Goal: Transaction & Acquisition: Purchase product/service

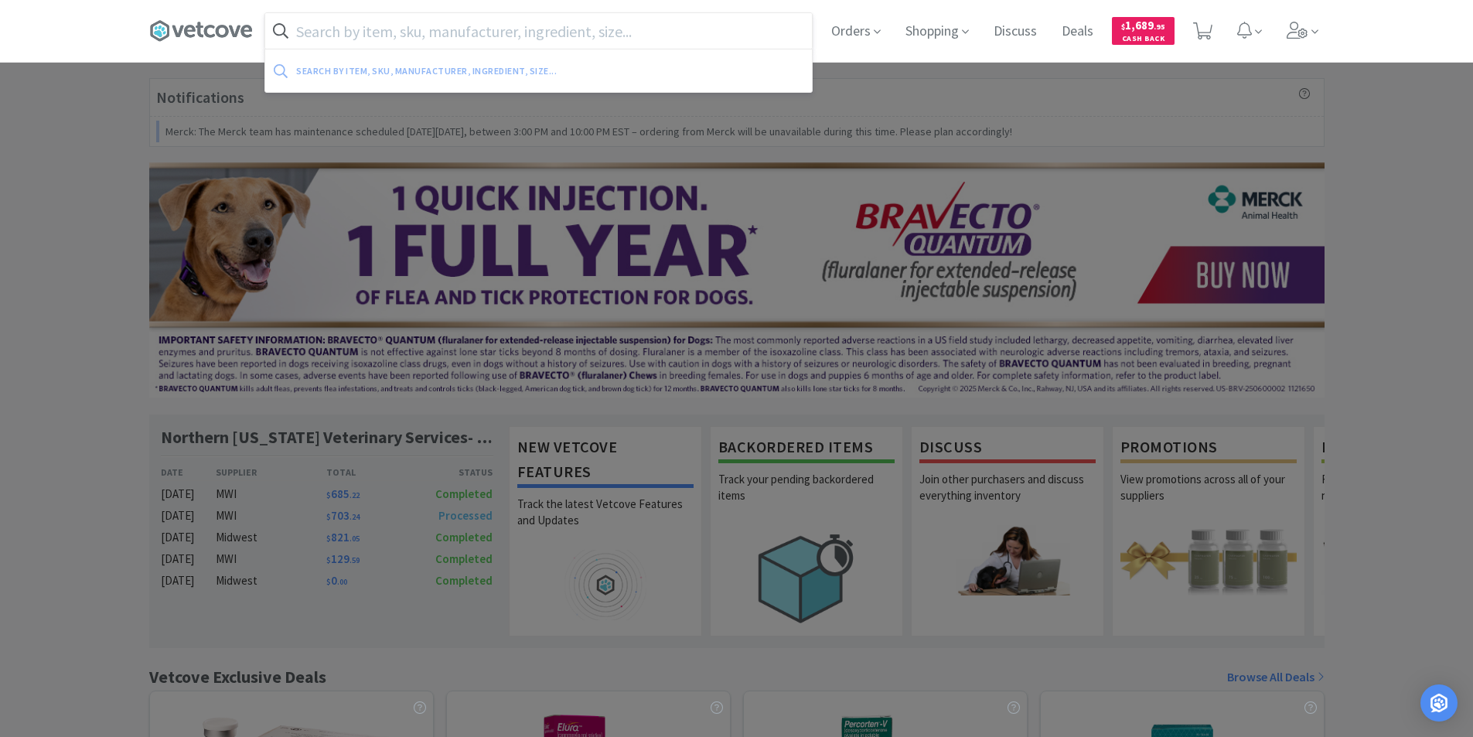
click at [443, 29] on input "text" at bounding box center [538, 31] width 547 height 36
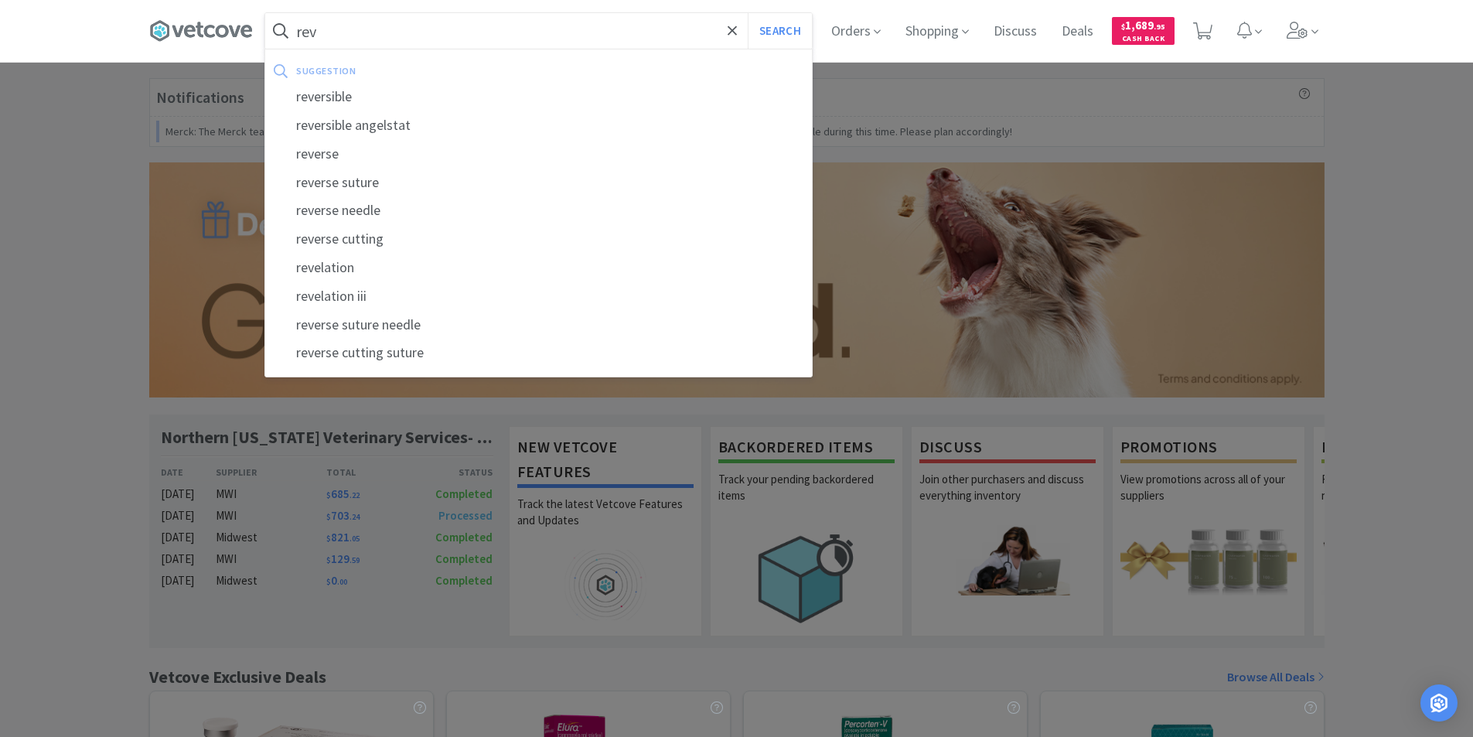
click at [363, 23] on input "rev" at bounding box center [538, 31] width 547 height 36
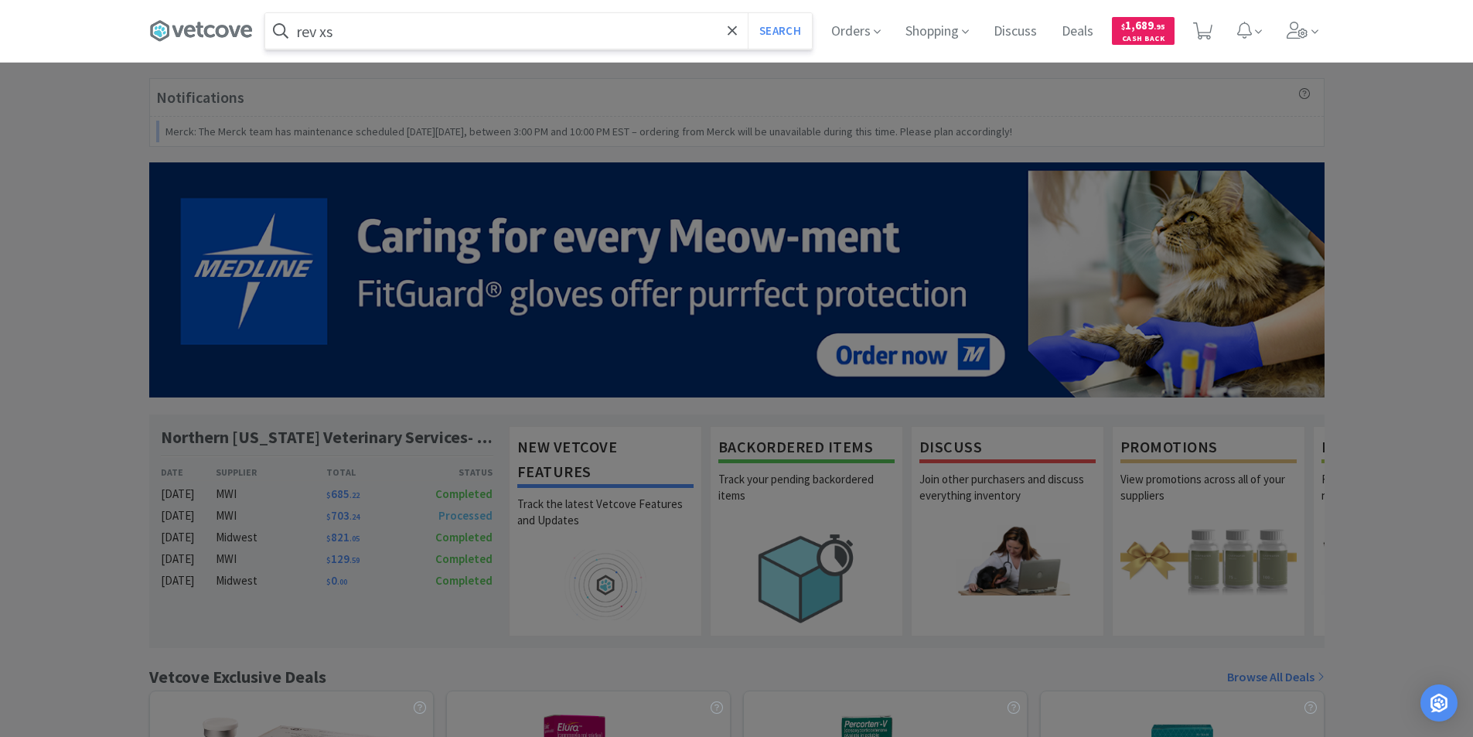
type input "rev xs"
click at [748, 13] on button "Search" at bounding box center [780, 31] width 64 height 36
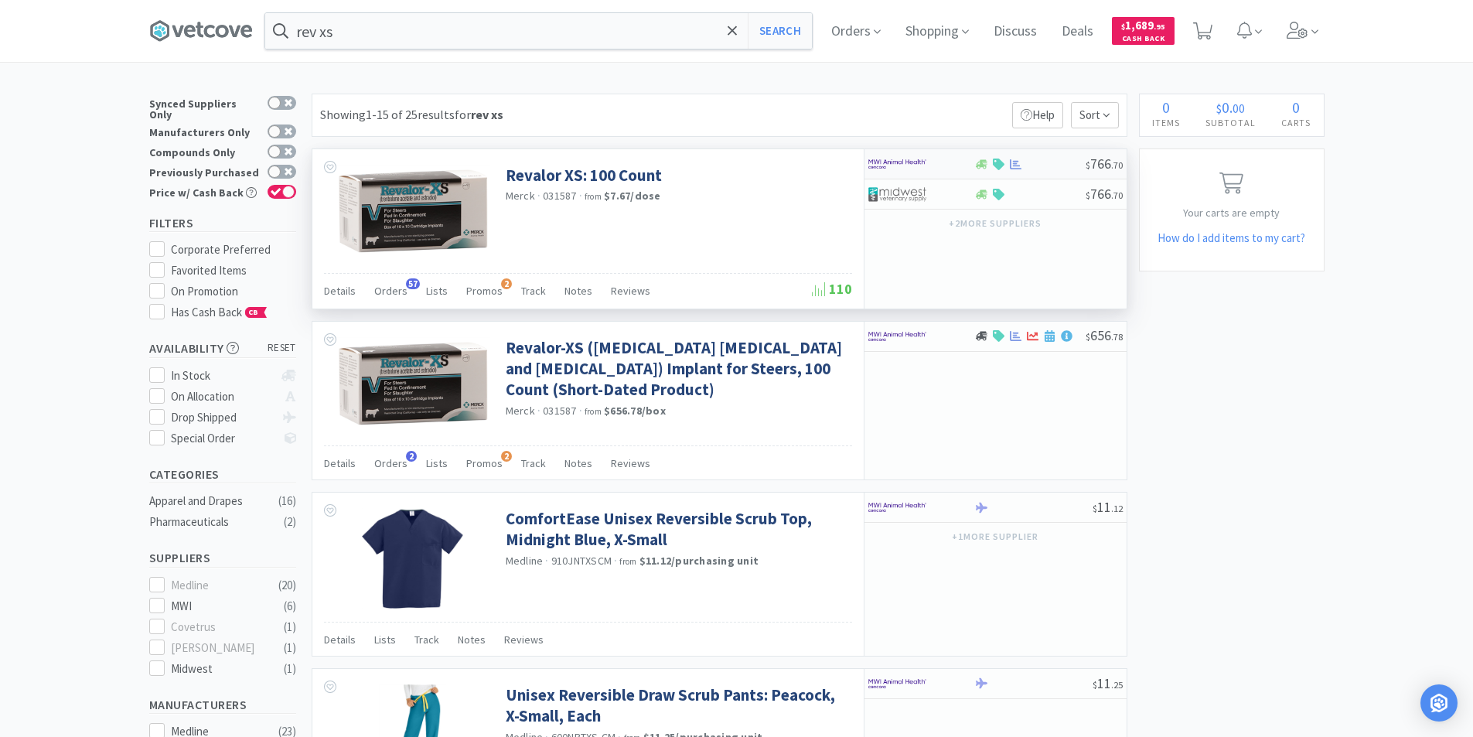
click at [933, 162] on div at bounding box center [910, 164] width 85 height 26
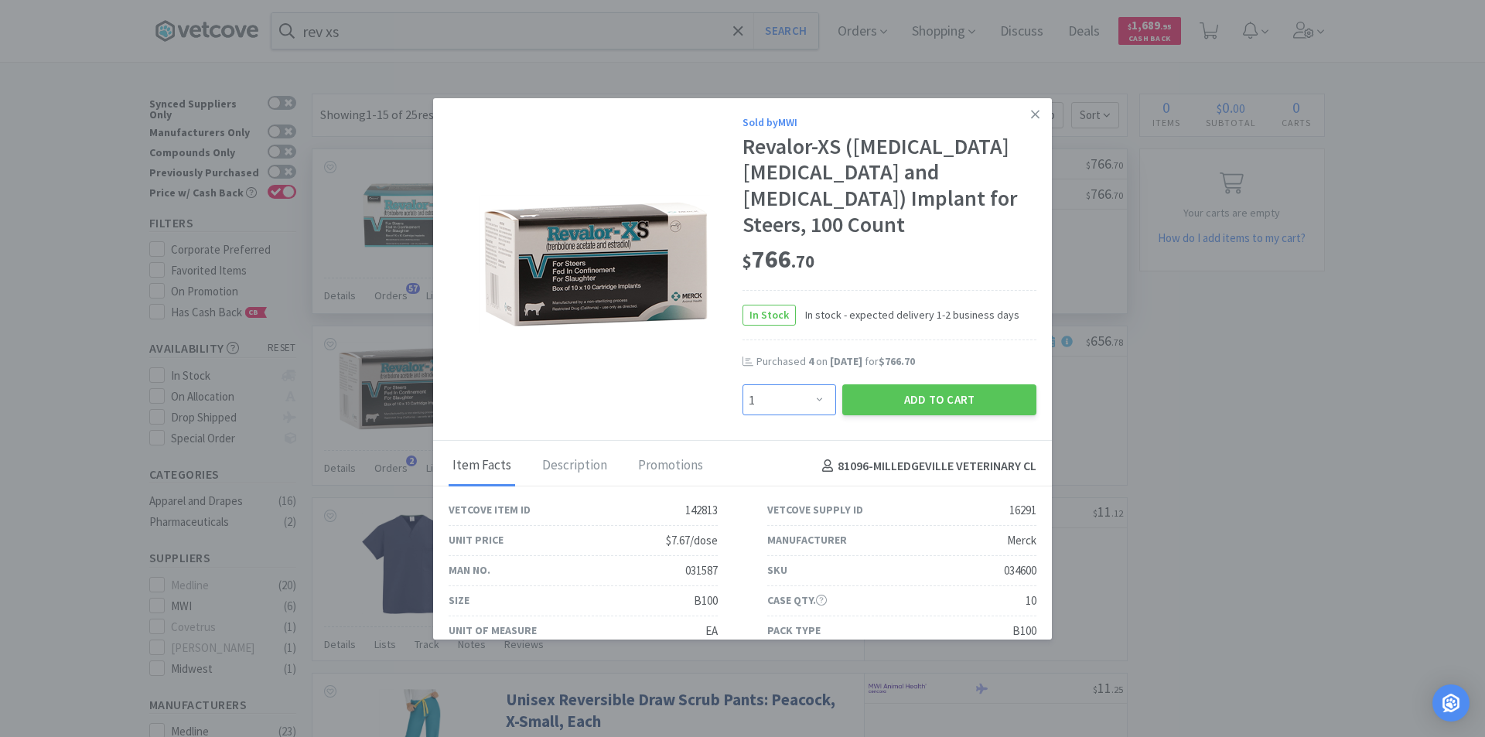
click at [810, 384] on select "Enter Quantity 1 2 3 4 5 6 7 8 9 10 11 12 13 14 15 16 17 18 19 20 Enter Quantity" at bounding box center [789, 399] width 94 height 31
select select "10"
click at [742, 384] on select "Enter Quantity 1 2 3 4 5 6 7 8 9 10 11 12 13 14 15 16 17 18 19 20 Enter Quantity" at bounding box center [789, 399] width 94 height 31
click at [883, 384] on button "Add to Cart" at bounding box center [939, 399] width 194 height 31
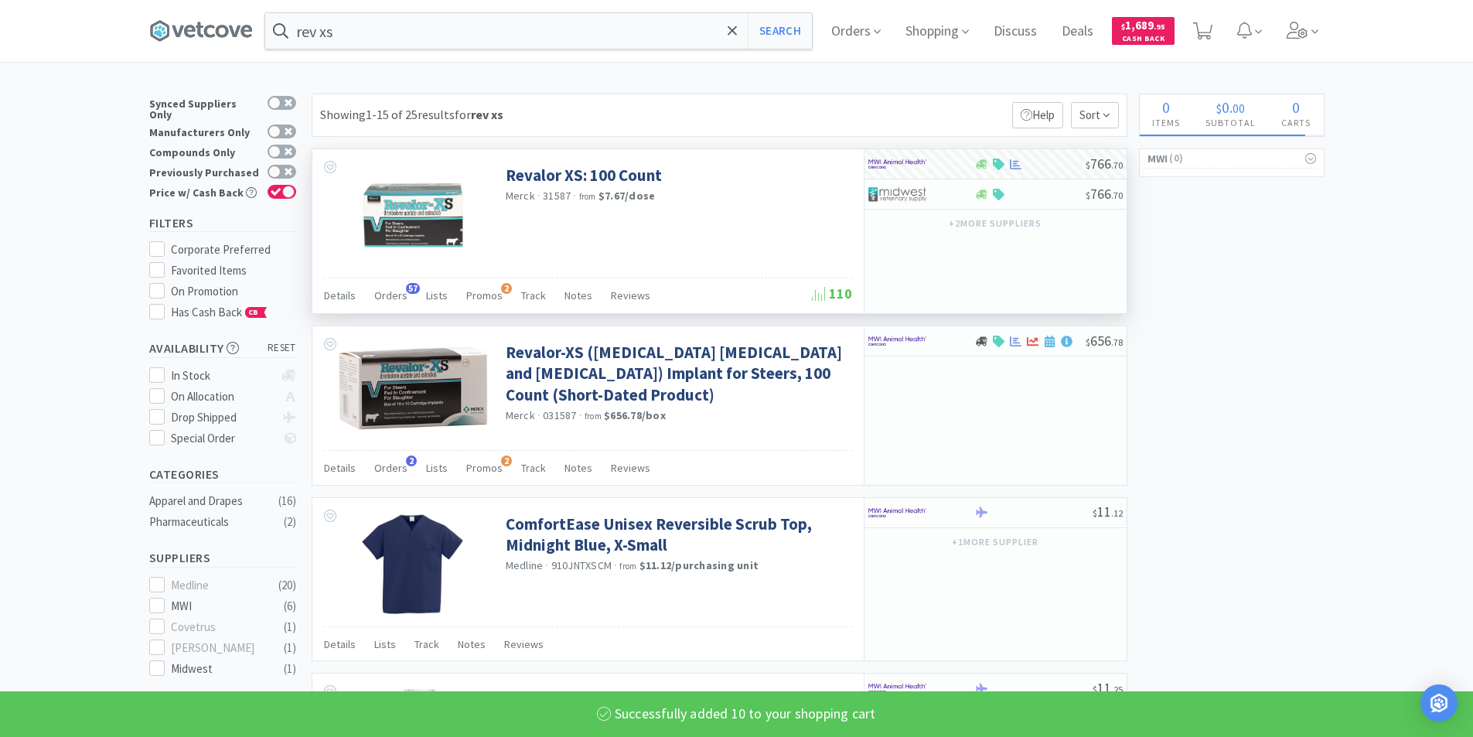
select select "10"
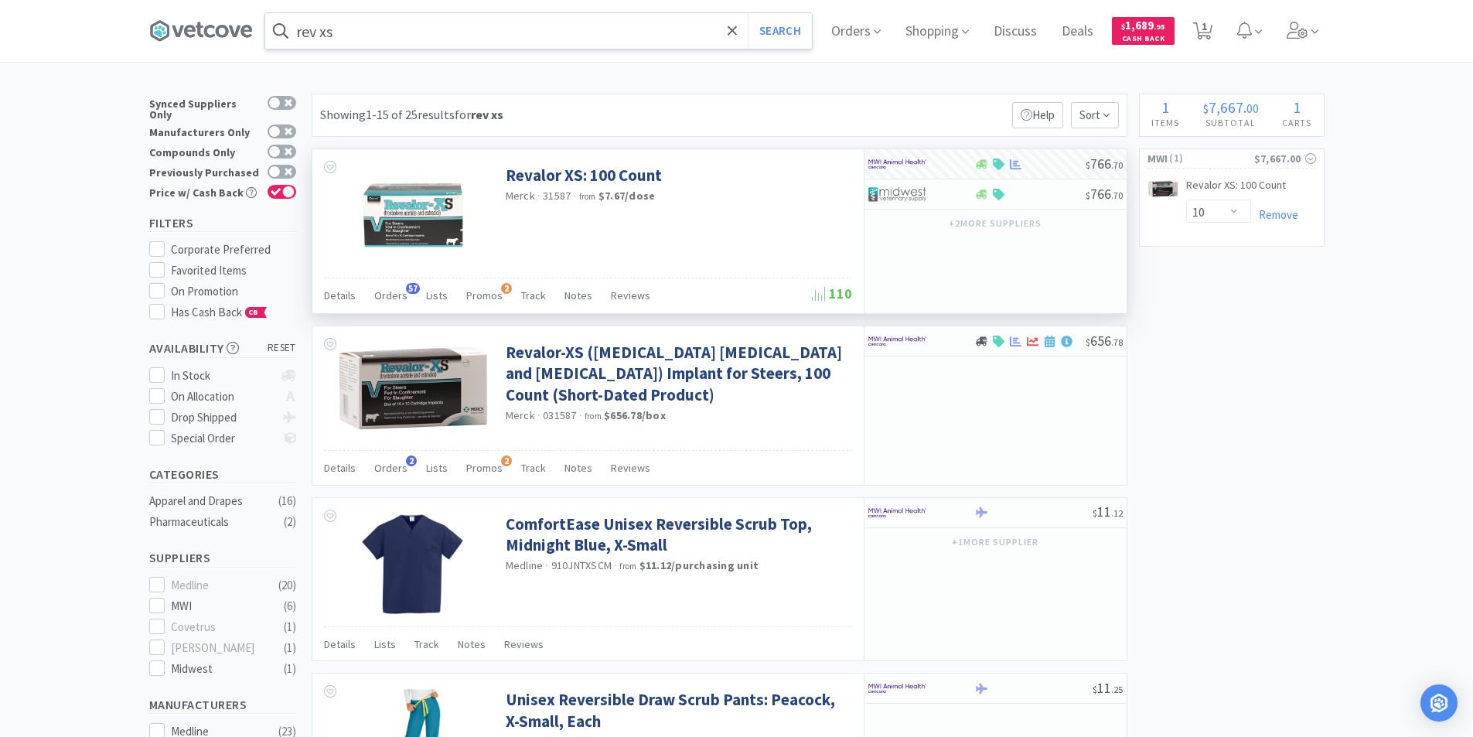
click at [368, 33] on input "rev xs" at bounding box center [538, 31] width 547 height 36
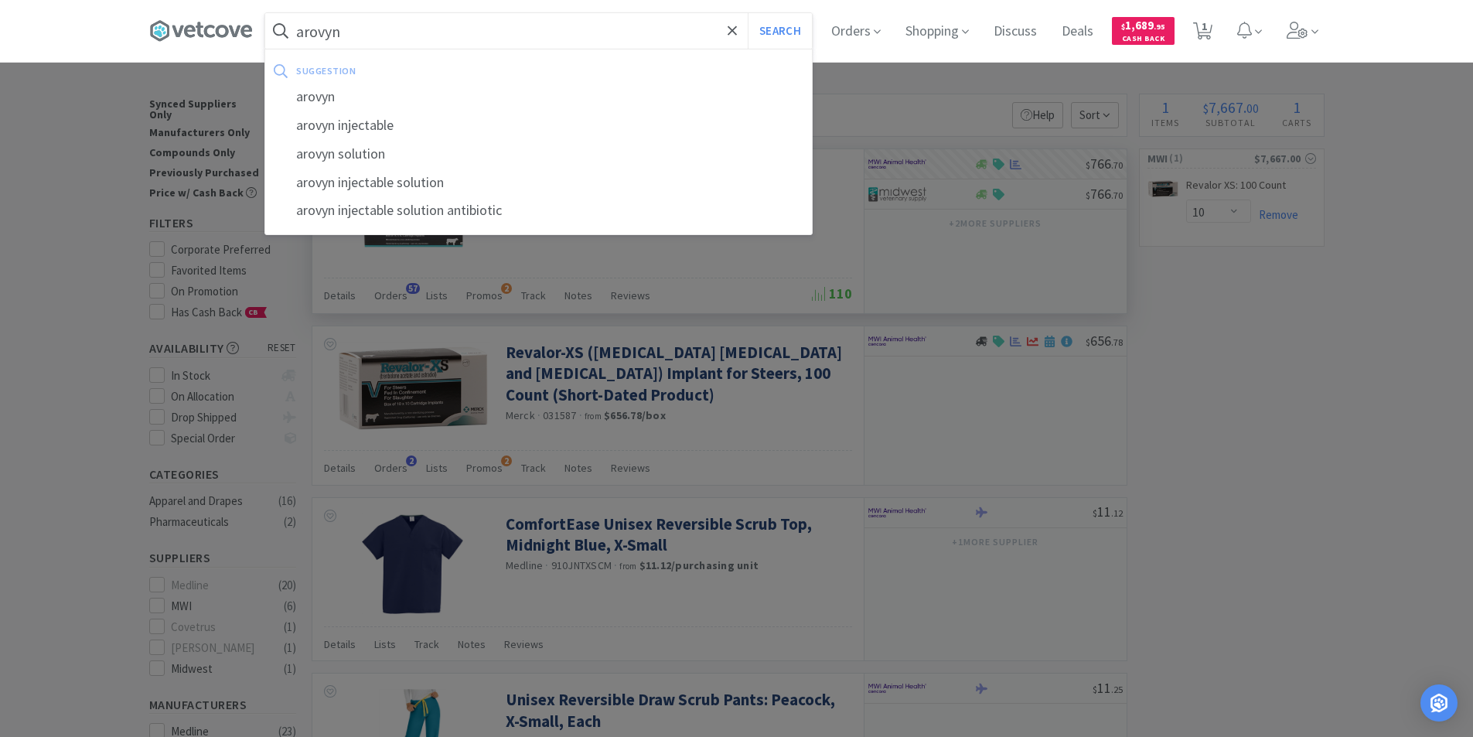
type input "arovyn"
click at [748, 13] on button "Search" at bounding box center [780, 31] width 64 height 36
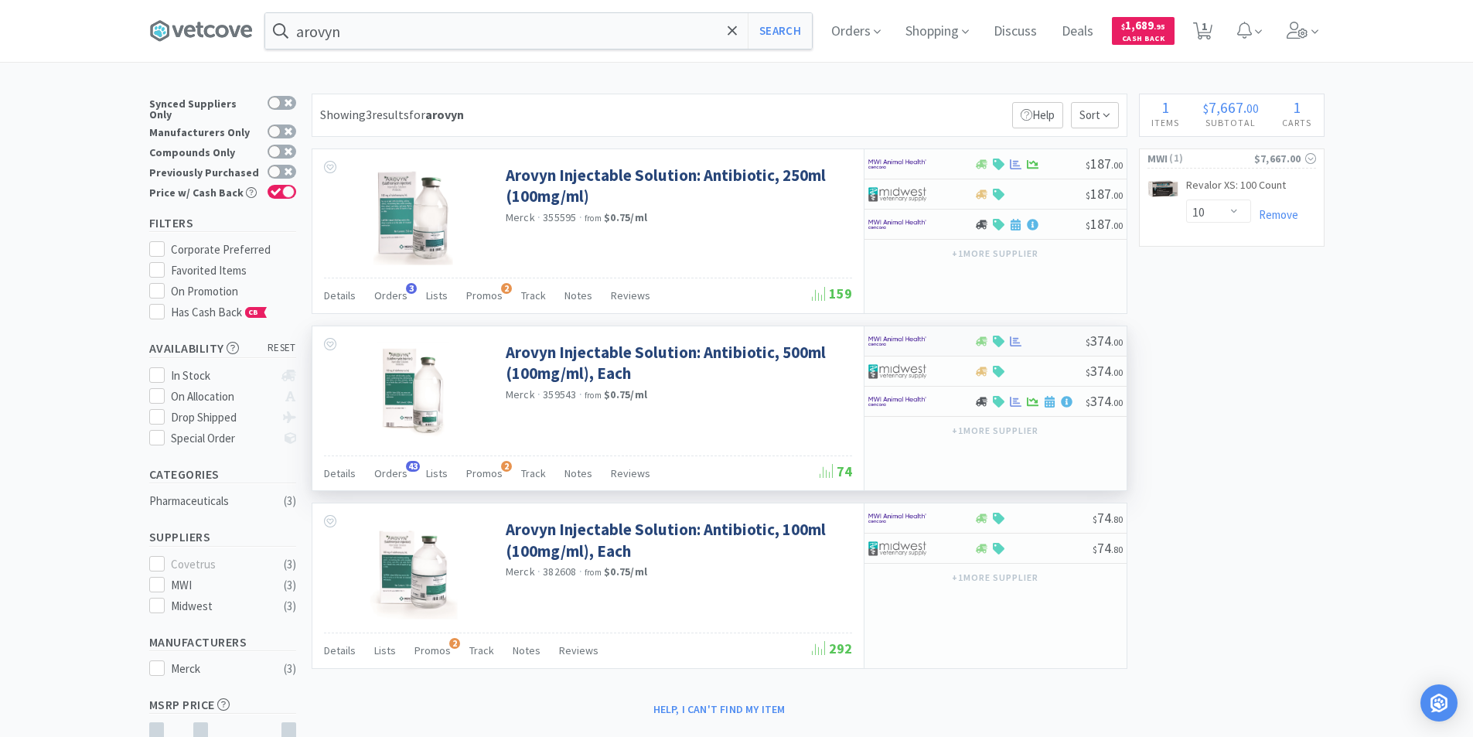
click at [918, 342] on img at bounding box center [897, 340] width 58 height 23
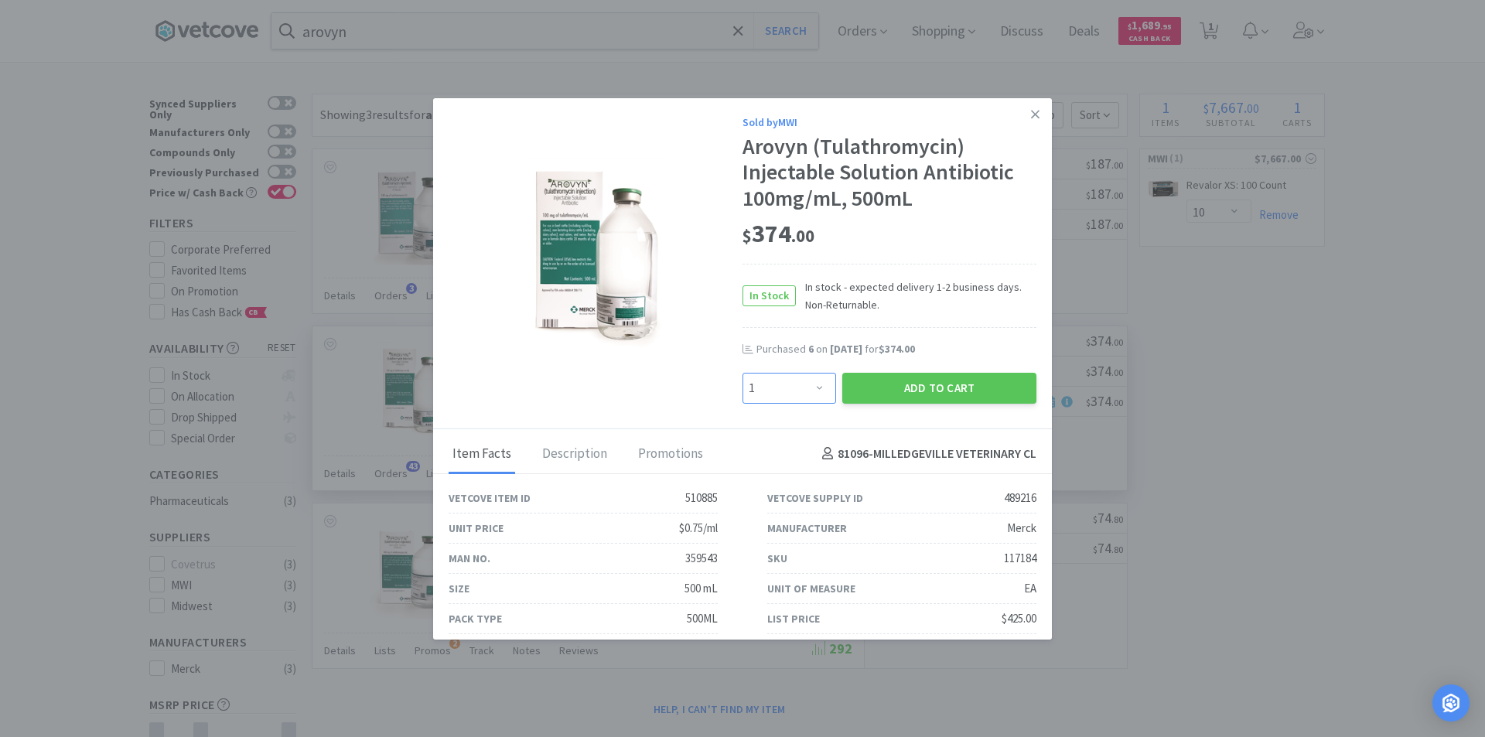
click at [817, 396] on select "Enter Quantity 1 2 3 4 5 6 7 8 9 10 11 12 13 14 15 16 17 18 19 20 Enter Quantity" at bounding box center [789, 388] width 94 height 31
select select "6"
click at [742, 373] on select "Enter Quantity 1 2 3 4 5 6 7 8 9 10 11 12 13 14 15 16 17 18 19 20 Enter Quantity" at bounding box center [789, 388] width 94 height 31
click at [918, 386] on button "Add to Cart" at bounding box center [939, 388] width 194 height 31
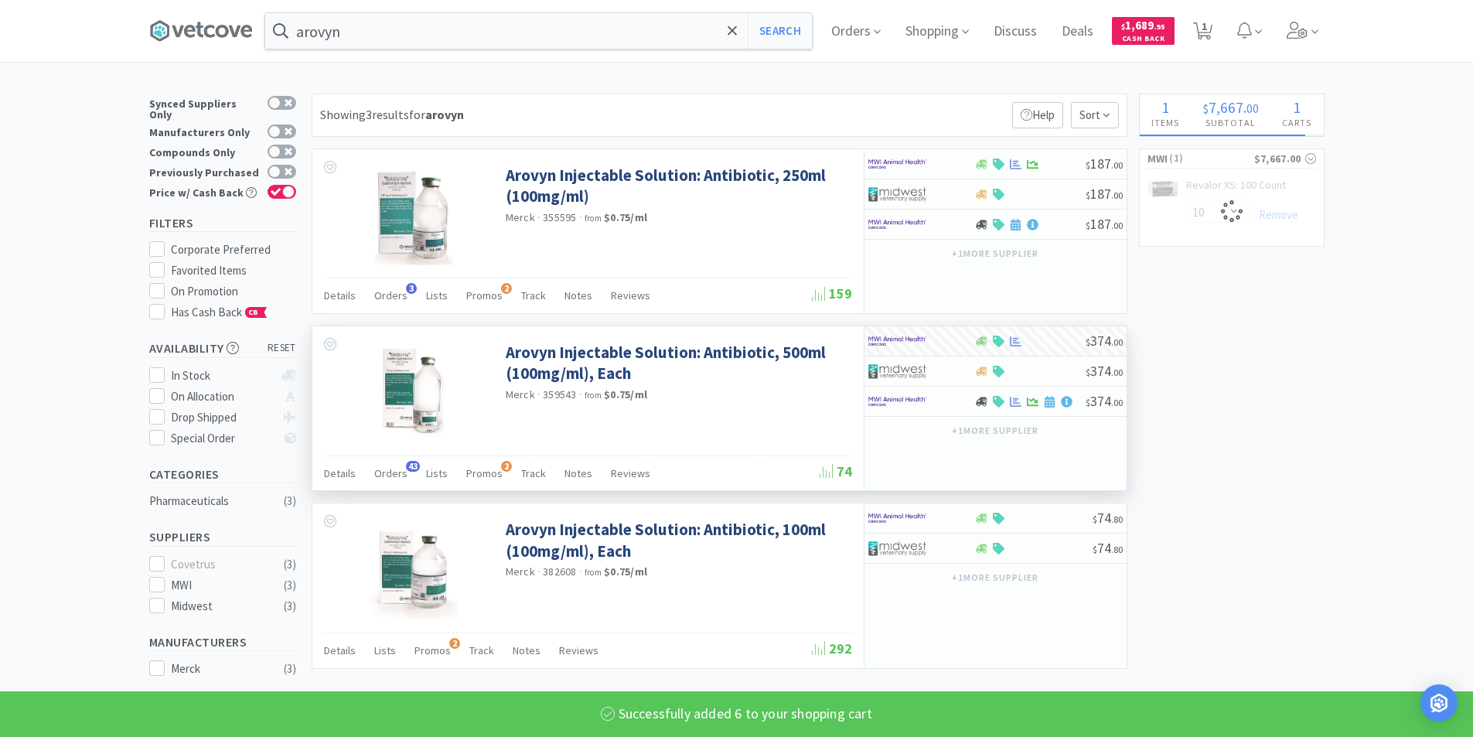
select select "6"
select select "10"
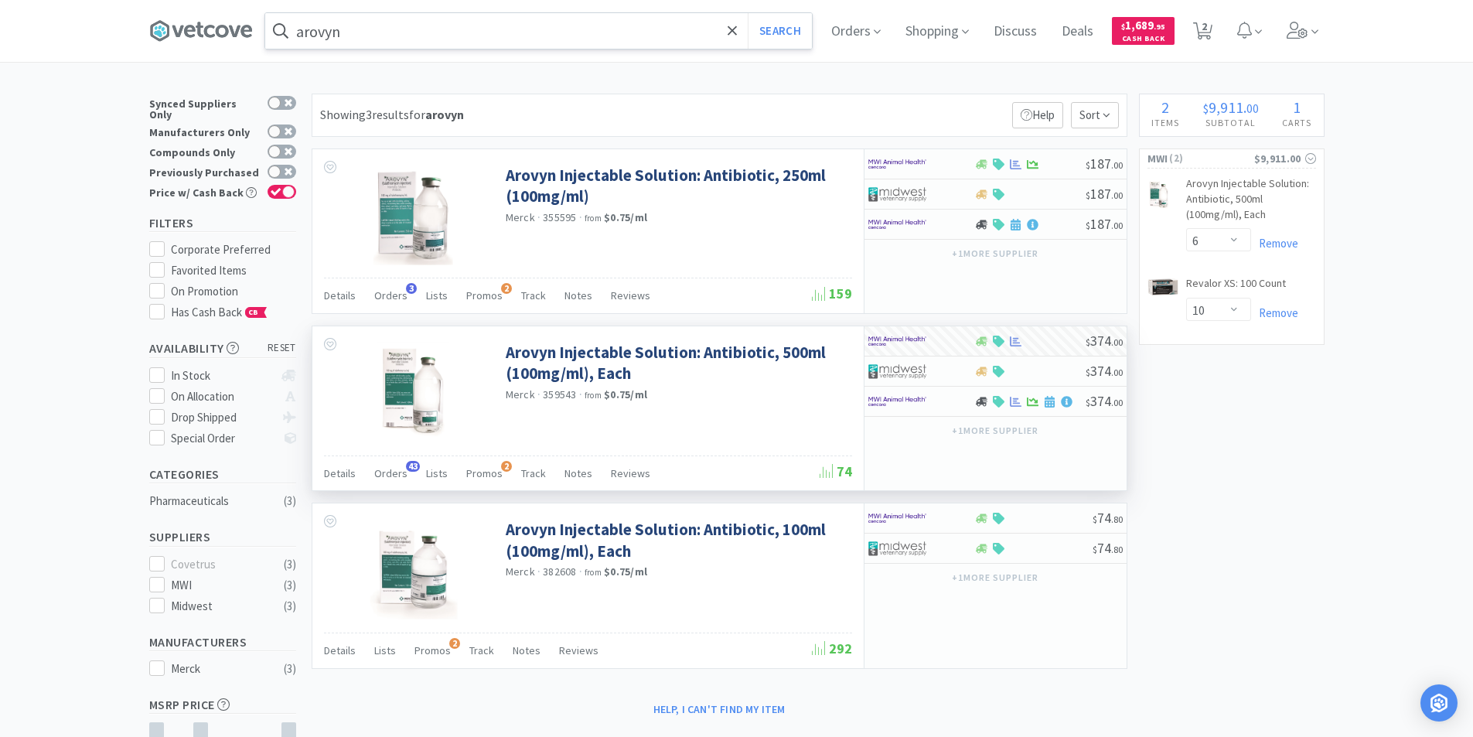
click at [367, 31] on input "arovyn" at bounding box center [538, 31] width 547 height 36
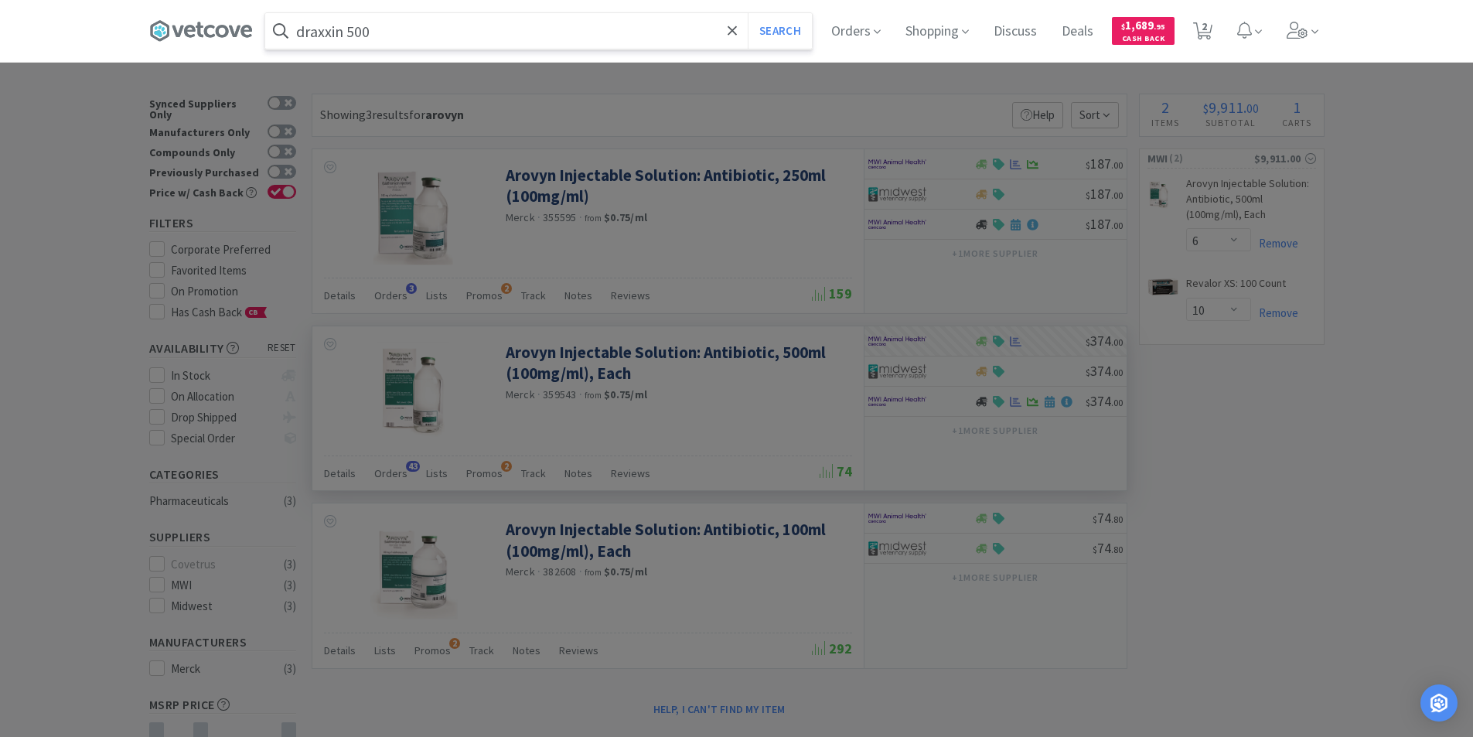
type input "draxxin 500"
click at [748, 13] on button "Search" at bounding box center [780, 31] width 64 height 36
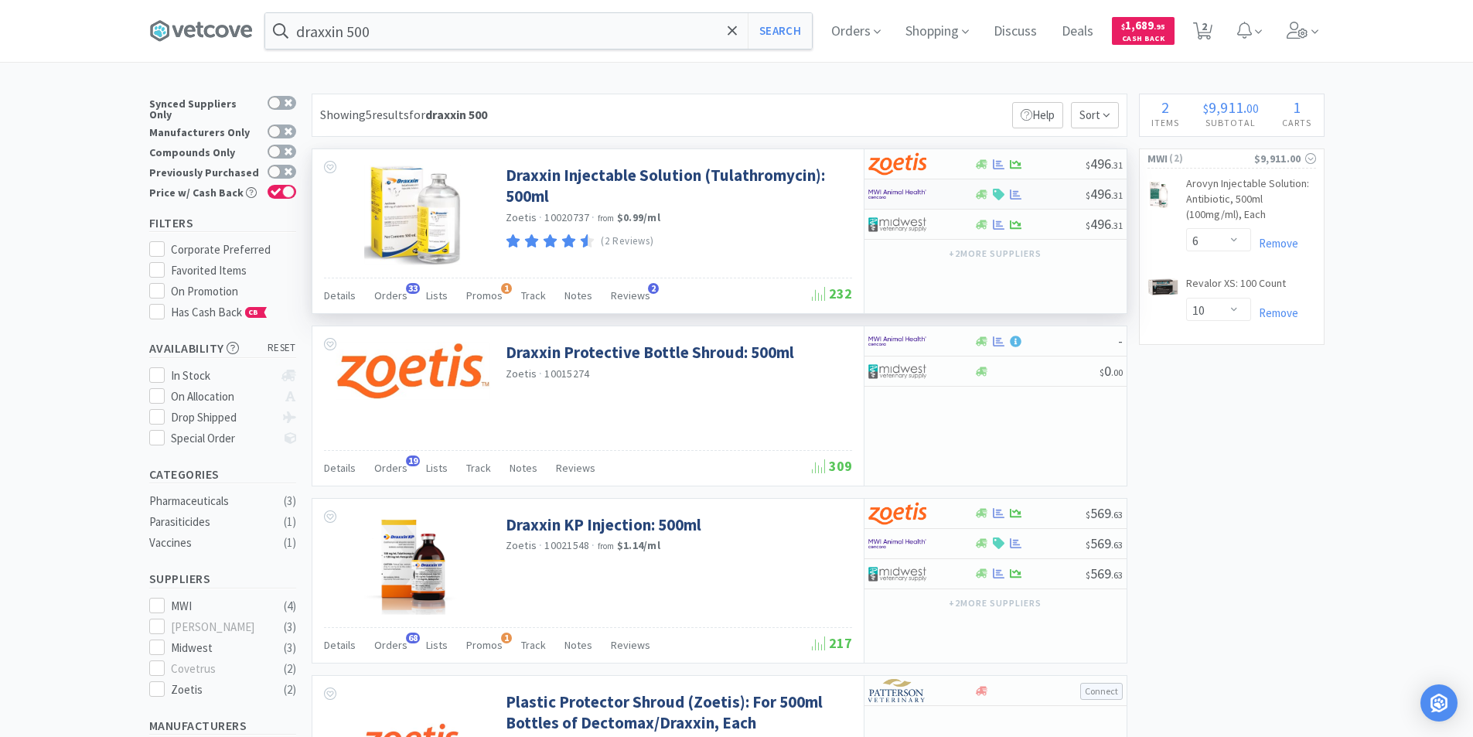
click at [1042, 197] on div at bounding box center [1029, 195] width 111 height 12
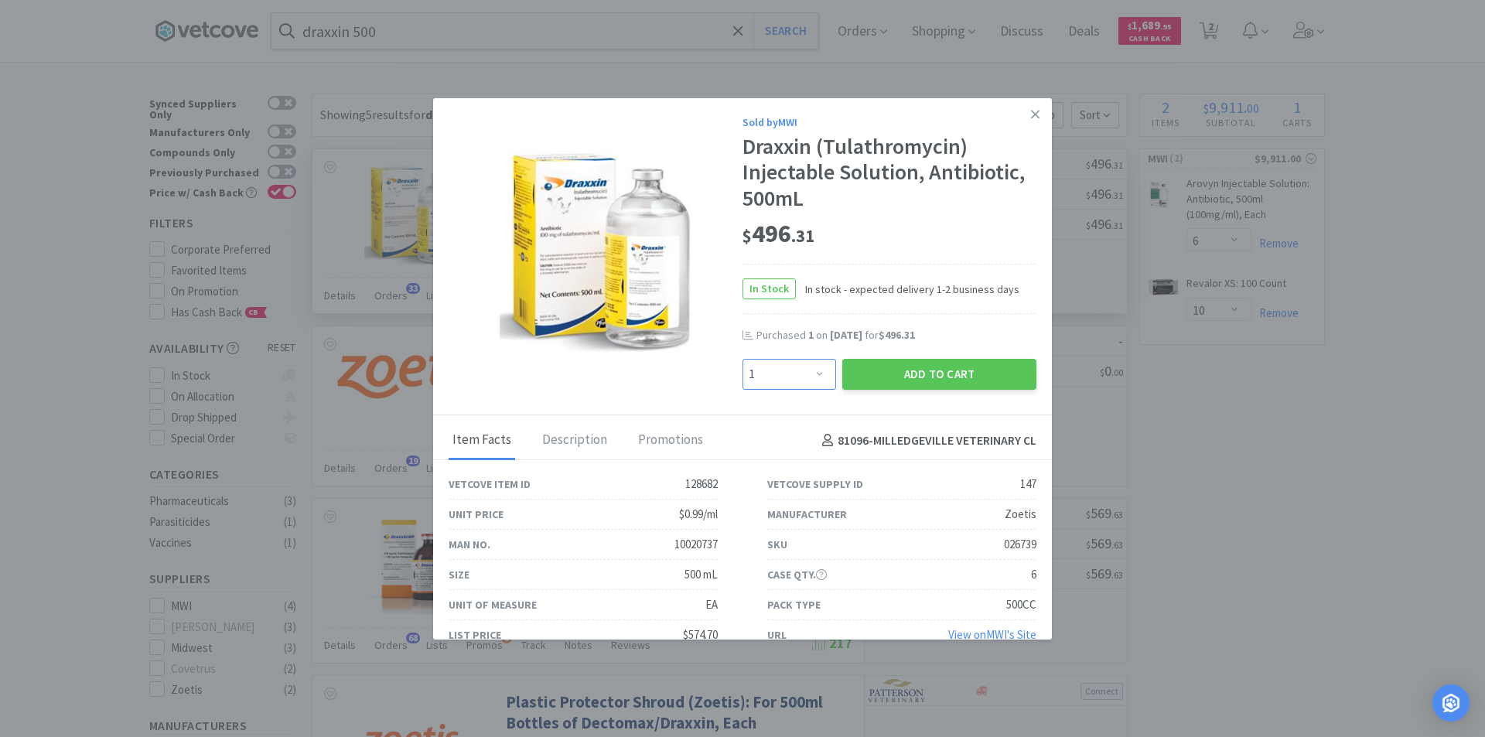
drag, startPoint x: 812, startPoint y: 376, endPoint x: 812, endPoint y: 367, distance: 9.3
click at [812, 376] on select "Enter Quantity 1 2 3 4 5 6 7 8 9 10 11 12 13 14 15 16 17 18 19 20 Enter Quantity" at bounding box center [789, 374] width 94 height 31
select select "6"
click at [742, 359] on select "Enter Quantity 1 2 3 4 5 6 7 8 9 10 11 12 13 14 15 16 17 18 19 20 Enter Quantity" at bounding box center [789, 374] width 94 height 31
click at [870, 369] on button "Add to Cart" at bounding box center [939, 374] width 194 height 31
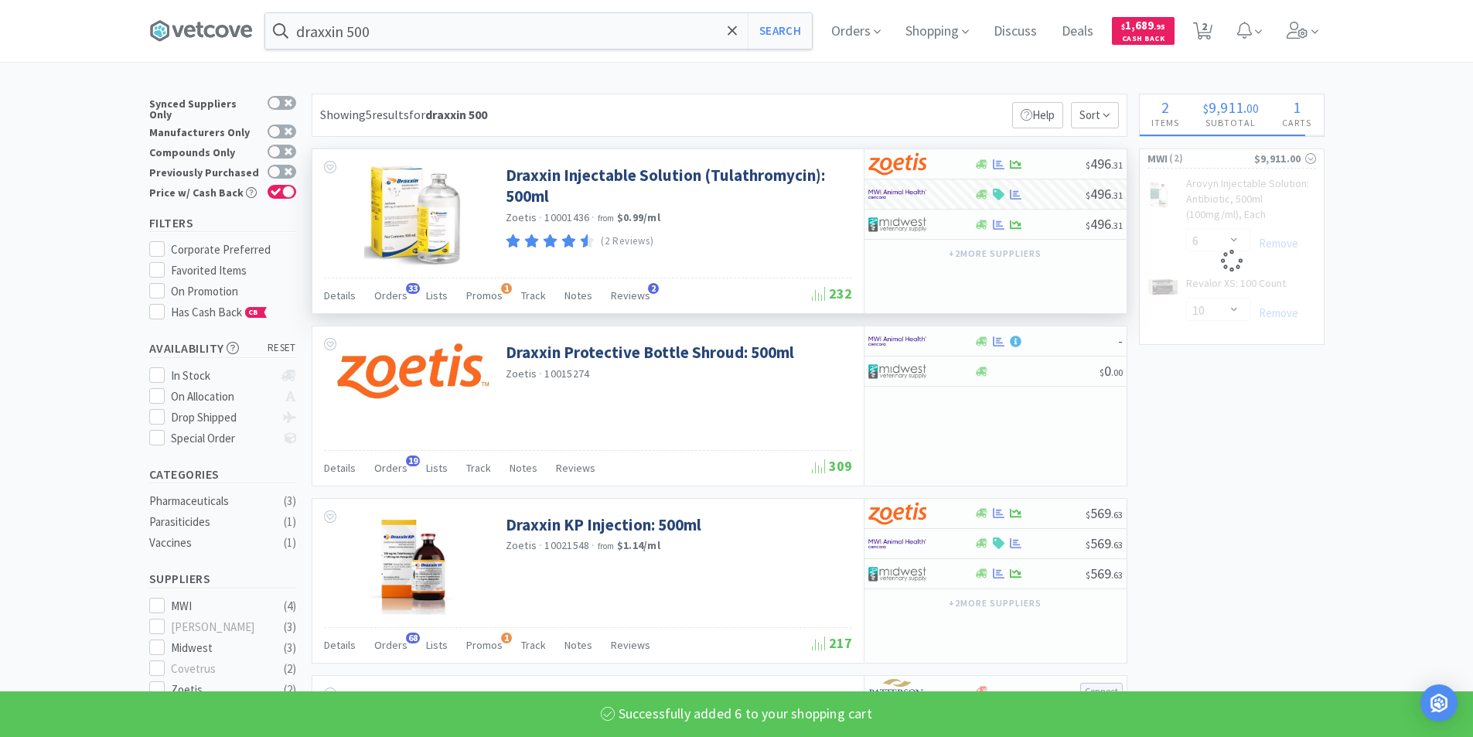
select select "6"
select select "10"
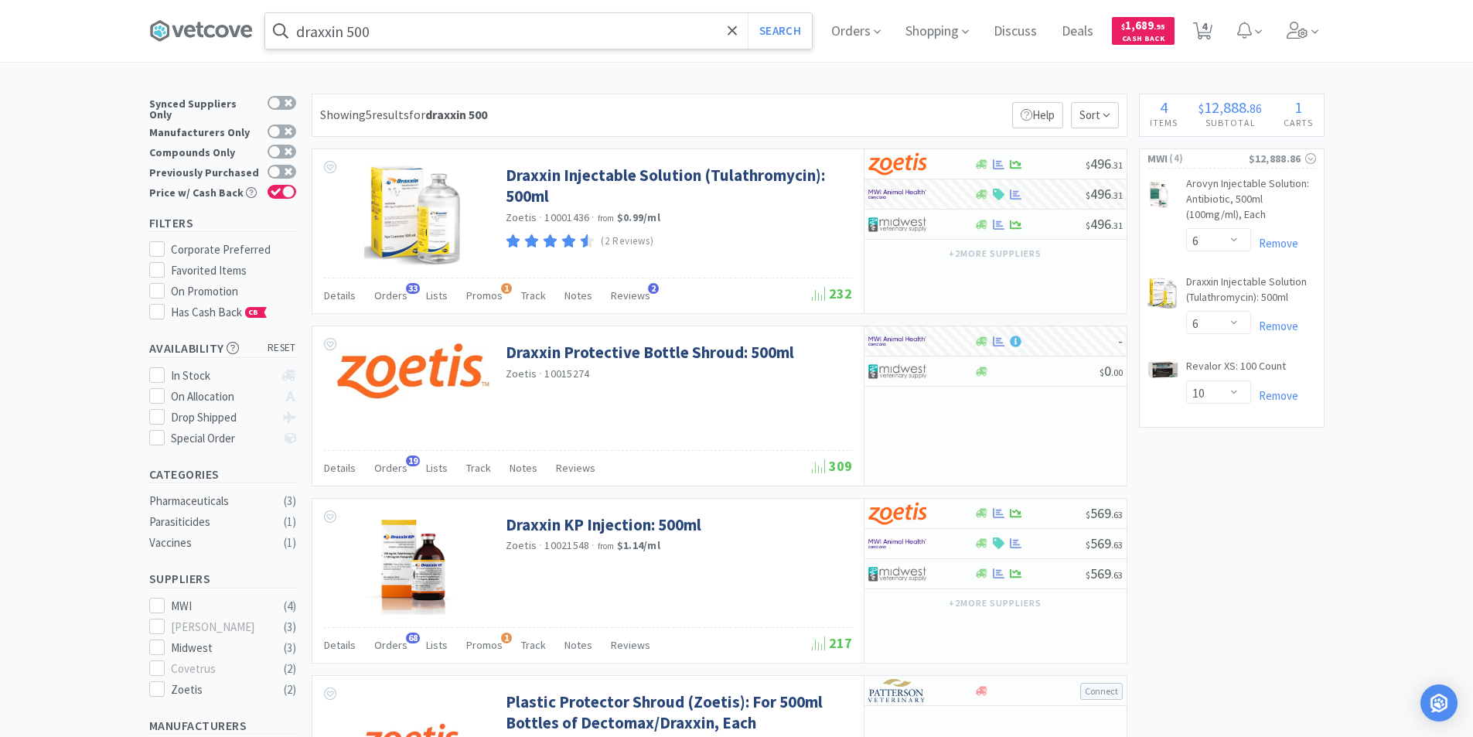
click at [421, 22] on input "draxxin 500" at bounding box center [538, 31] width 547 height 36
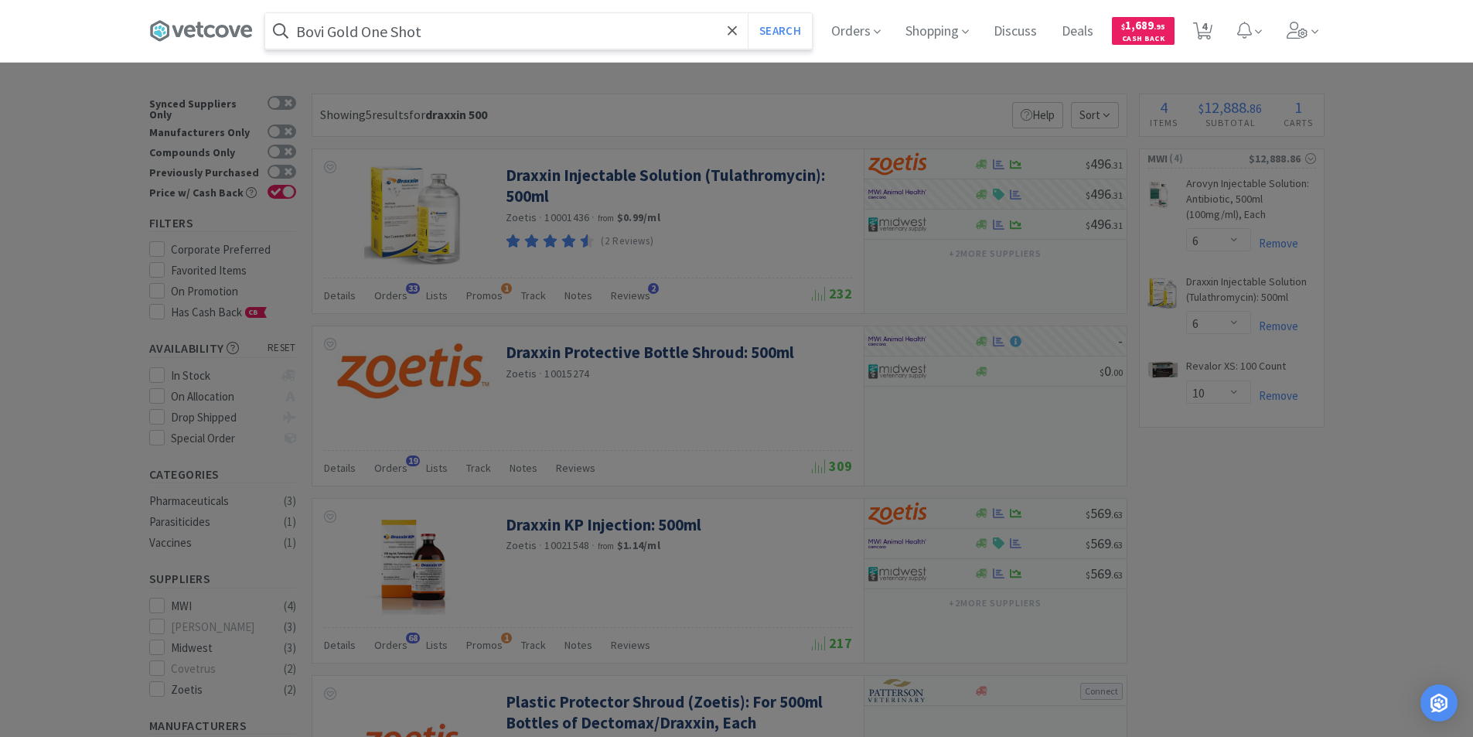
type input "Bovi Gold One Shot"
click at [748, 13] on button "Search" at bounding box center [780, 31] width 64 height 36
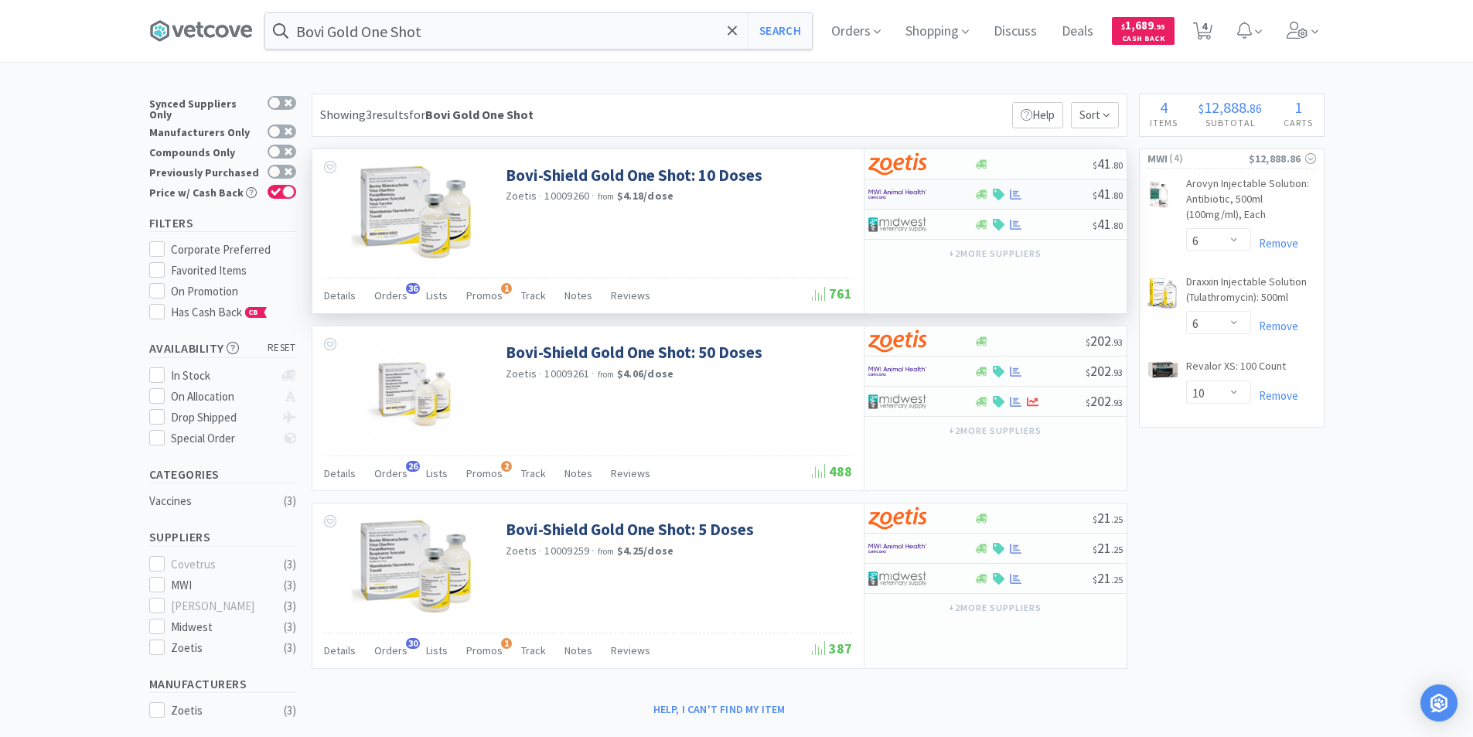
click at [955, 196] on div at bounding box center [921, 194] width 106 height 26
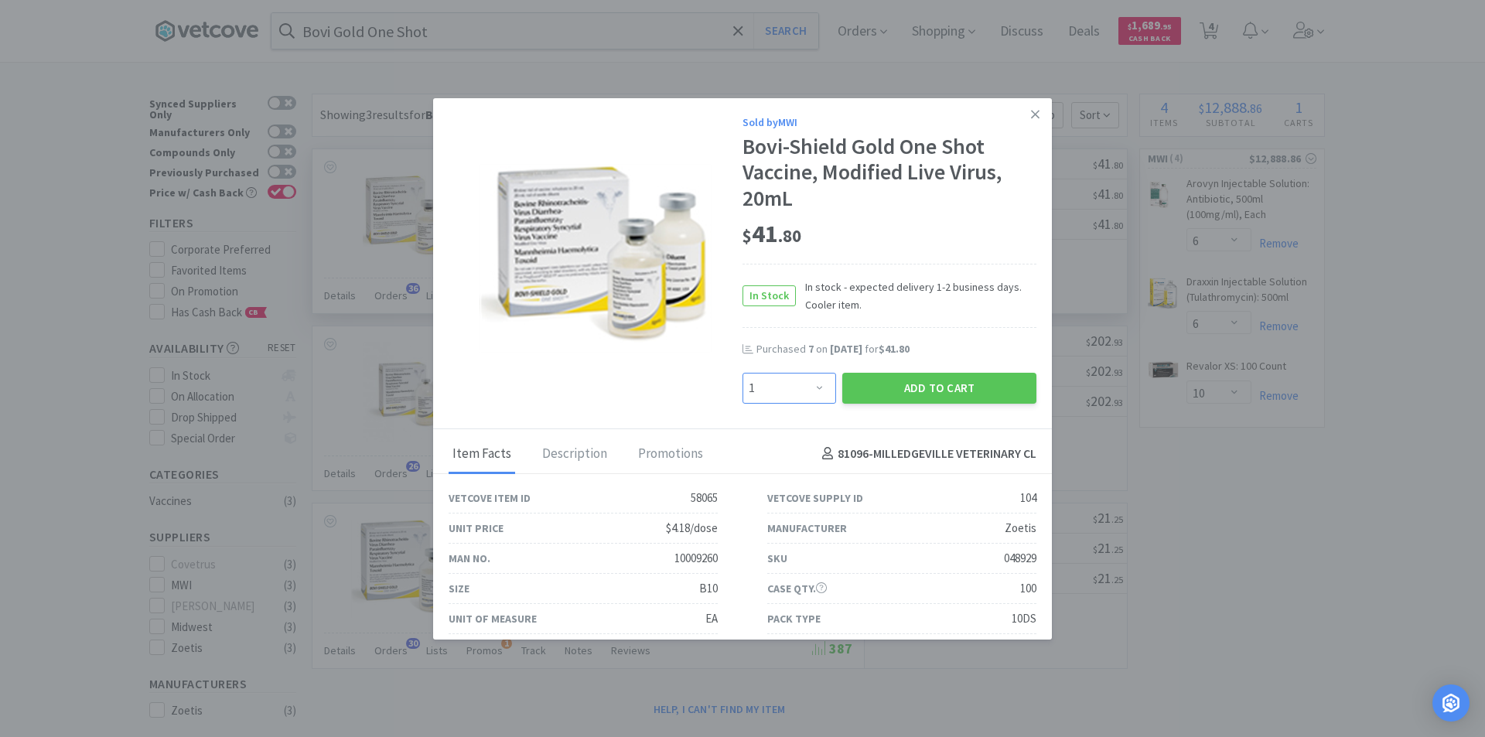
click at [809, 394] on select "Enter Quantity 1 2 3 4 5 6 7 8 9 10 11 12 13 14 15 16 17 18 19 20 Enter Quantity" at bounding box center [789, 388] width 94 height 31
select select "10"
click at [742, 373] on select "Enter Quantity 1 2 3 4 5 6 7 8 9 10 11 12 13 14 15 16 17 18 19 20 Enter Quantity" at bounding box center [789, 388] width 94 height 31
click at [875, 387] on button "Add to Cart" at bounding box center [939, 388] width 194 height 31
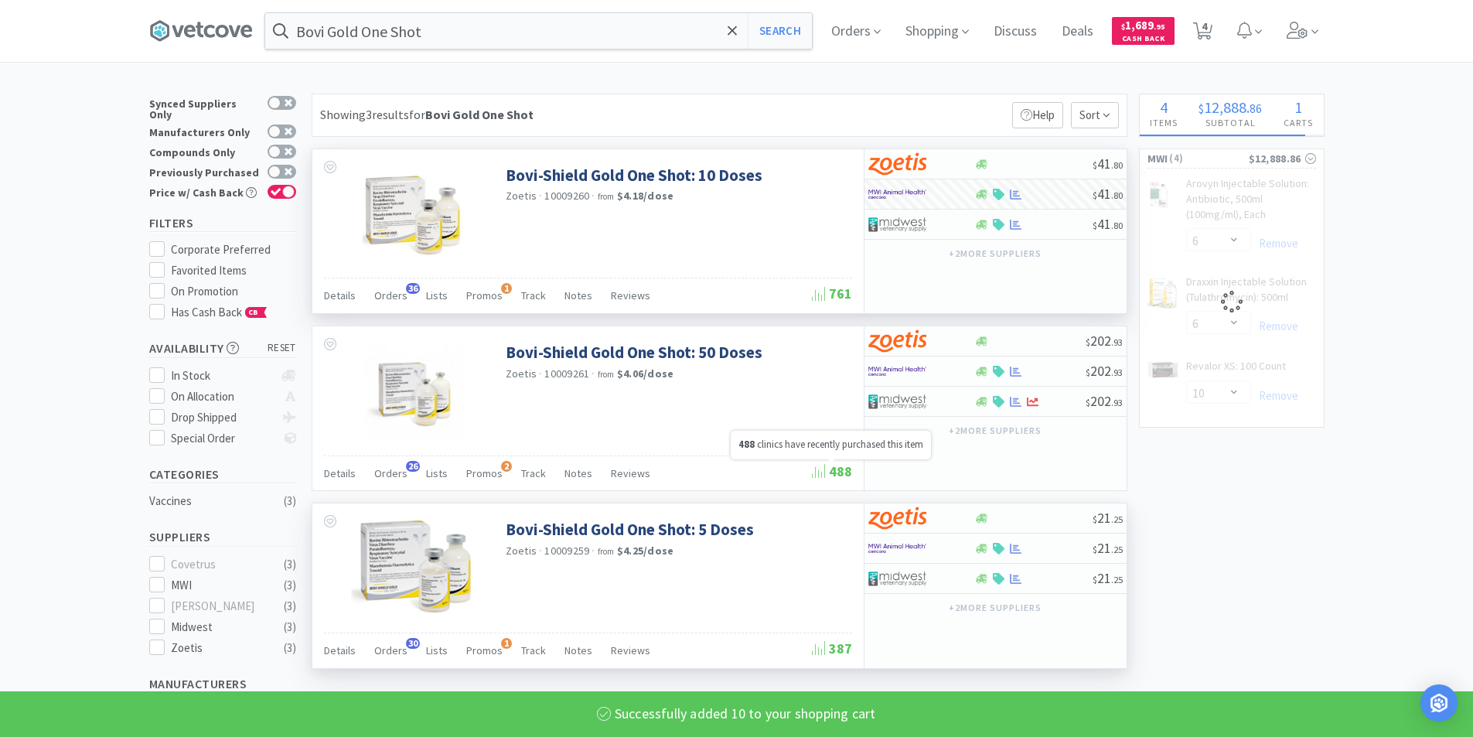
select select "10"
select select "6"
select select "10"
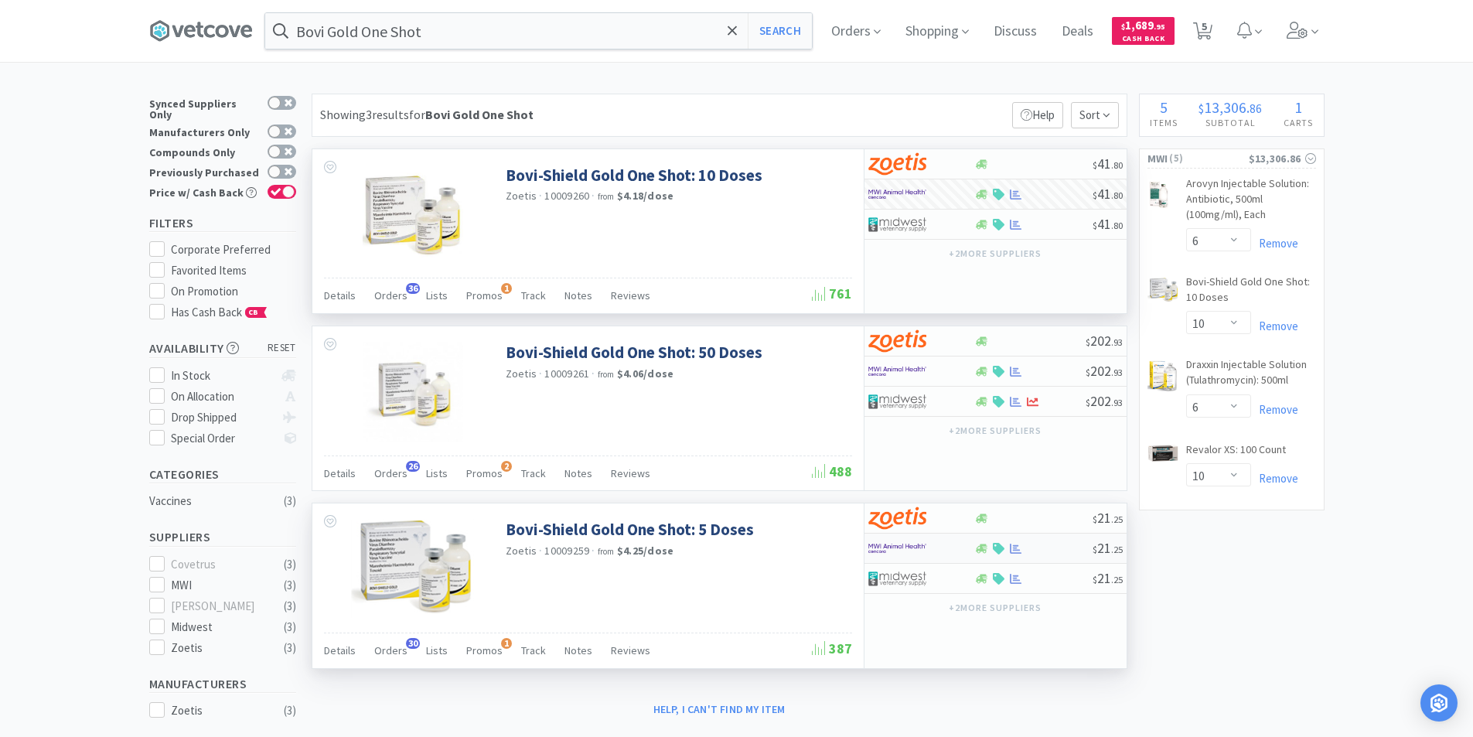
click at [958, 547] on div at bounding box center [921, 548] width 106 height 26
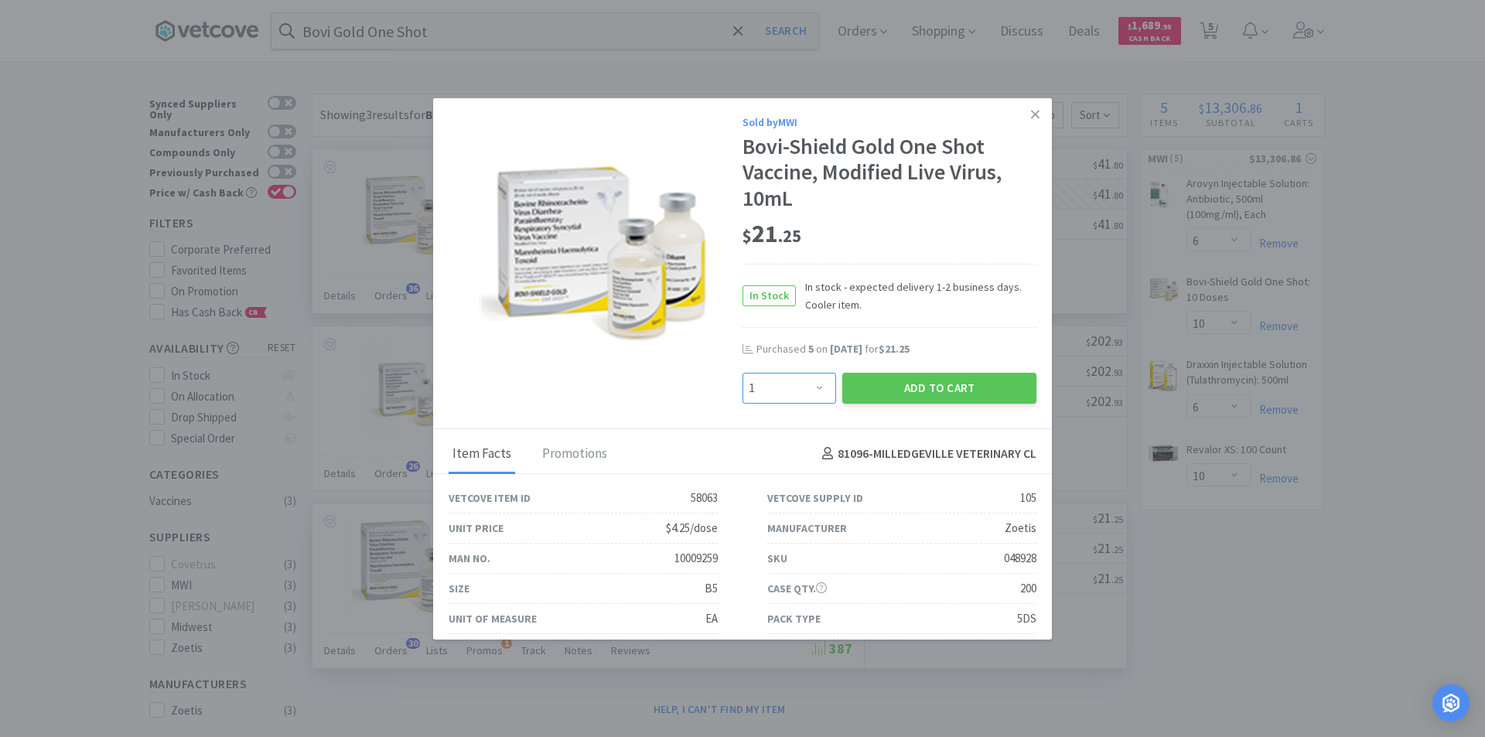
click at [810, 393] on select "Enter Quantity 1 2 3 4 5 6 7 8 9 10 11 12 13 14 15 16 17 18 19 20 Enter Quantity" at bounding box center [789, 388] width 94 height 31
select select "10"
click at [742, 373] on select "Enter Quantity 1 2 3 4 5 6 7 8 9 10 11 12 13 14 15 16 17 18 19 20 Enter Quantity" at bounding box center [789, 388] width 94 height 31
click at [887, 387] on button "Add to Cart" at bounding box center [939, 388] width 194 height 31
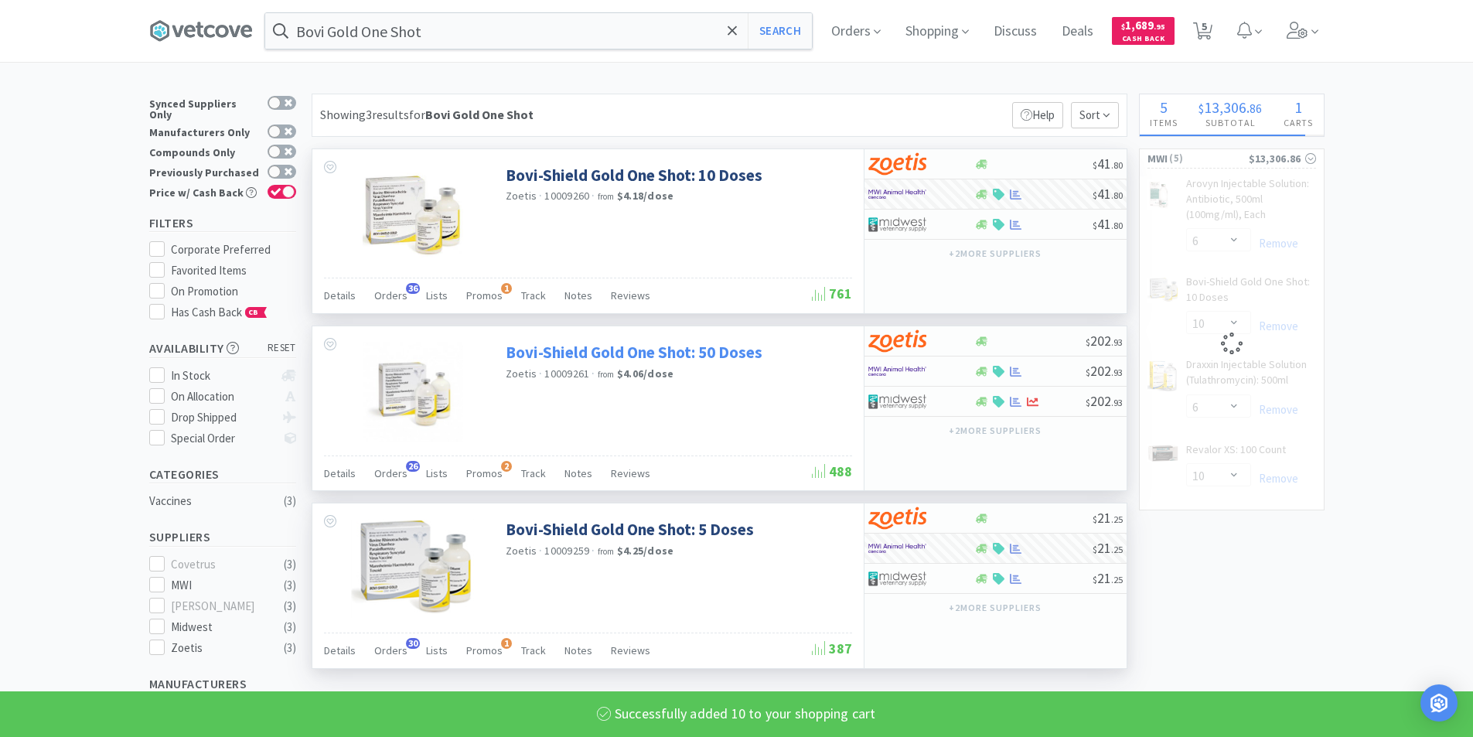
select select "10"
select select "6"
select select "10"
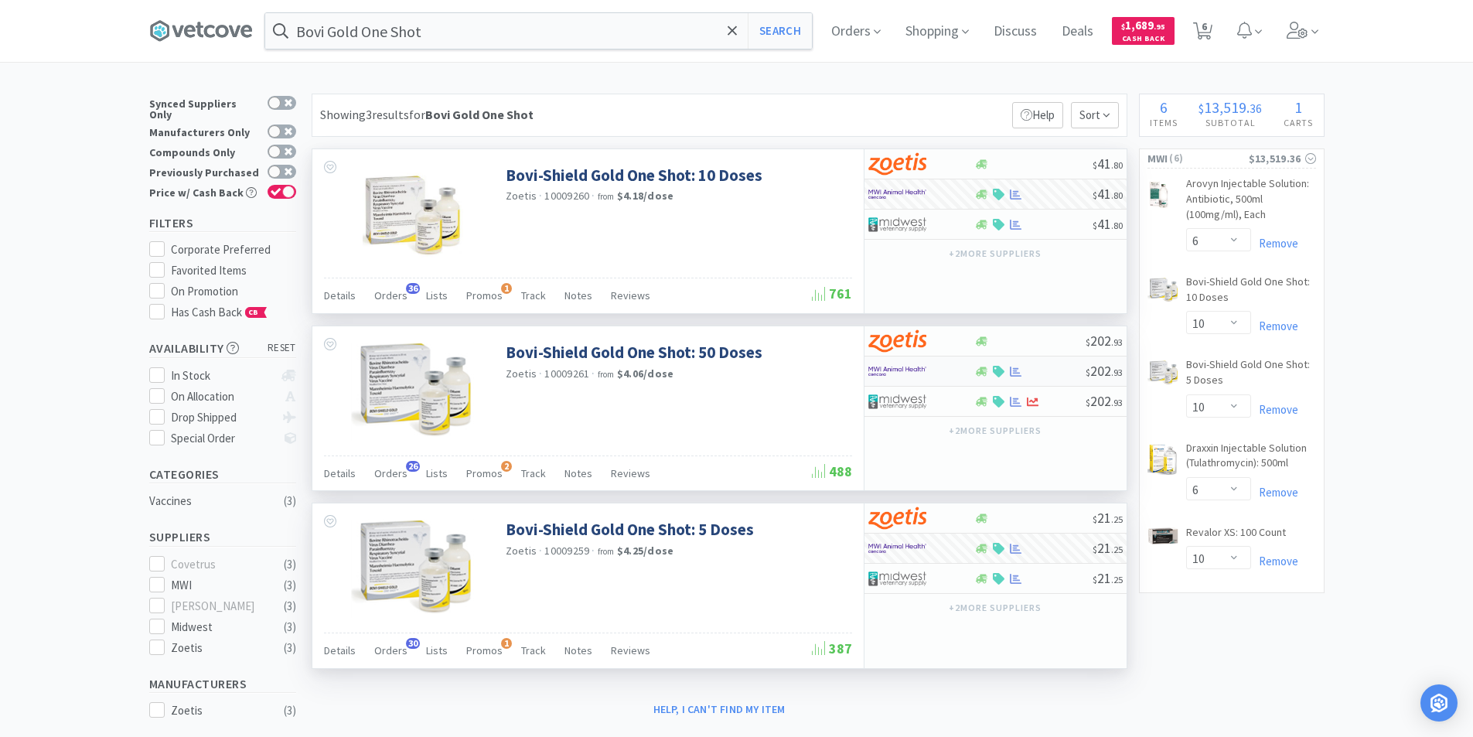
click at [909, 370] on img at bounding box center [897, 371] width 58 height 23
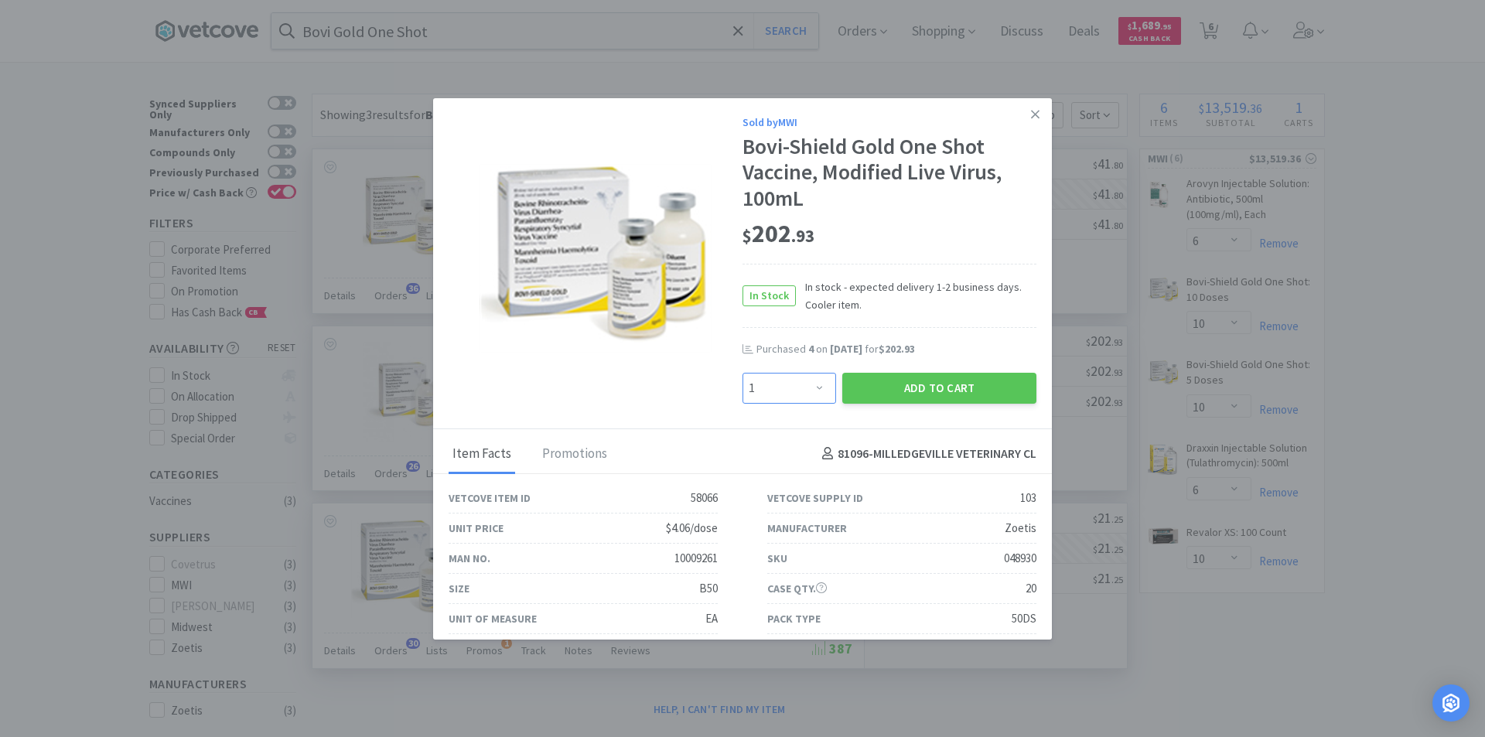
click at [808, 385] on select "Enter Quantity 1 2 3 4 5 6 7 8 9 10 11 12 13 14 15 16 17 18 19 20 Enter Quantity" at bounding box center [789, 388] width 94 height 31
select select "6"
click at [742, 373] on select "Enter Quantity 1 2 3 4 5 6 7 8 9 10 11 12 13 14 15 16 17 18 19 20 Enter Quantity" at bounding box center [789, 388] width 94 height 31
click at [902, 388] on button "Add to Cart" at bounding box center [939, 388] width 194 height 31
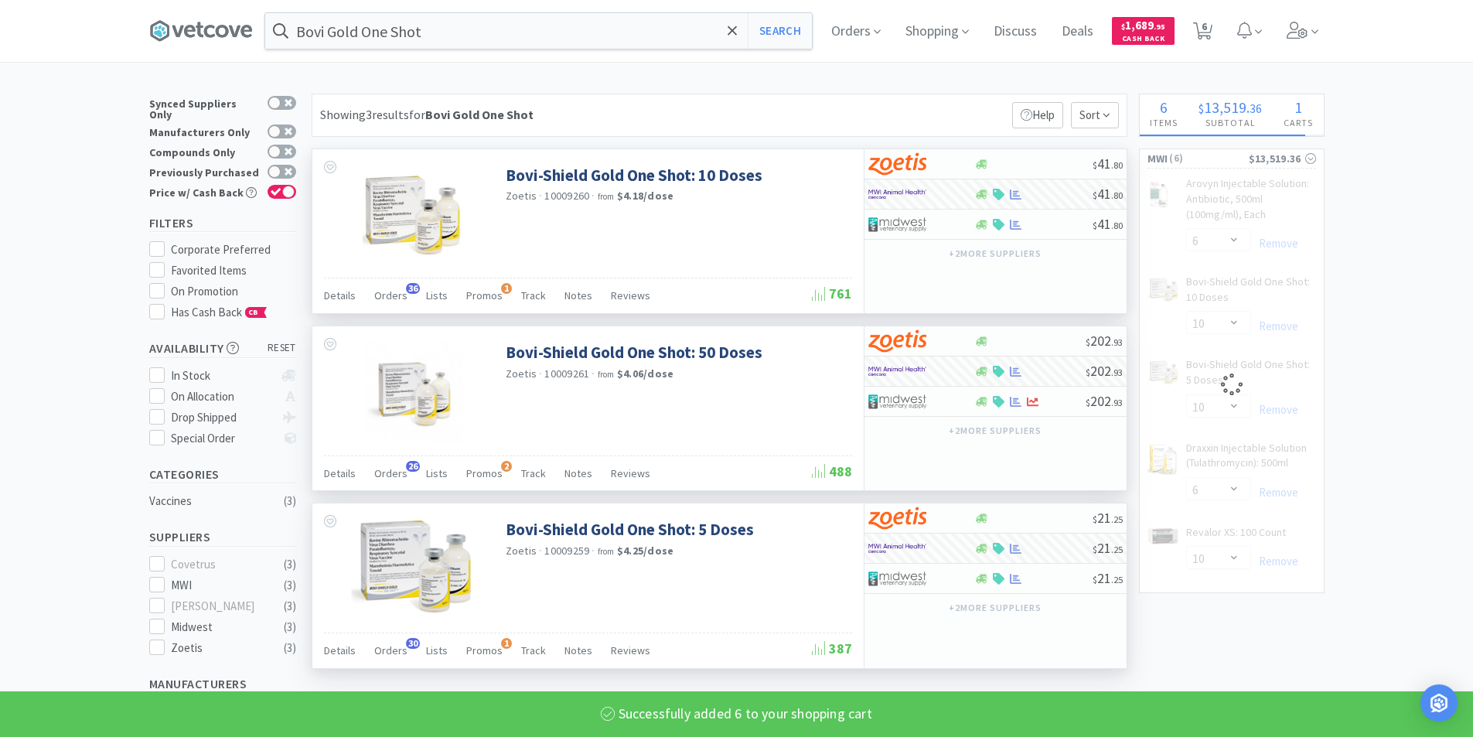
select select "6"
select select "10"
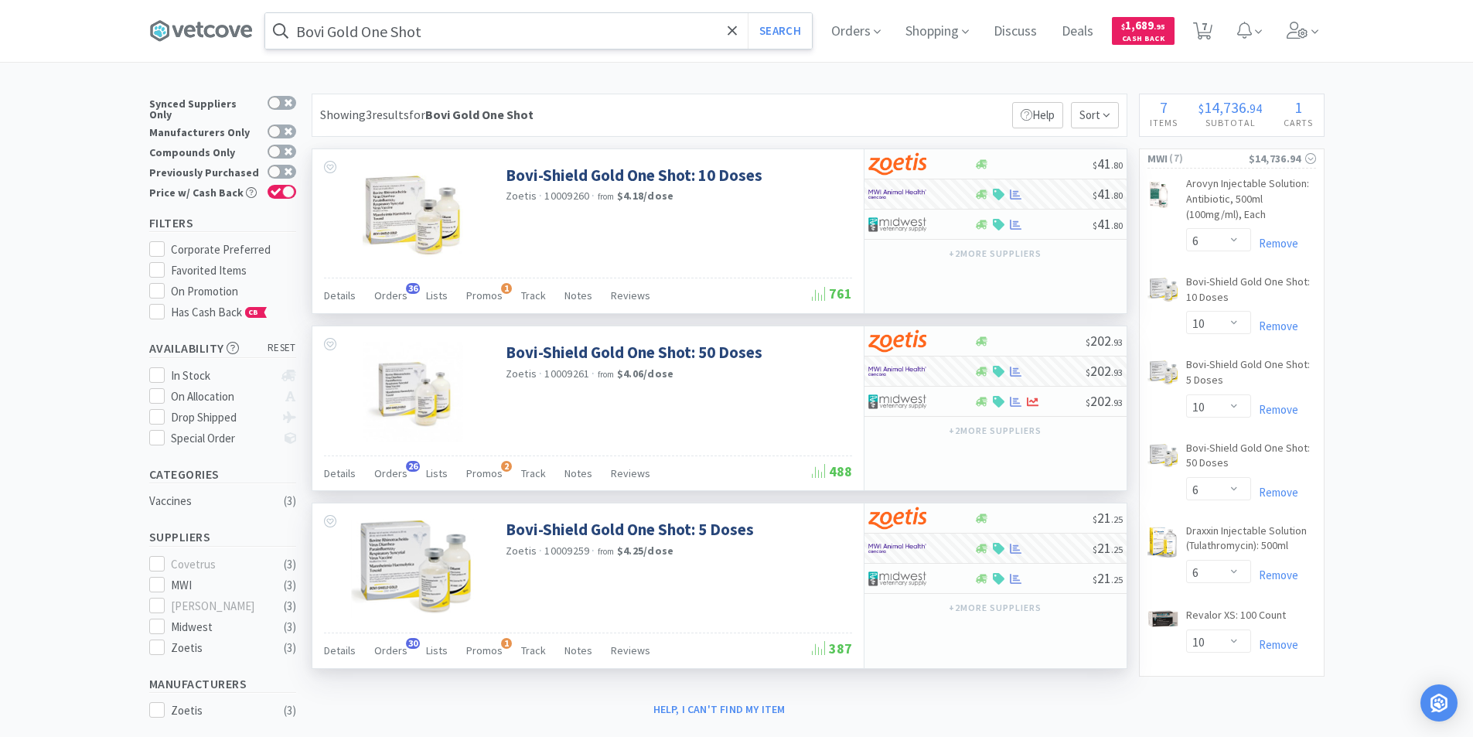
click at [445, 40] on input "Bovi Gold One Shot" at bounding box center [538, 31] width 547 height 36
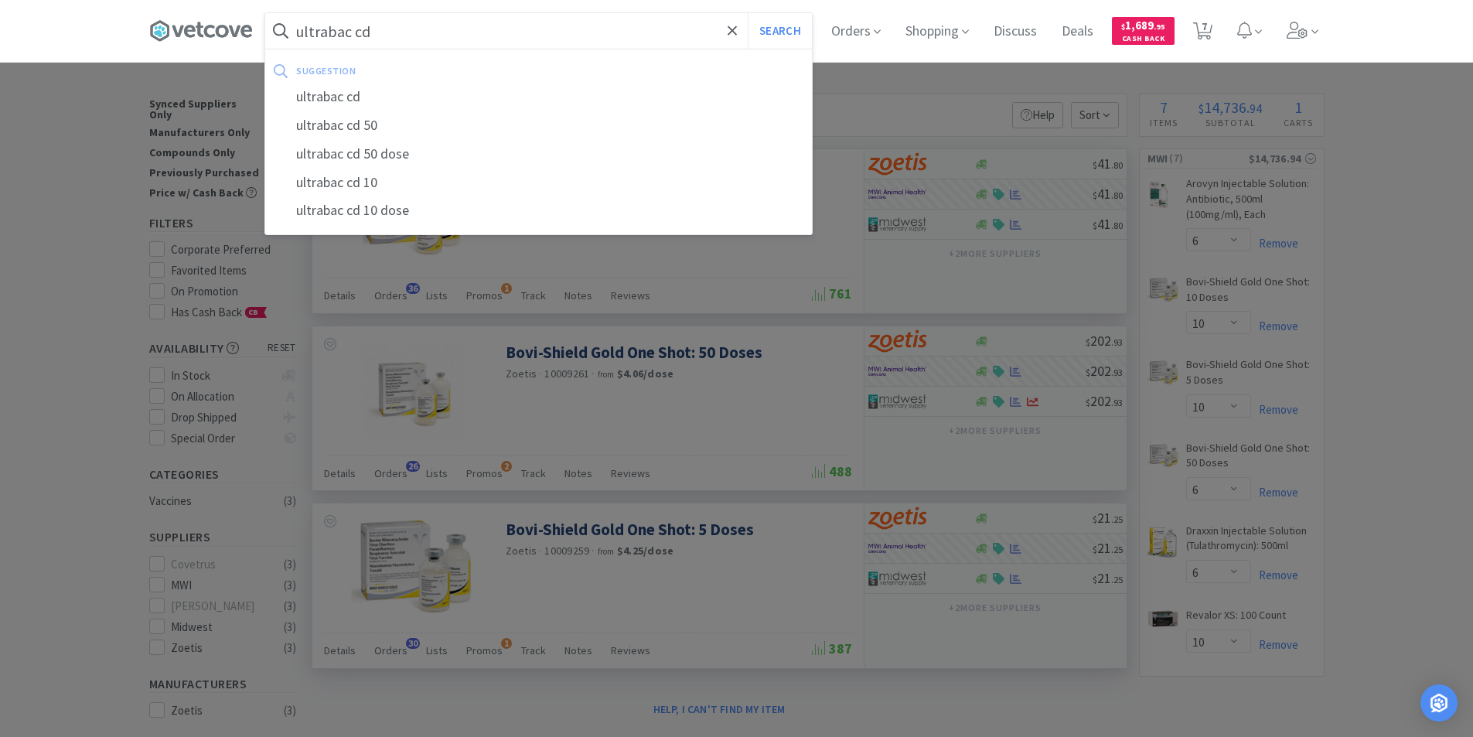
type input "ultrabac cd"
click at [748, 13] on button "Search" at bounding box center [780, 31] width 64 height 36
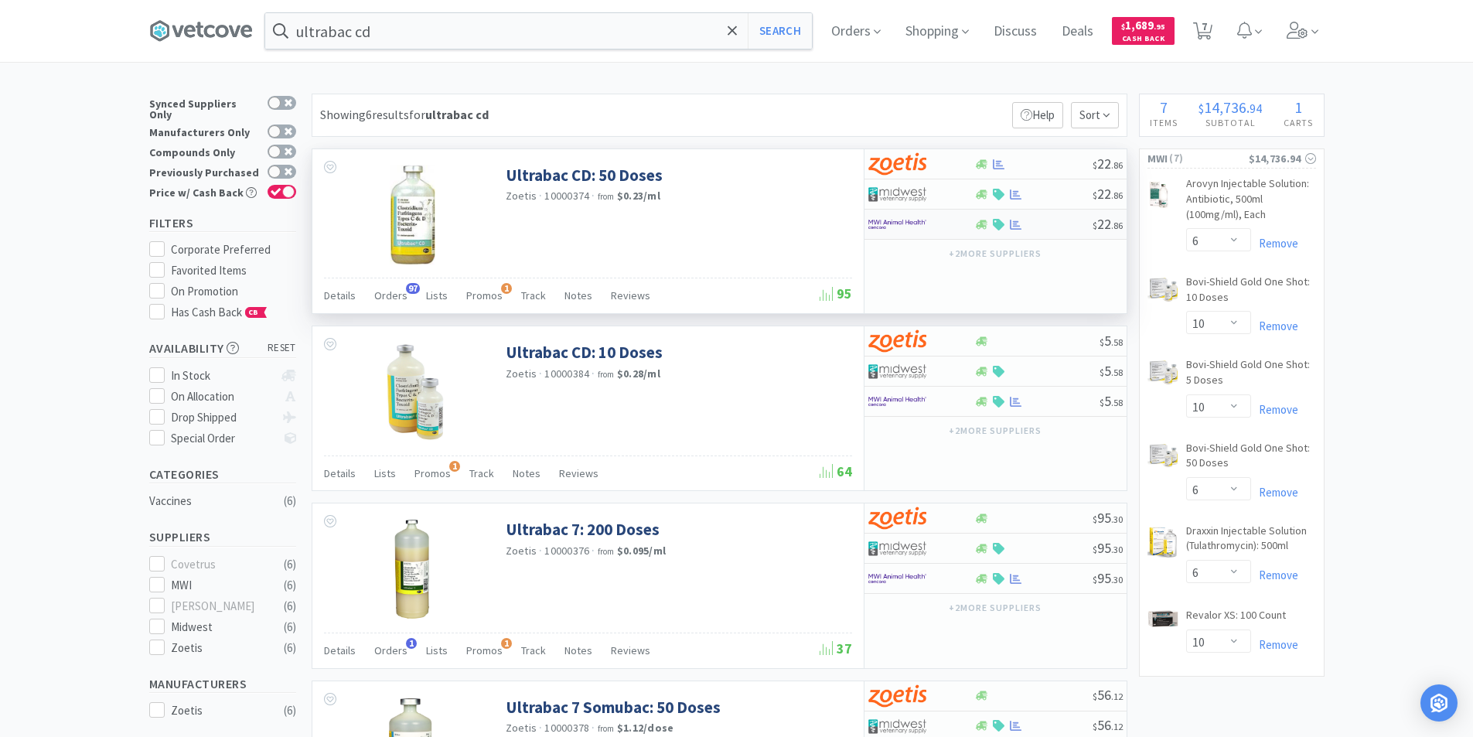
click at [961, 230] on div at bounding box center [921, 224] width 106 height 26
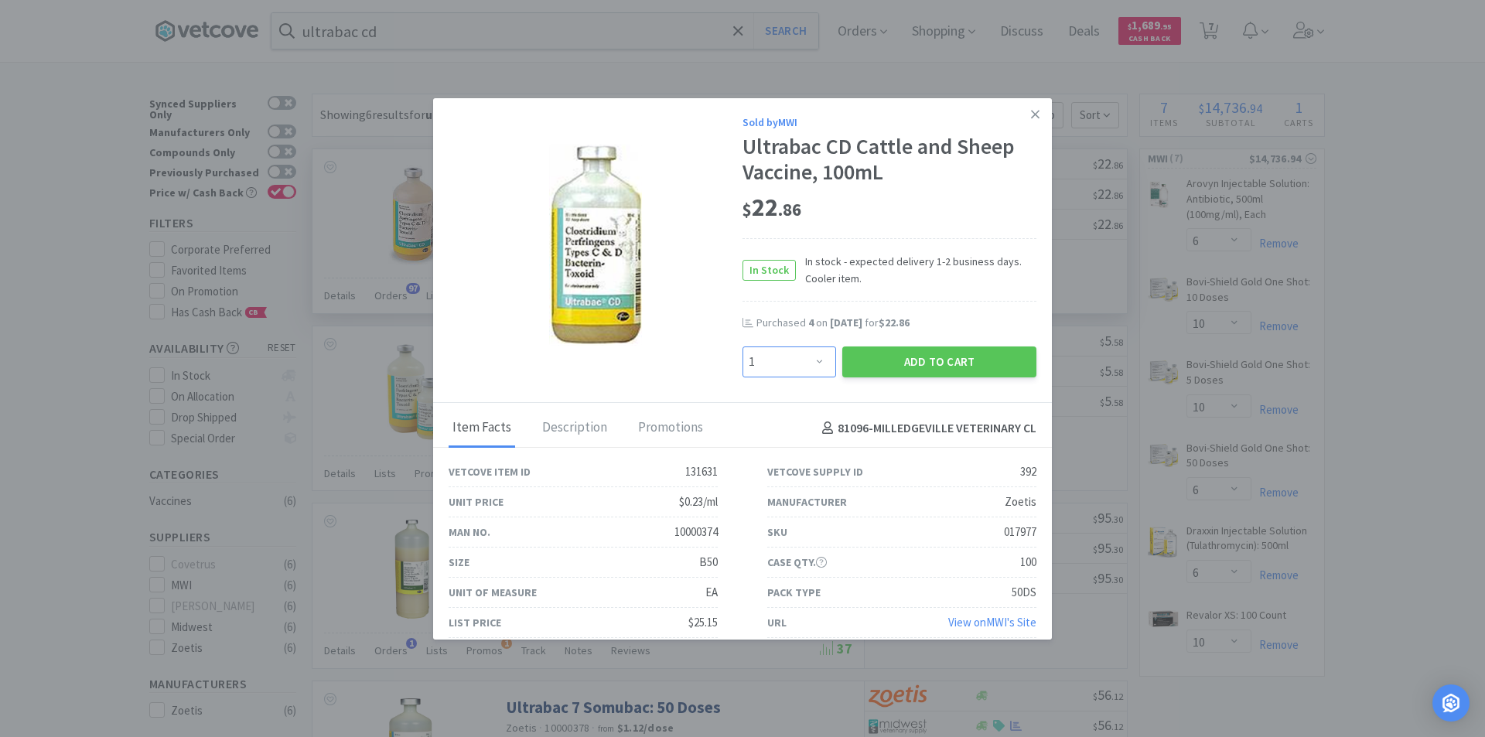
drag, startPoint x: 810, startPoint y: 363, endPoint x: 809, endPoint y: 353, distance: 9.3
click at [810, 363] on select "Enter Quantity 1 2 3 4 5 6 7 8 9 10 11 12 13 14 15 16 17 18 19 20 Enter Quantity" at bounding box center [789, 361] width 94 height 31
select select "20"
click at [742, 346] on select "Enter Quantity 1 2 3 4 5 6 7 8 9 10 11 12 13 14 15 16 17 18 19 20 Enter Quantity" at bounding box center [789, 361] width 94 height 31
click at [913, 365] on button "Add to Cart" at bounding box center [939, 361] width 194 height 31
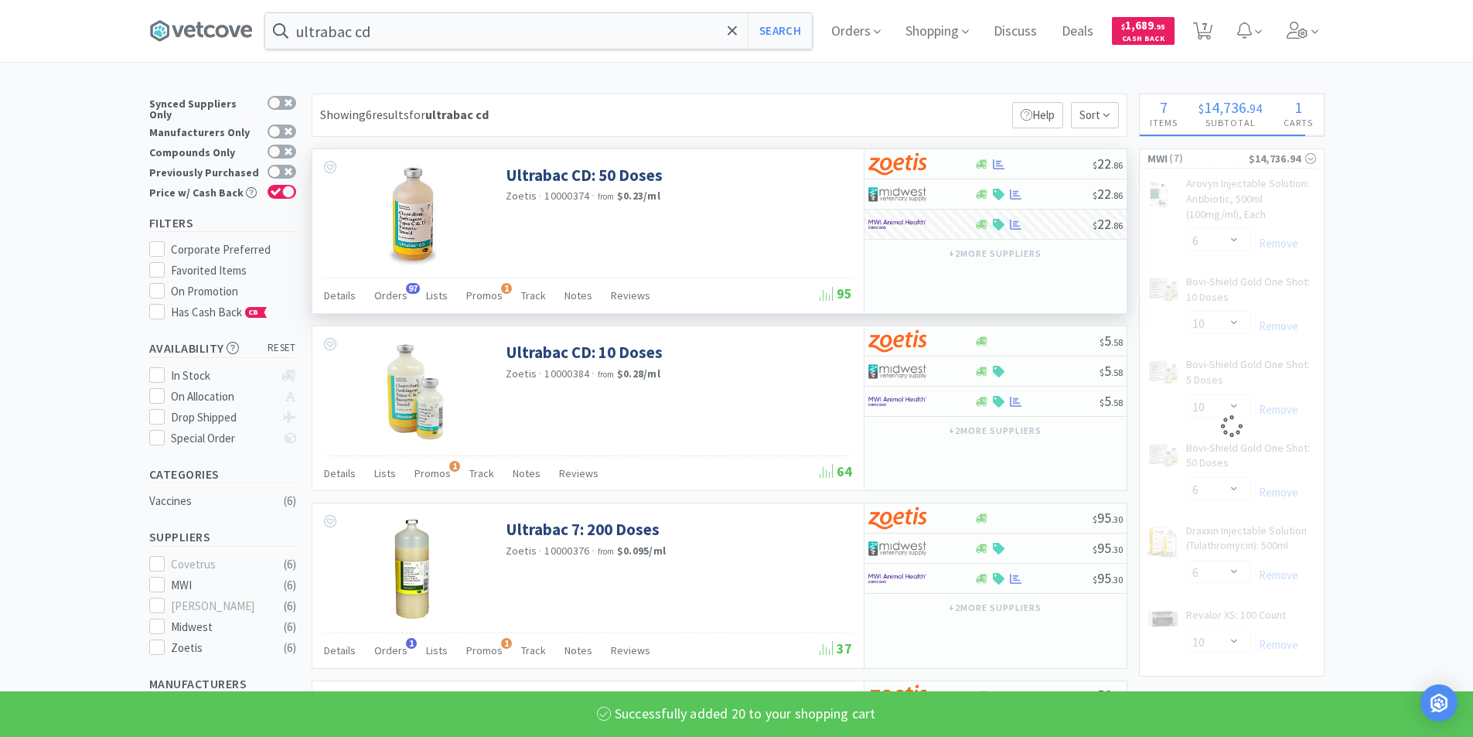
select select "20"
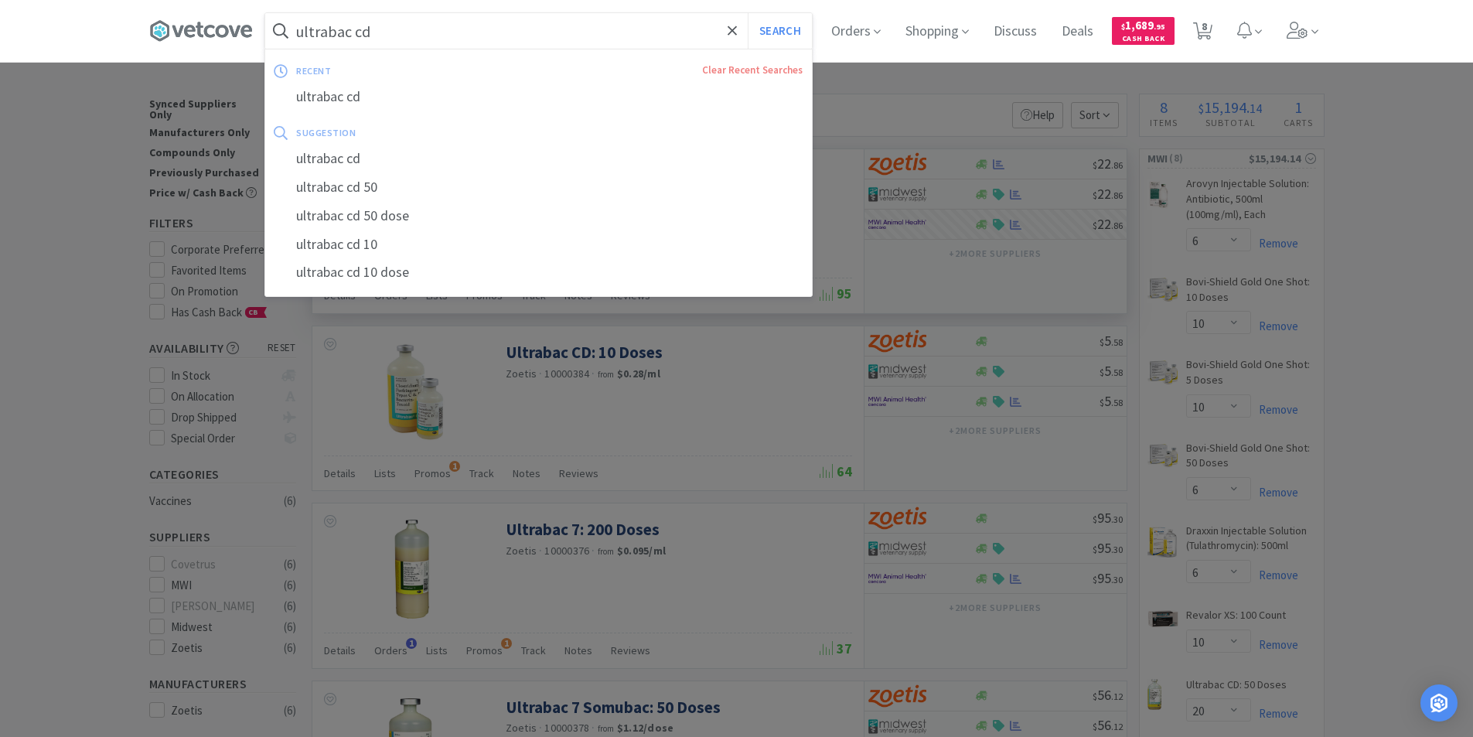
click at [390, 33] on input "ultrabac cd" at bounding box center [538, 31] width 547 height 36
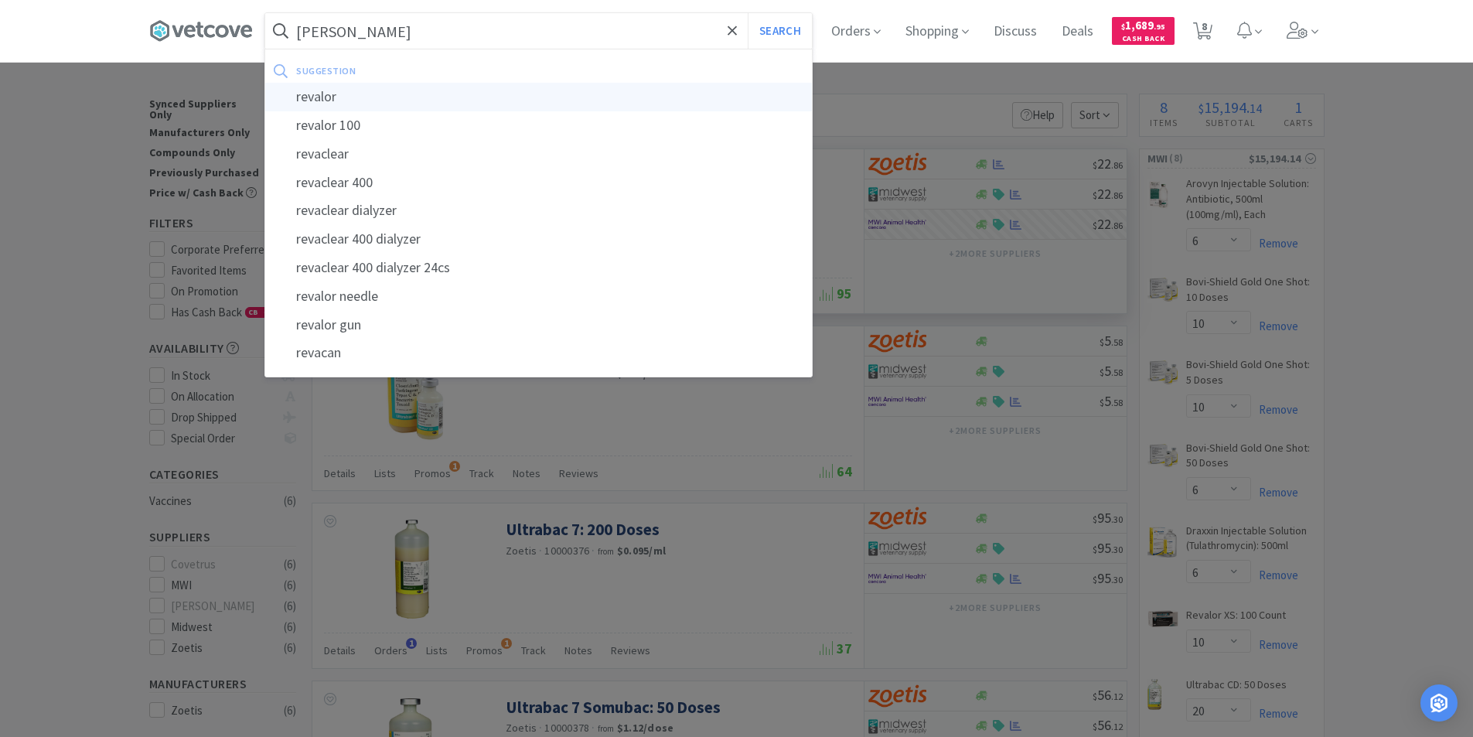
click at [361, 90] on div "revalor" at bounding box center [538, 97] width 547 height 29
type input "revalor"
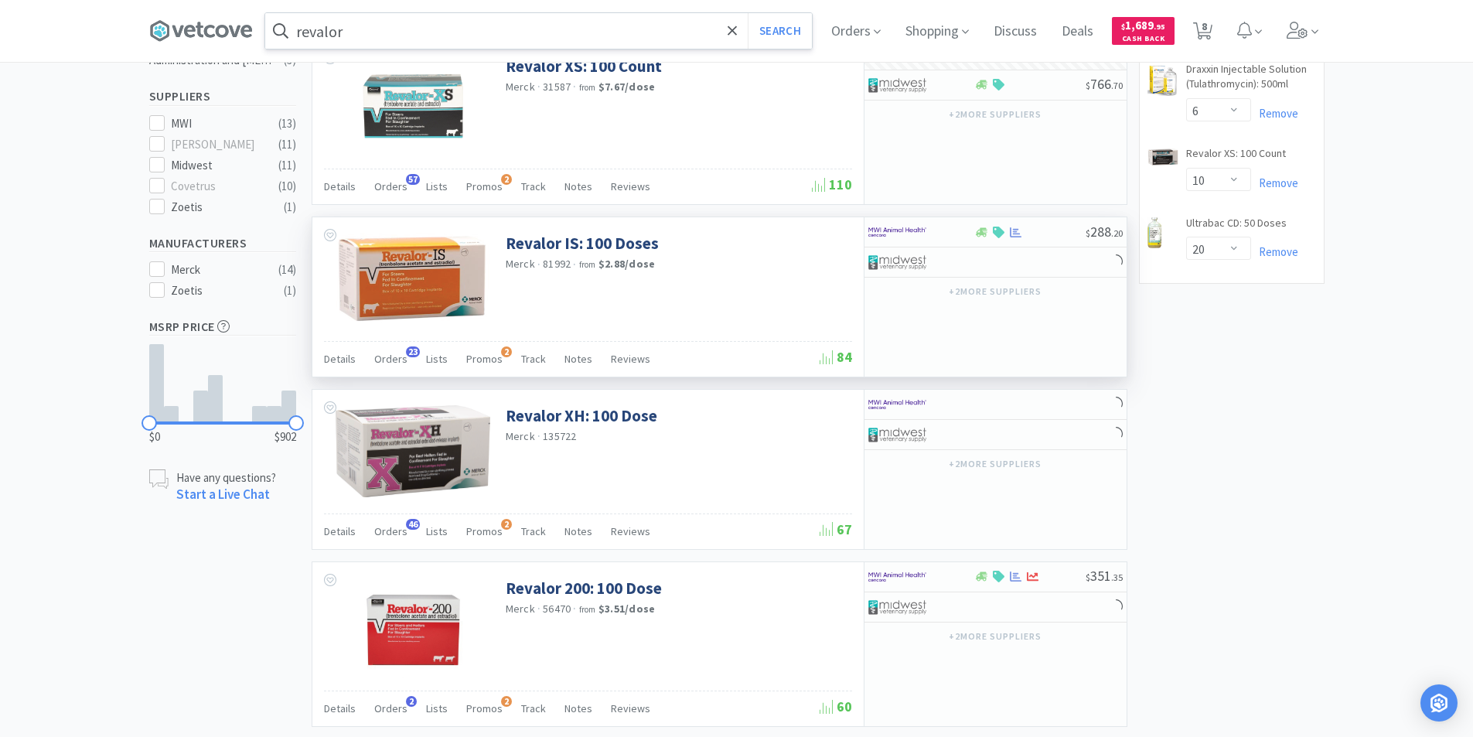
scroll to position [464, 0]
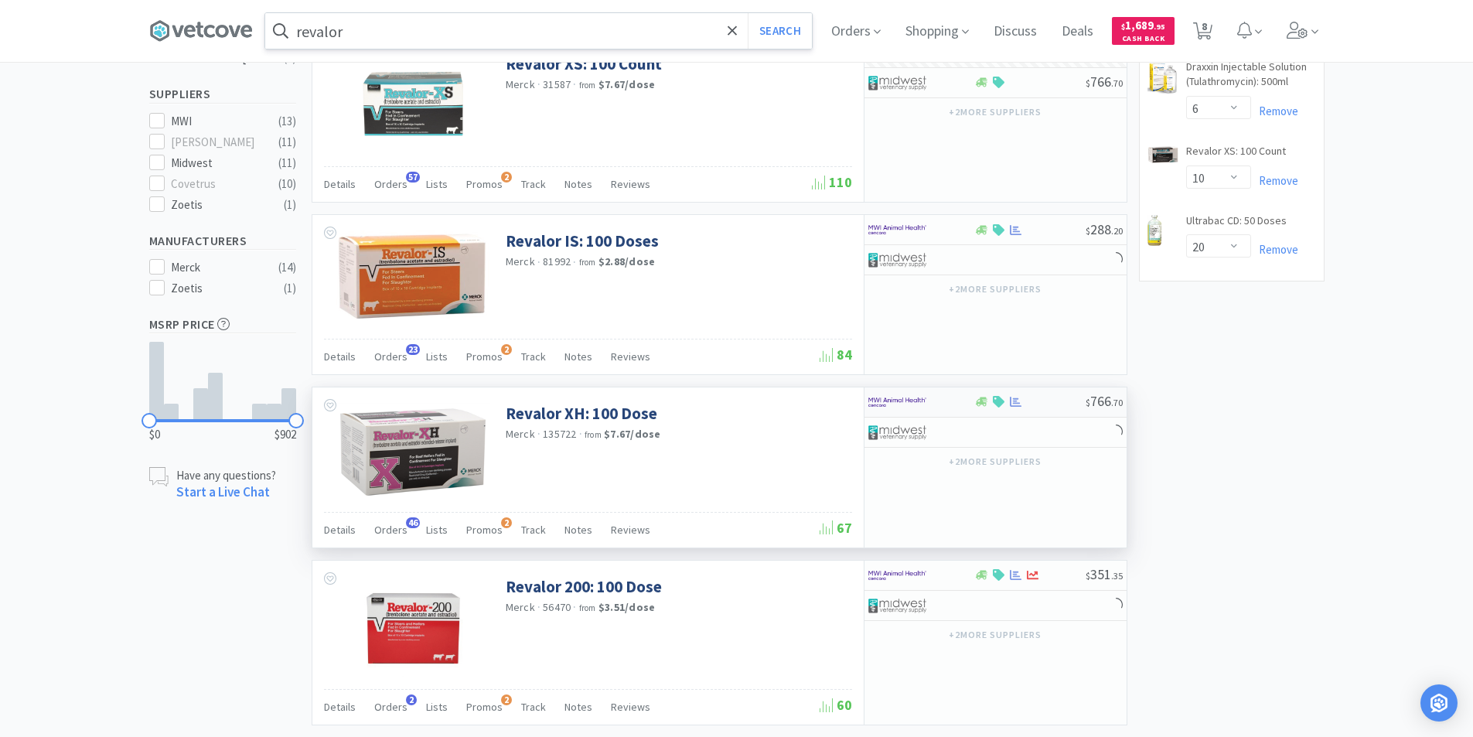
click at [939, 401] on div at bounding box center [910, 402] width 85 height 26
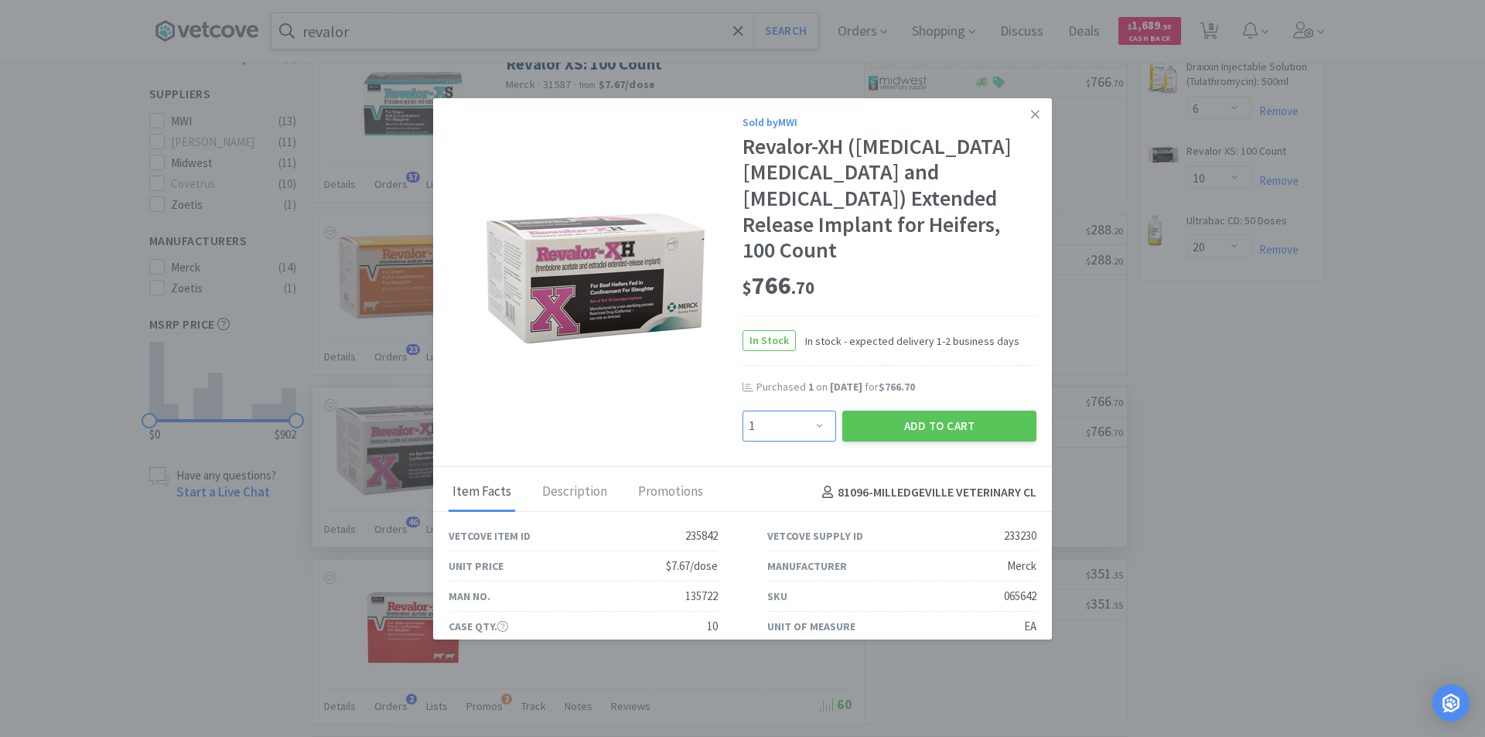
drag, startPoint x: 815, startPoint y: 411, endPoint x: 812, endPoint y: 404, distance: 8.3
click at [815, 411] on select "Enter Quantity 1 2 3 4 5 6 7 8 9 10 11 12 13 14 15 16 17 18 19 20 Enter Quantity" at bounding box center [789, 426] width 94 height 31
select select "2"
click at [742, 411] on select "Enter Quantity 1 2 3 4 5 6 7 8 9 10 11 12 13 14 15 16 17 18 19 20 Enter Quantity" at bounding box center [789, 426] width 94 height 31
click at [931, 411] on button "Add to Cart" at bounding box center [939, 426] width 194 height 31
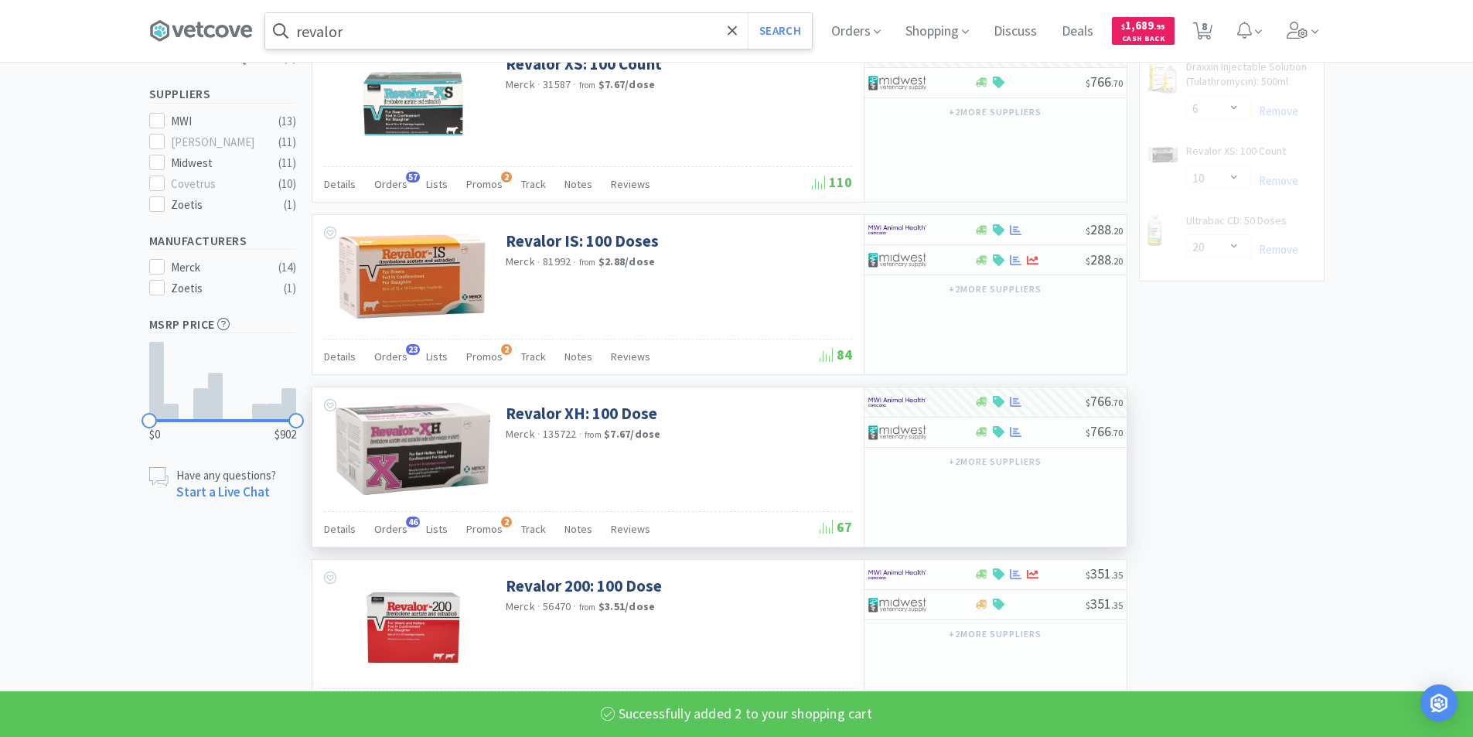
select select "2"
select select "10"
select select "20"
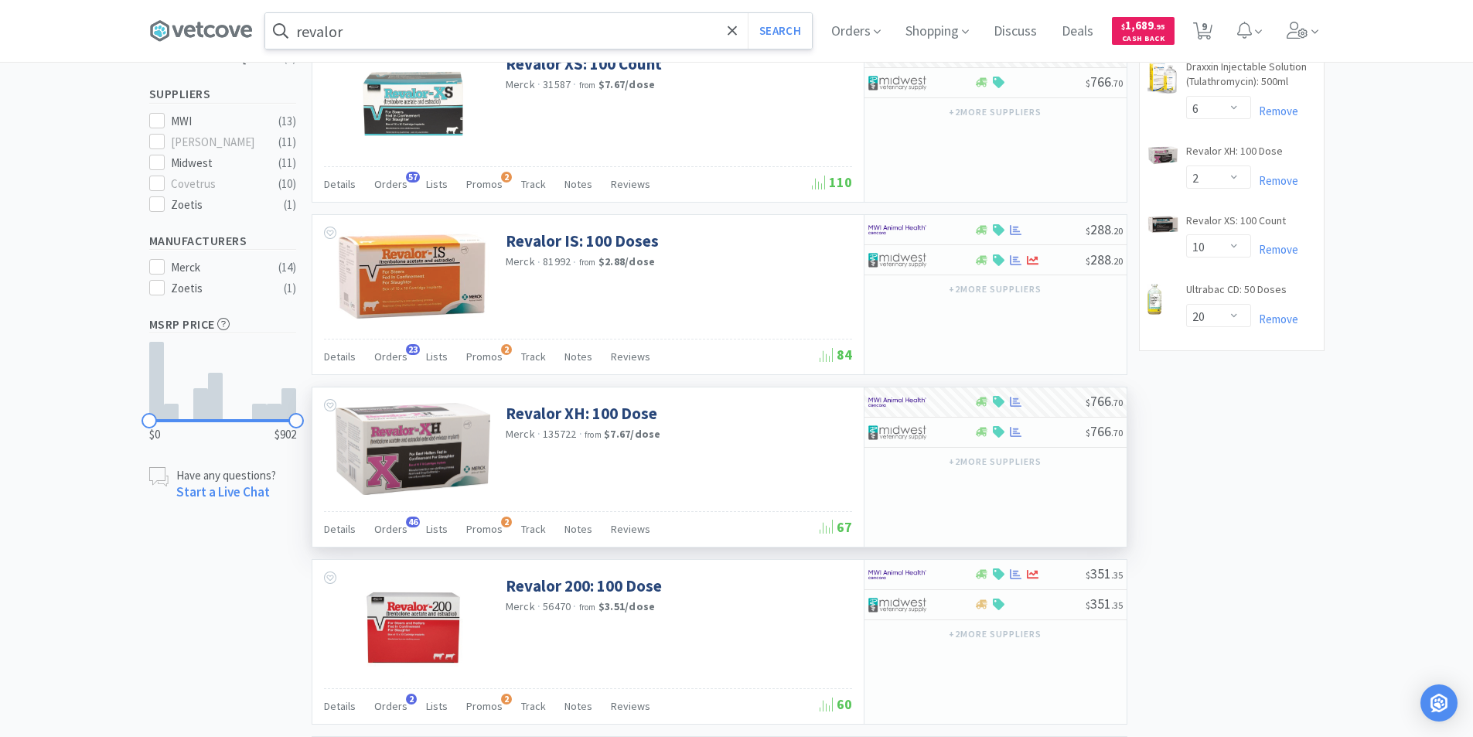
click at [397, 39] on input "revalor" at bounding box center [538, 31] width 547 height 36
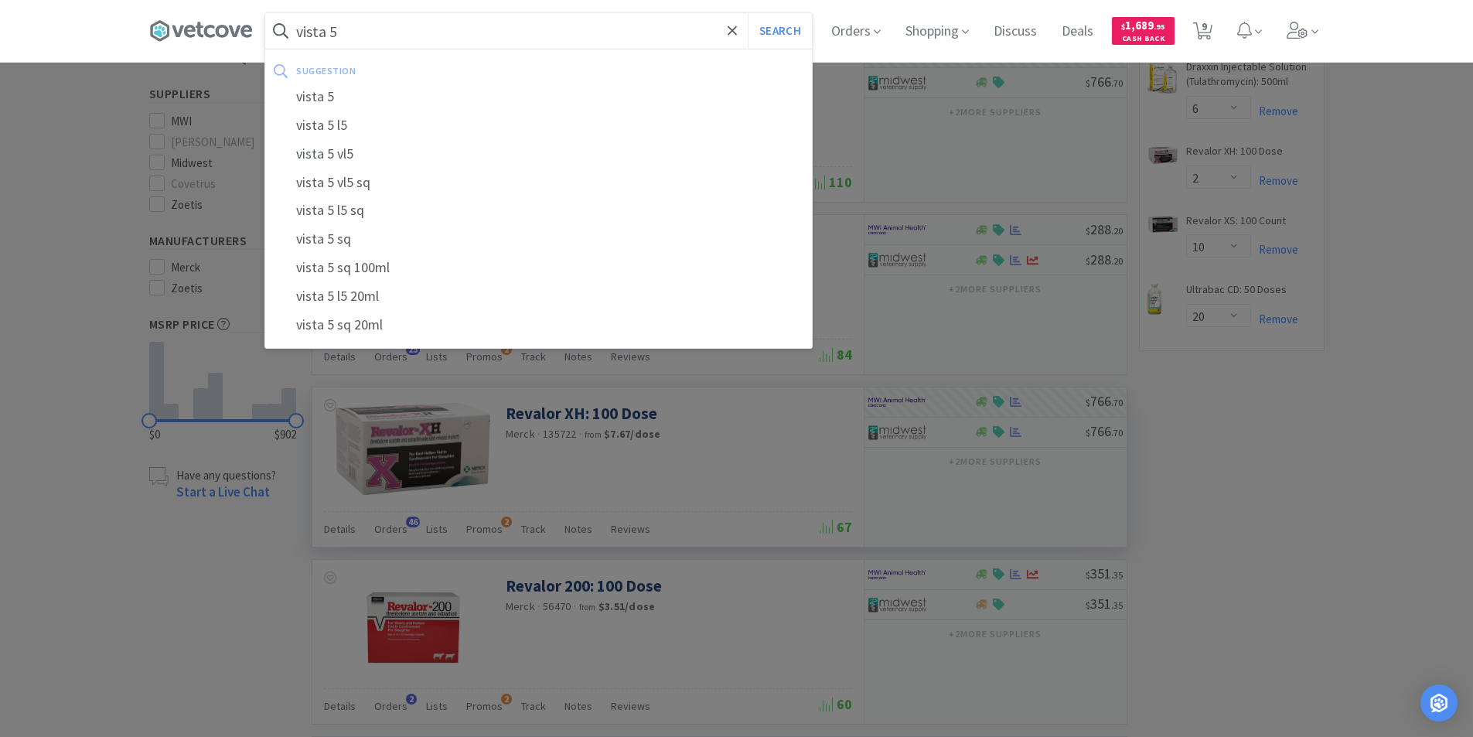
type input "vista 5"
click at [748, 13] on button "Search" at bounding box center [780, 31] width 64 height 36
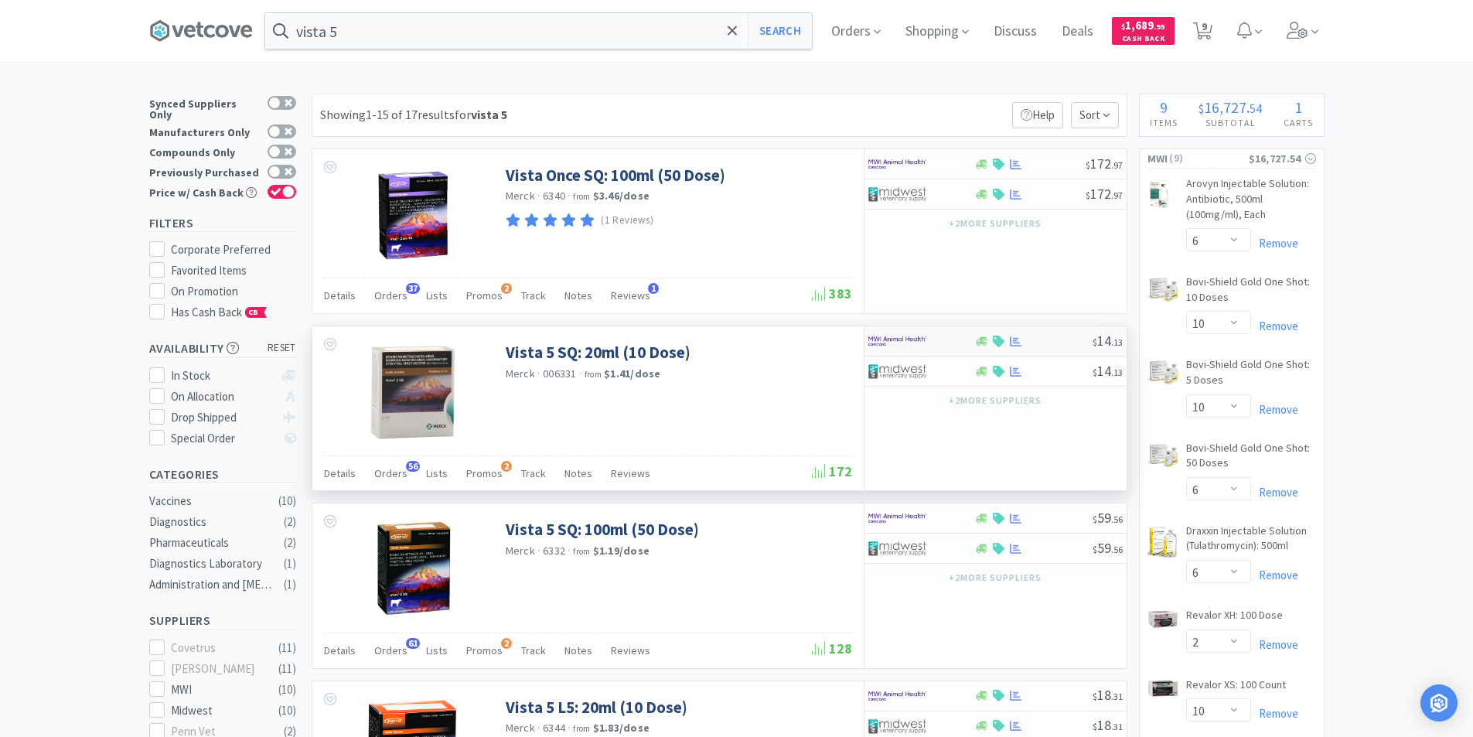
click at [936, 348] on div at bounding box center [910, 341] width 85 height 26
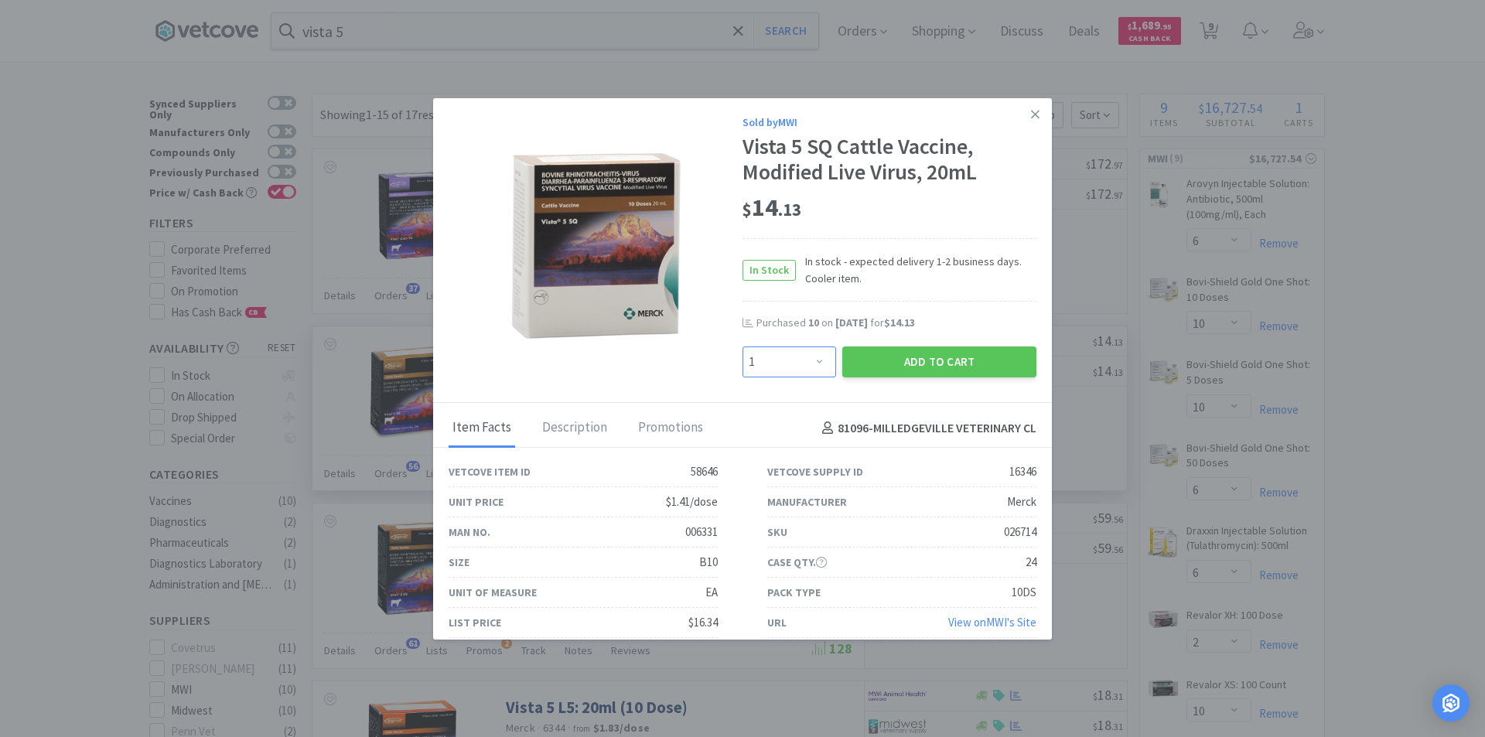
click at [793, 360] on select "Enter Quantity 1 2 3 4 5 6 7 8 9 10 11 12 13 14 15 16 17 18 19 20 Enter Quantity" at bounding box center [789, 361] width 94 height 31
select select "20"
click at [742, 346] on select "Enter Quantity 1 2 3 4 5 6 7 8 9 10 11 12 13 14 15 16 17 18 19 20 Enter Quantity" at bounding box center [789, 361] width 94 height 31
click at [892, 363] on button "Add to Cart" at bounding box center [939, 361] width 194 height 31
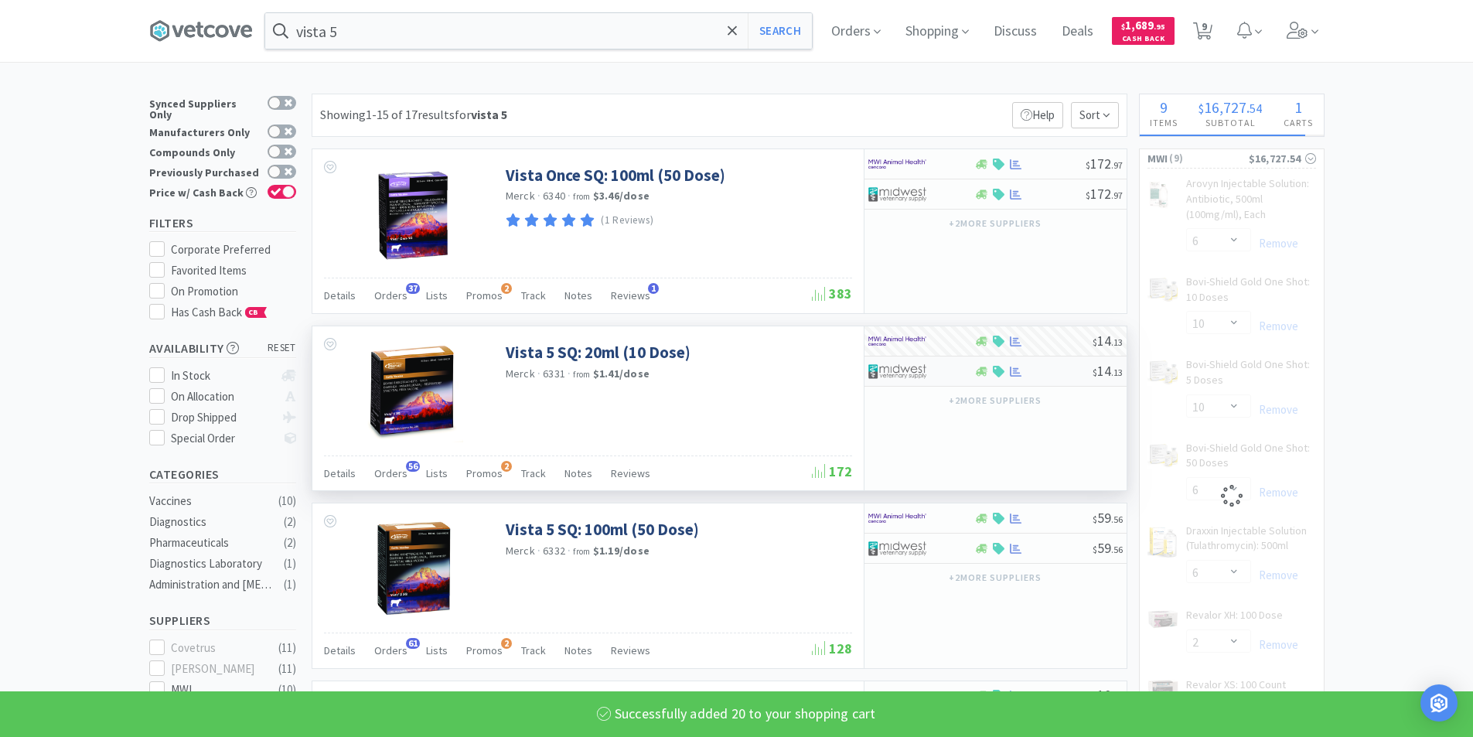
select select "20"
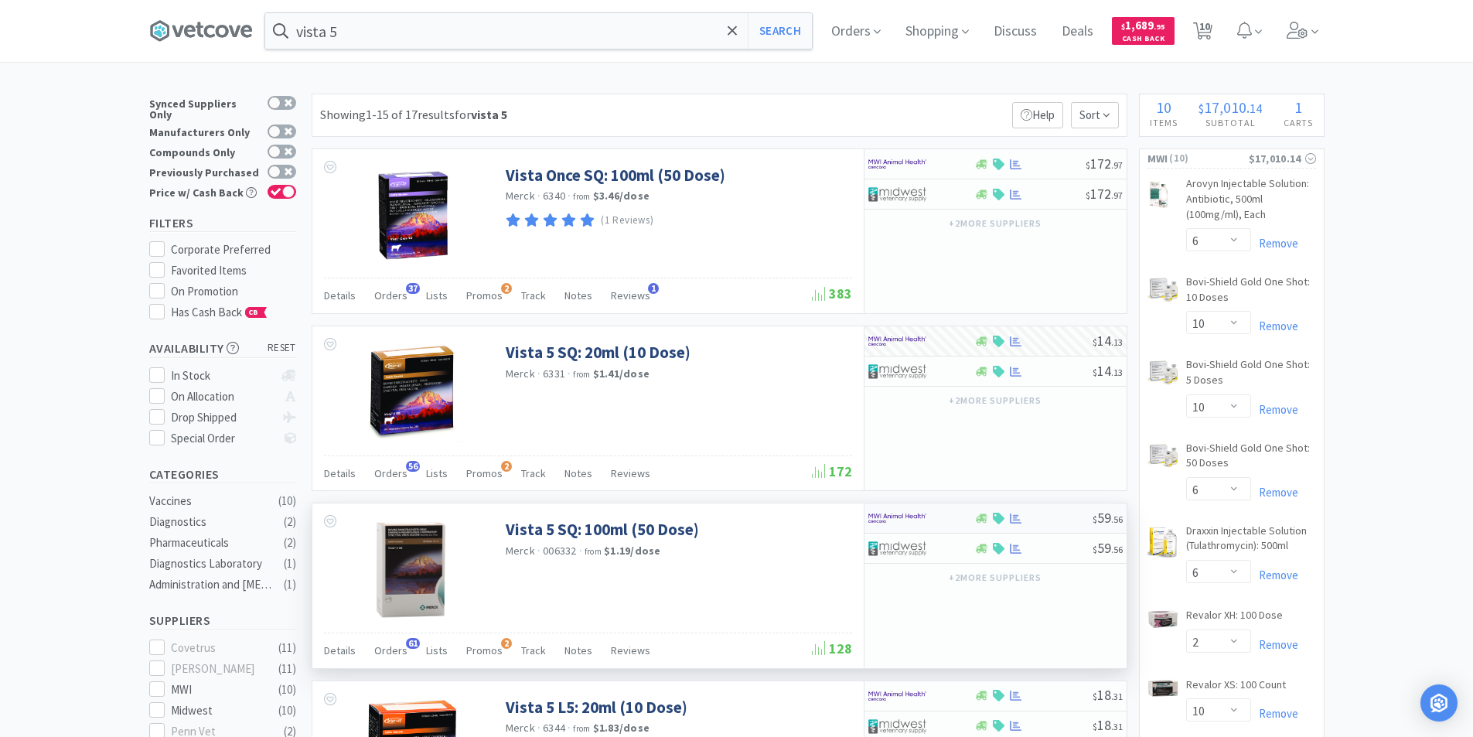
click at [933, 519] on div at bounding box center [910, 518] width 85 height 26
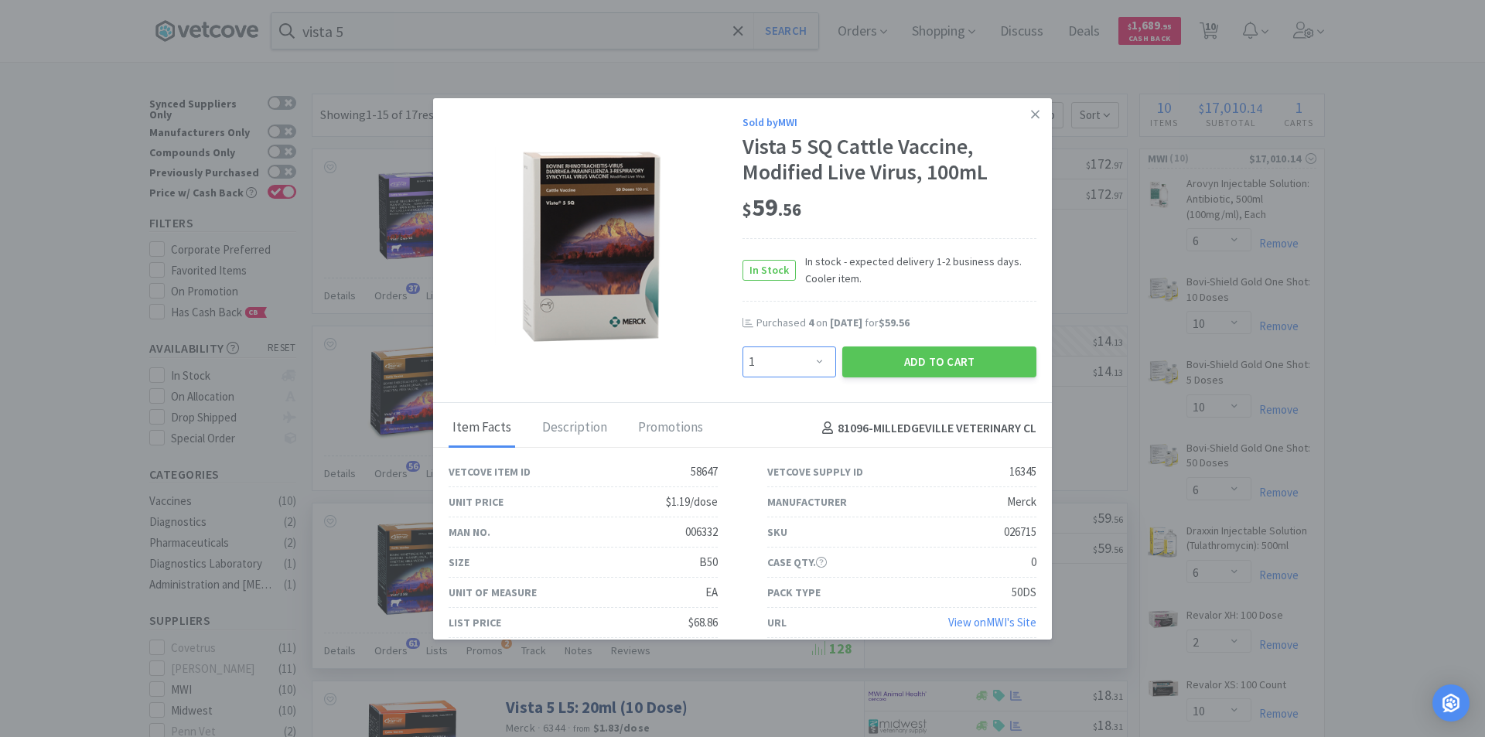
click at [807, 367] on select "Enter Quantity 1 2 3 4 5 6 7 8 9 10 11 12 13 14 15 16 17 18 19 20 Enter Quantity" at bounding box center [789, 361] width 94 height 31
select select "20"
click at [742, 346] on select "Enter Quantity 1 2 3 4 5 6 7 8 9 10 11 12 13 14 15 16 17 18 19 20 Enter Quantity" at bounding box center [789, 361] width 94 height 31
click at [878, 360] on button "Add to Cart" at bounding box center [939, 361] width 194 height 31
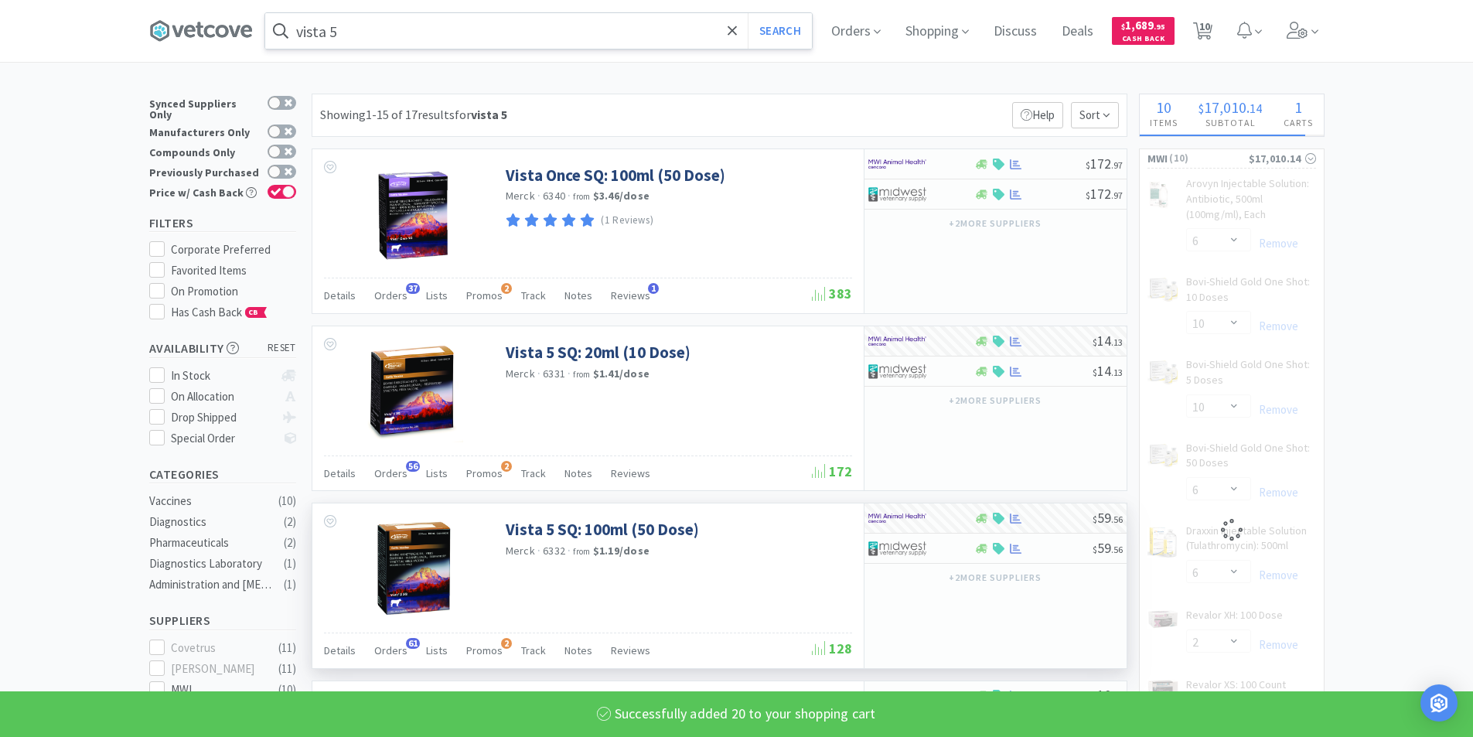
click at [379, 34] on input "vista 5" at bounding box center [538, 31] width 547 height 36
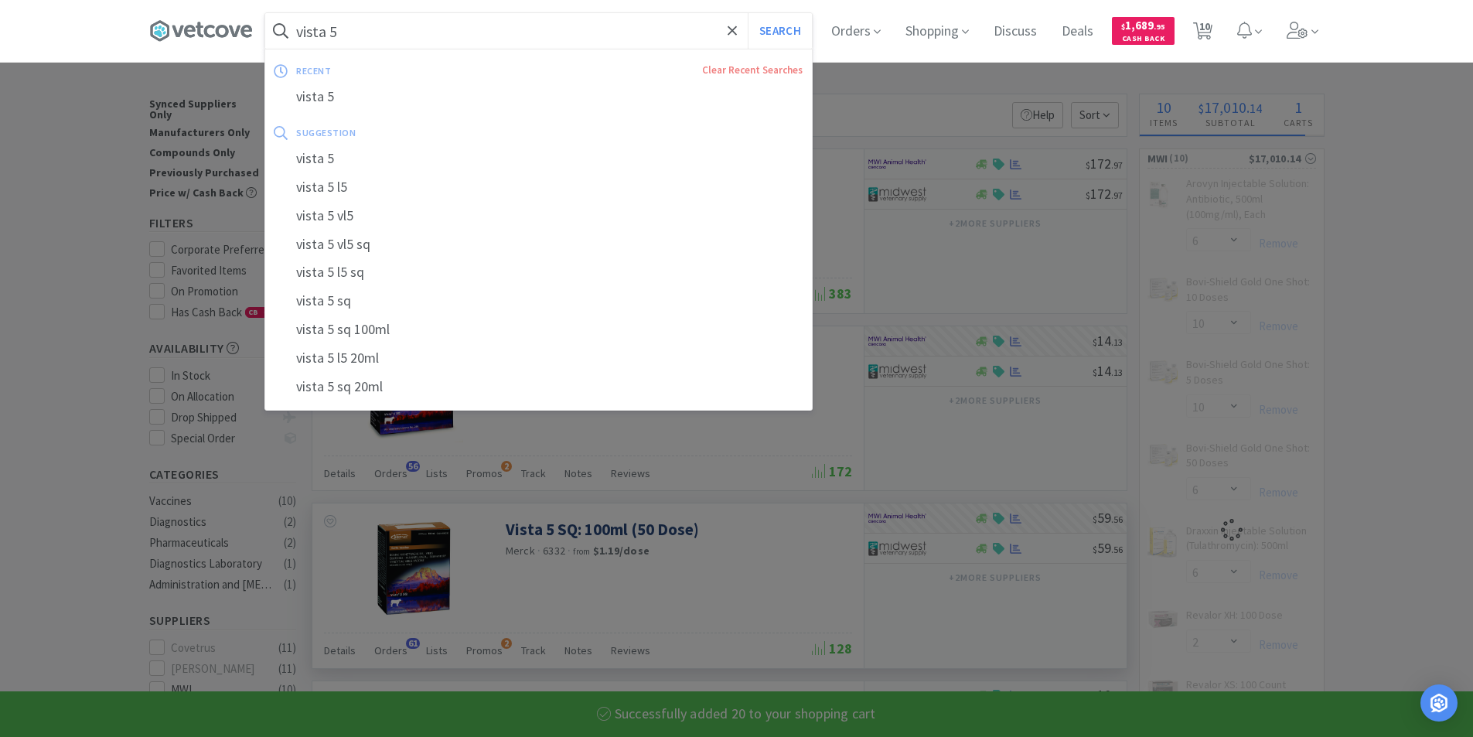
select select "20"
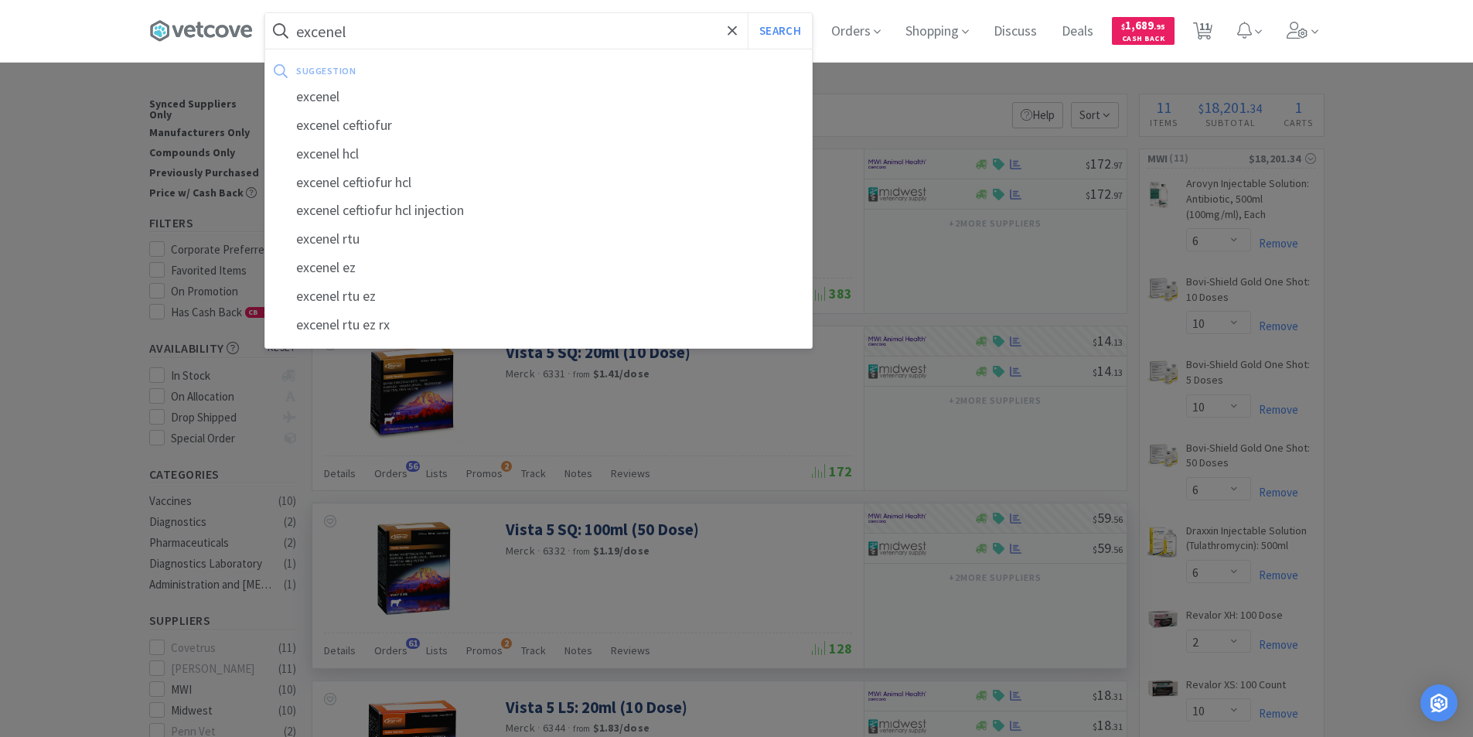
type input "excenel"
click at [748, 13] on button "Search" at bounding box center [780, 31] width 64 height 36
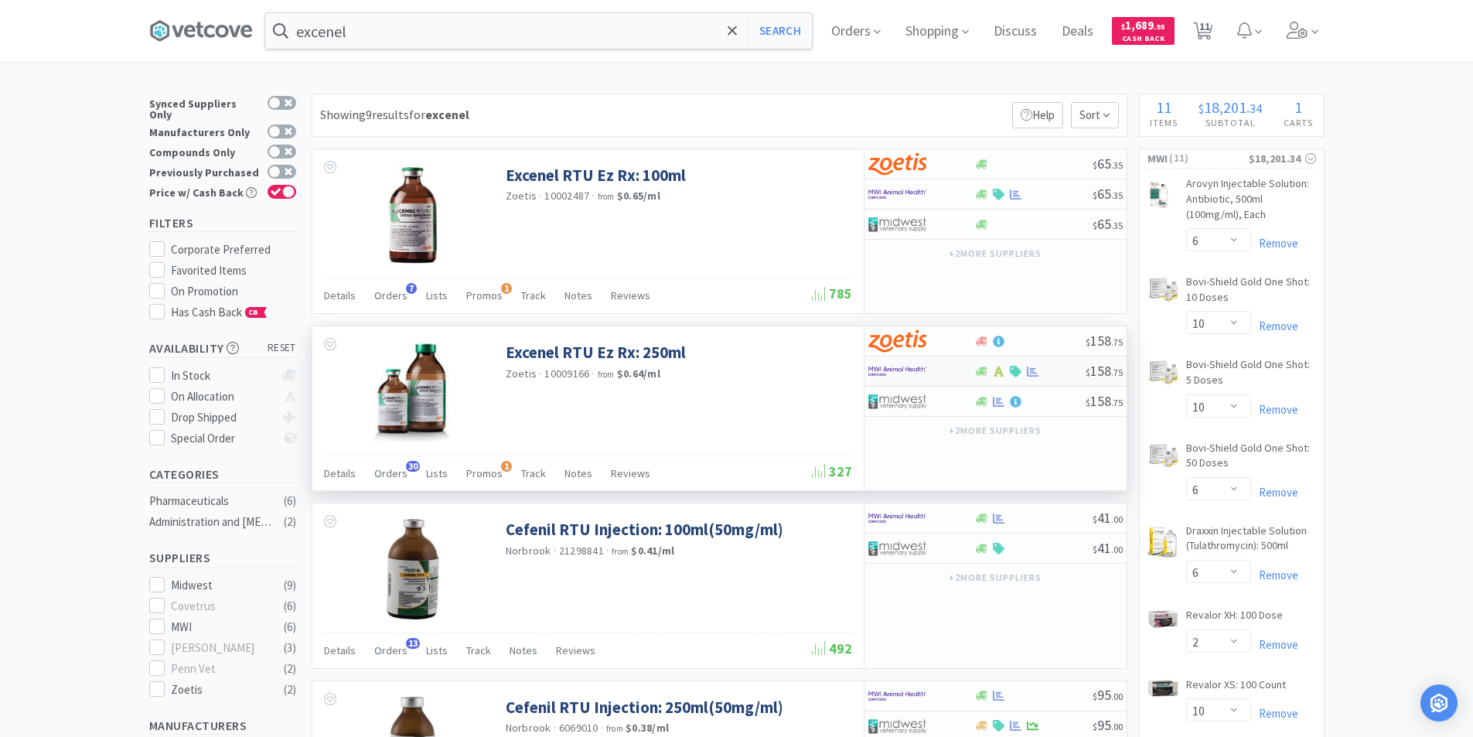
click at [970, 377] on div at bounding box center [921, 371] width 106 height 26
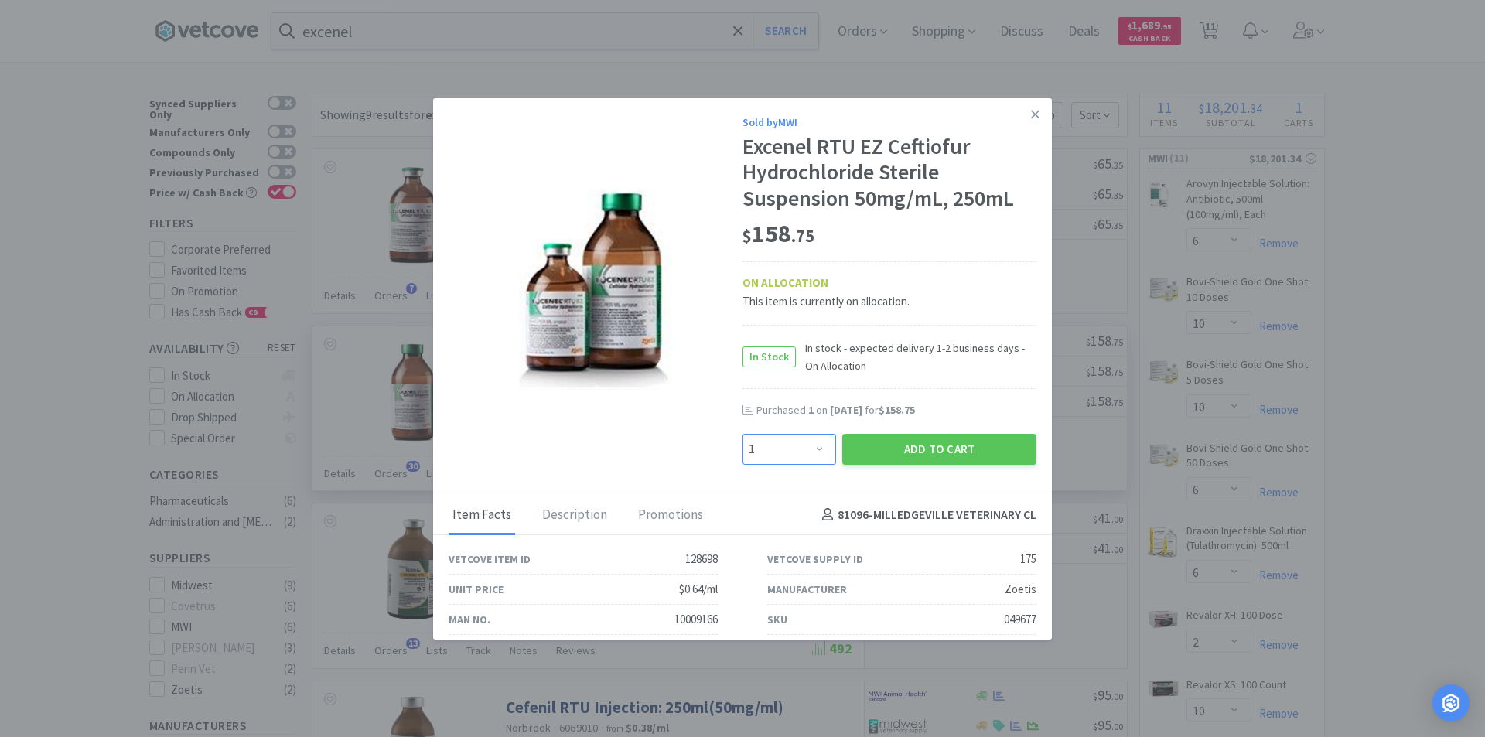
click at [808, 455] on select "Enter Quantity 1 2 3 4 5 6 7 8 9 10 11 12 13 14 15 16 17 18 19 20 Enter Quantity" at bounding box center [789, 449] width 94 height 31
select select "3"
click at [742, 434] on select "Enter Quantity 1 2 3 4 5 6 7 8 9 10 11 12 13 14 15 16 17 18 19 20 Enter Quantity" at bounding box center [789, 449] width 94 height 31
click at [1031, 116] on icon at bounding box center [1035, 114] width 9 height 14
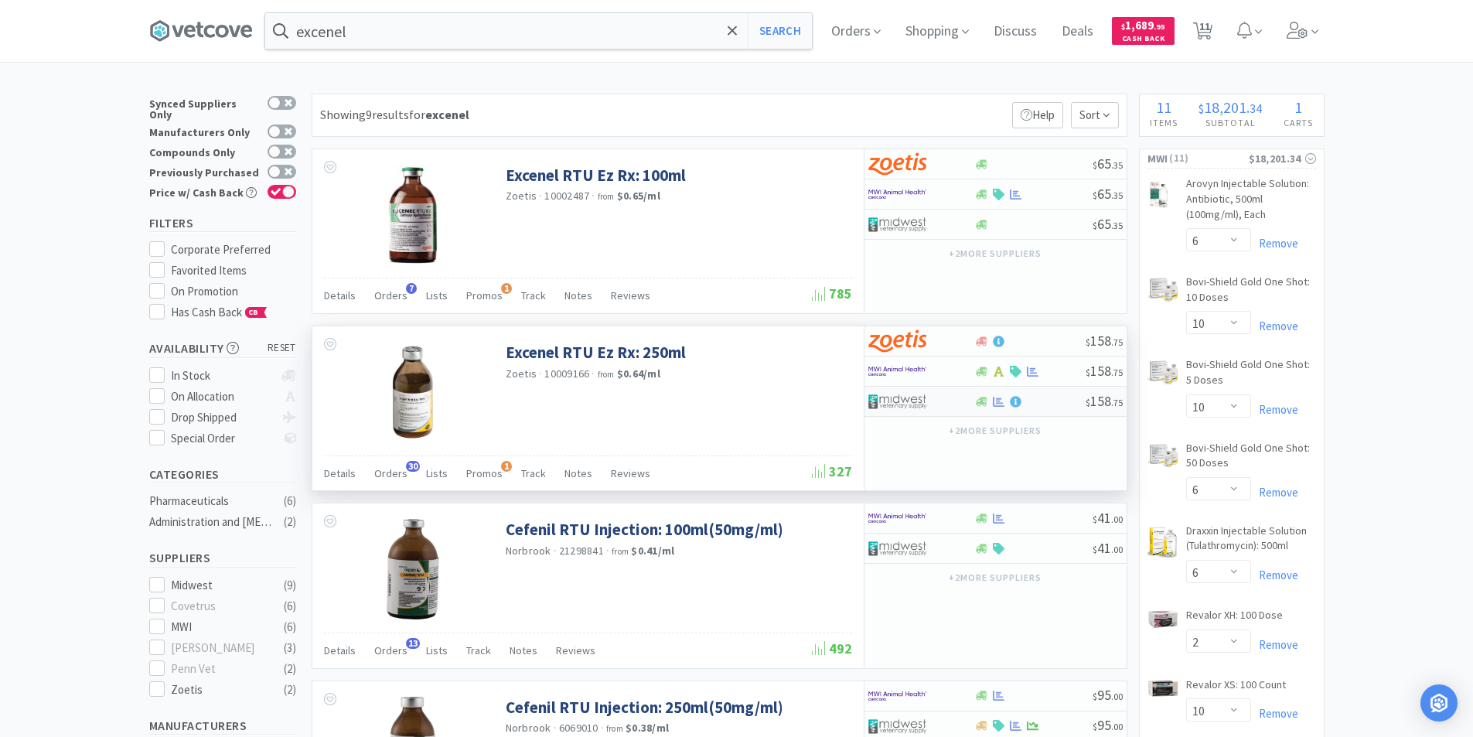
click at [963, 404] on div at bounding box center [921, 401] width 106 height 26
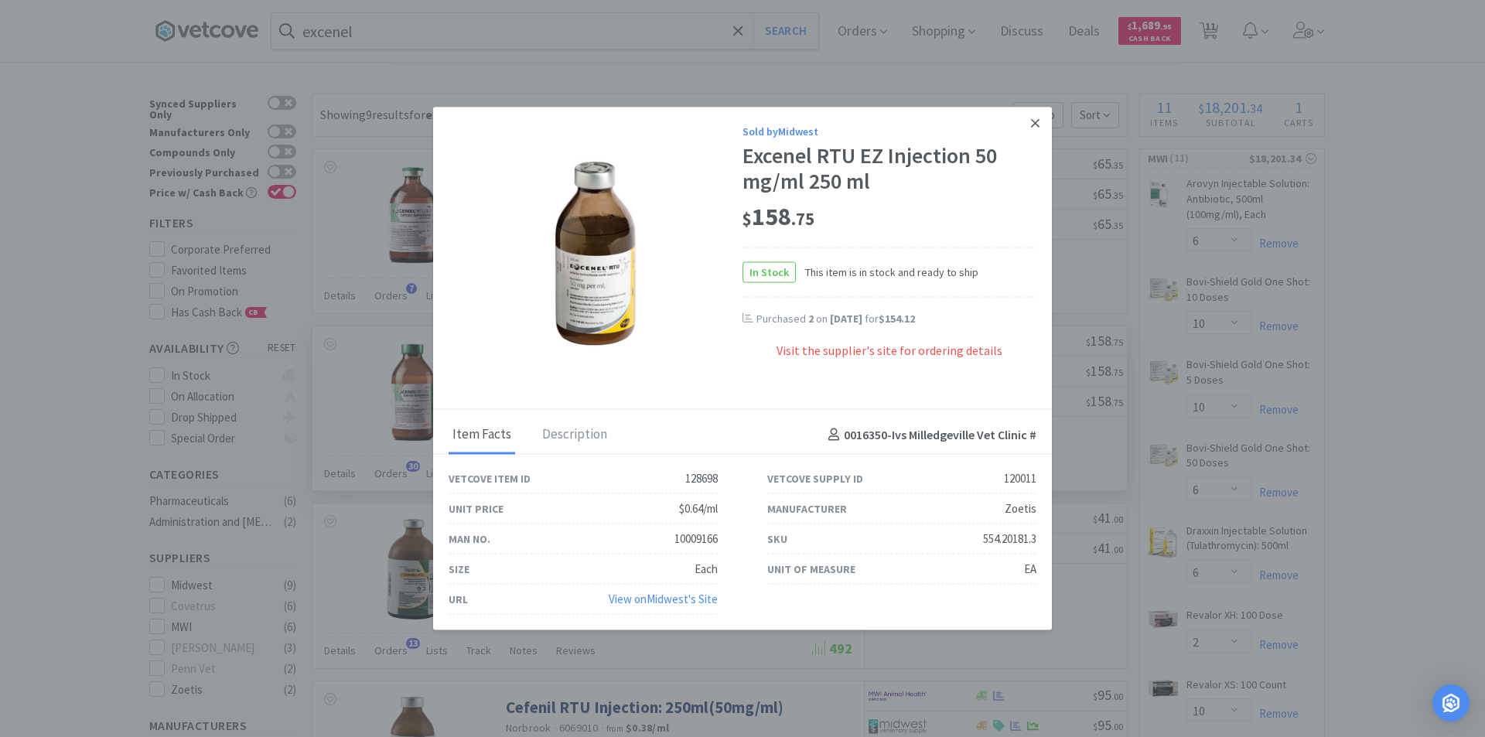
click at [1038, 125] on icon at bounding box center [1035, 122] width 9 height 9
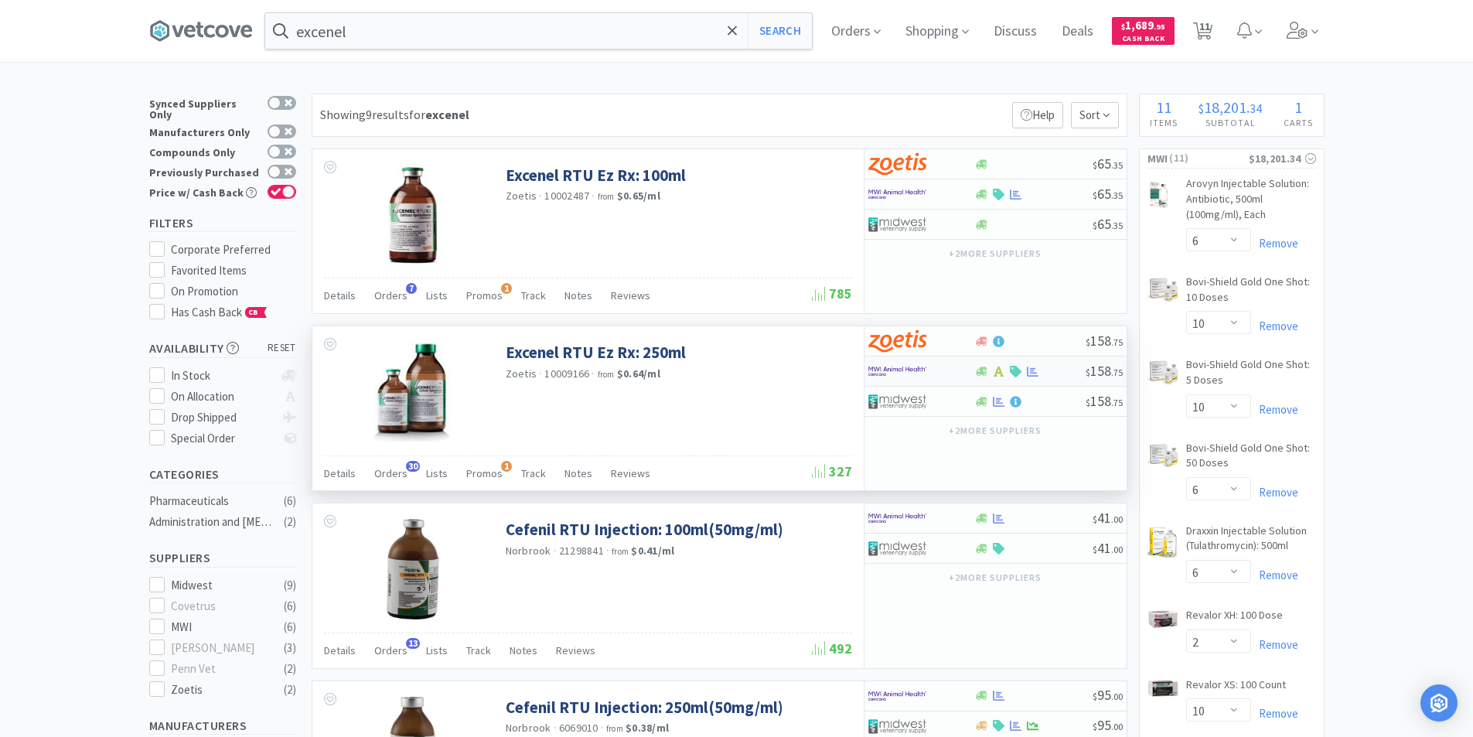
click at [946, 377] on div at bounding box center [910, 371] width 85 height 26
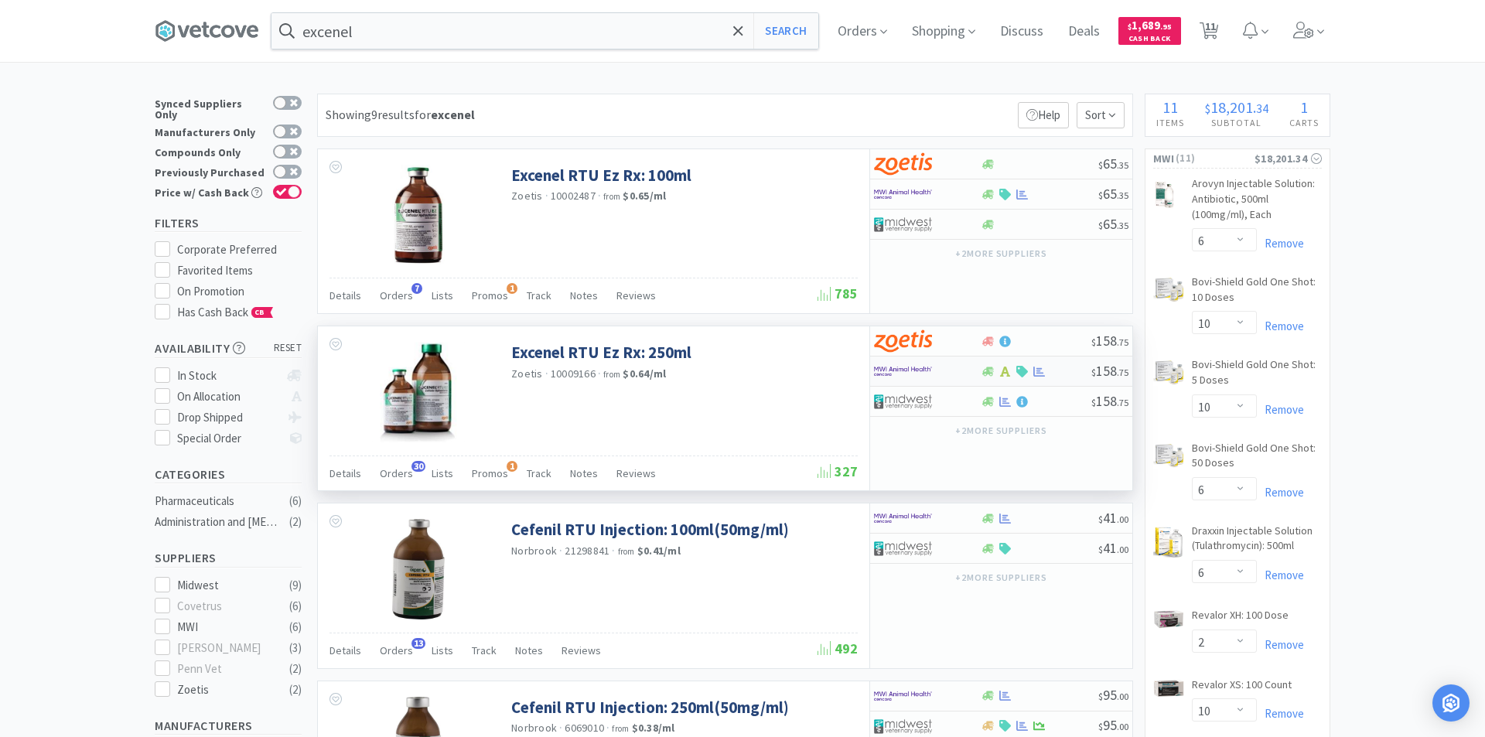
select select "1"
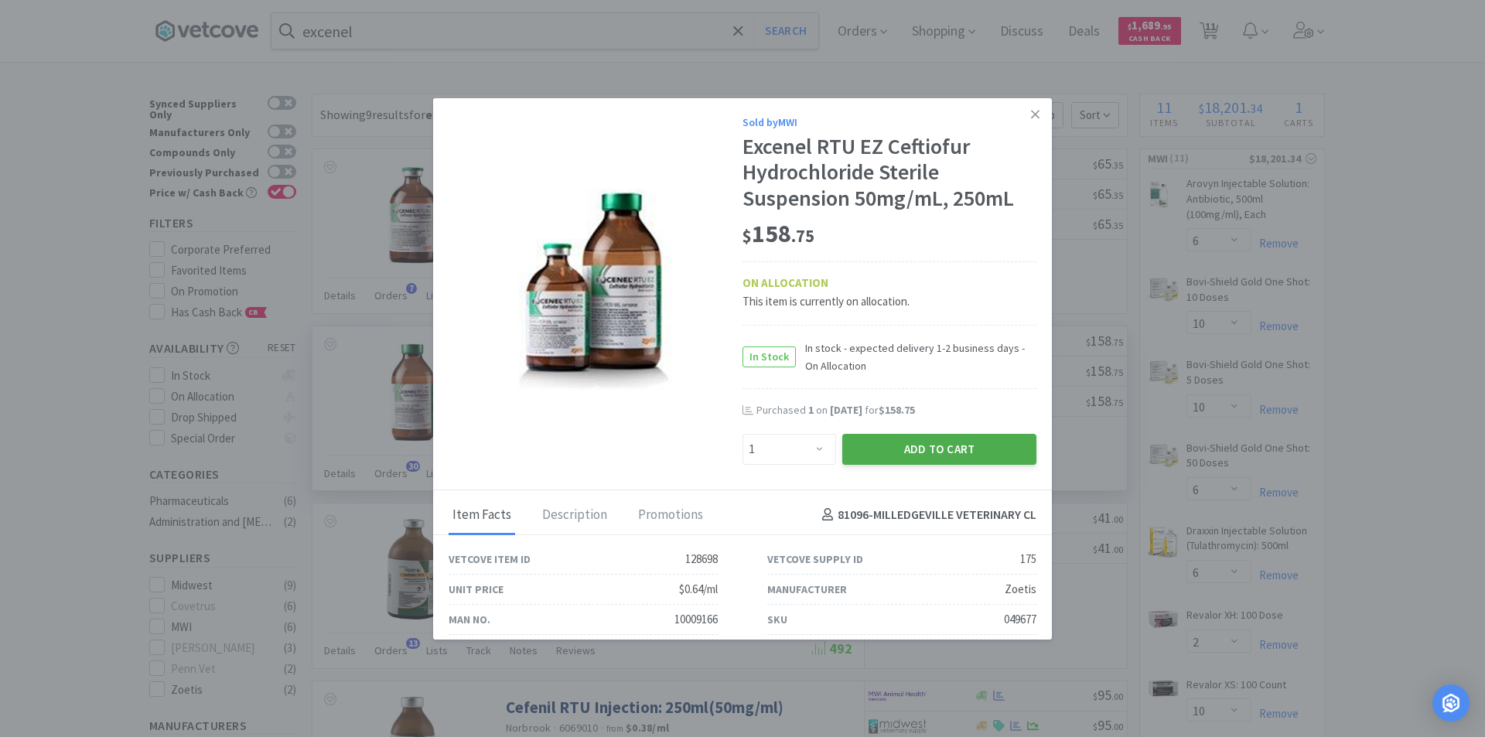
click at [894, 443] on button "Add to Cart" at bounding box center [939, 449] width 194 height 31
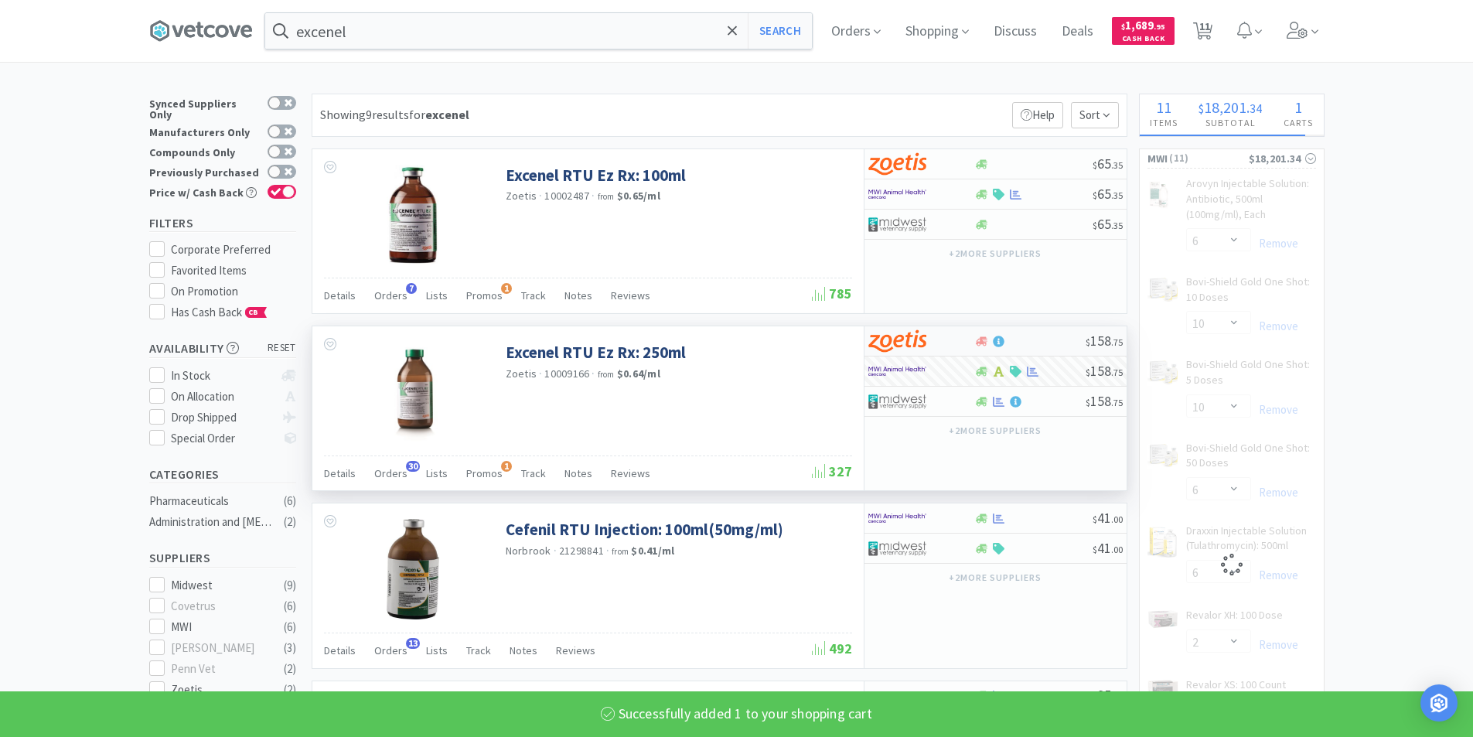
click at [925, 337] on img at bounding box center [897, 340] width 58 height 23
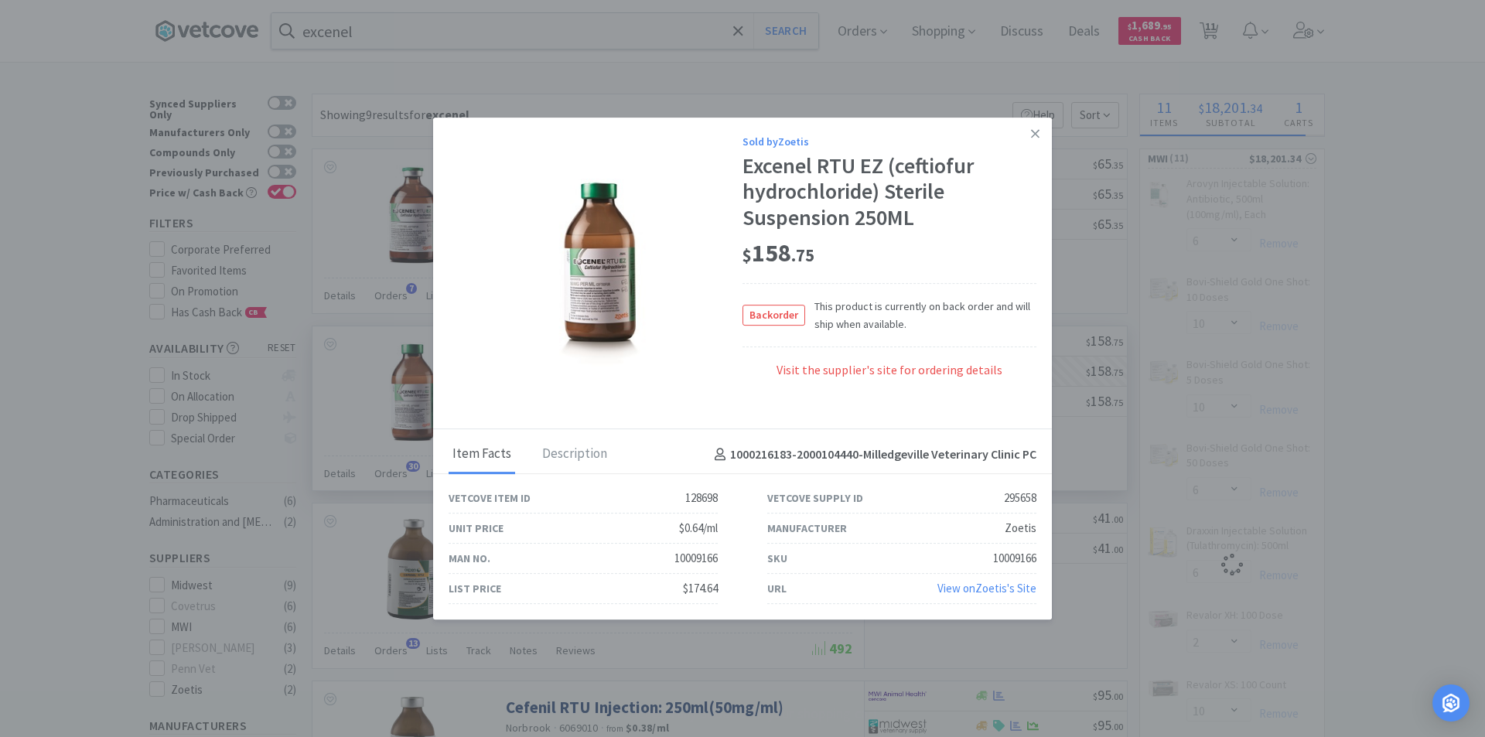
select select "1"
select select "2"
select select "10"
select select "20"
click at [1039, 135] on link at bounding box center [1034, 134] width 27 height 33
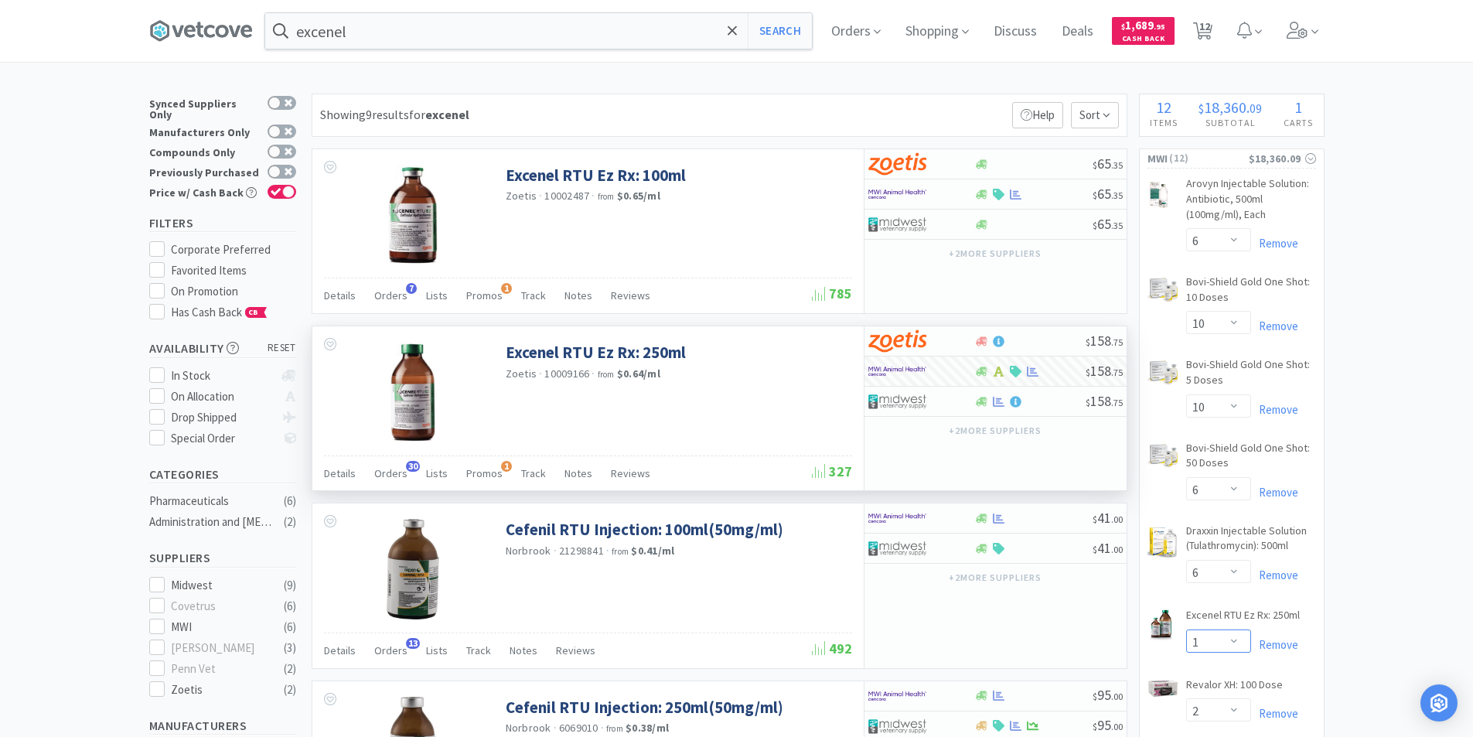
click at [1241, 644] on select "Enter Quantity 1 2 3 4 5 6 7 8 9 10 11 12 13 14 15 16 17 18 19 20 Enter Quantity" at bounding box center [1218, 640] width 65 height 23
click at [1186, 629] on select "Enter Quantity 1 2 3 4 5 6 7 8 9 10 11 12 13 14 15 16 17 18 19 20 Enter Quantity" at bounding box center [1218, 640] width 65 height 23
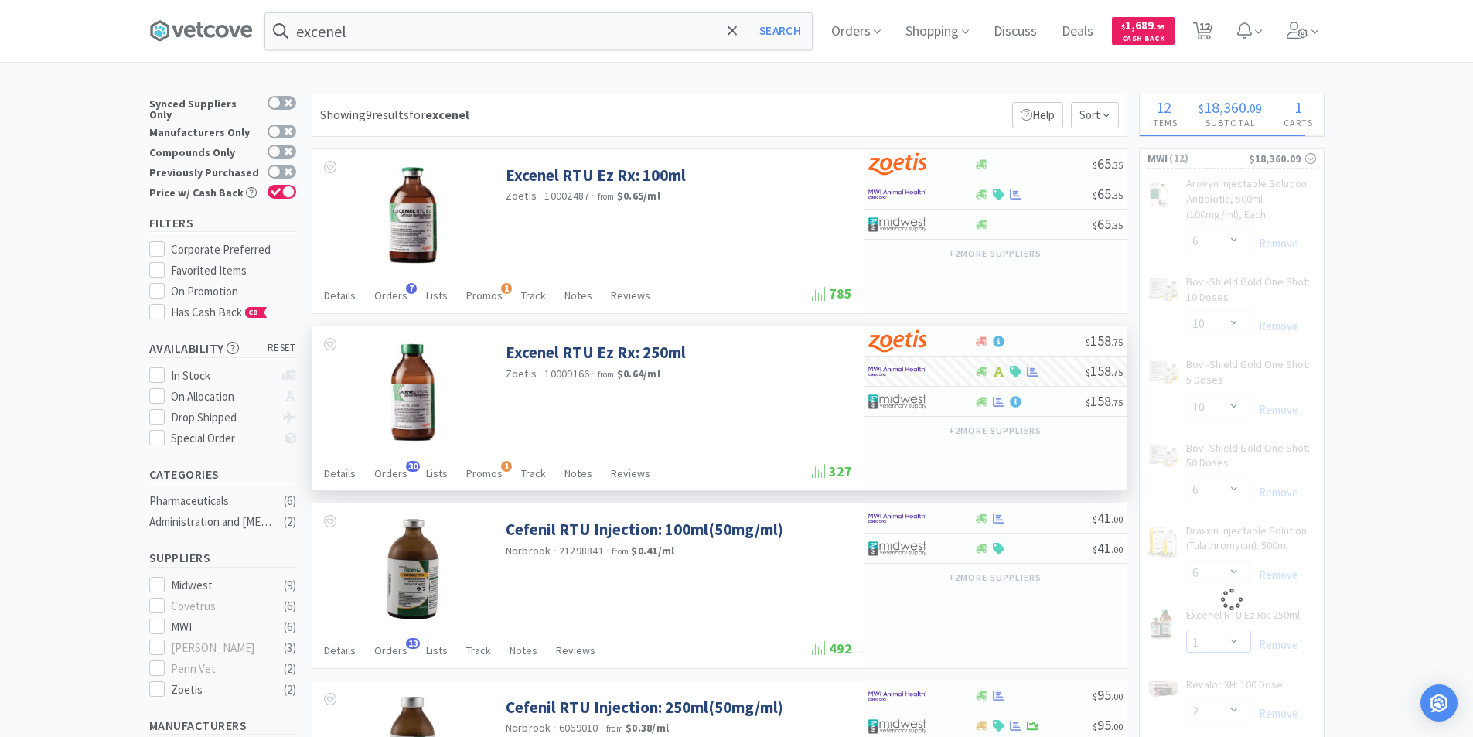
select select "3"
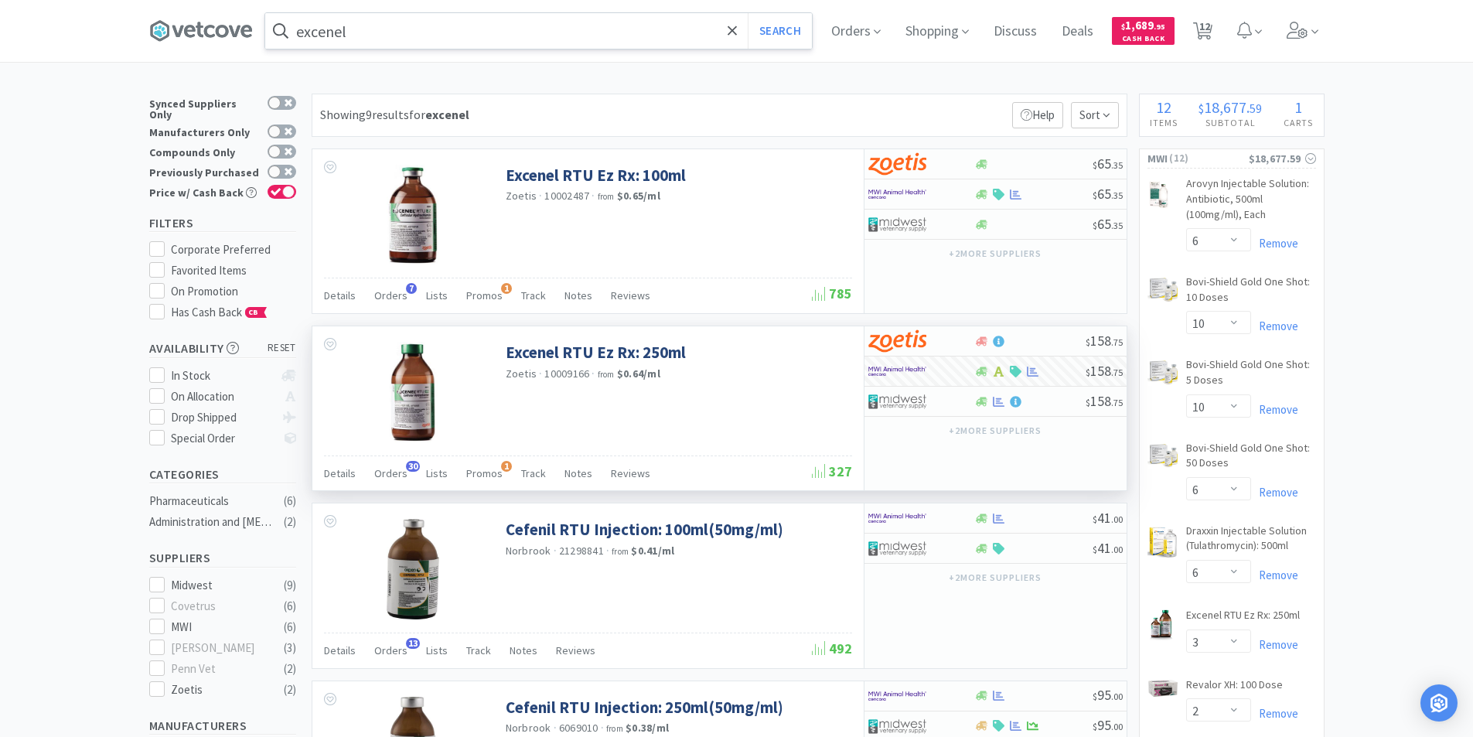
click at [353, 35] on input "excenel" at bounding box center [538, 31] width 547 height 36
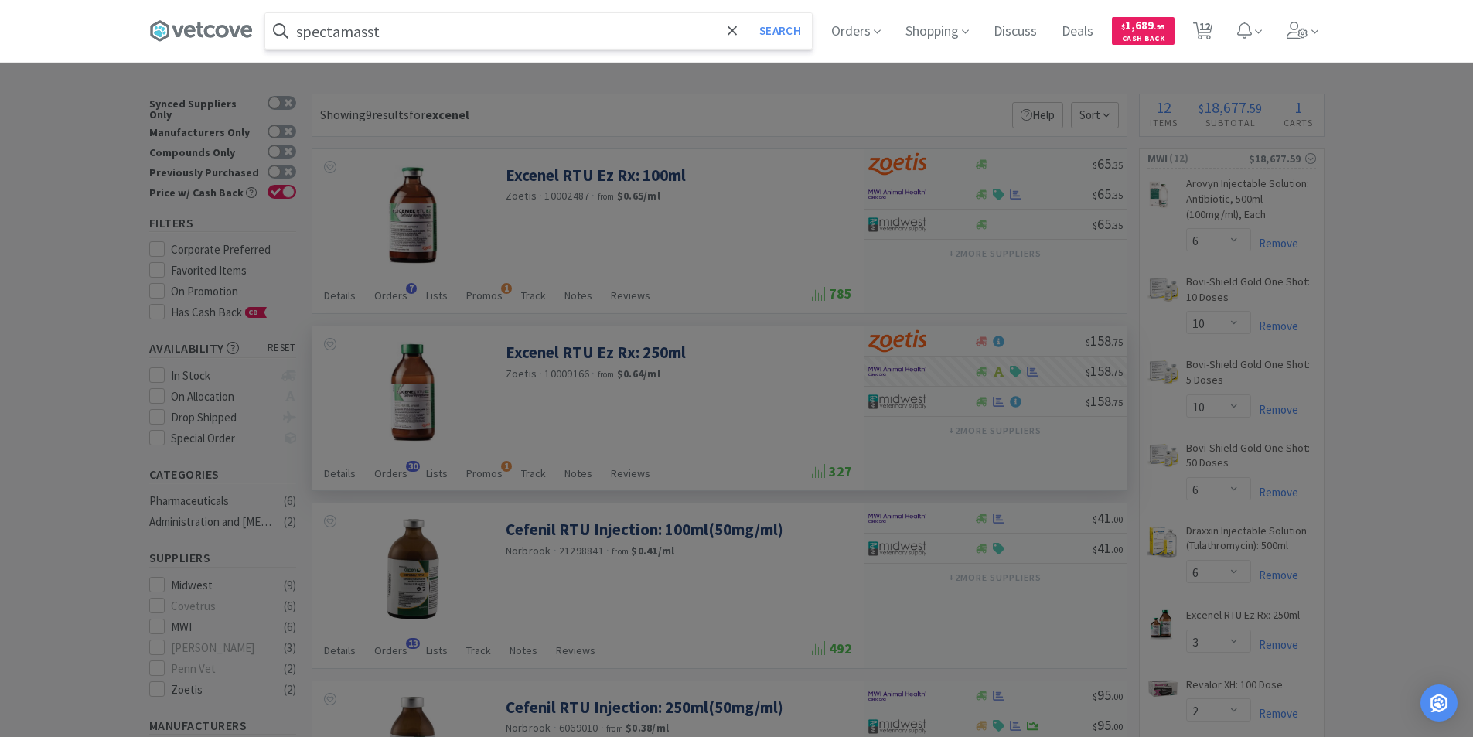
type input "spectamasst"
click at [748, 13] on button "Search" at bounding box center [780, 31] width 64 height 36
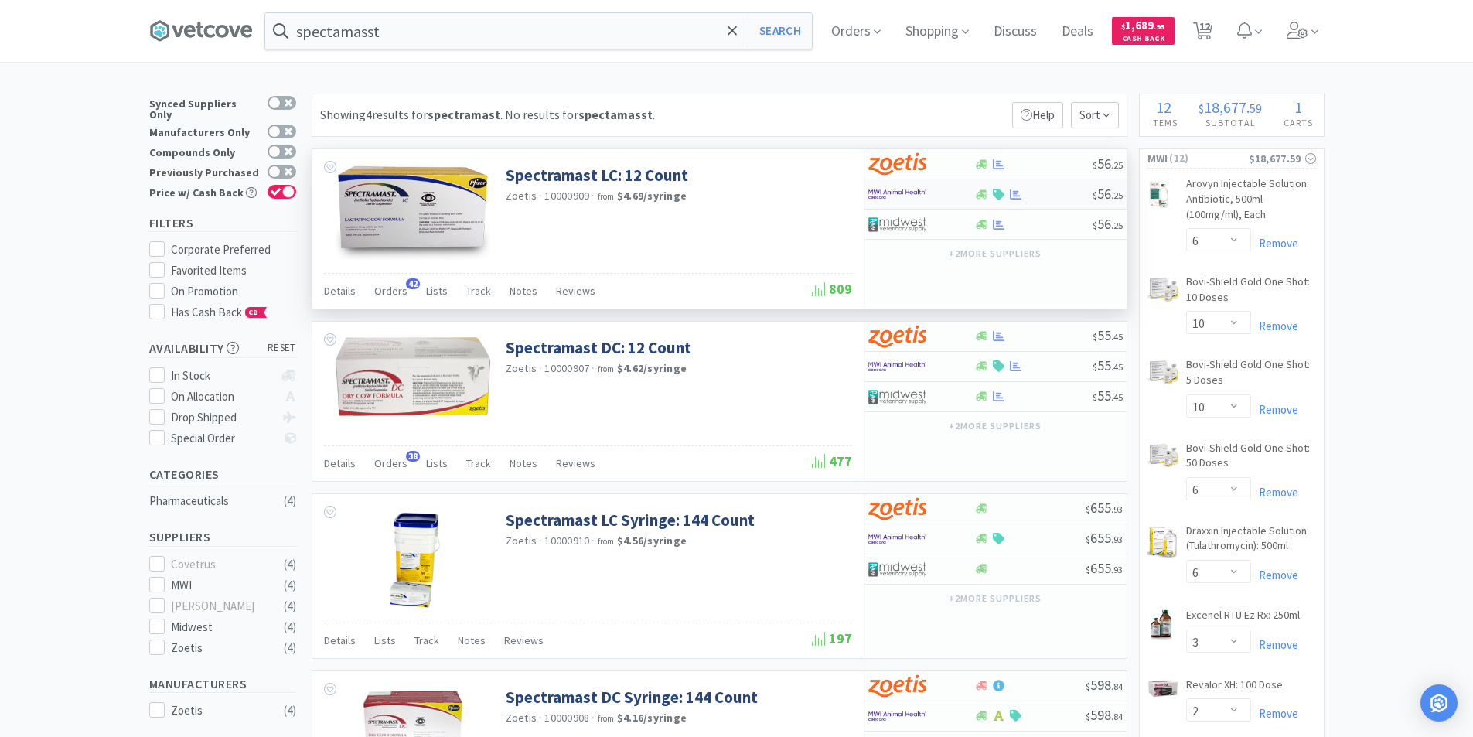
click at [1068, 198] on div at bounding box center [1033, 195] width 118 height 12
select select "1"
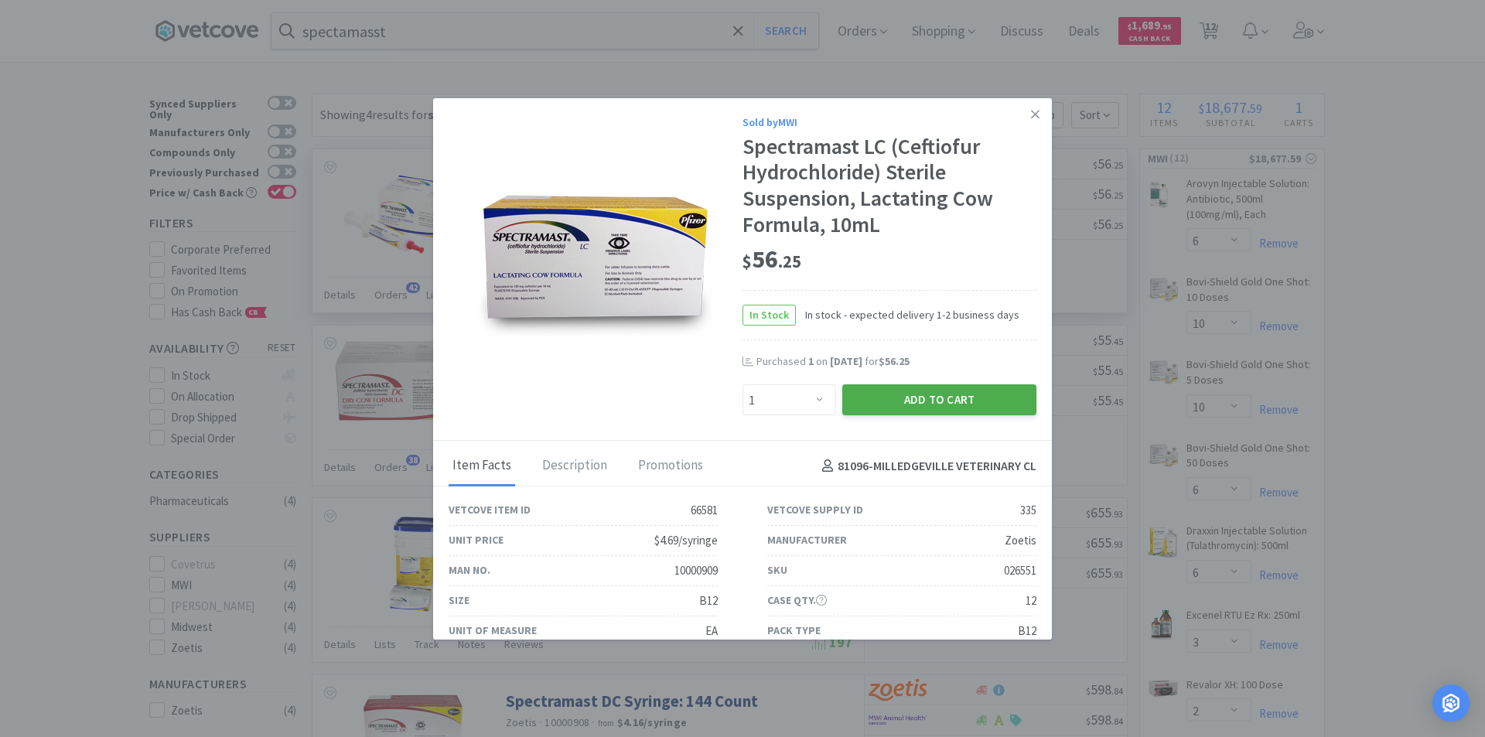
click at [891, 397] on button "Add to Cart" at bounding box center [939, 399] width 194 height 31
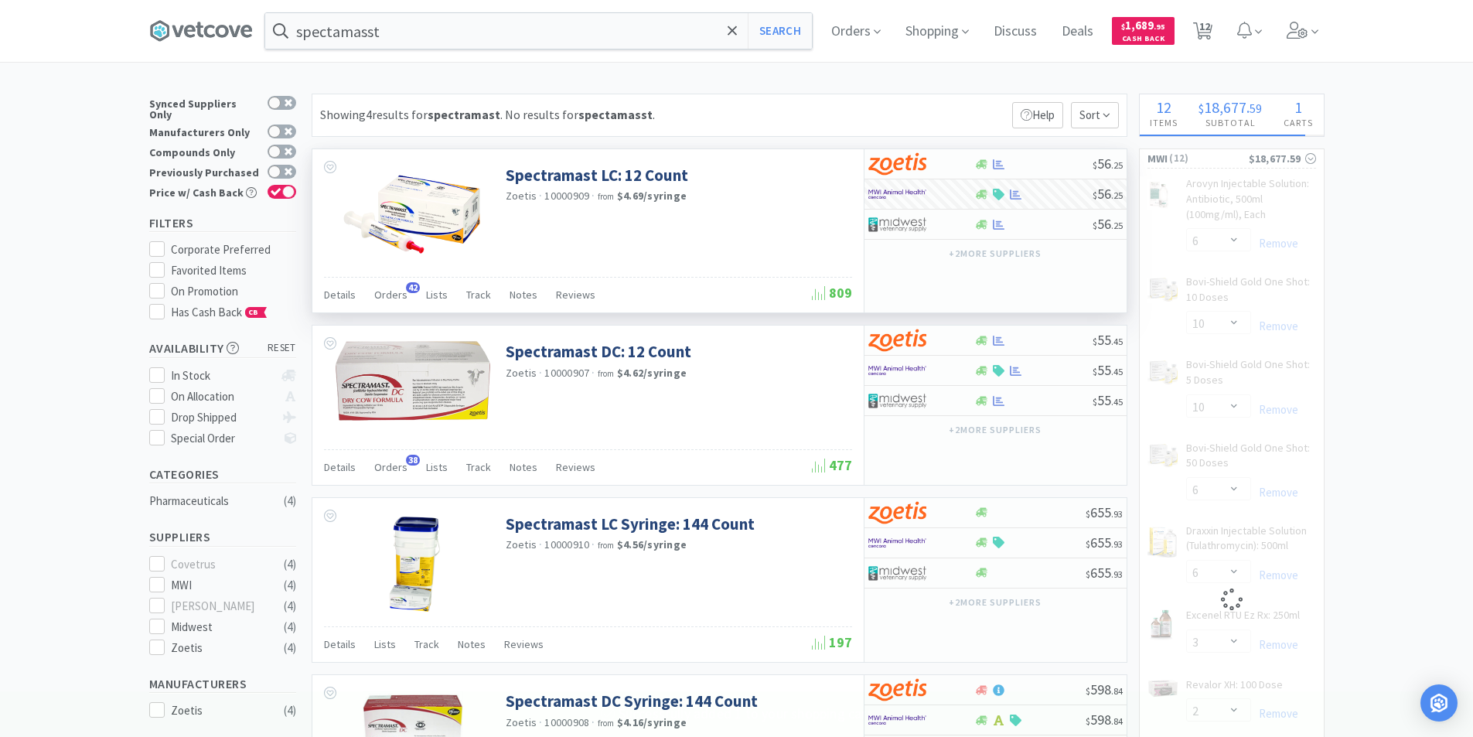
select select "1"
select select "20"
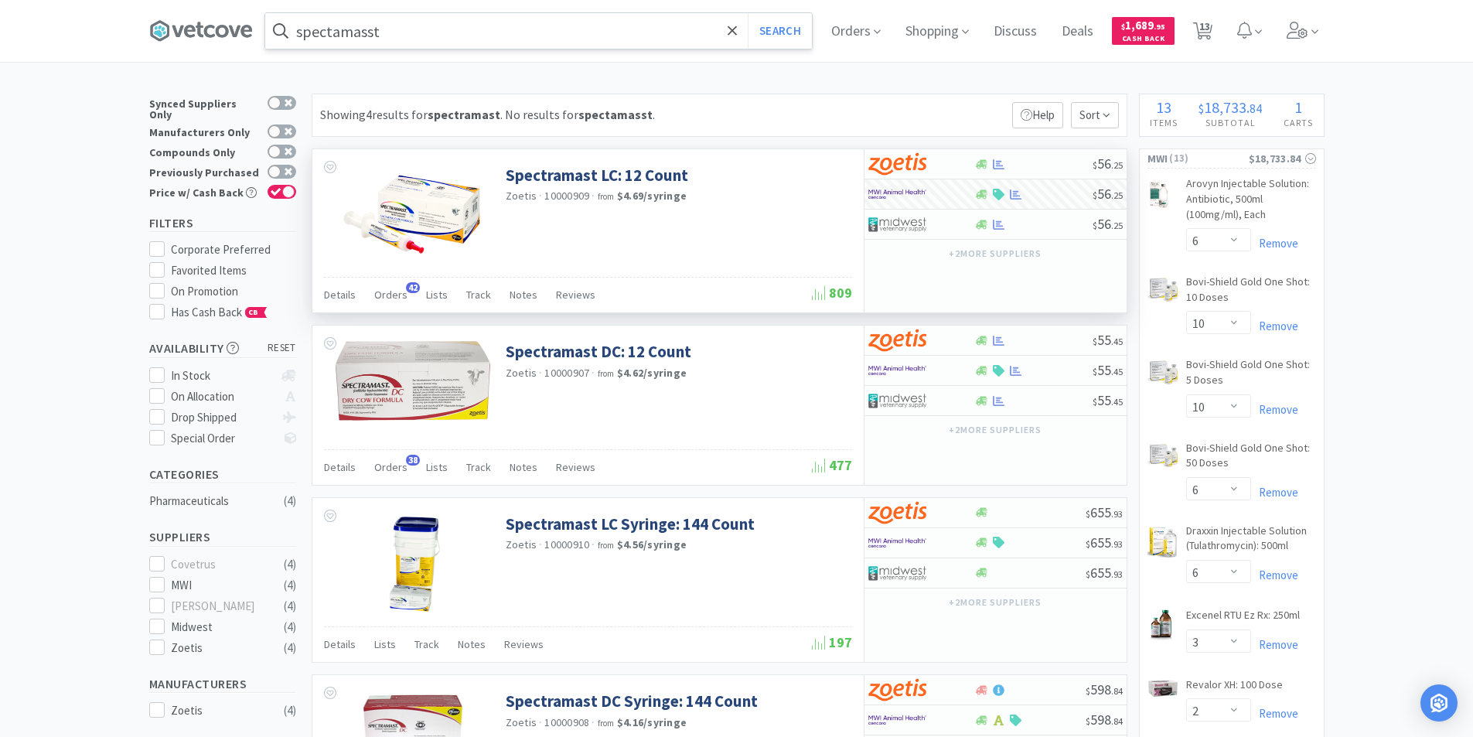
click at [403, 36] on input "spectamasst" at bounding box center [538, 31] width 547 height 36
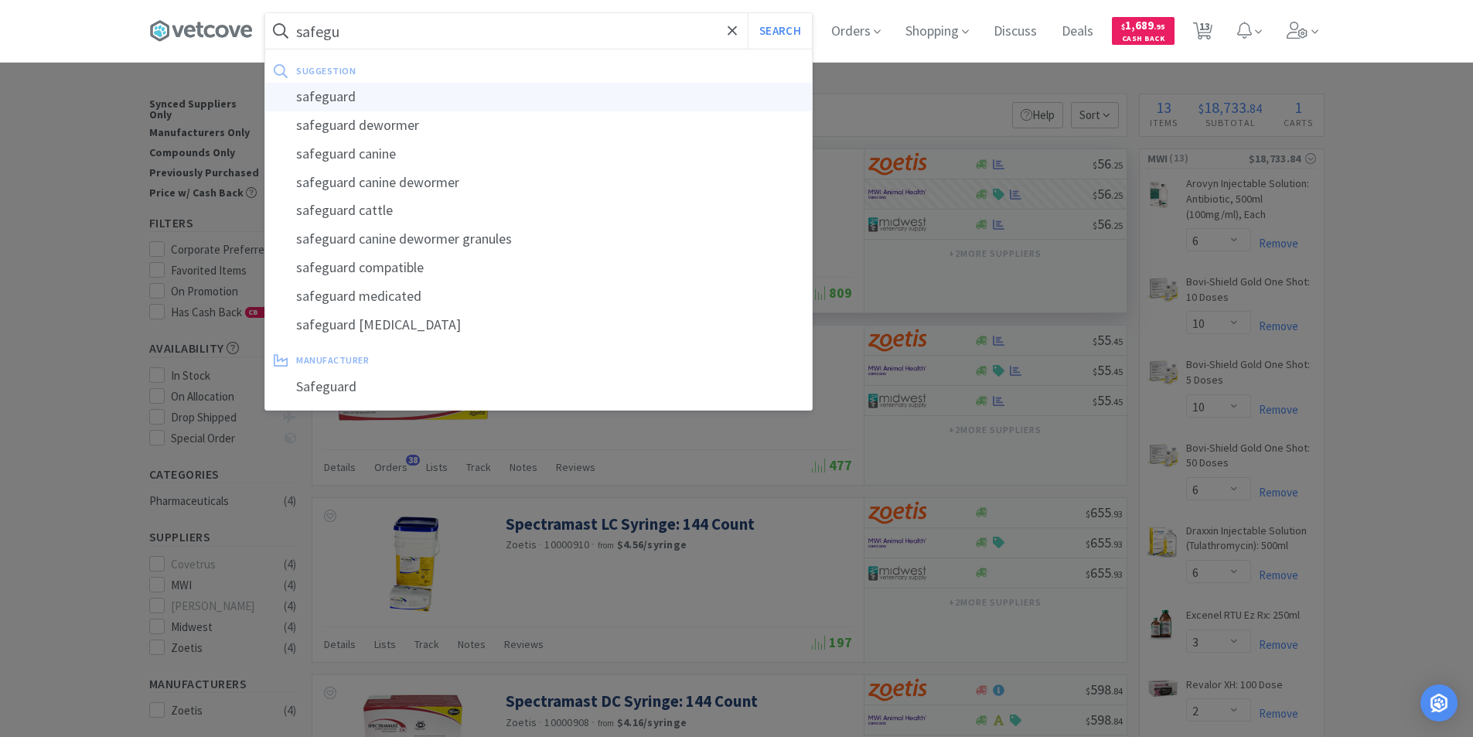
click at [365, 99] on div "safeguard" at bounding box center [538, 97] width 547 height 29
type input "safeguard"
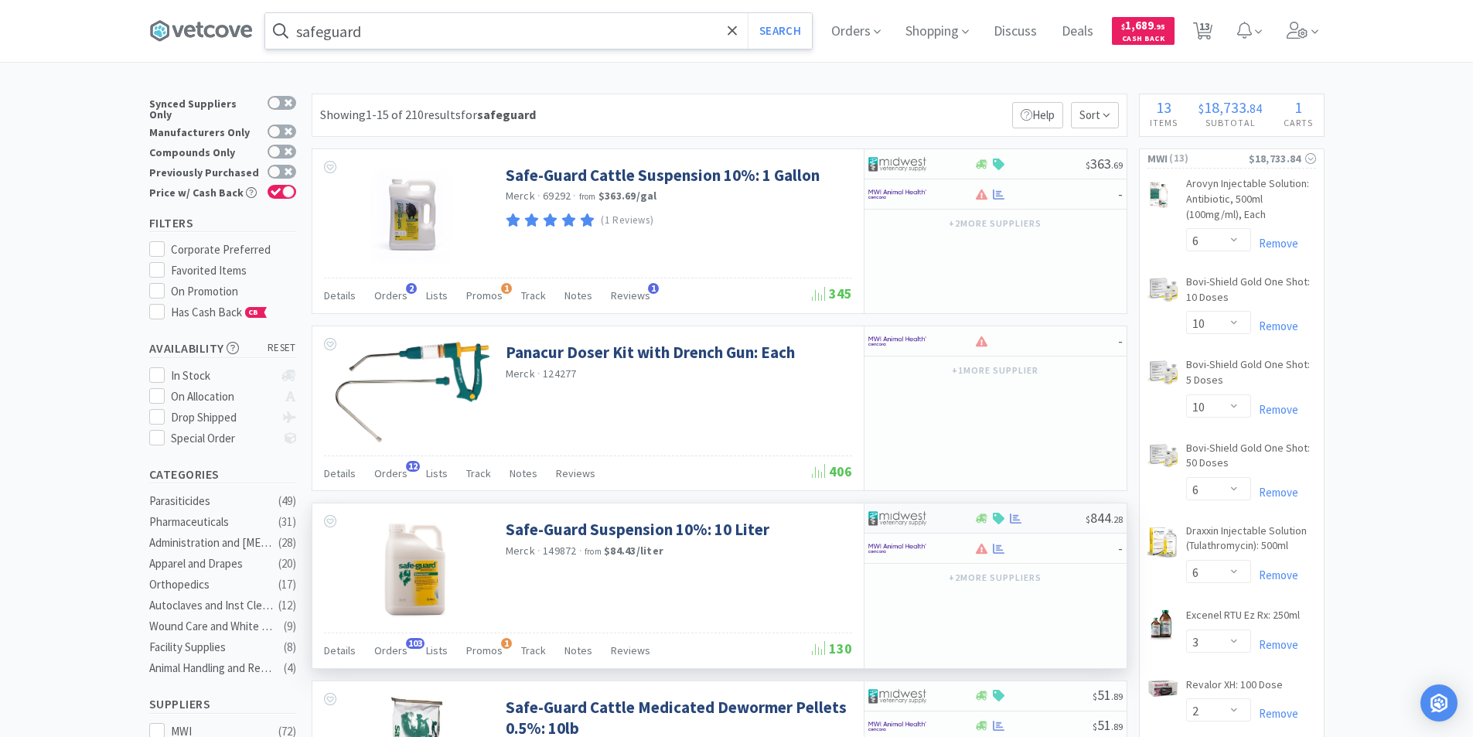
click at [959, 516] on div at bounding box center [921, 518] width 106 height 26
select select "1"
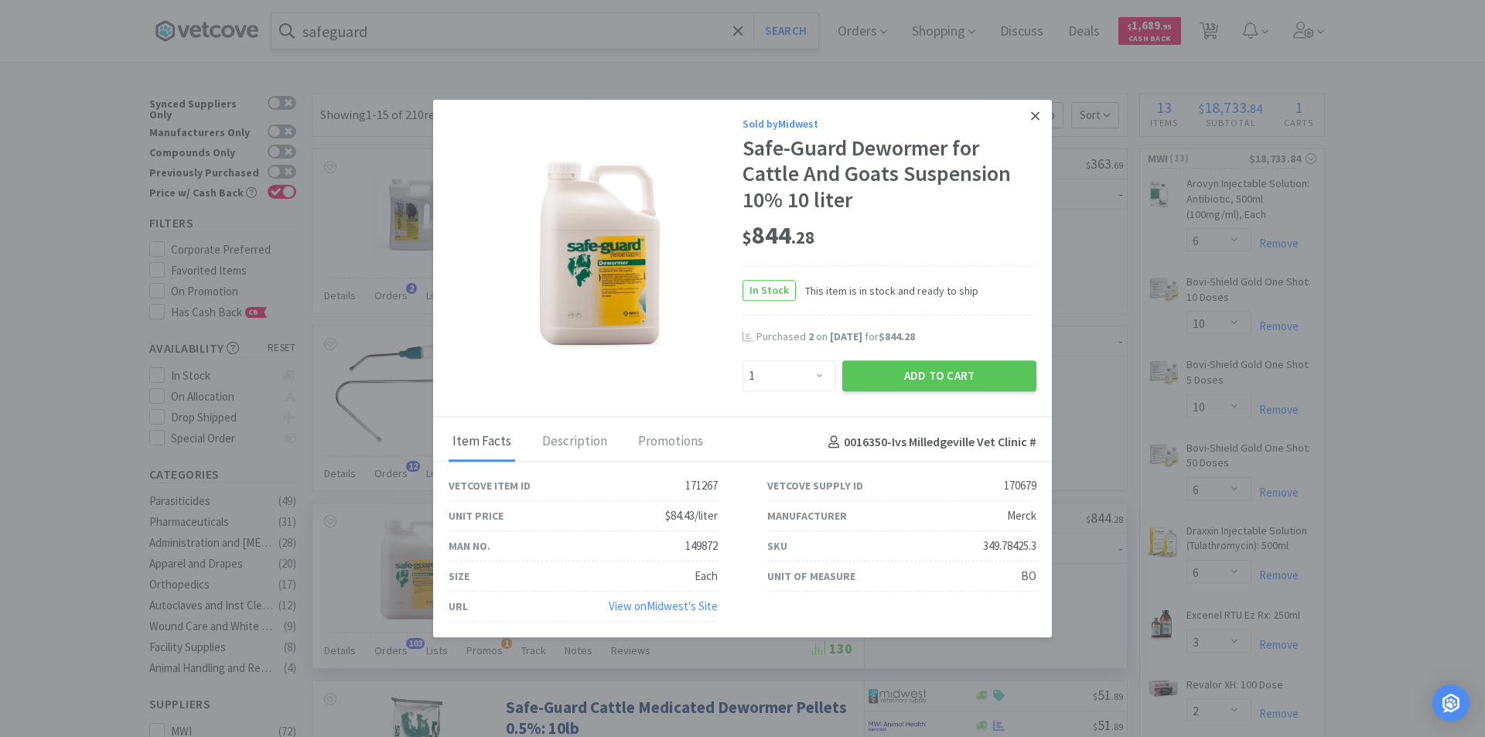
click at [1031, 116] on icon at bounding box center [1035, 116] width 9 height 14
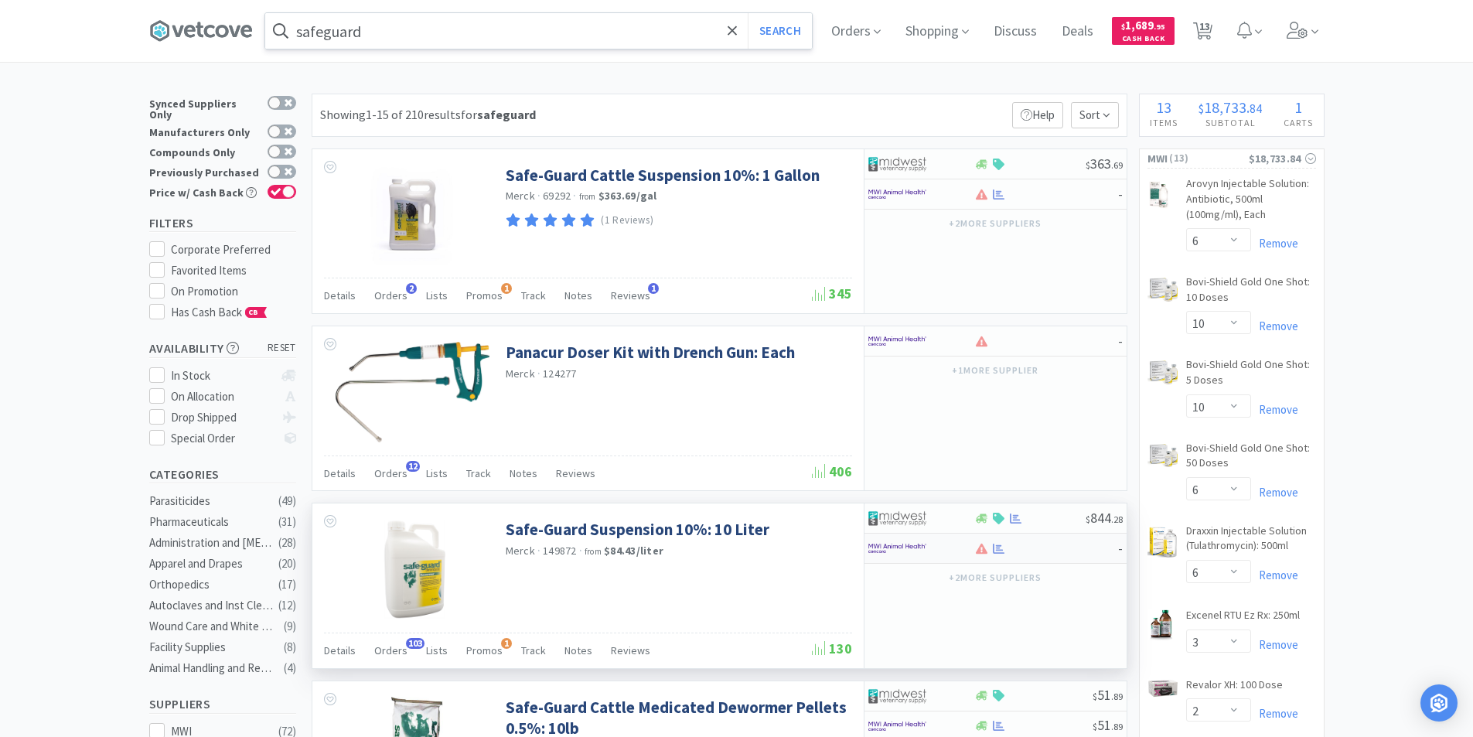
click at [961, 551] on div at bounding box center [921, 548] width 106 height 26
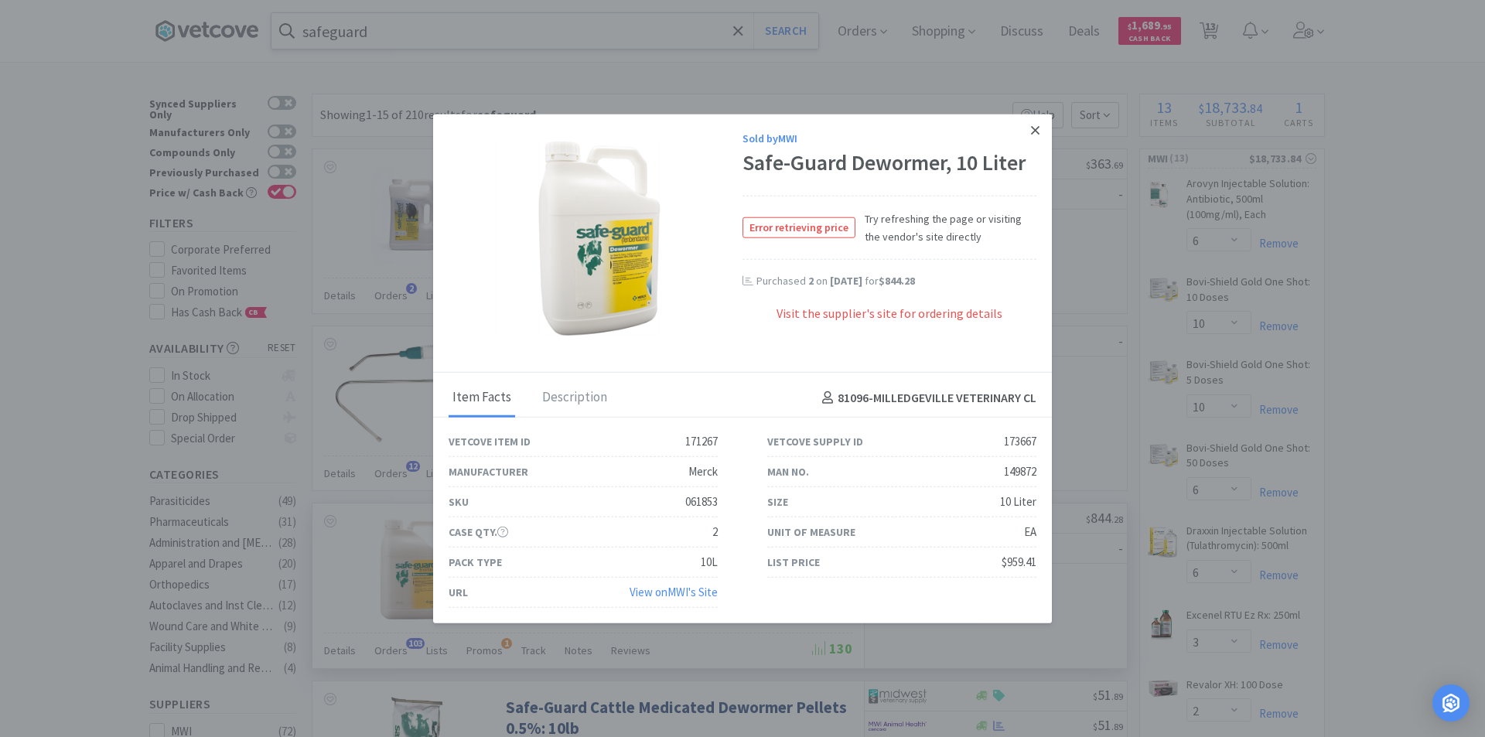
click at [1032, 133] on icon at bounding box center [1035, 130] width 9 height 9
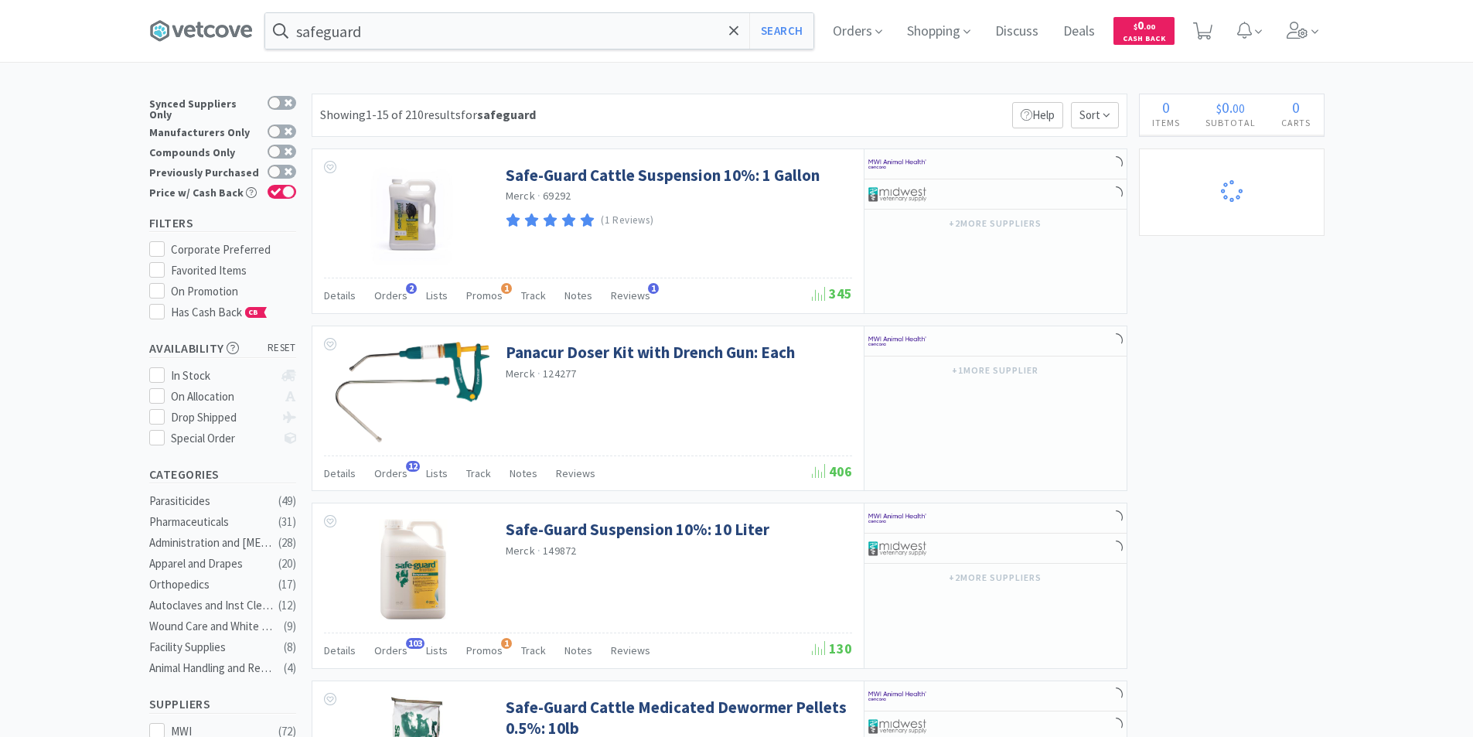
select select "6"
select select "10"
select select "6"
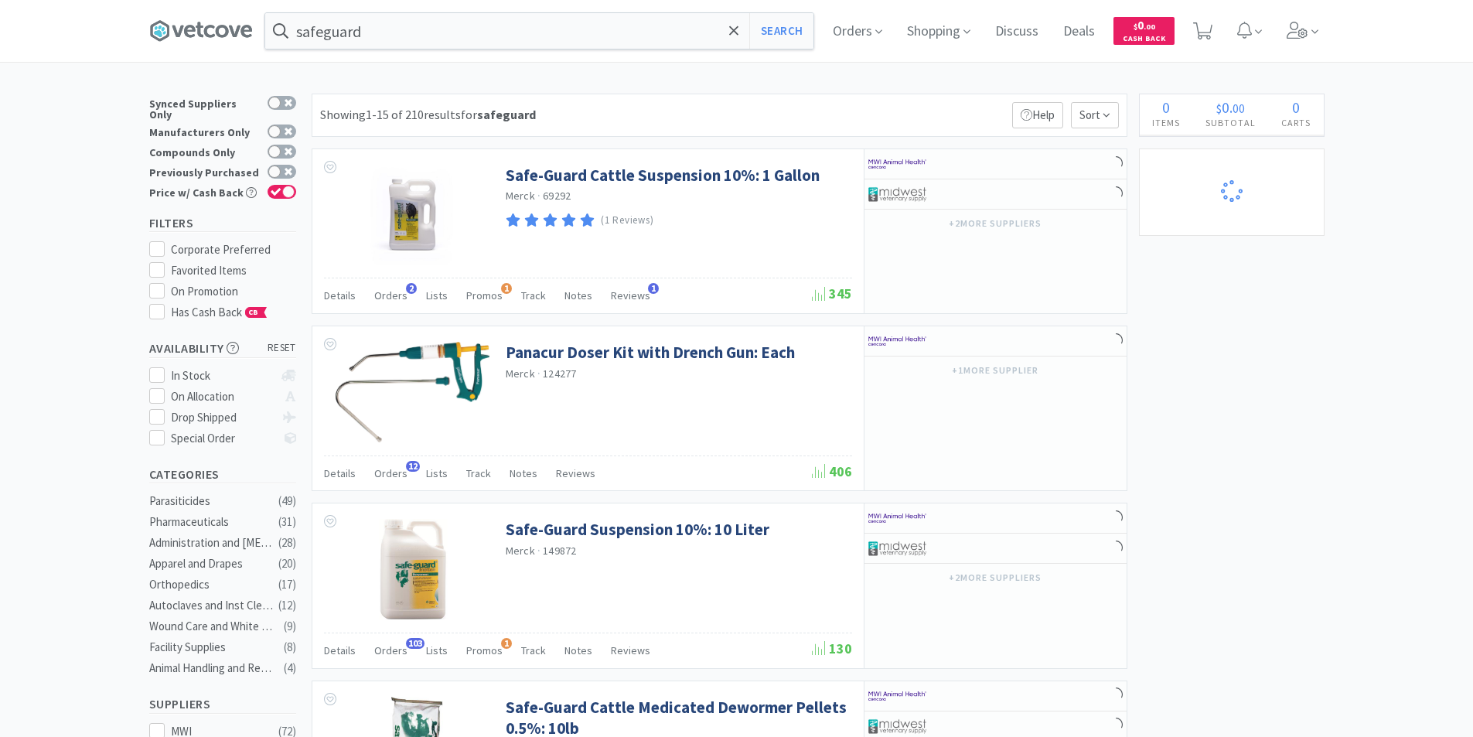
select select "3"
select select "2"
select select "10"
select select "1"
select select "20"
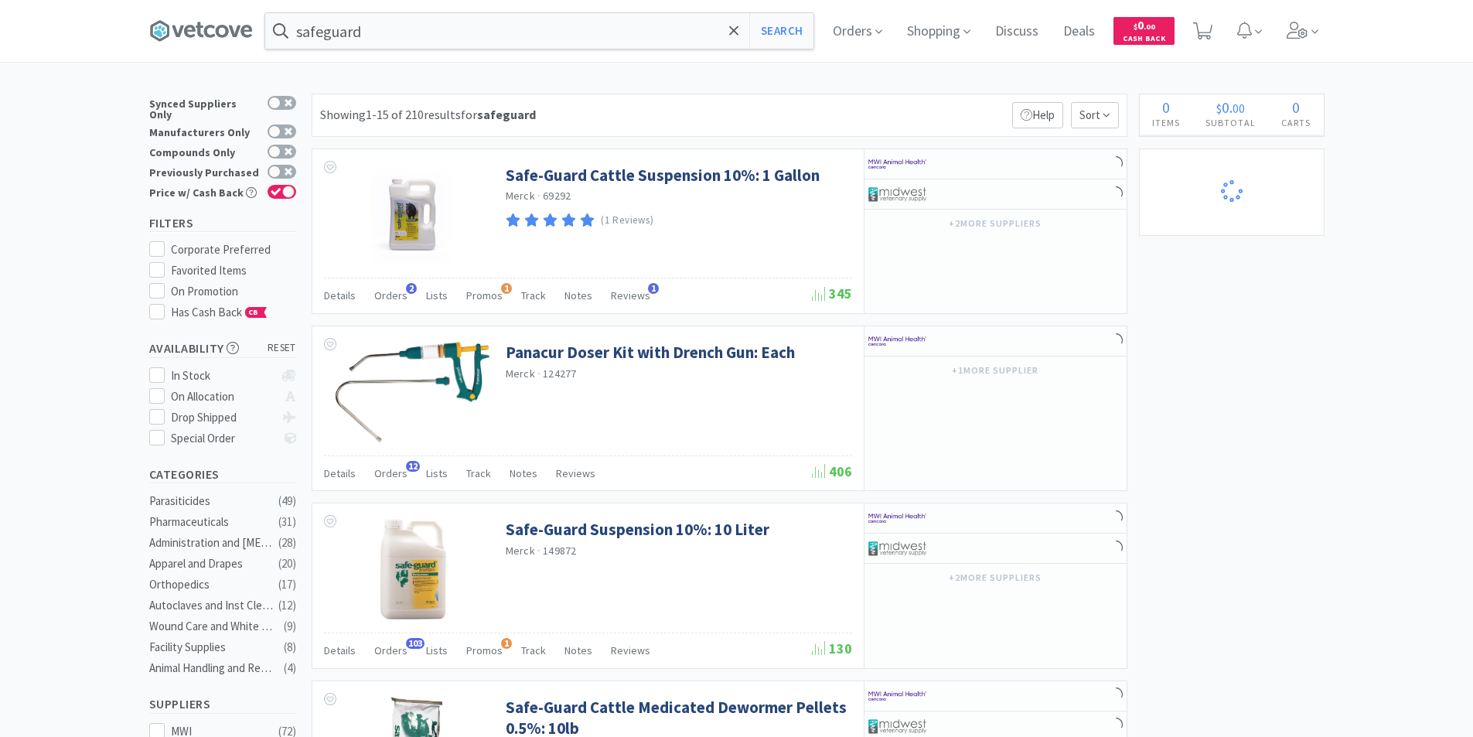
select select "20"
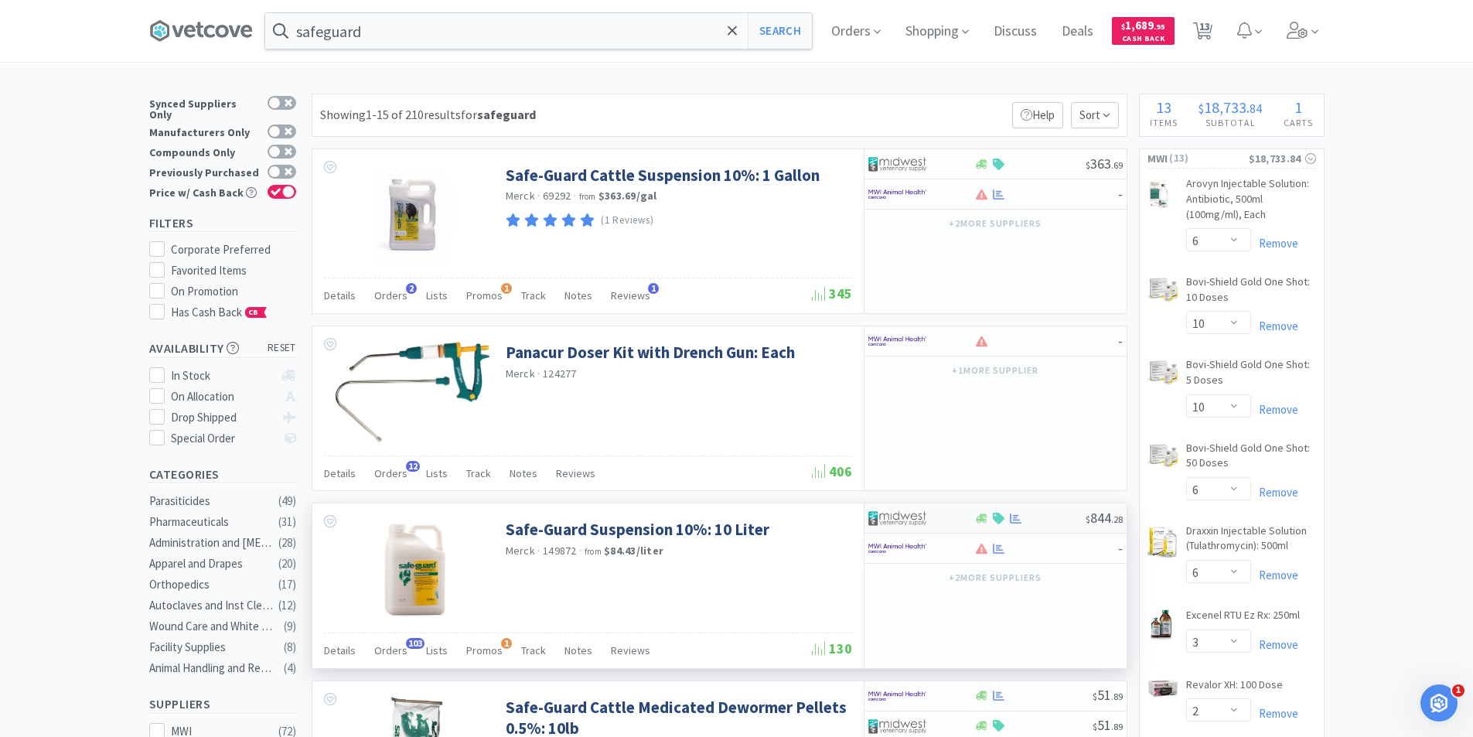
click at [1035, 514] on div at bounding box center [1029, 519] width 111 height 12
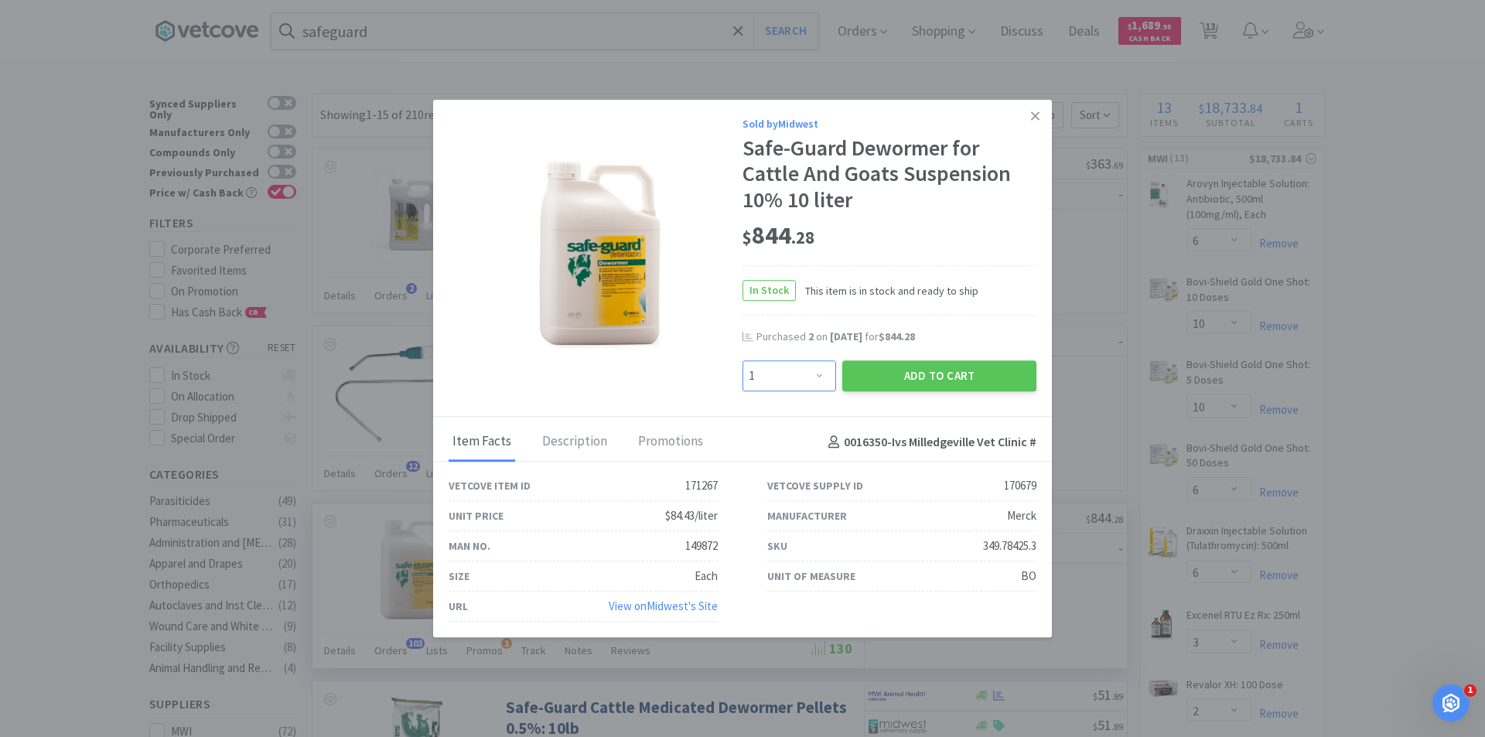
click at [820, 379] on select "Enter Quantity 1 2 3 4 5 6 7 8 9 10 11 12 13 14 15 16 17 18 19 20 Enter Quantity" at bounding box center [789, 375] width 94 height 31
select select "2"
click at [742, 360] on select "Enter Quantity 1 2 3 4 5 6 7 8 9 10 11 12 13 14 15 16 17 18 19 20 Enter Quantity" at bounding box center [789, 375] width 94 height 31
click at [945, 374] on button "Add to Cart" at bounding box center [939, 375] width 194 height 31
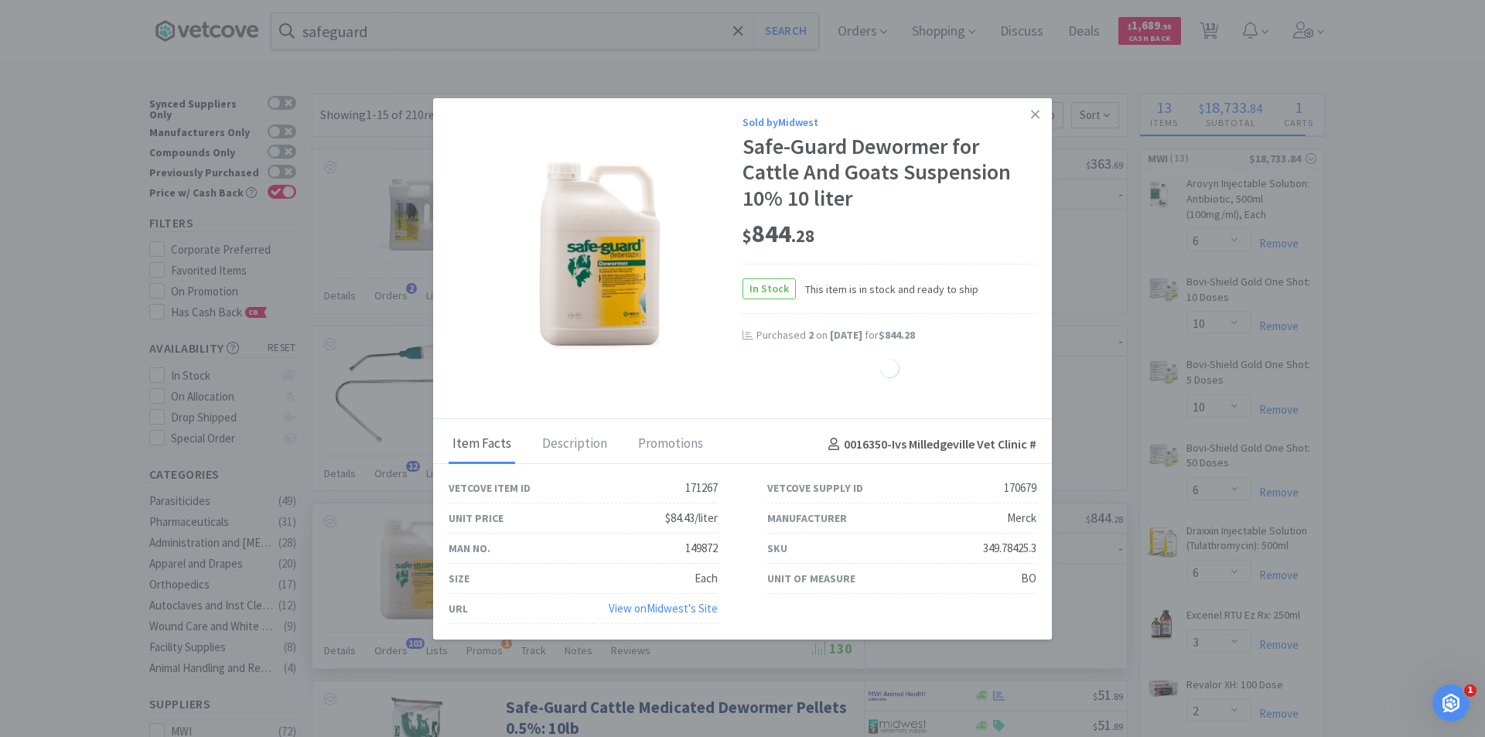
select select "2"
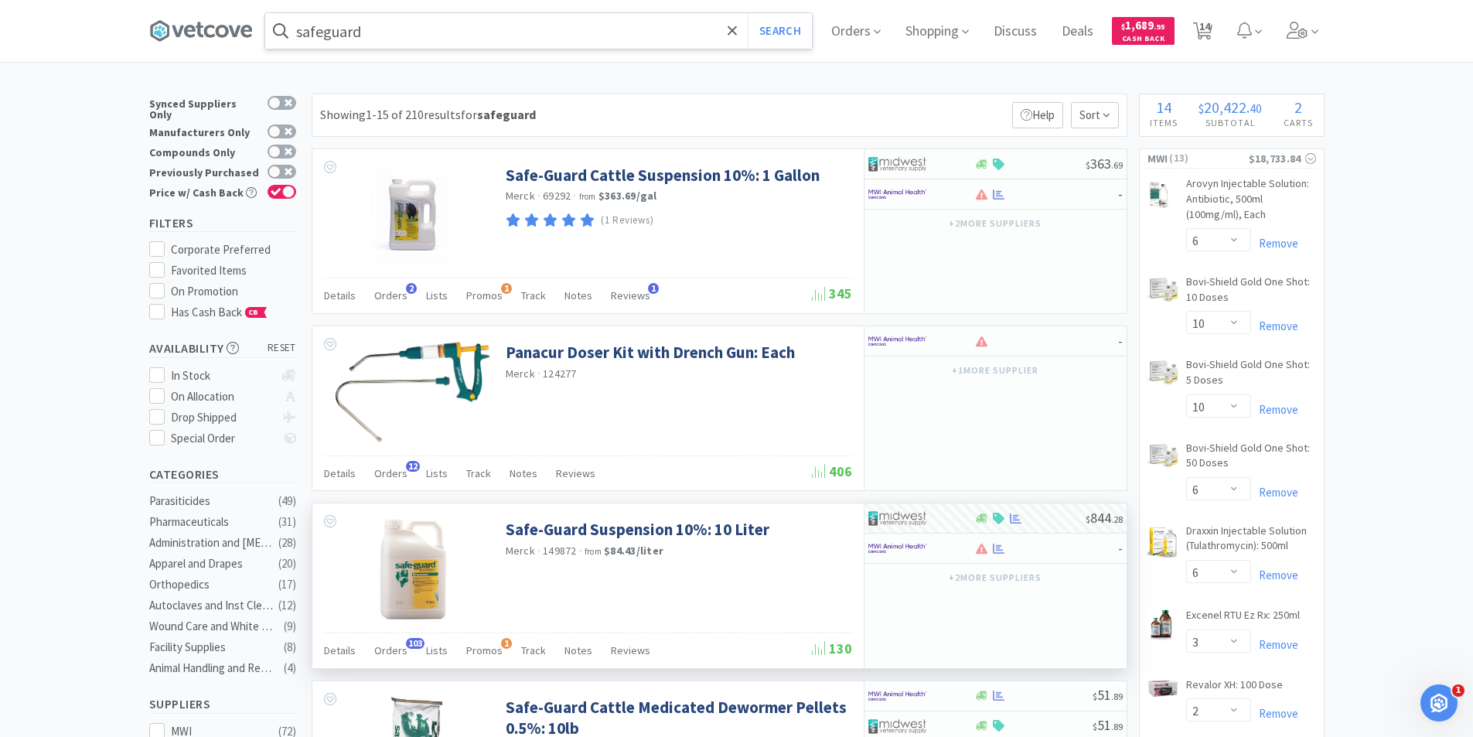
click at [373, 37] on input "safeguard" at bounding box center [538, 31] width 547 height 36
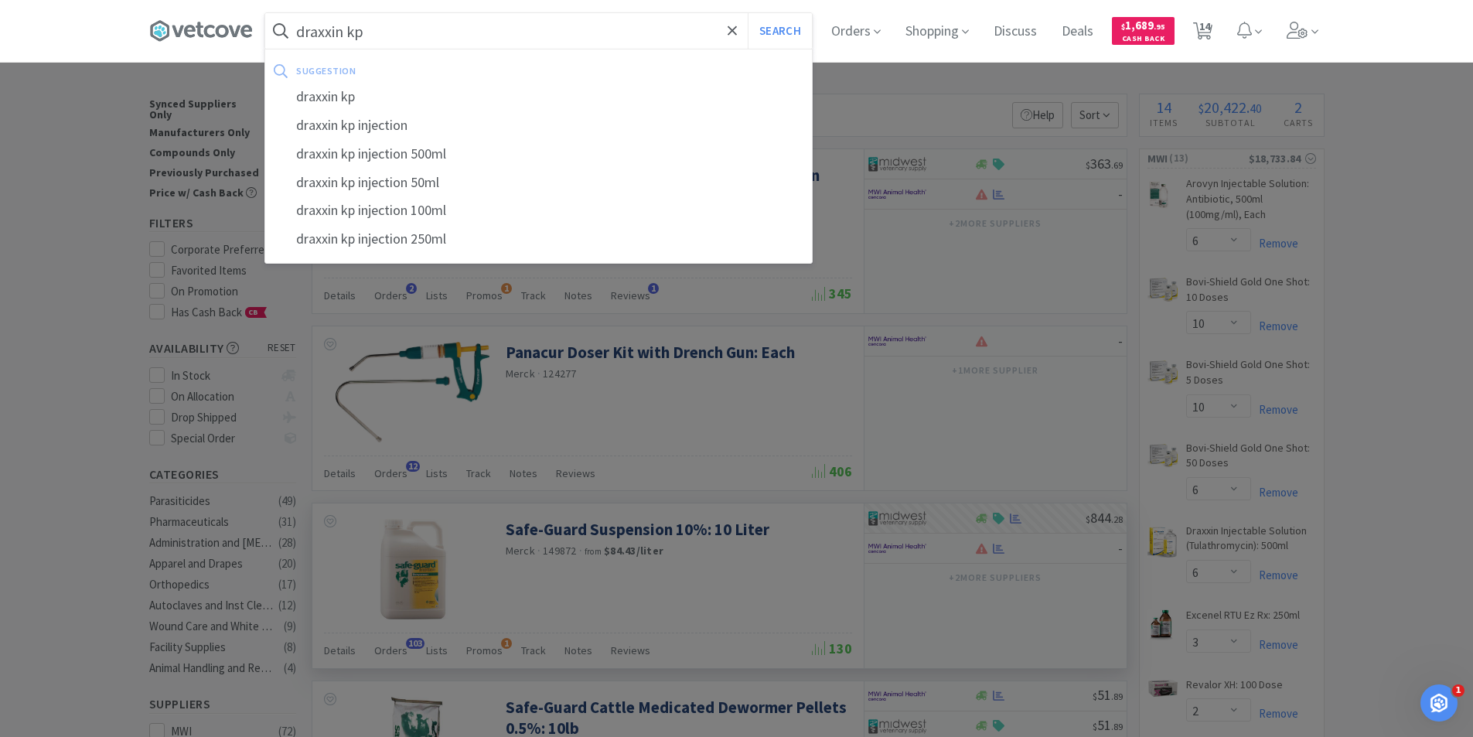
type input "draxxin kp"
click at [748, 13] on button "Search" at bounding box center [780, 31] width 64 height 36
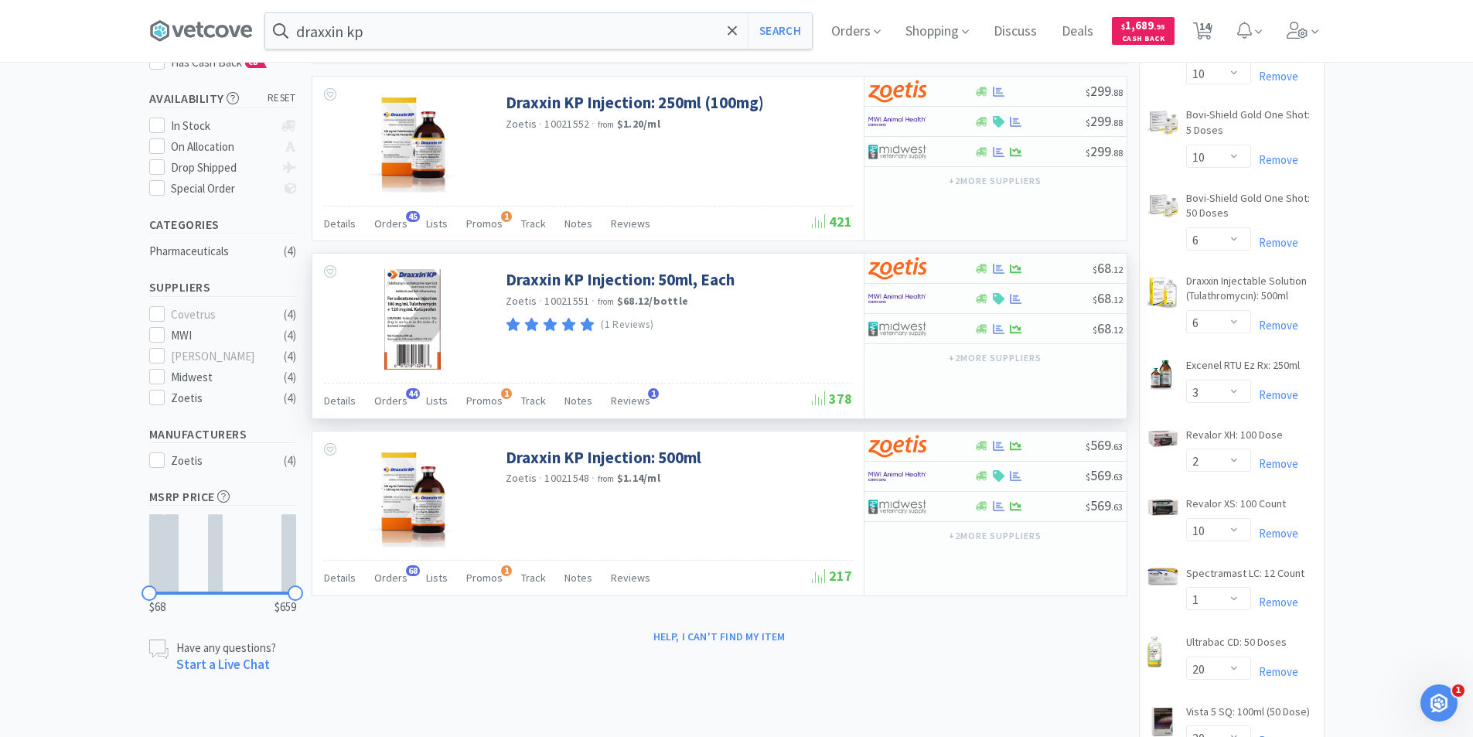
scroll to position [309, 0]
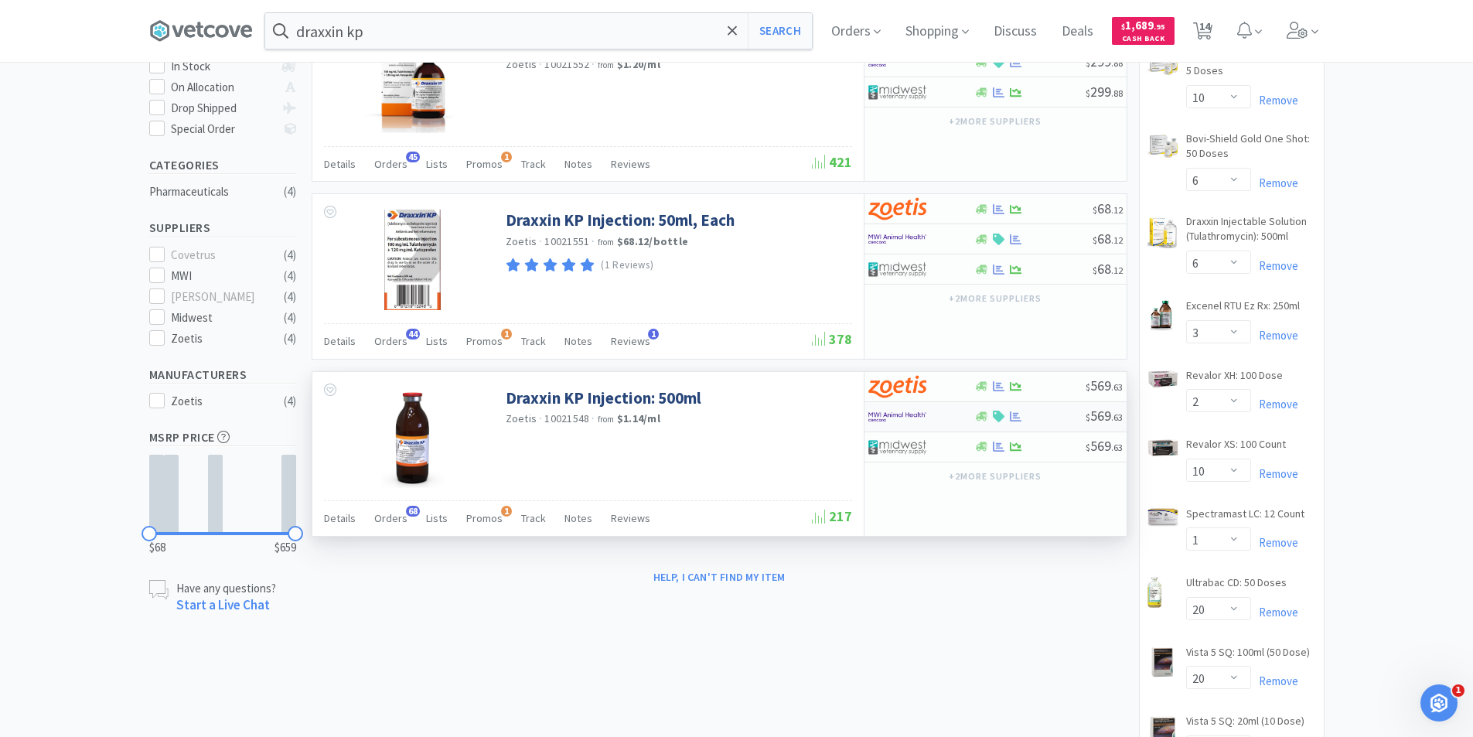
click at [1008, 421] on div at bounding box center [1015, 417] width 15 height 12
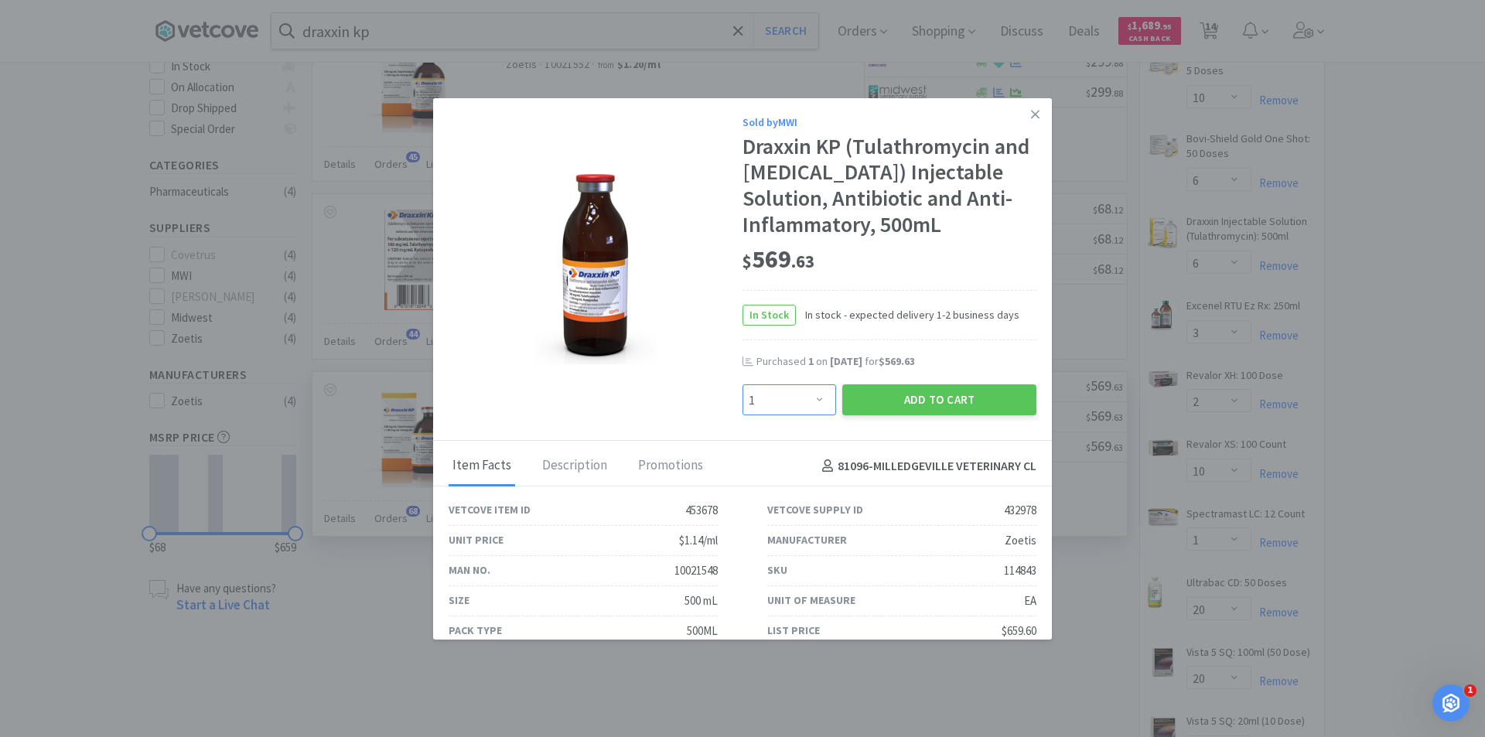
click at [816, 400] on select "Enter Quantity 1 2 3 4 5 6 7 8 9 10 11 12 13 14 15 16 17 18 19 20 Enter Quantity" at bounding box center [789, 399] width 94 height 31
select select "2"
click at [742, 384] on select "Enter Quantity 1 2 3 4 5 6 7 8 9 10 11 12 13 14 15 16 17 18 19 20 Enter Quantity" at bounding box center [789, 399] width 94 height 31
click at [934, 397] on button "Add to Cart" at bounding box center [939, 399] width 194 height 31
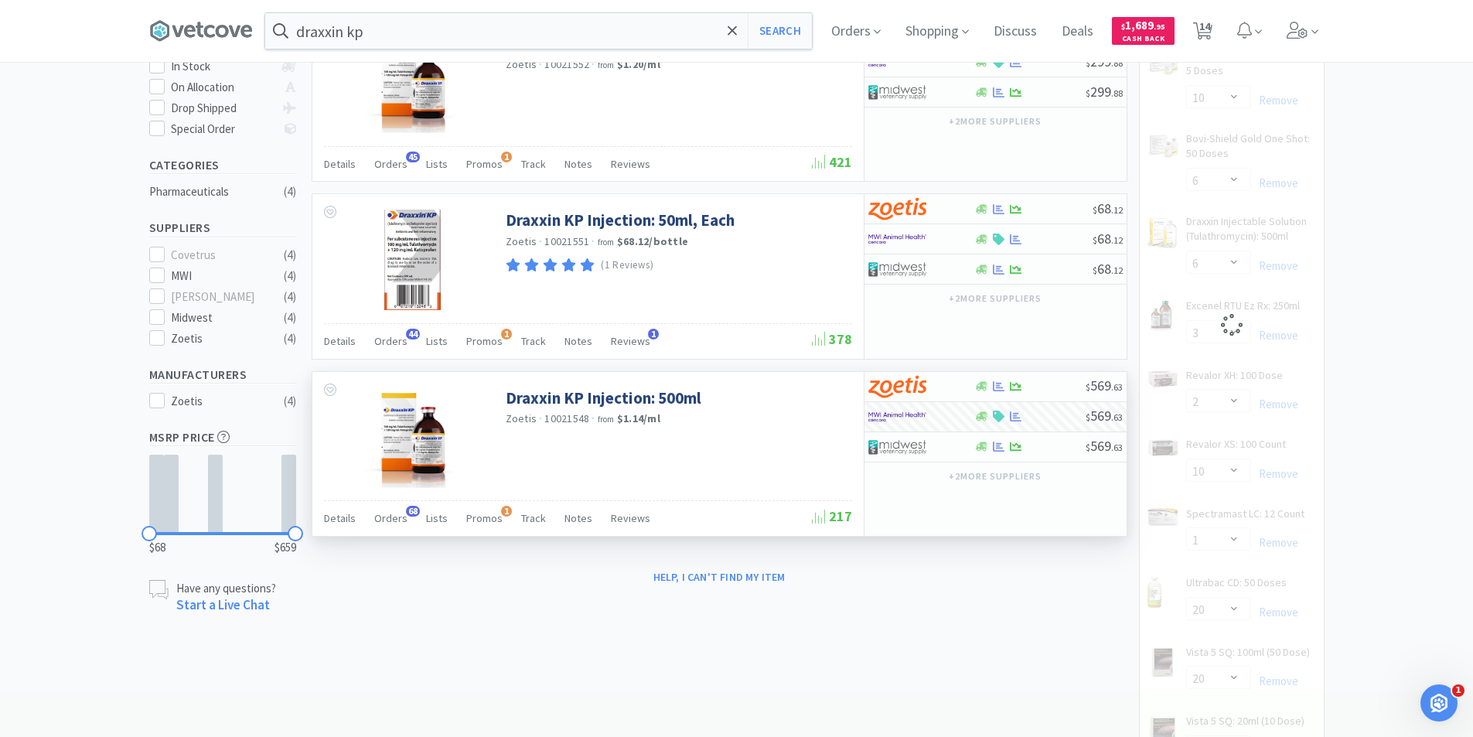
select select "2"
select select "3"
select select "2"
select select "10"
select select "1"
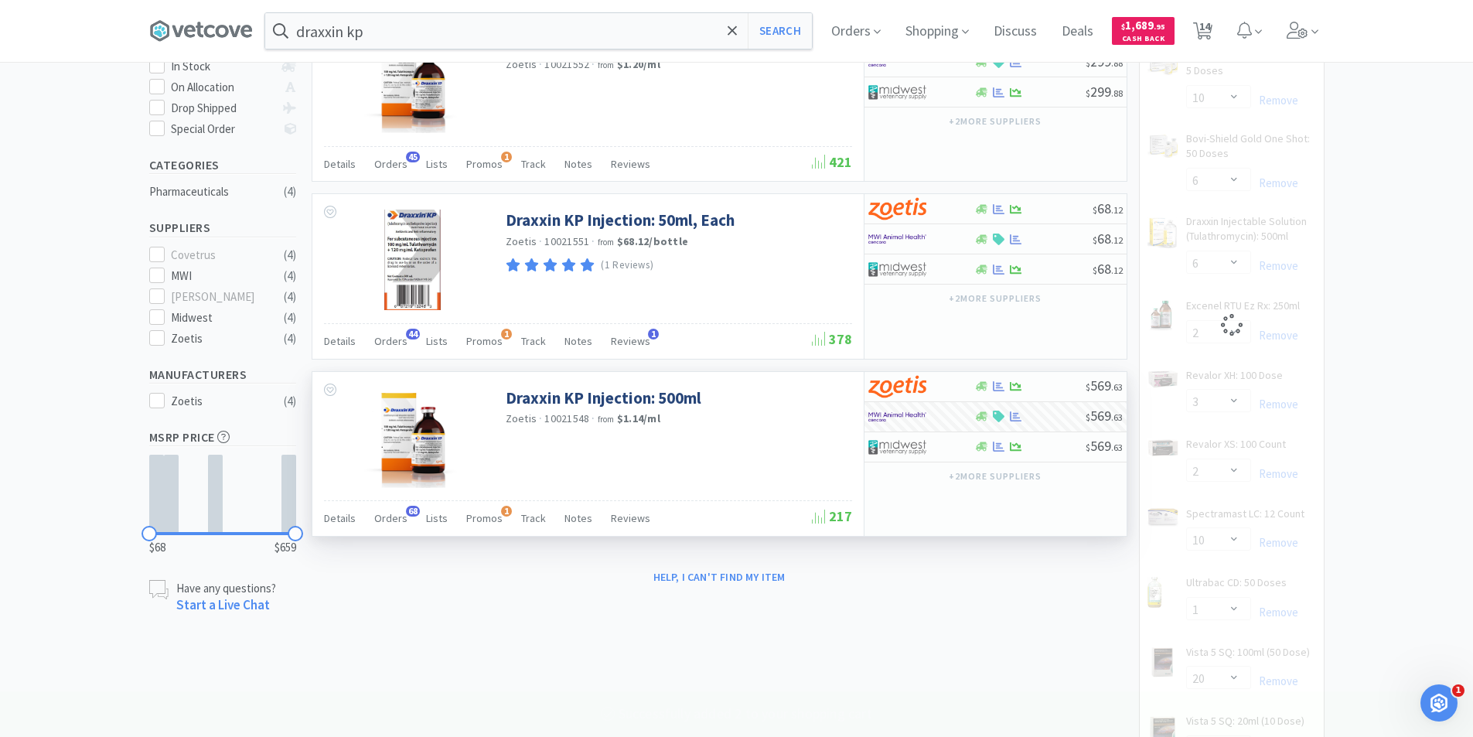
select select "20"
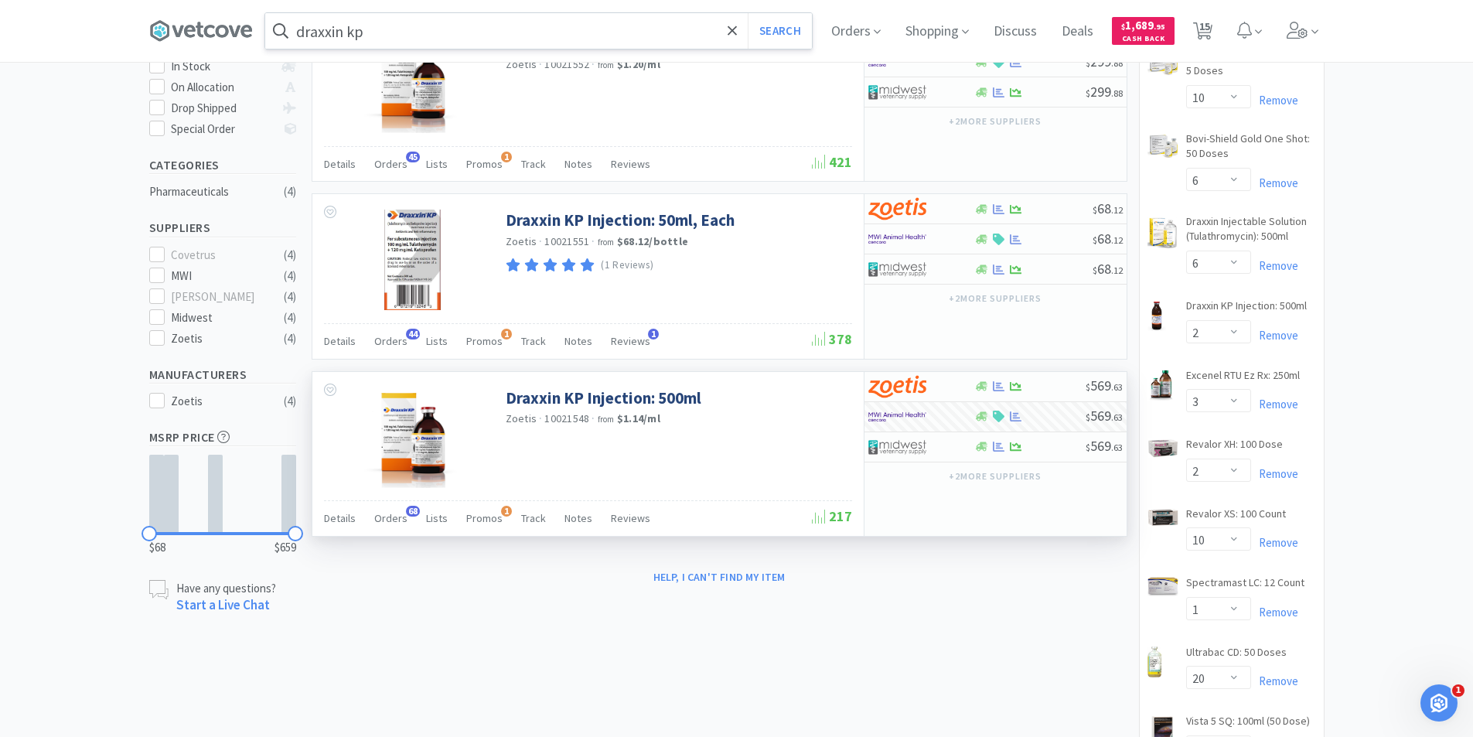
click at [385, 30] on input "draxxin kp" at bounding box center [538, 31] width 547 height 36
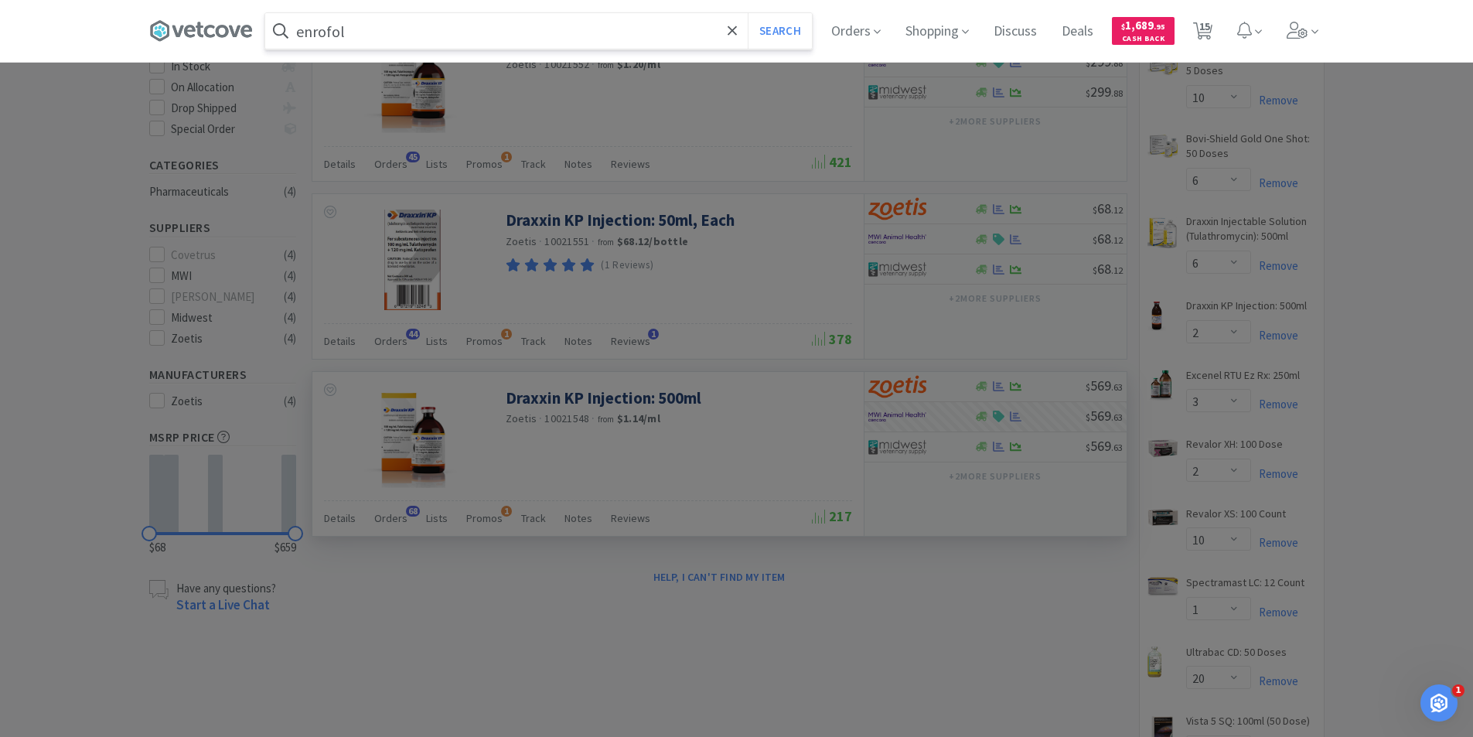
type input "enrofo"
drag, startPoint x: 350, startPoint y: 35, endPoint x: 208, endPoint y: 31, distance: 142.3
click at [206, 32] on div "enrofo Search Orders Shopping Discuss Discuss Deals Deals $ 1,689 . 95 Cash Bac…" at bounding box center [736, 31] width 1175 height 62
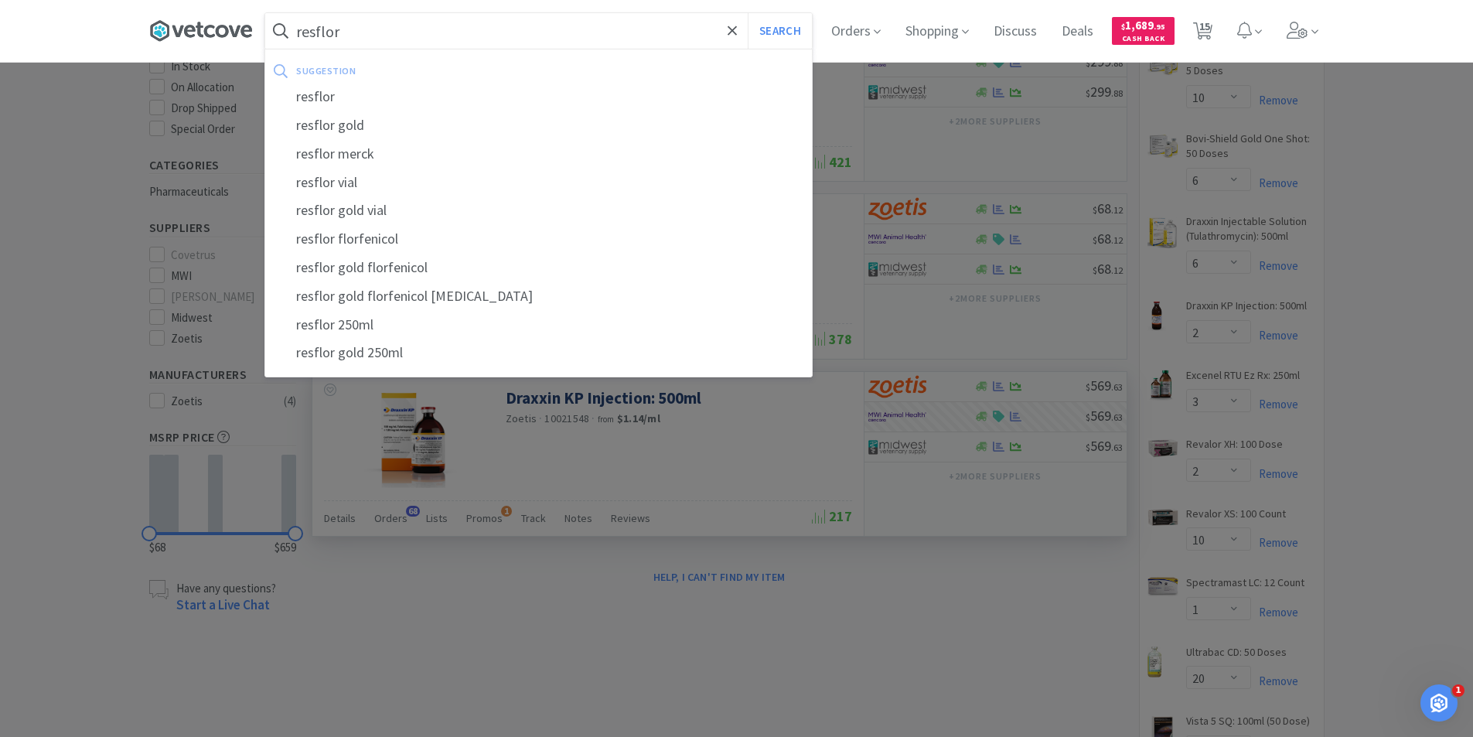
type input "resflor"
click at [748, 13] on button "Search" at bounding box center [780, 31] width 64 height 36
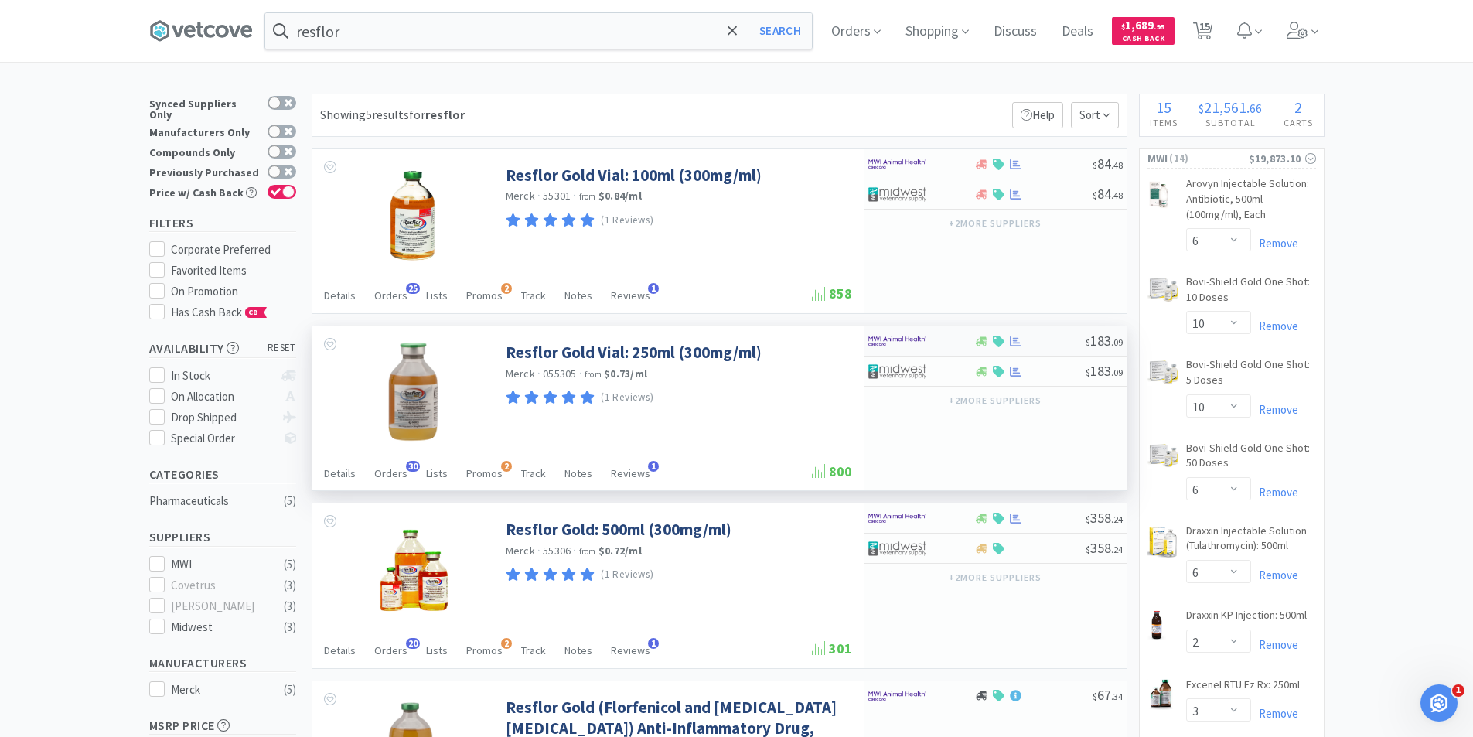
click at [920, 337] on img at bounding box center [897, 340] width 58 height 23
select select "1"
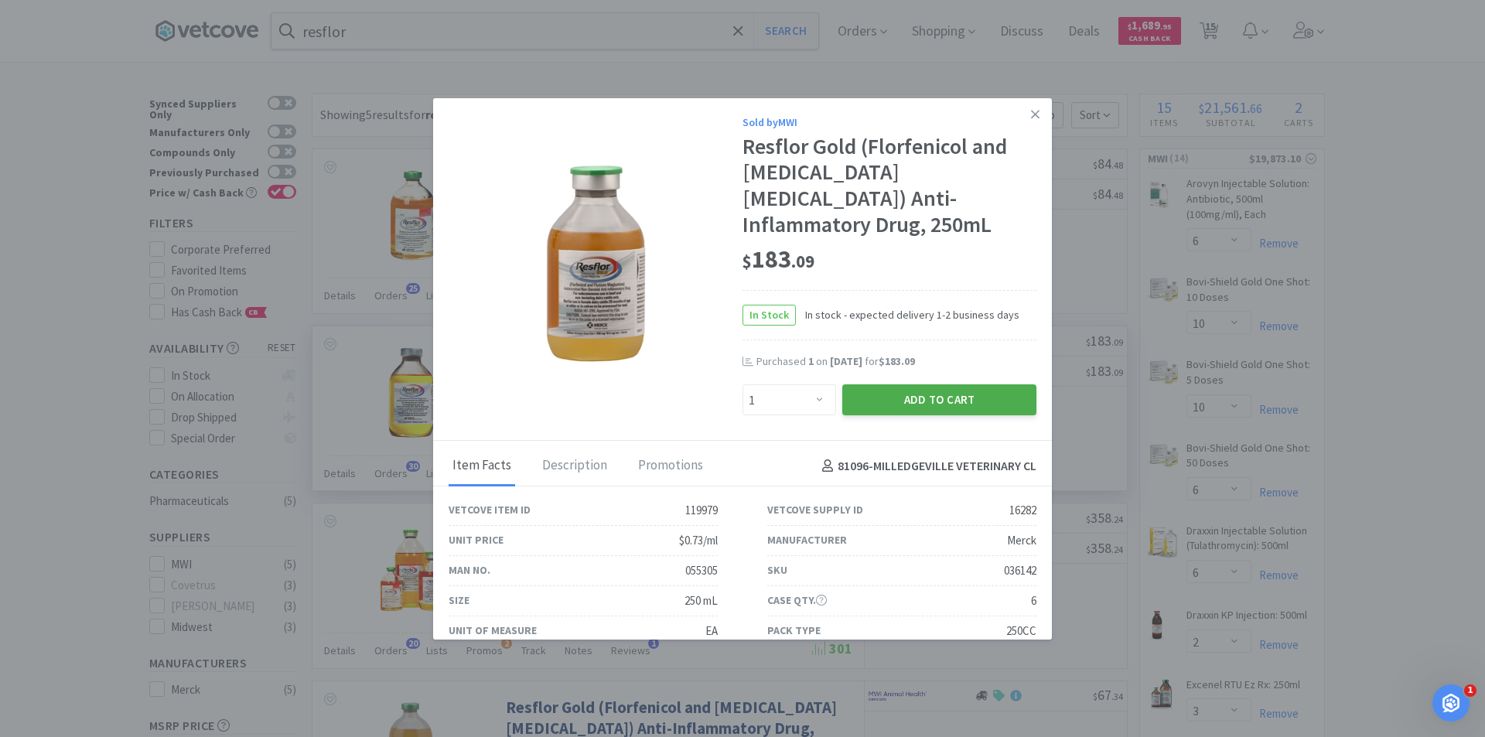
click at [928, 384] on button "Add to Cart" at bounding box center [939, 399] width 194 height 31
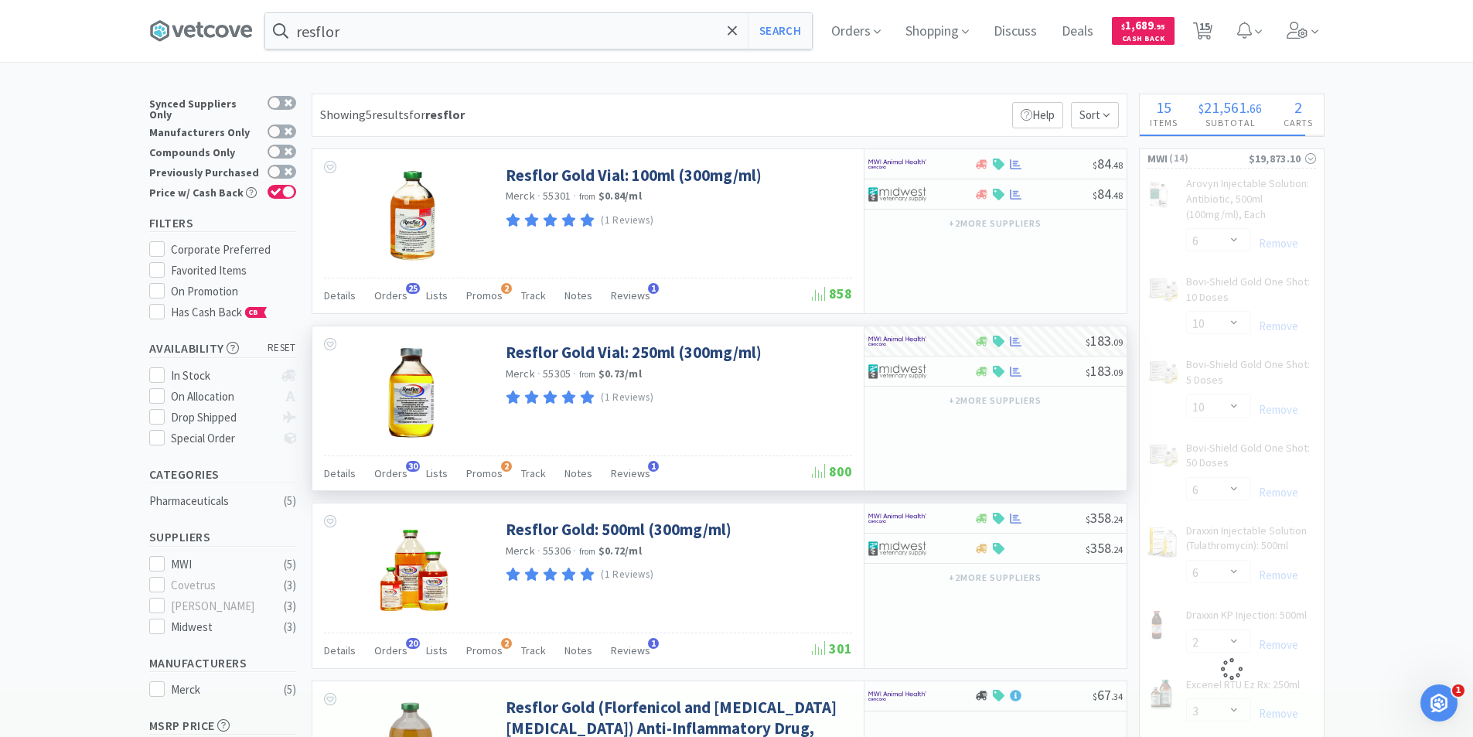
select select "1"
select select "2"
select select "10"
select select "1"
select select "20"
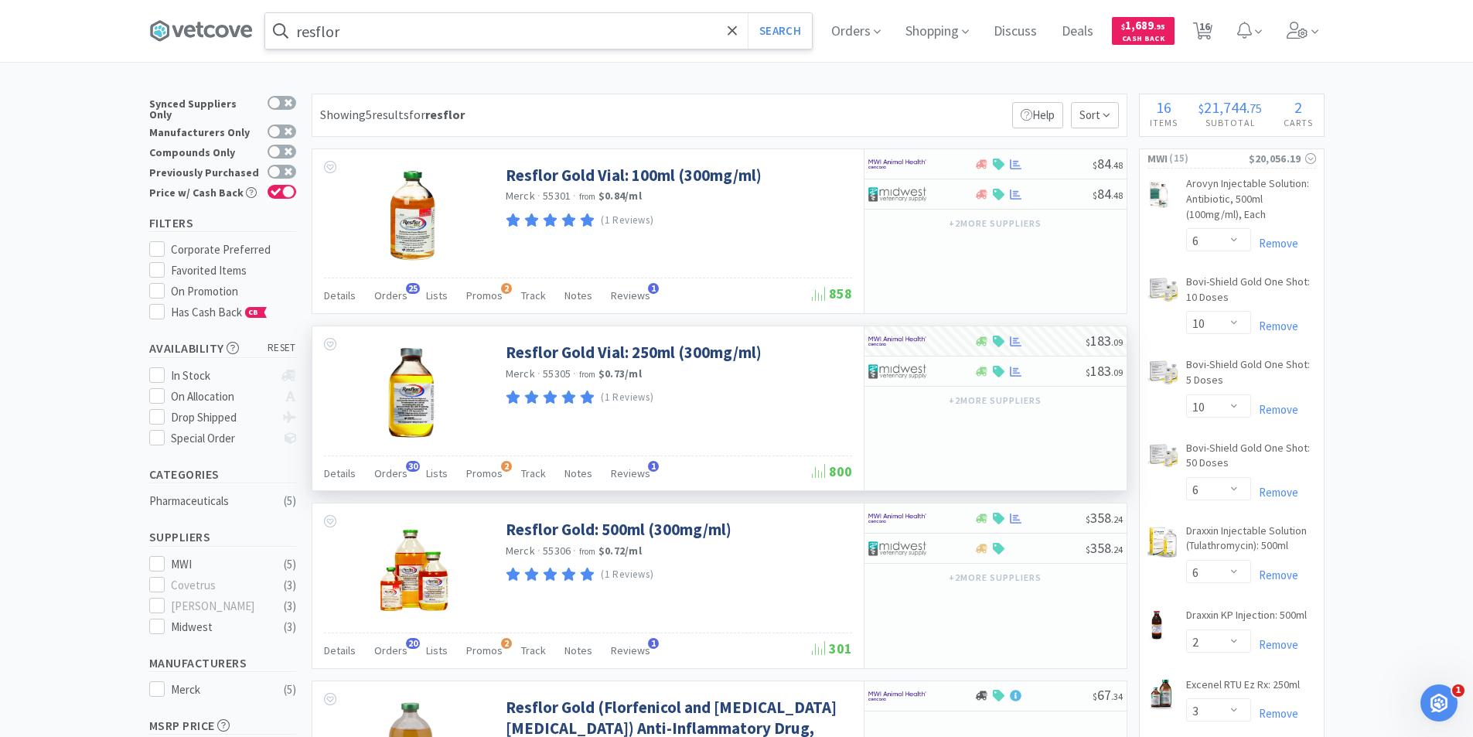
click at [397, 33] on input "resflor" at bounding box center [538, 31] width 547 height 36
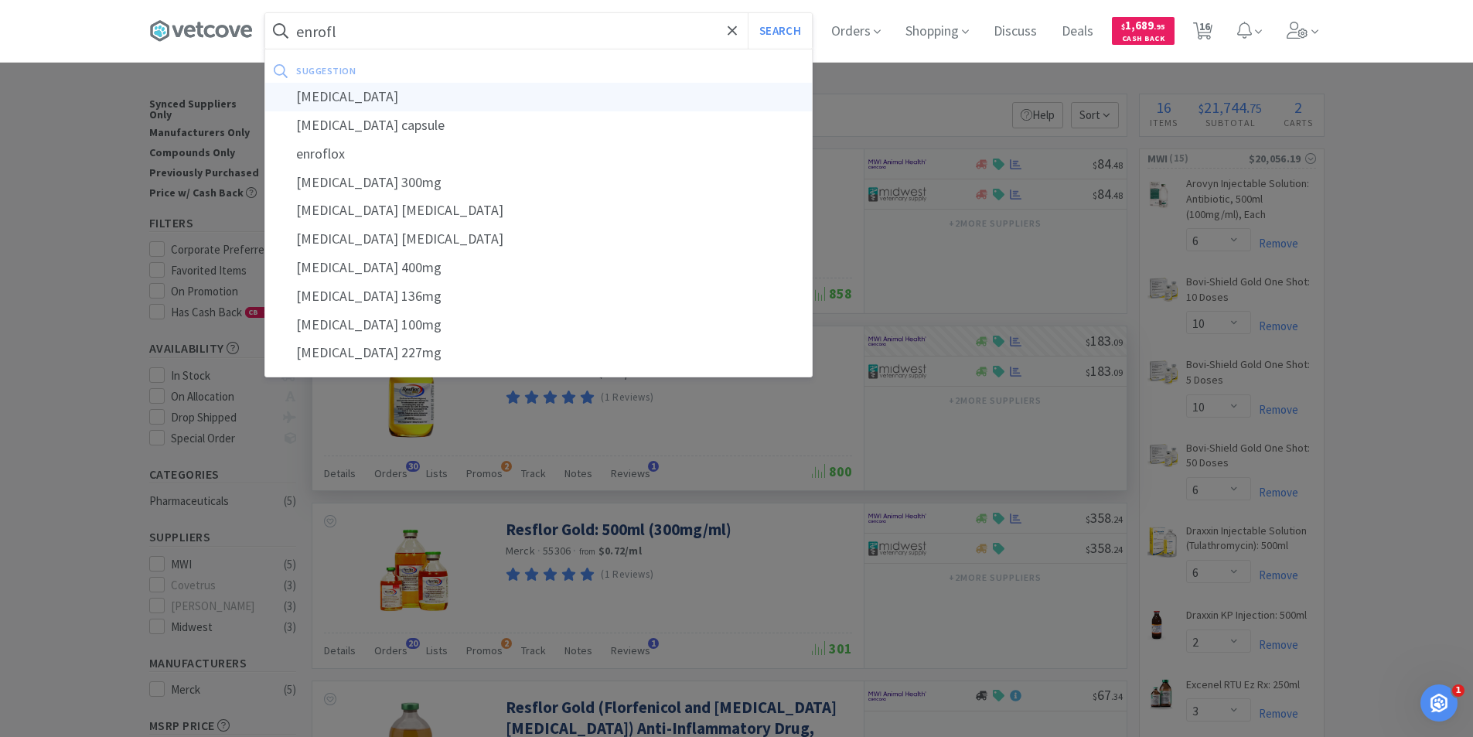
click at [371, 95] on div "[MEDICAL_DATA]" at bounding box center [538, 97] width 547 height 29
type input "[MEDICAL_DATA]"
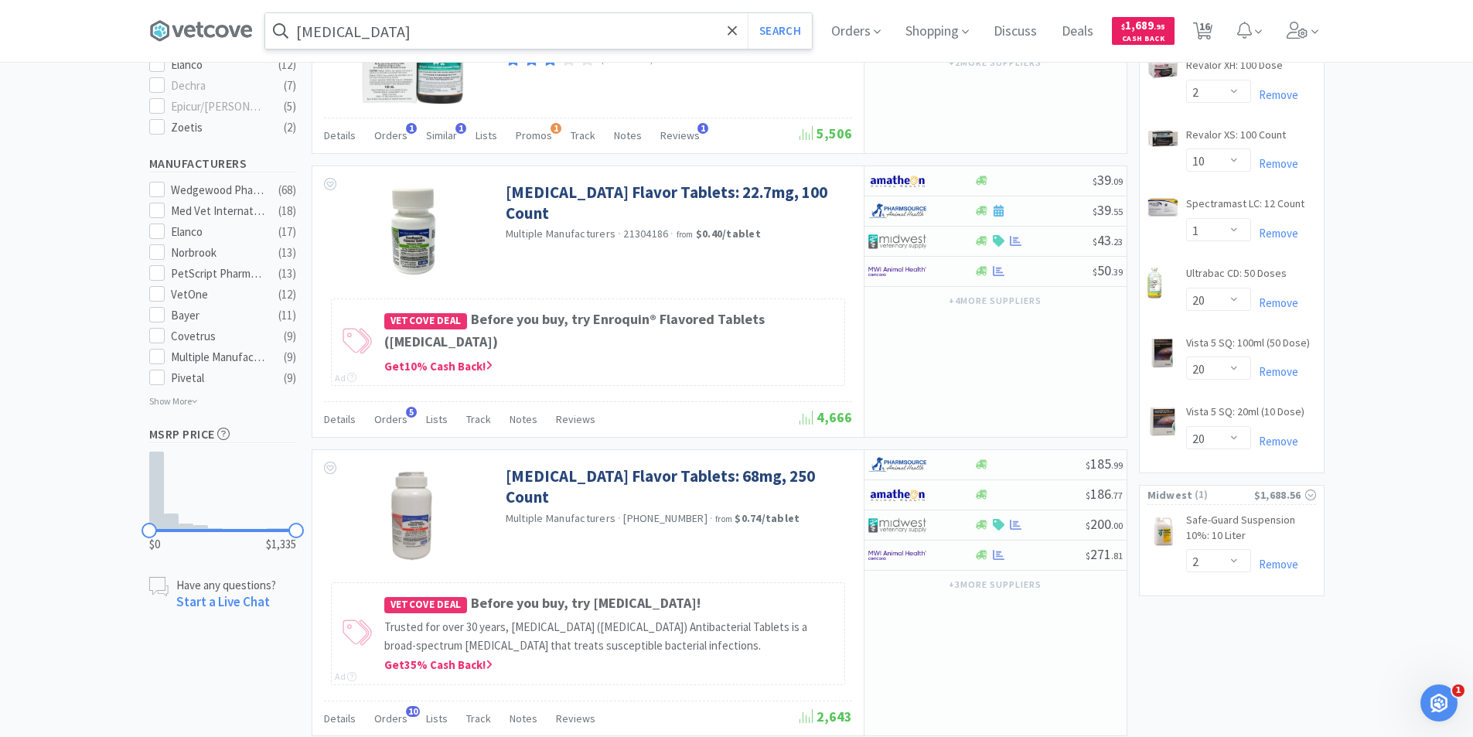
scroll to position [773, 0]
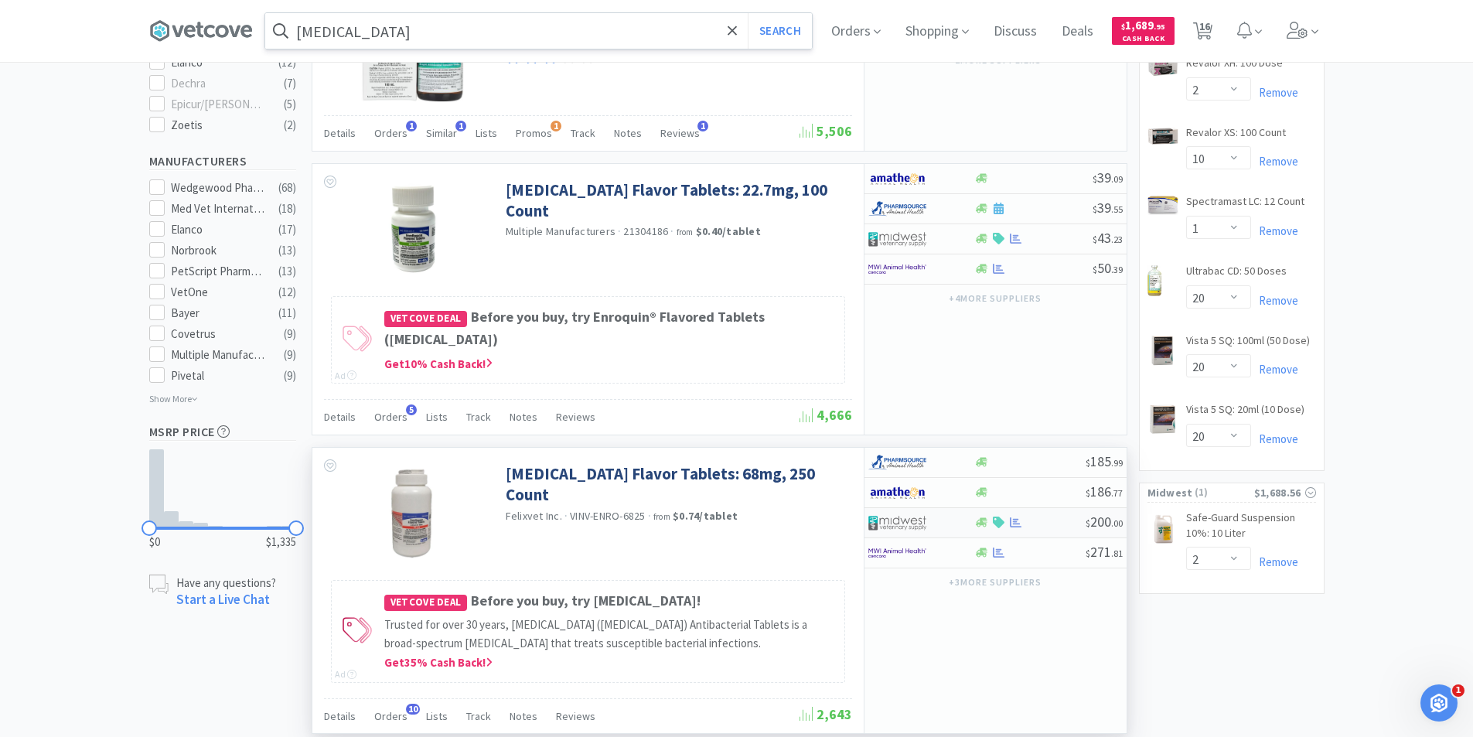
click at [943, 523] on div at bounding box center [910, 523] width 85 height 26
select select "1"
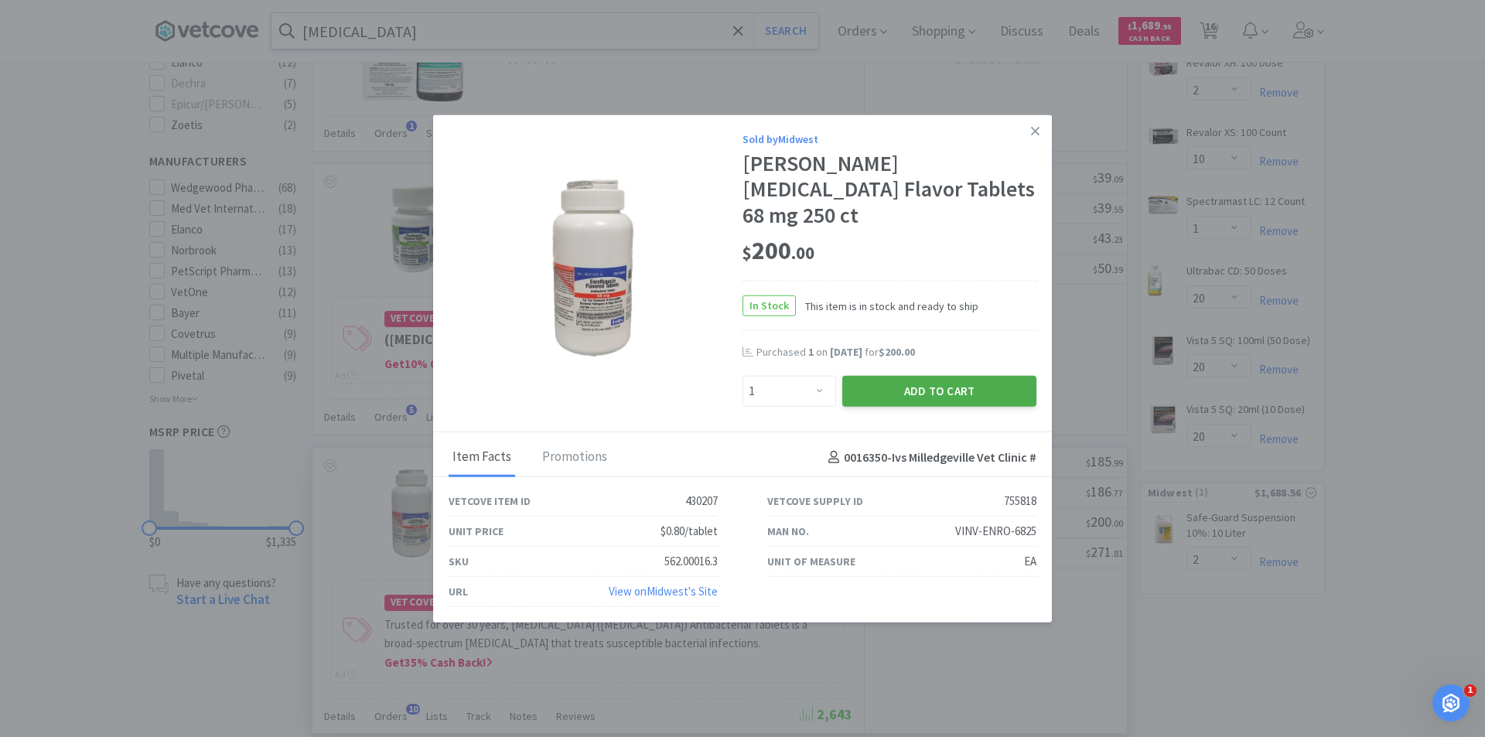
click at [926, 379] on button "Add to Cart" at bounding box center [939, 391] width 194 height 31
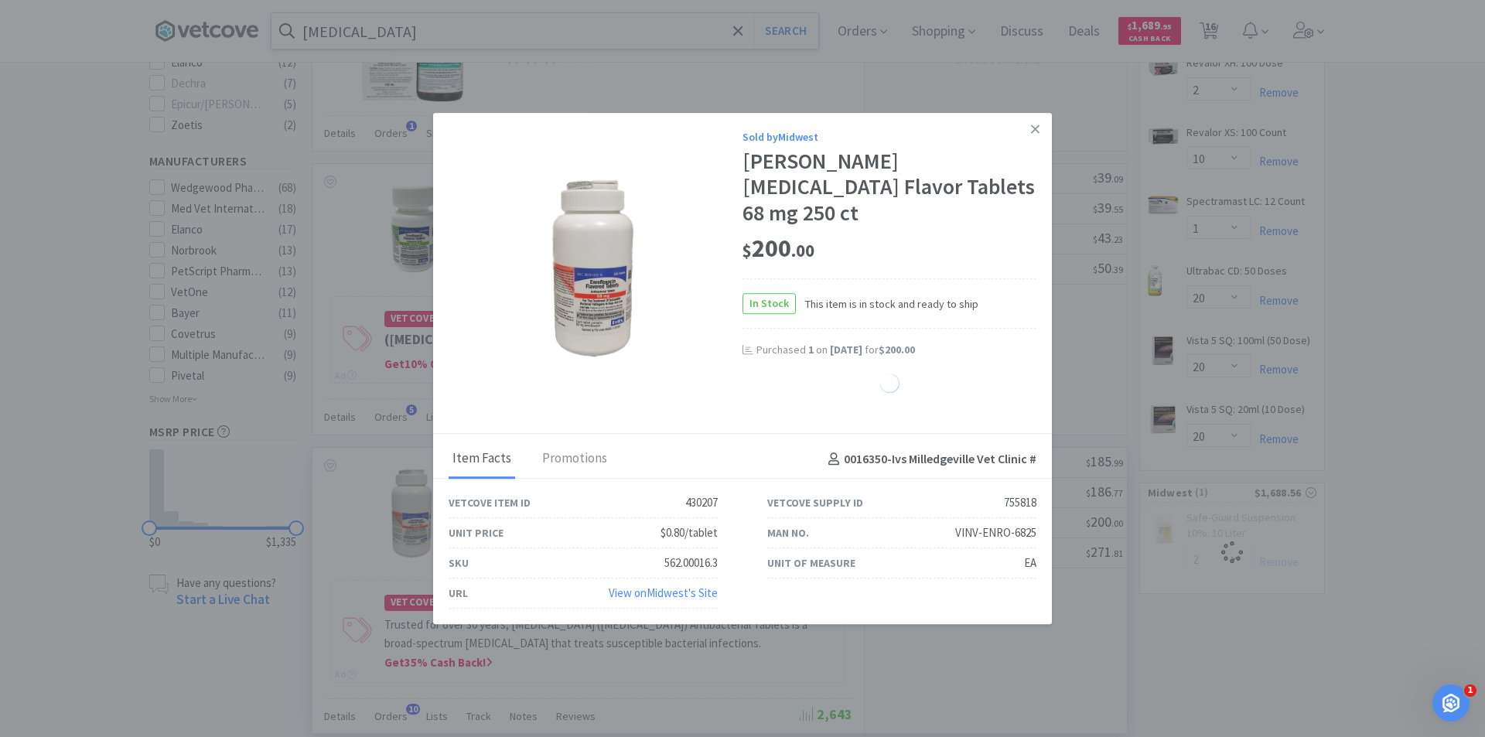
select select "1"
select select "2"
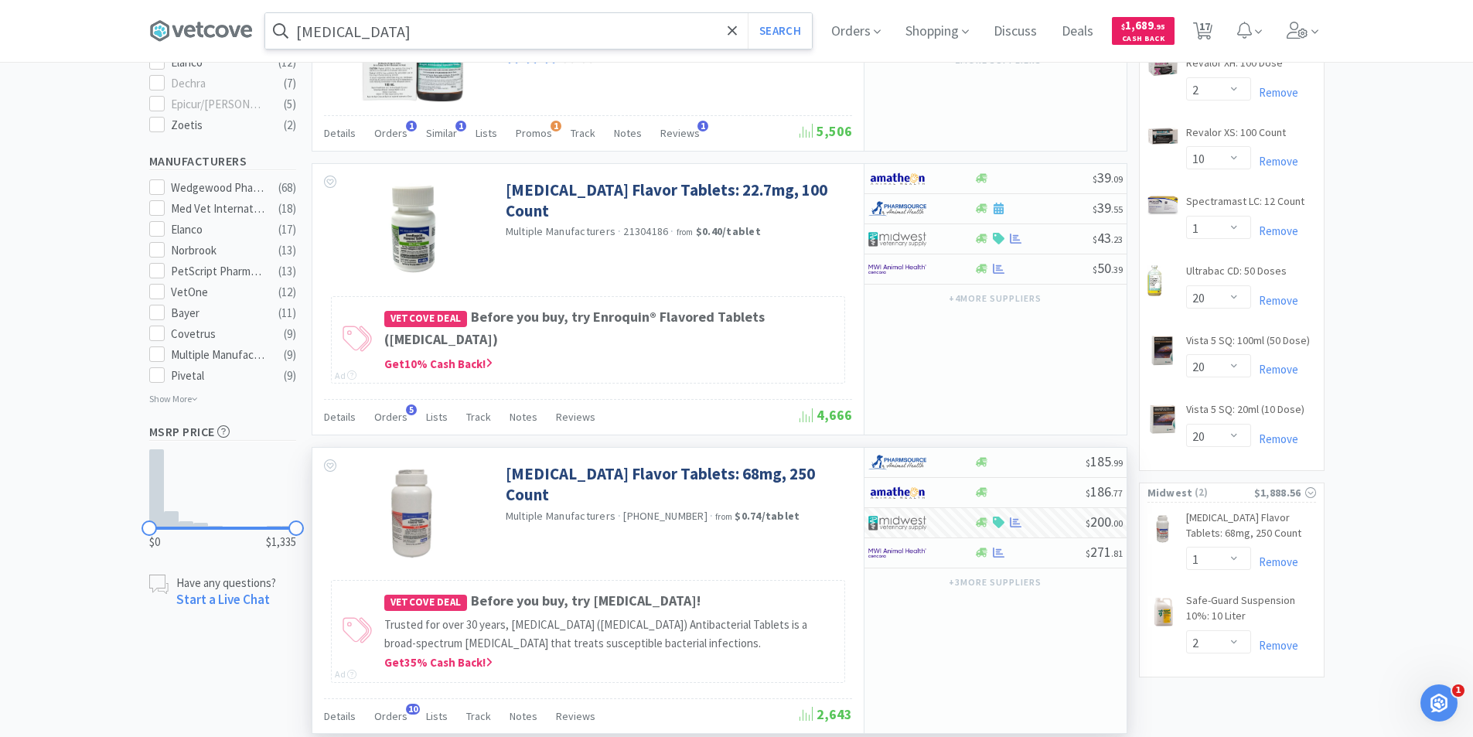
click at [384, 32] on input "[MEDICAL_DATA]" at bounding box center [538, 31] width 547 height 36
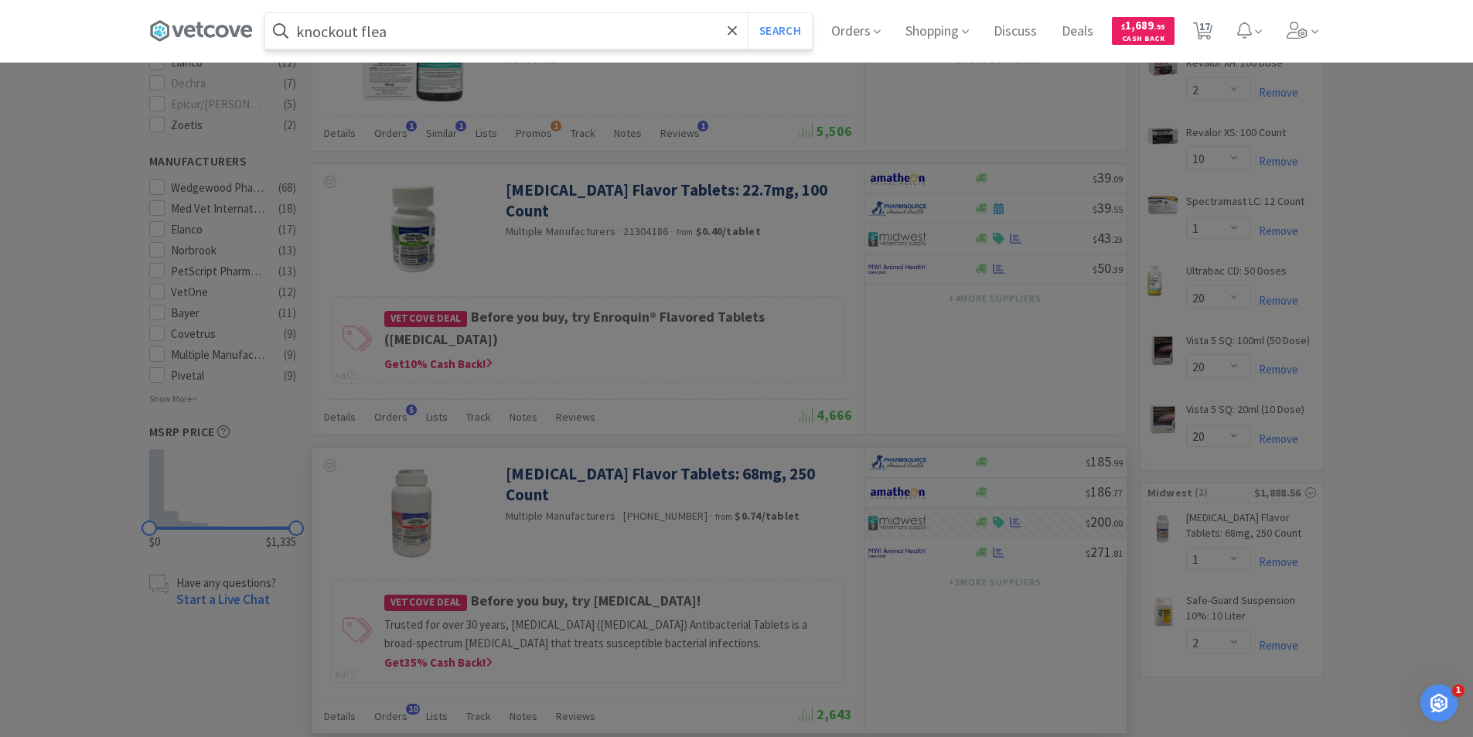
type input "knockout flea"
click at [748, 13] on button "Search" at bounding box center [780, 31] width 64 height 36
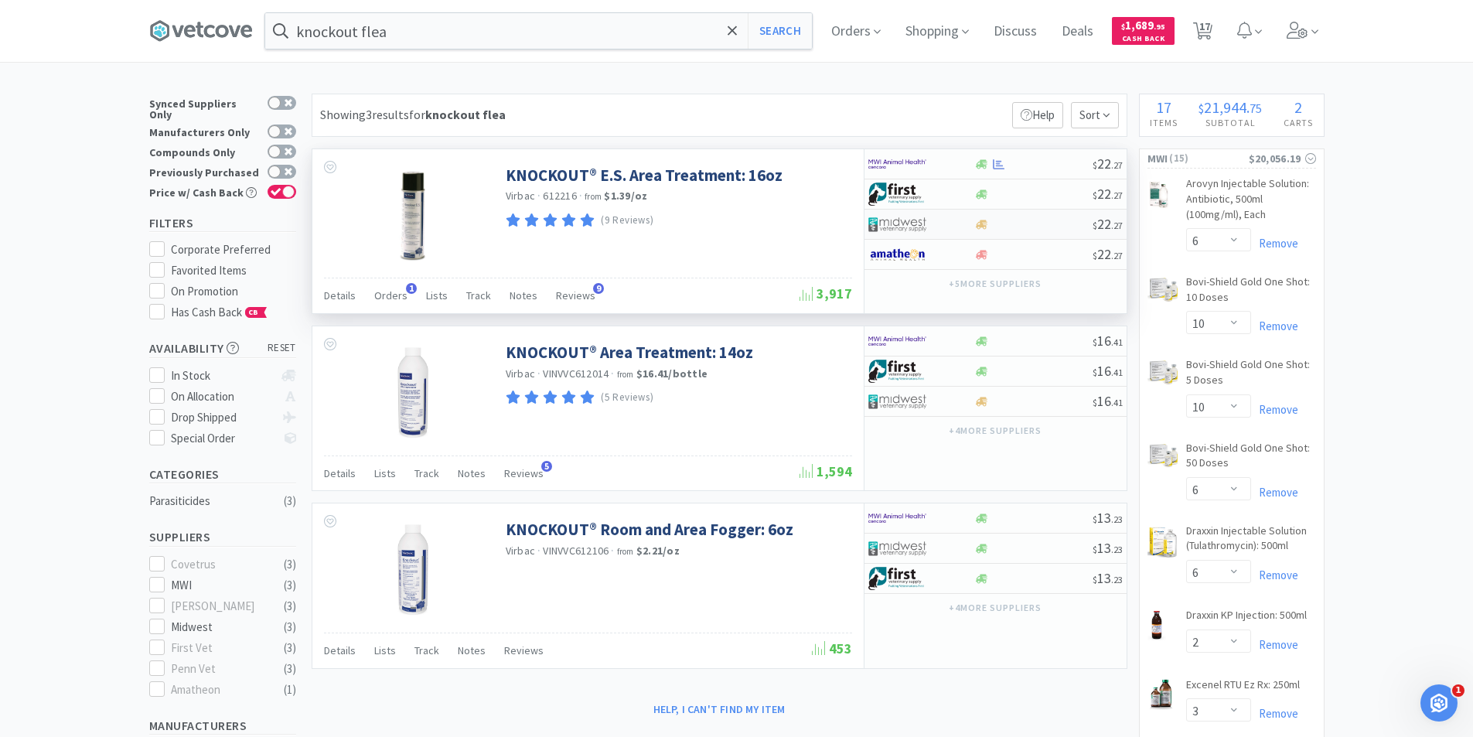
click at [1009, 230] on div at bounding box center [1033, 225] width 118 height 12
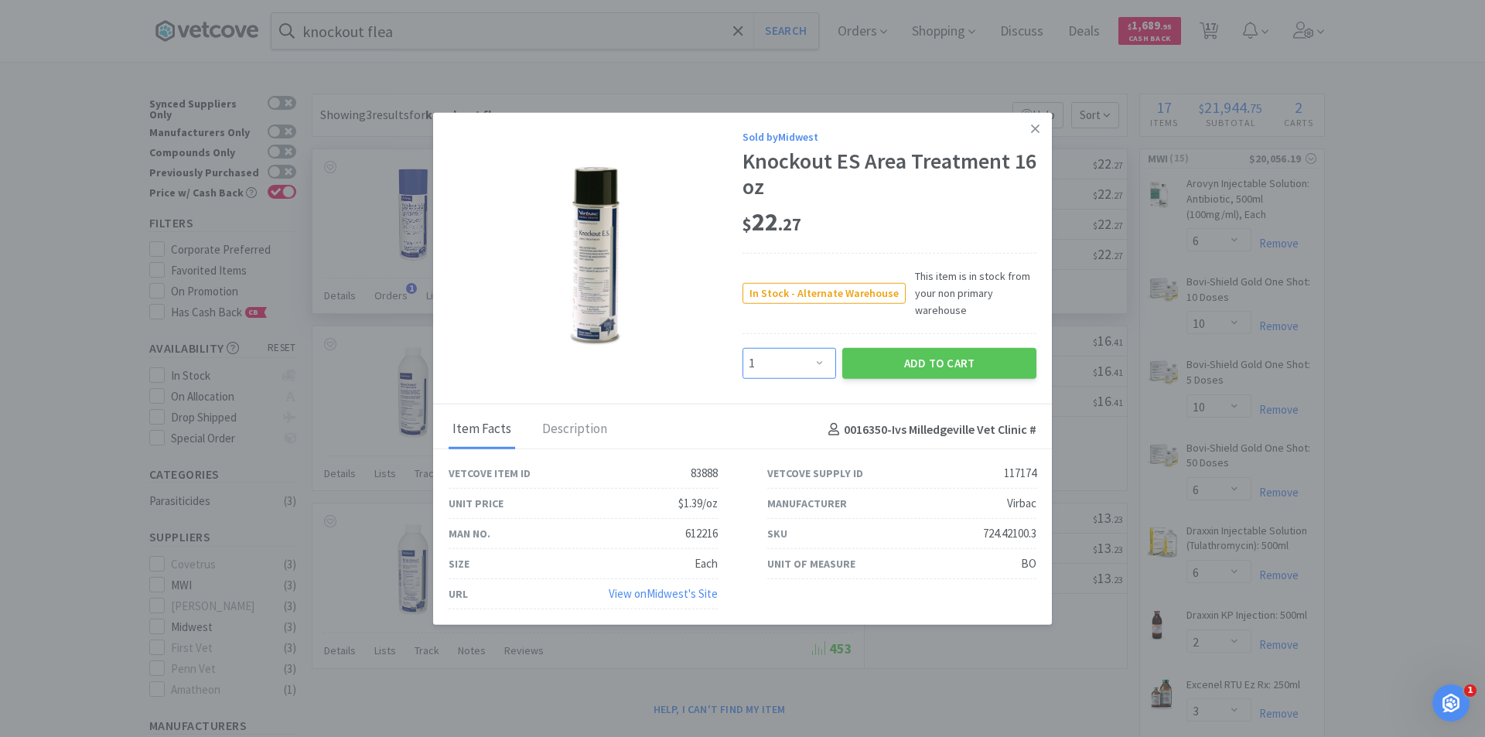
click at [825, 369] on select "Enter Quantity 1 2 3 4 5 6 7 8 9 10 11 12 13 14 15 16 17 18 19 20 Enter Quantity" at bounding box center [789, 363] width 94 height 31
select select "3"
click at [742, 348] on select "Enter Quantity 1 2 3 4 5 6 7 8 9 10 11 12 13 14 15 16 17 18 19 20 Enter Quantity" at bounding box center [789, 363] width 94 height 31
click at [952, 356] on button "Add to Cart" at bounding box center [939, 363] width 194 height 31
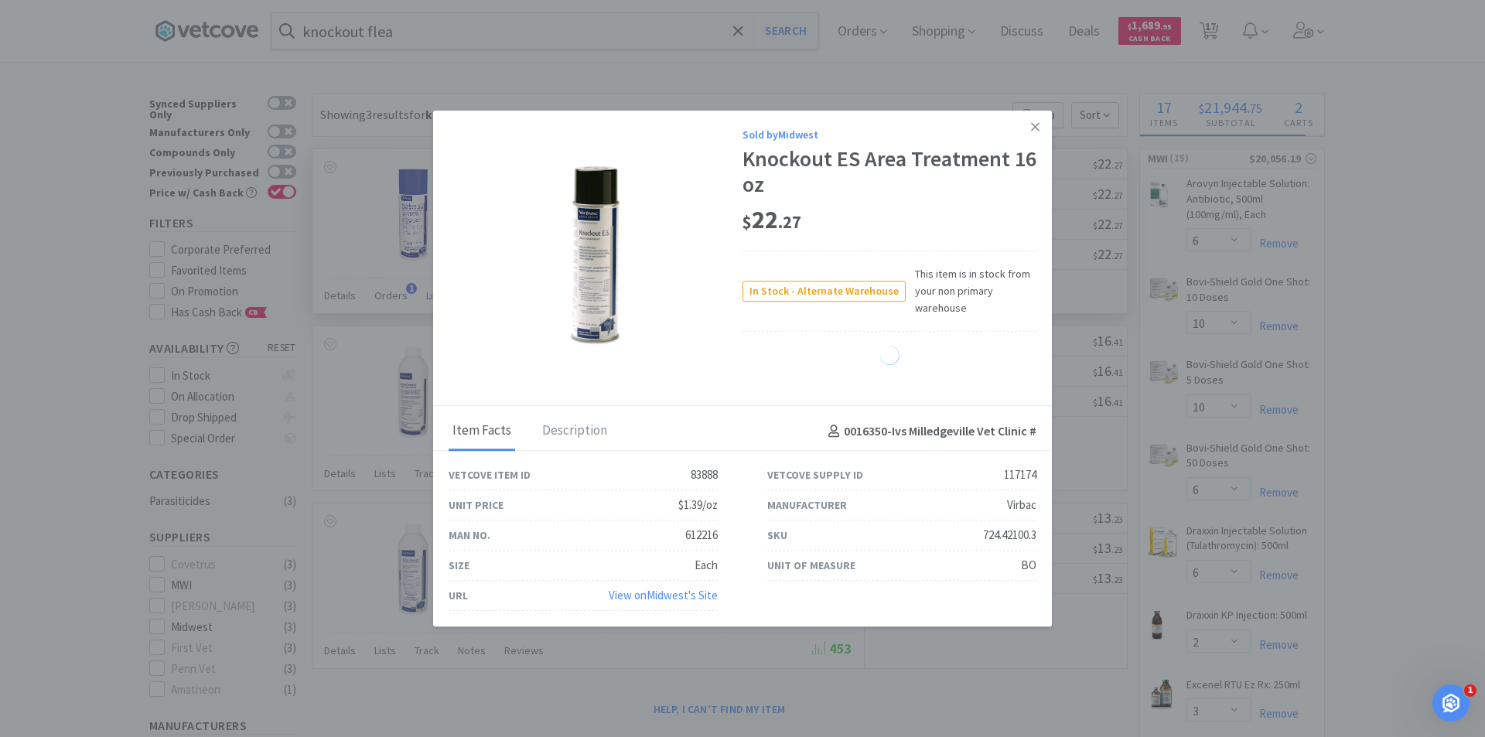
select select "3"
select select "2"
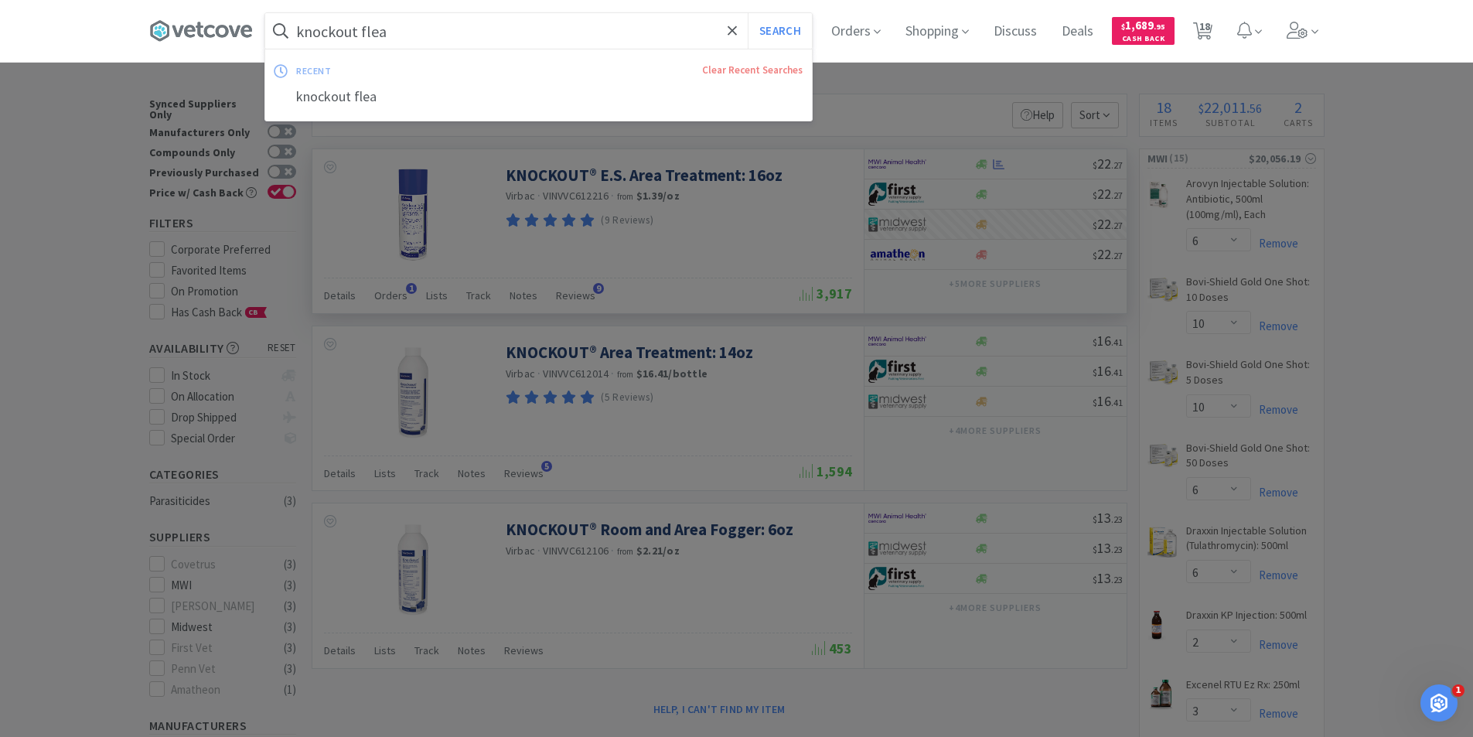
click at [421, 33] on input "knockout flea" at bounding box center [538, 31] width 547 height 36
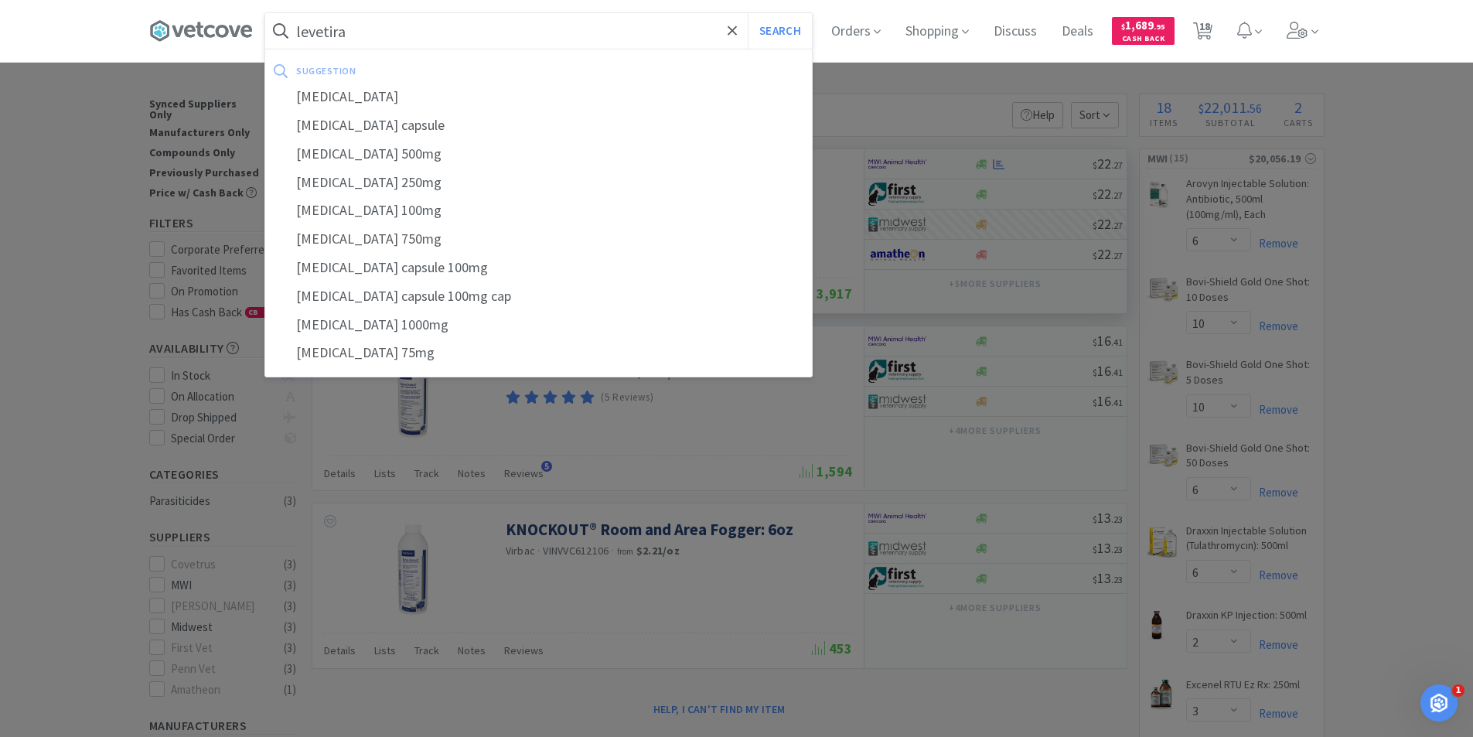
click at [387, 242] on div "[MEDICAL_DATA] 750mg" at bounding box center [538, 239] width 547 height 29
type input "[MEDICAL_DATA] 750mg"
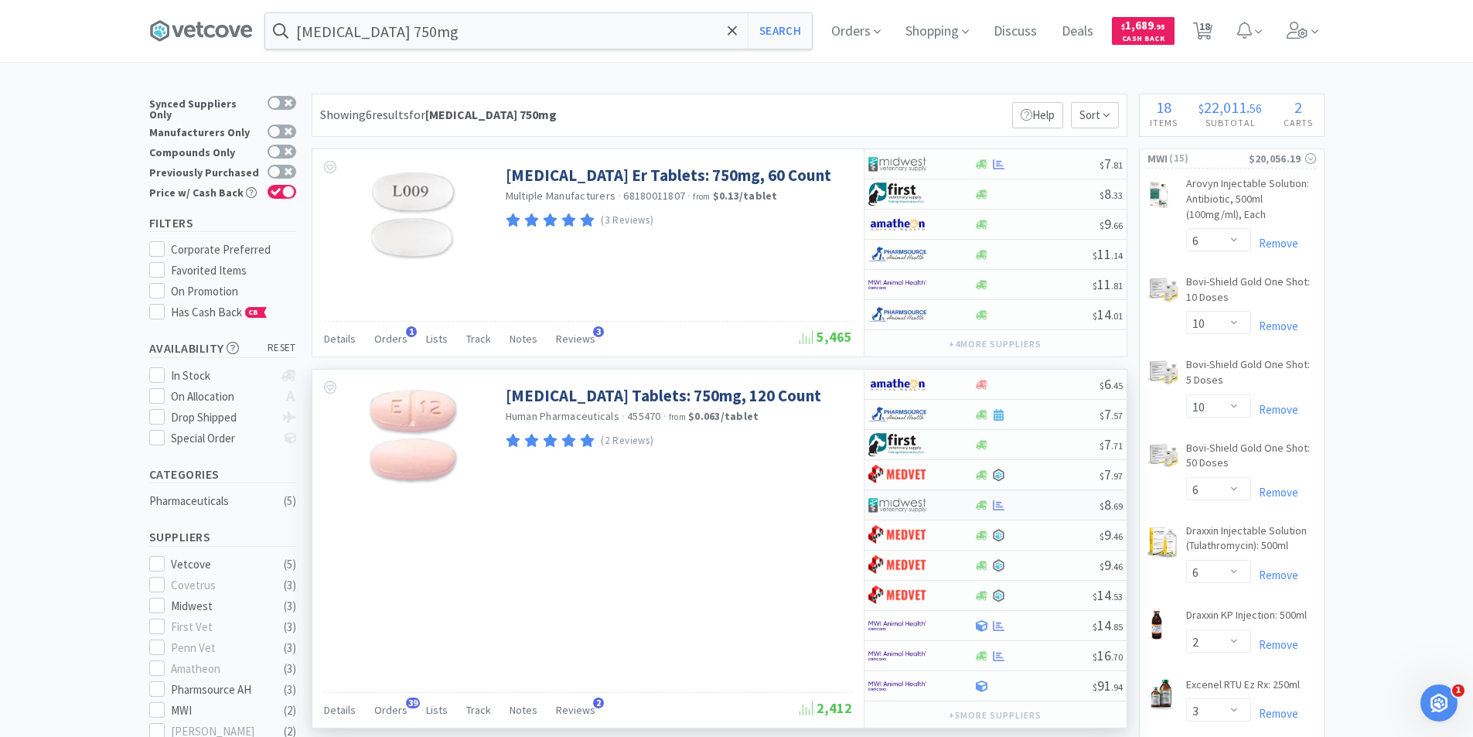
click at [948, 511] on div at bounding box center [910, 505] width 85 height 26
select select "1"
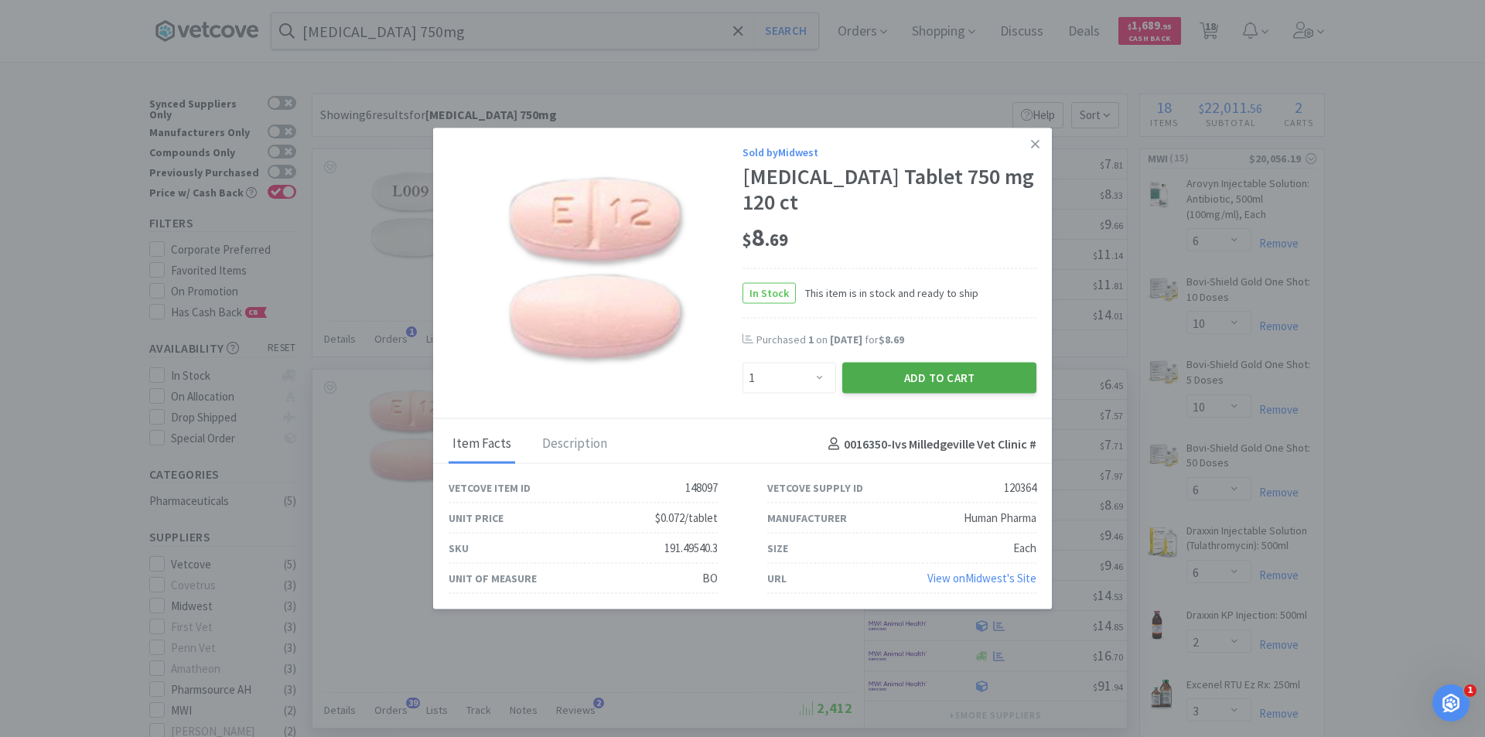
click at [954, 373] on button "Add to Cart" at bounding box center [939, 378] width 194 height 31
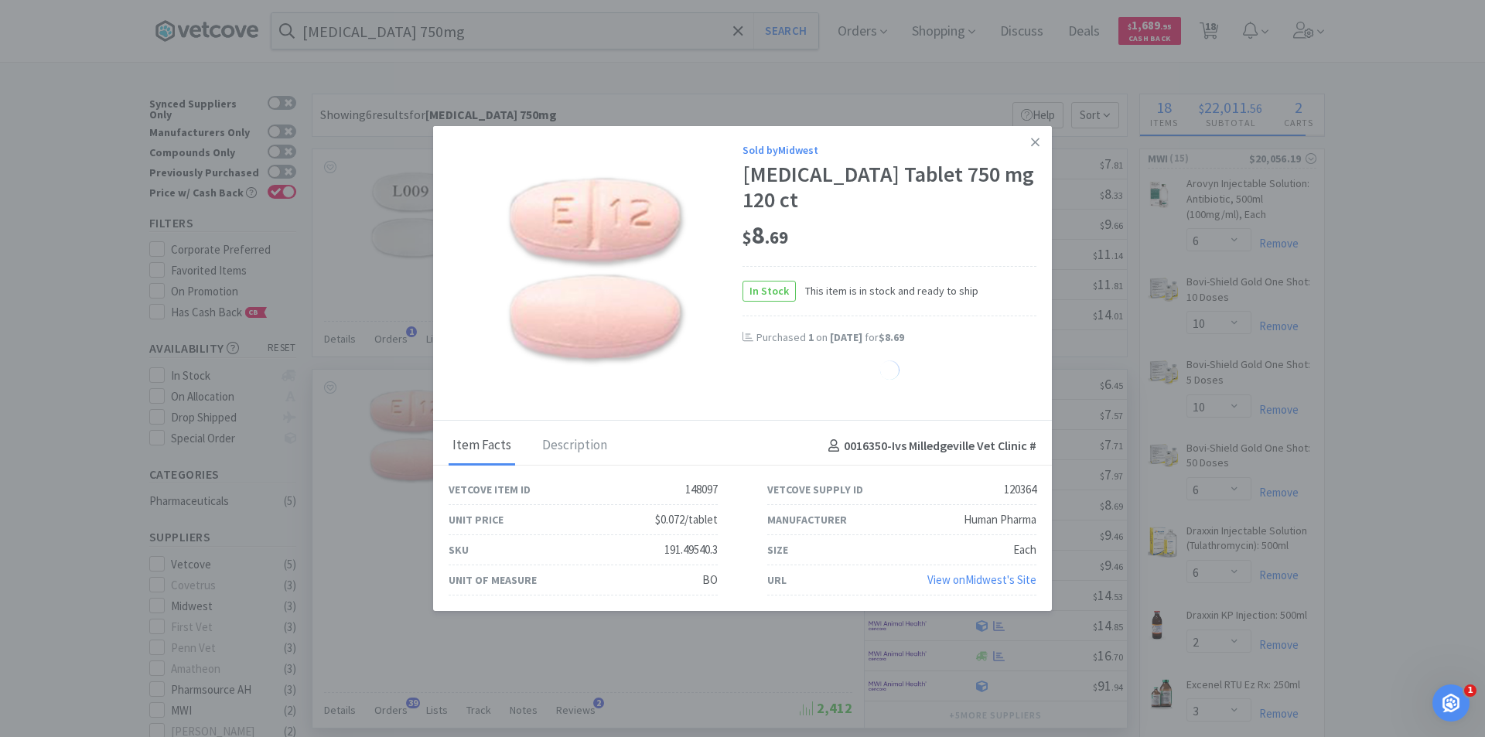
select select "1"
select select "2"
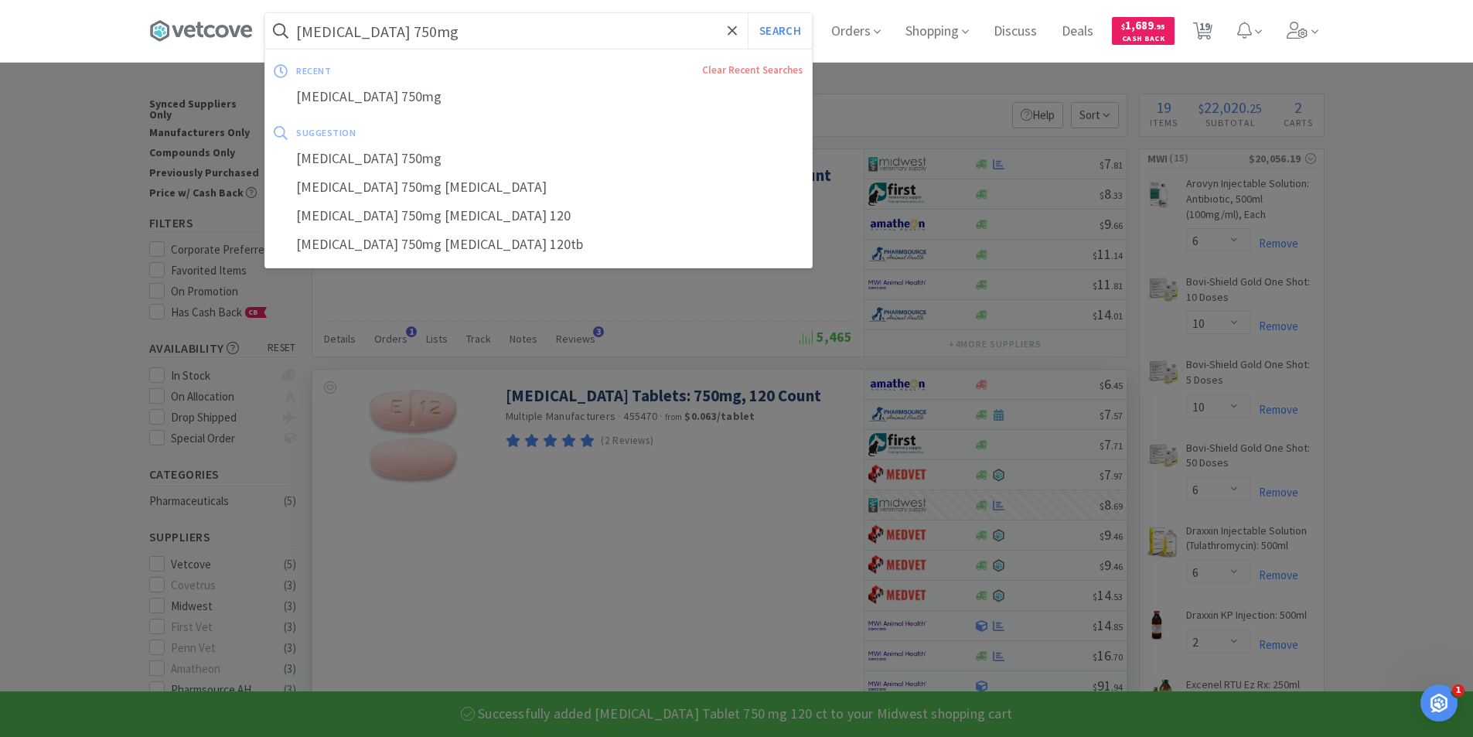
click at [544, 33] on input "[MEDICAL_DATA] 750mg" at bounding box center [538, 31] width 547 height 36
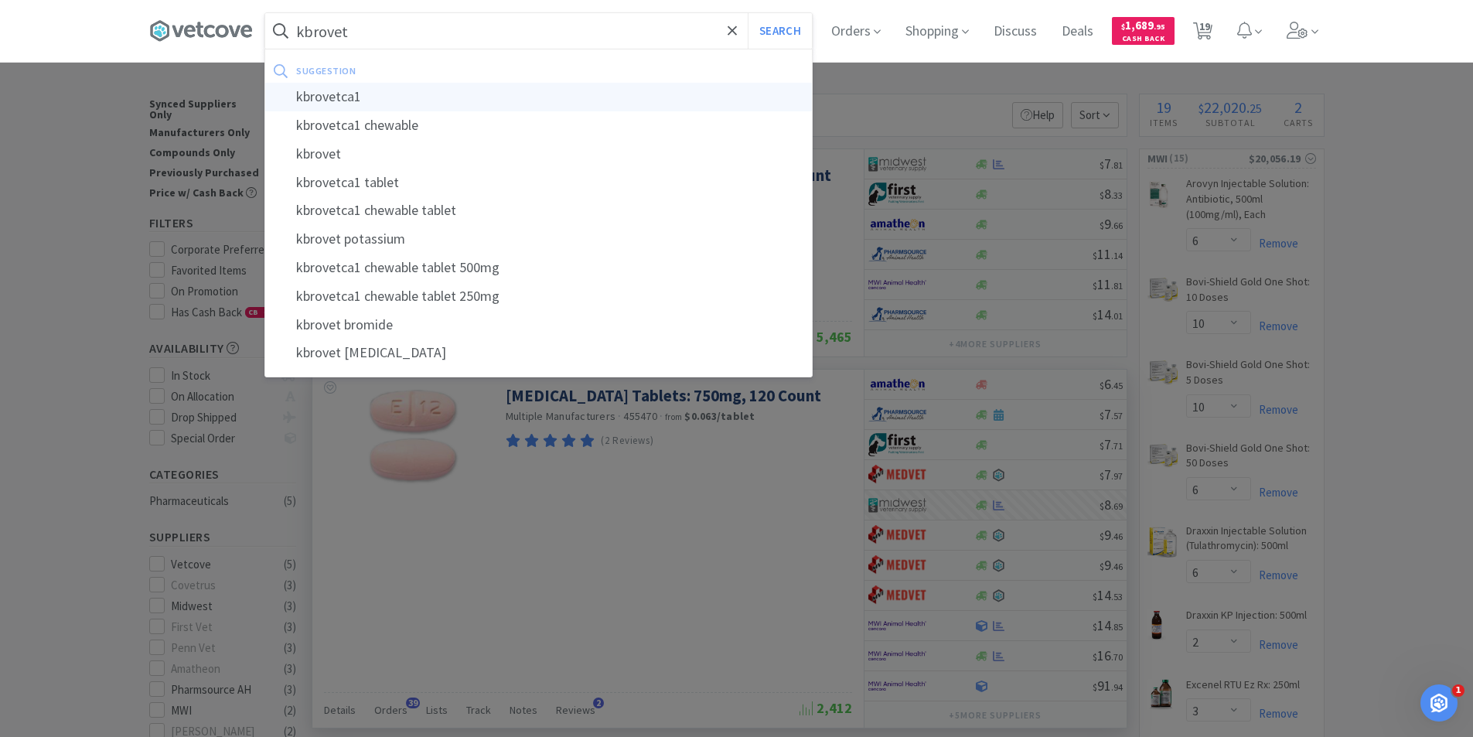
click at [356, 101] on div "kbrovetca1" at bounding box center [538, 97] width 547 height 29
type input "kbrovetca1"
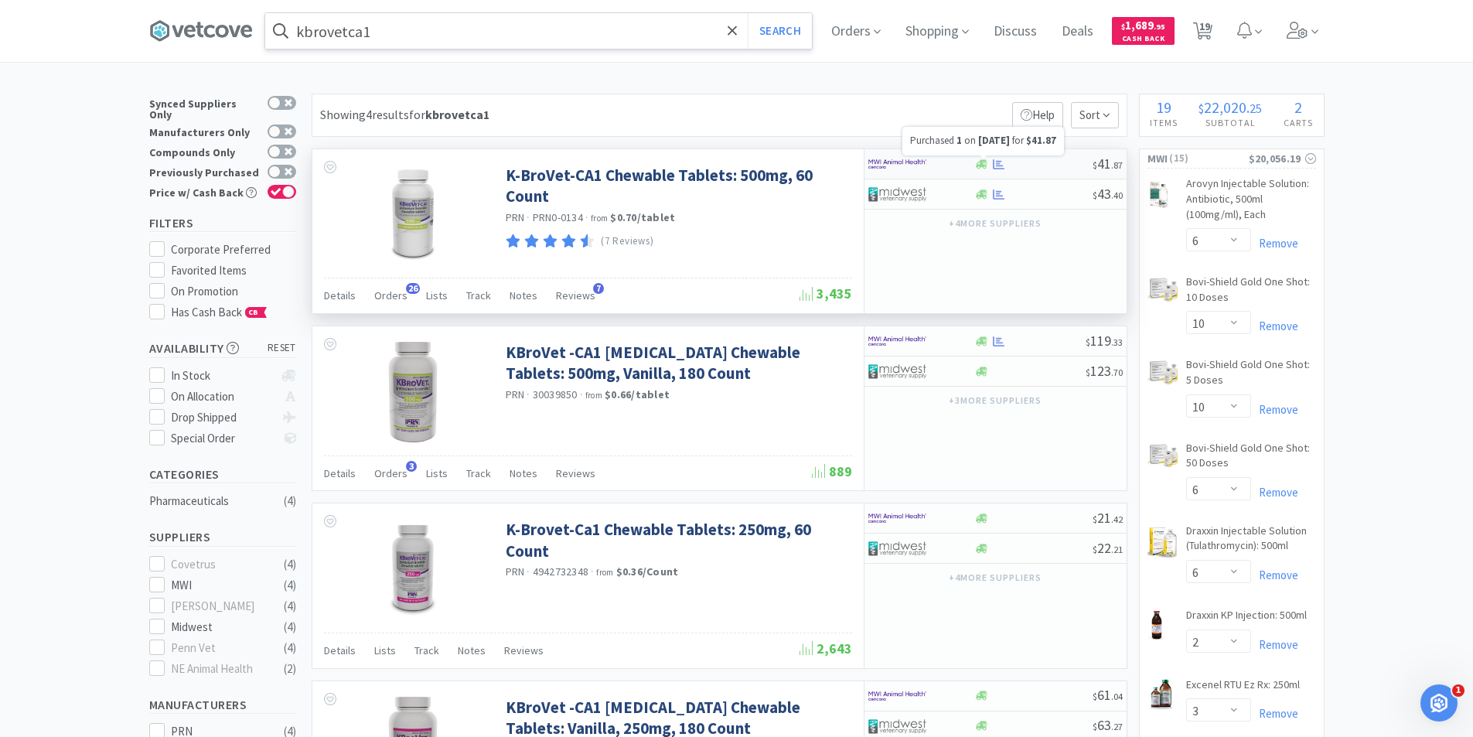
click at [1004, 166] on icon at bounding box center [999, 165] width 12 height 12
select select "1"
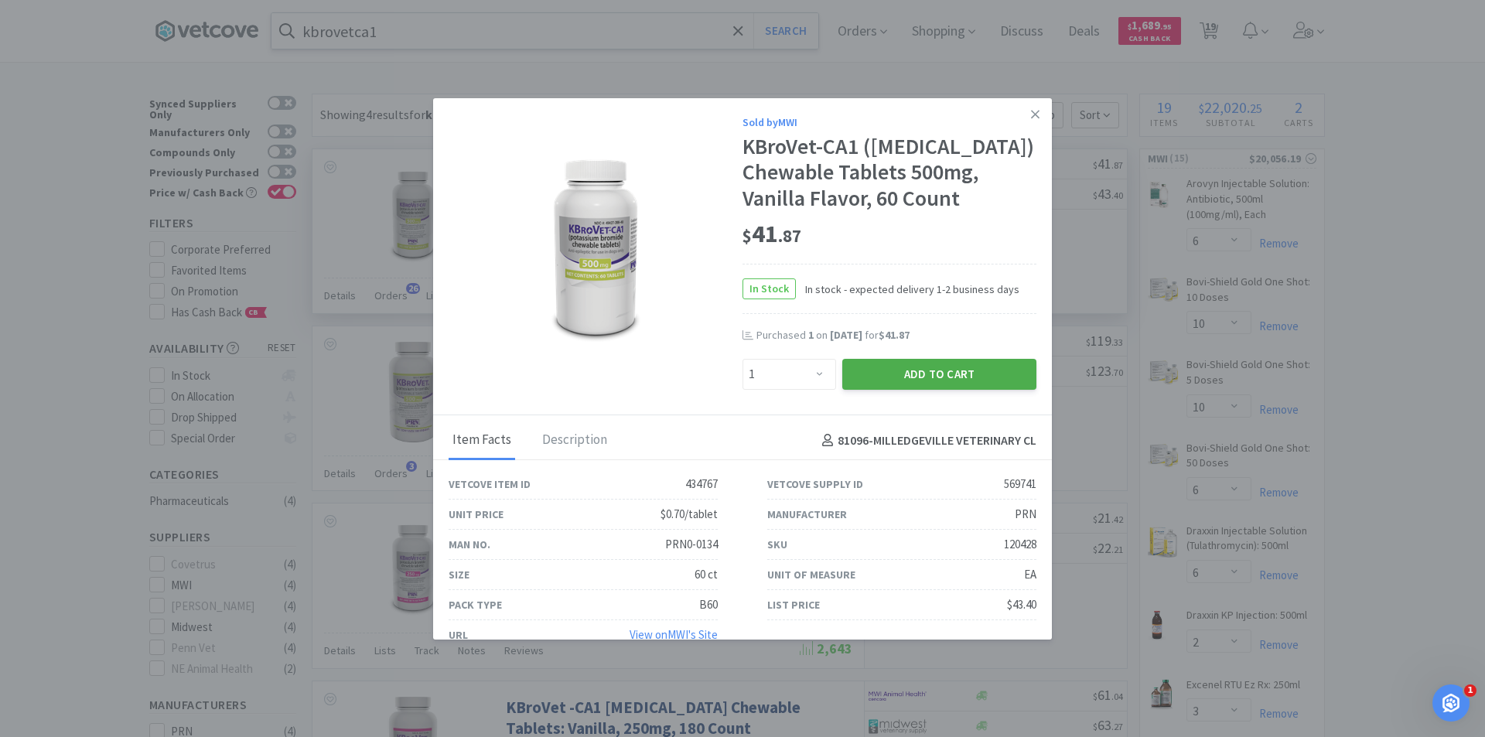
click at [885, 390] on button "Add to Cart" at bounding box center [939, 374] width 194 height 31
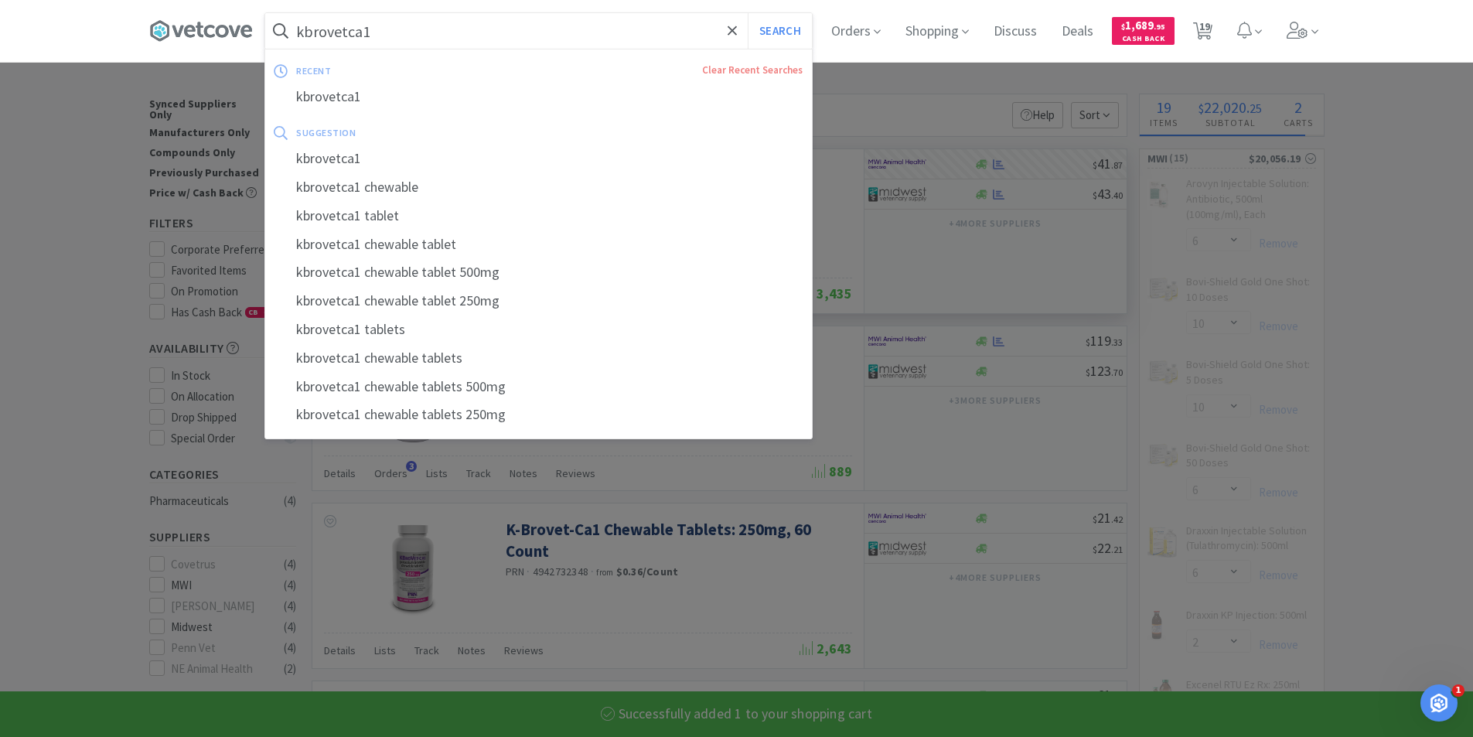
click at [427, 36] on input "kbrovetca1" at bounding box center [538, 31] width 547 height 36
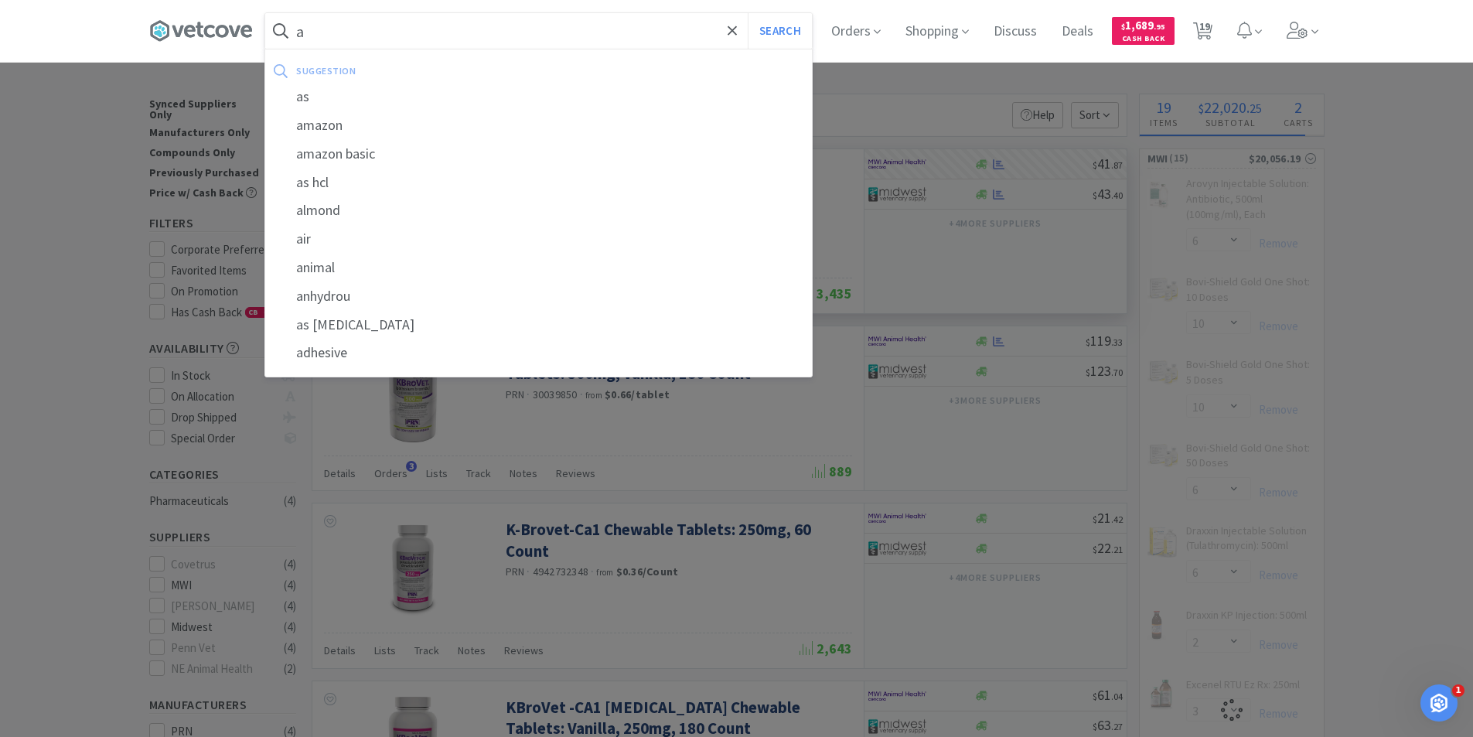
type input "ap"
select select "1"
select select "2"
select select "10"
select select "1"
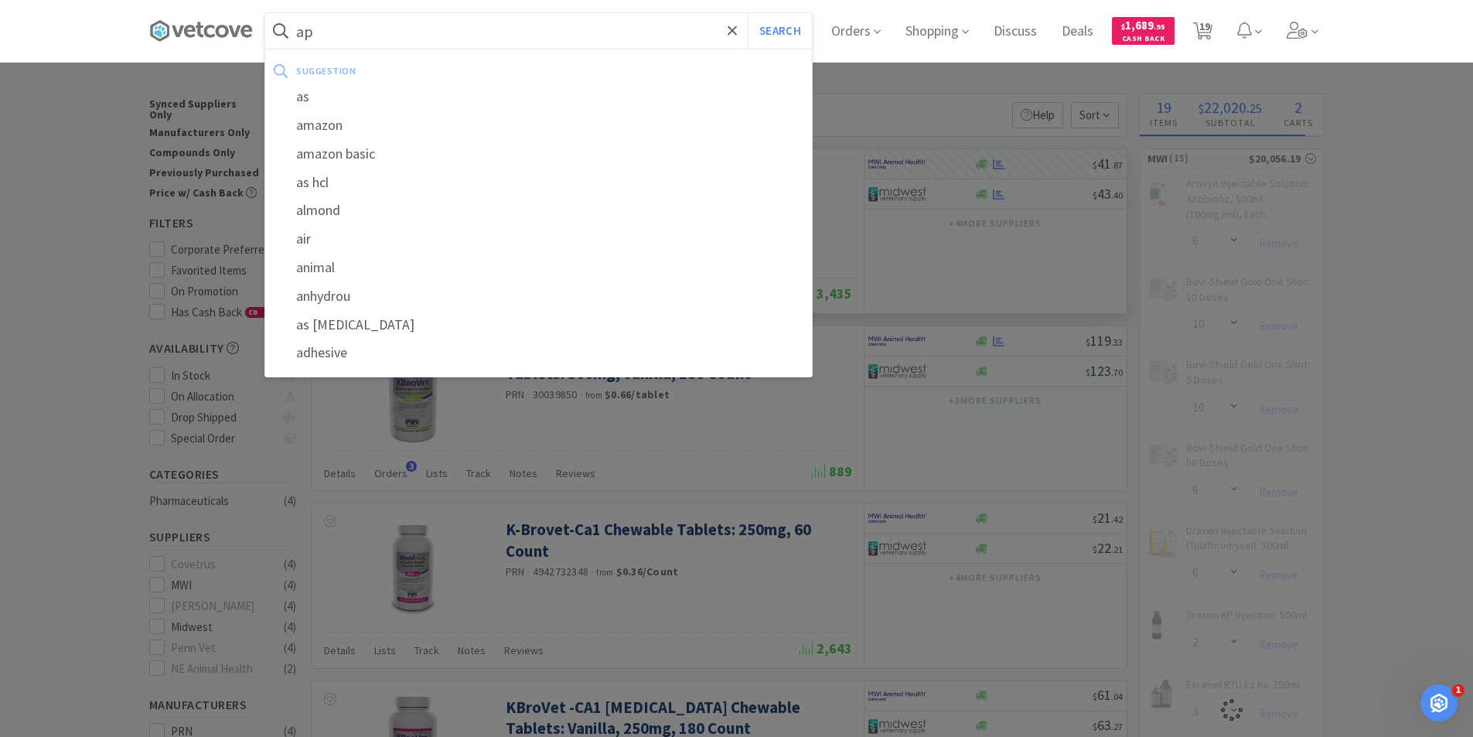
select select "20"
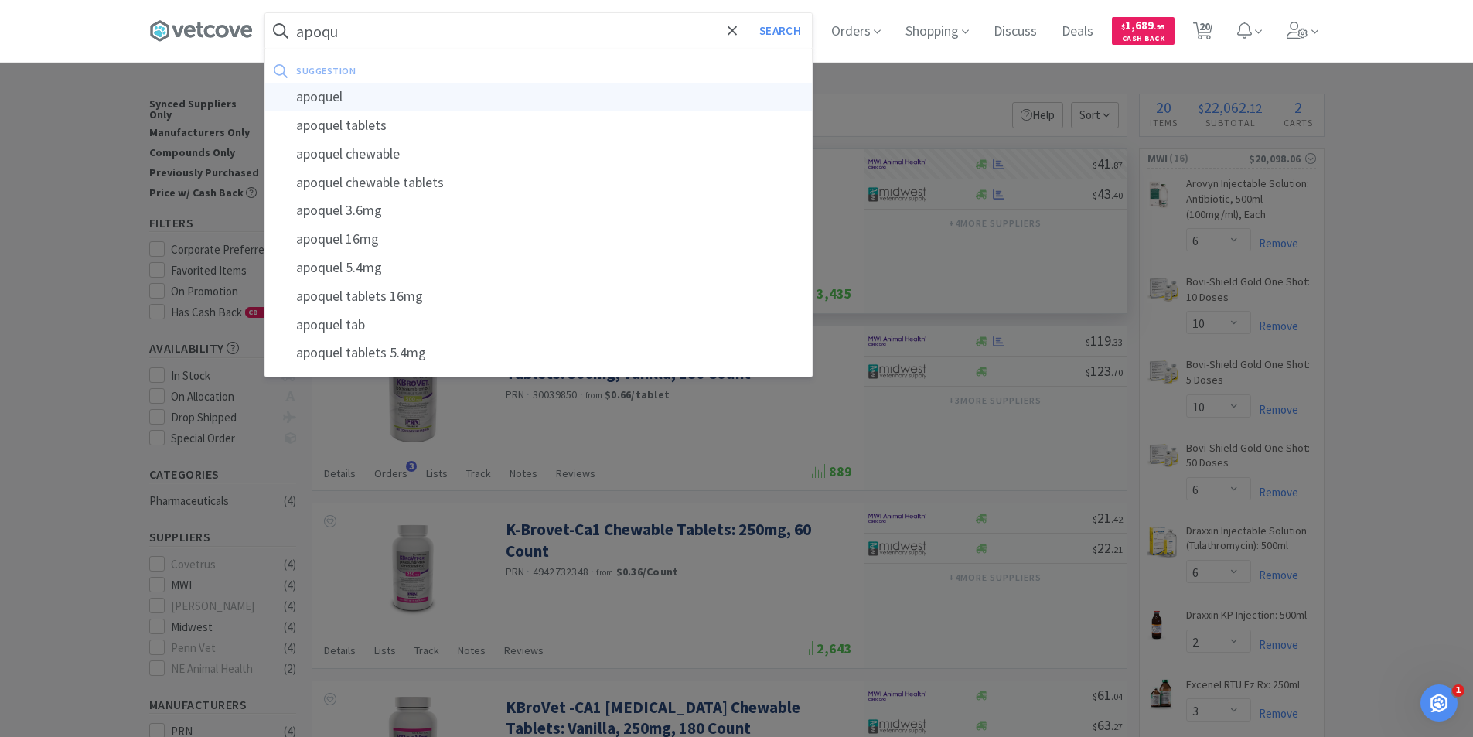
click at [357, 101] on div "apoquel" at bounding box center [538, 97] width 547 height 29
type input "apoquel"
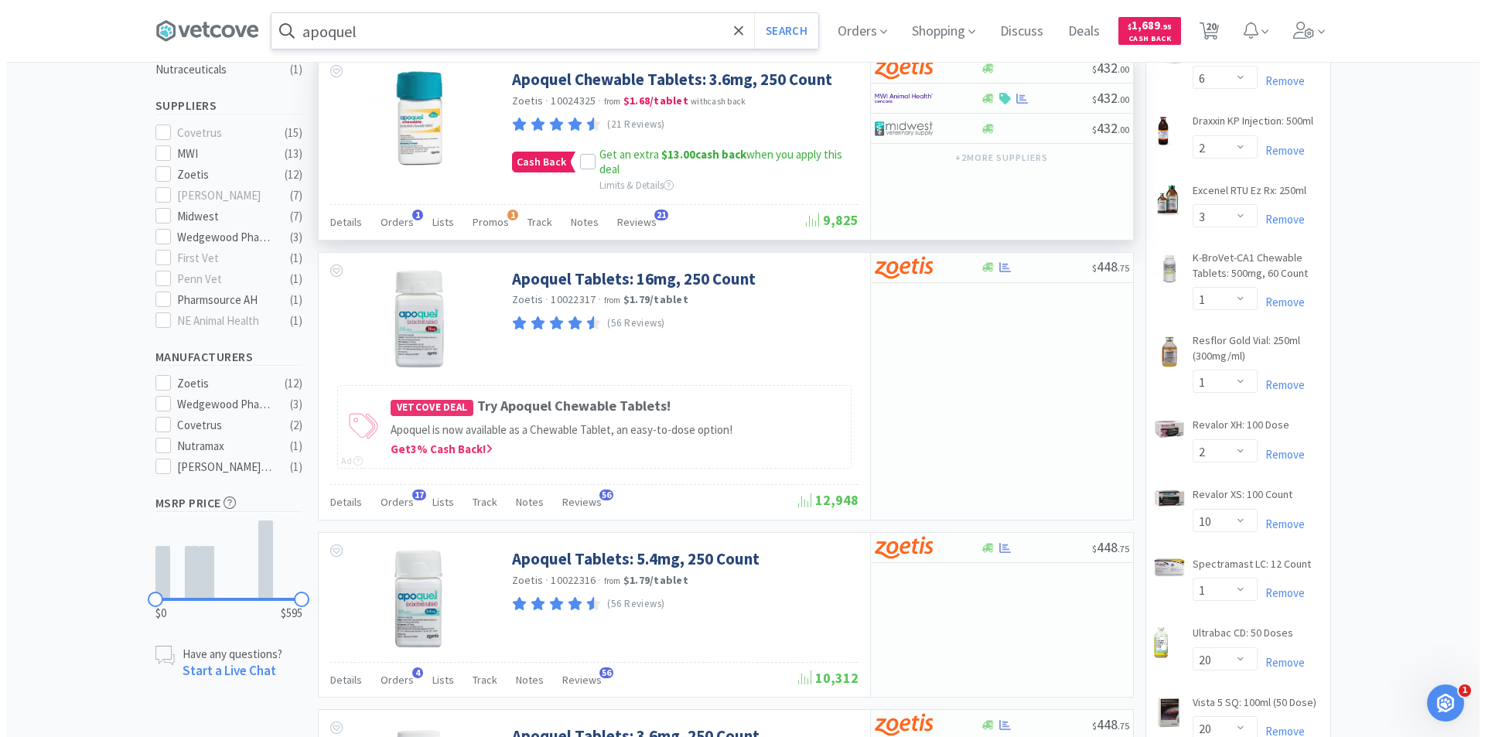
scroll to position [541, 0]
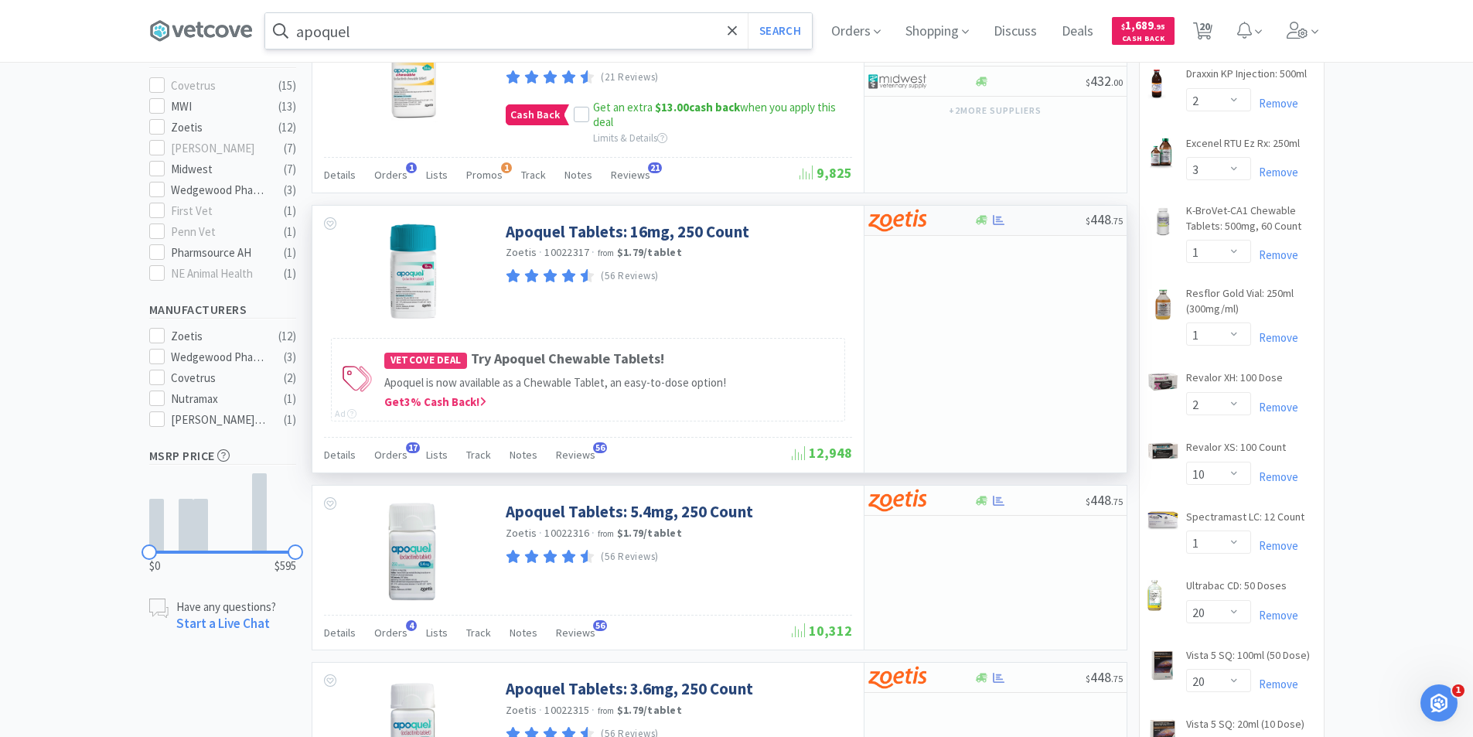
click at [1018, 229] on div "$ 448 . 75" at bounding box center [995, 221] width 262 height 30
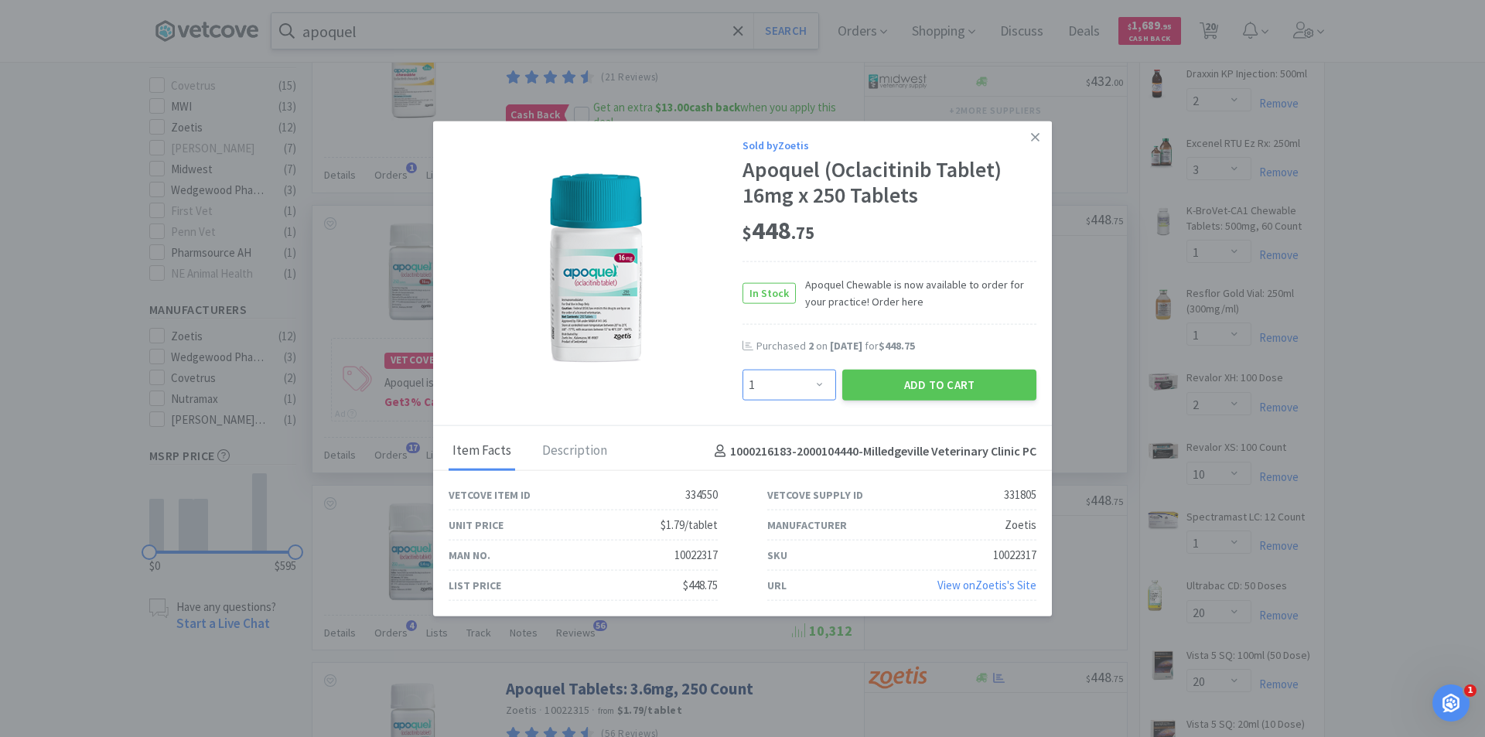
drag, startPoint x: 818, startPoint y: 387, endPoint x: 817, endPoint y: 372, distance: 15.5
click at [818, 387] on select "Enter Quantity 1 2 3 4 5 6 7 8 9 10 11 12 13 14 15 16 17 18 19 20 Enter Quantity" at bounding box center [789, 385] width 94 height 31
select select "2"
click at [742, 370] on select "Enter Quantity 1 2 3 4 5 6 7 8 9 10 11 12 13 14 15 16 17 18 19 20 Enter Quantity" at bounding box center [789, 385] width 94 height 31
click at [946, 383] on button "Add to Cart" at bounding box center [939, 385] width 194 height 31
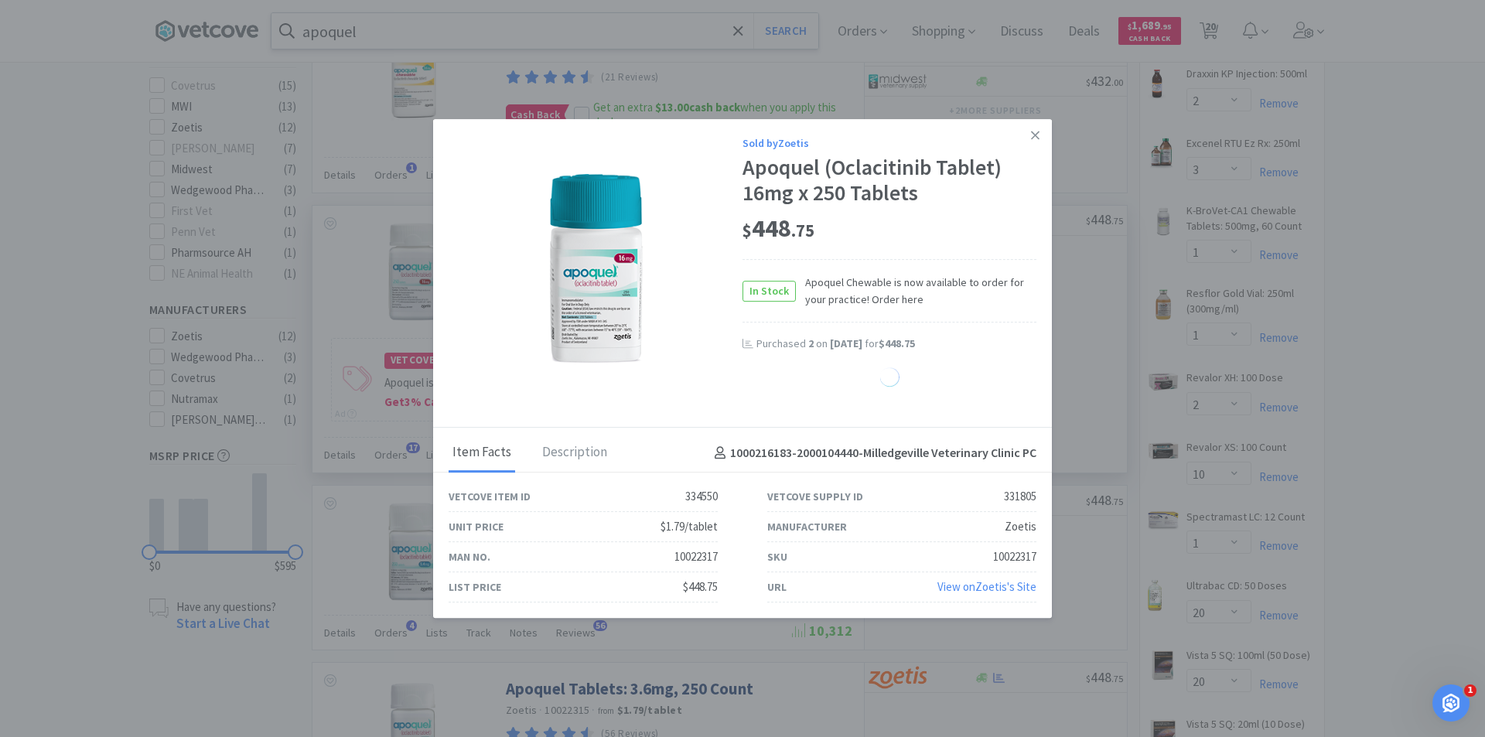
select select "2"
select select "1"
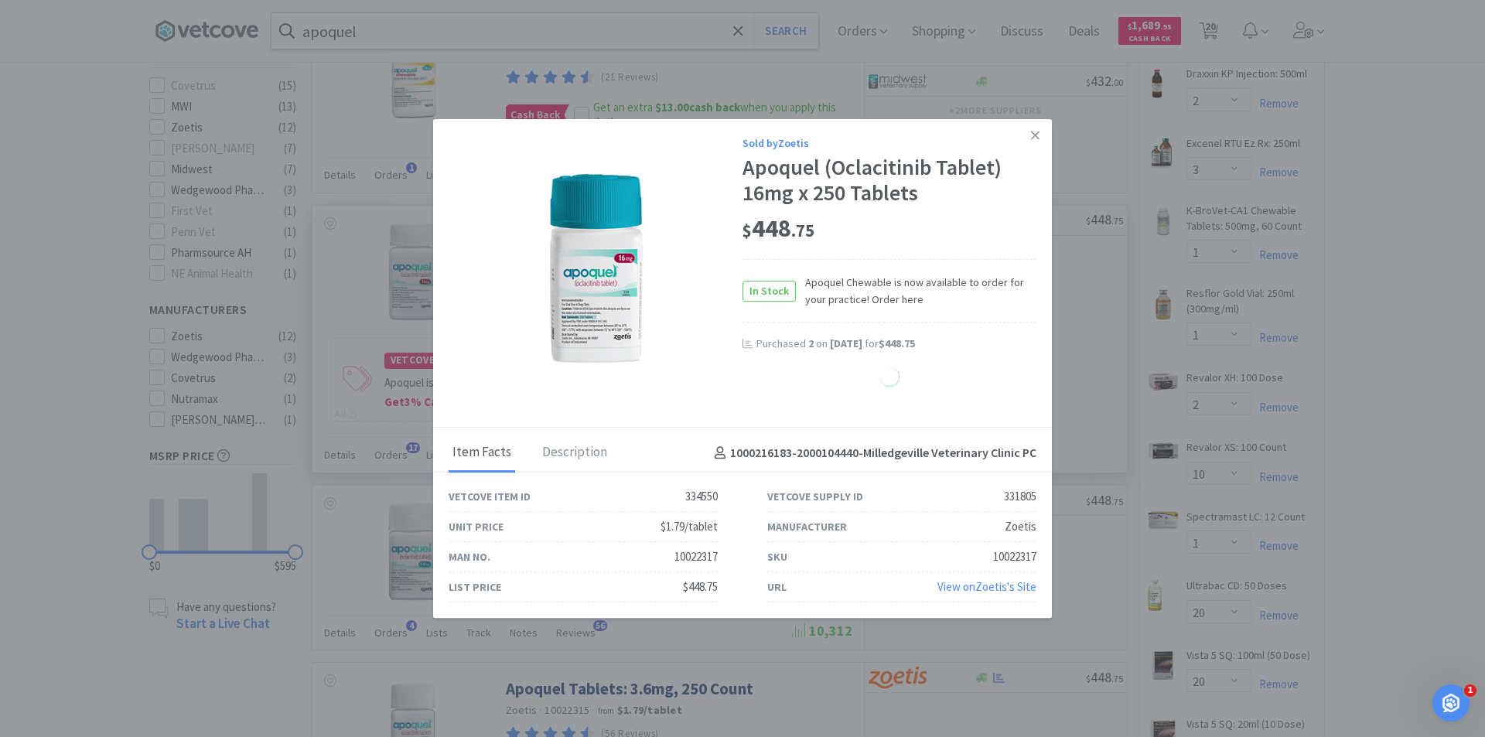
select select "1"
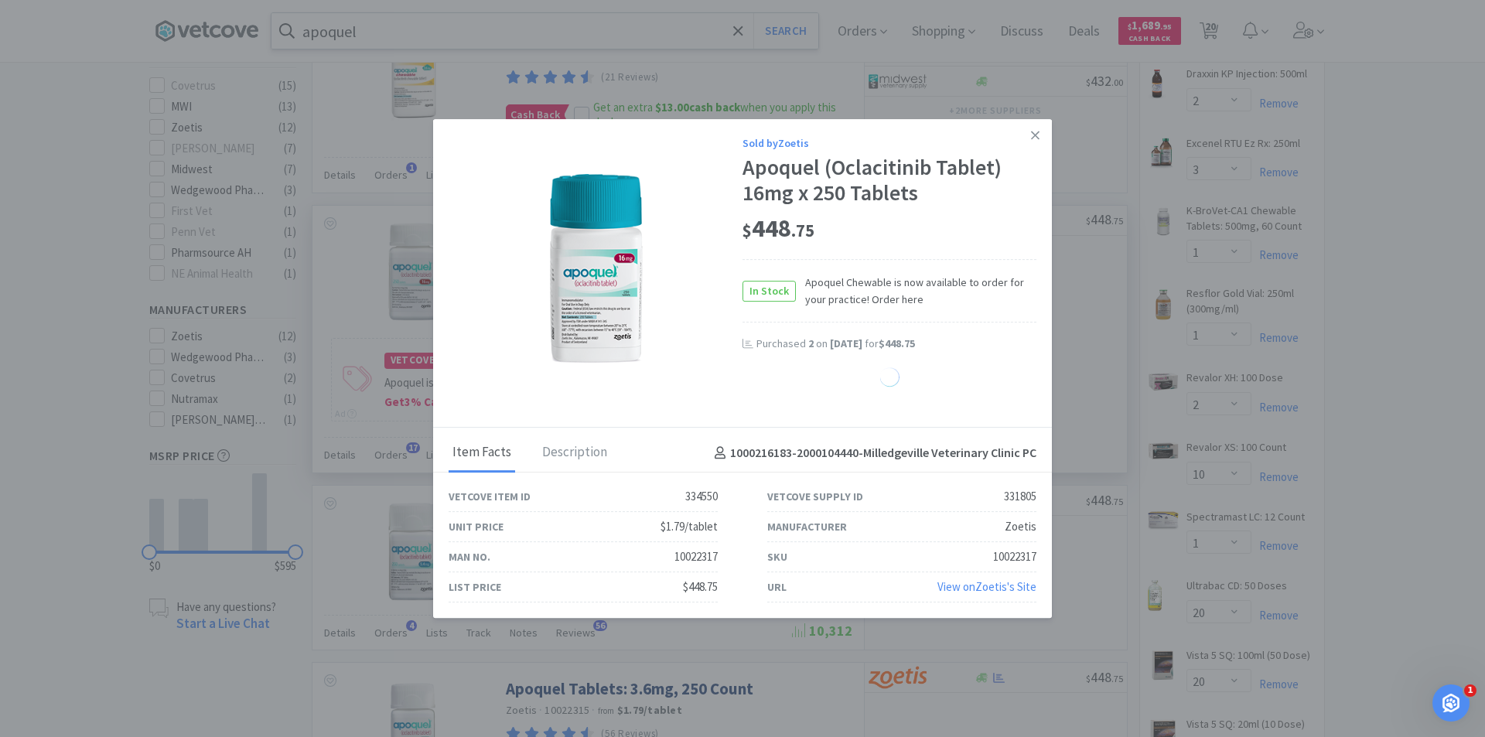
select select "1"
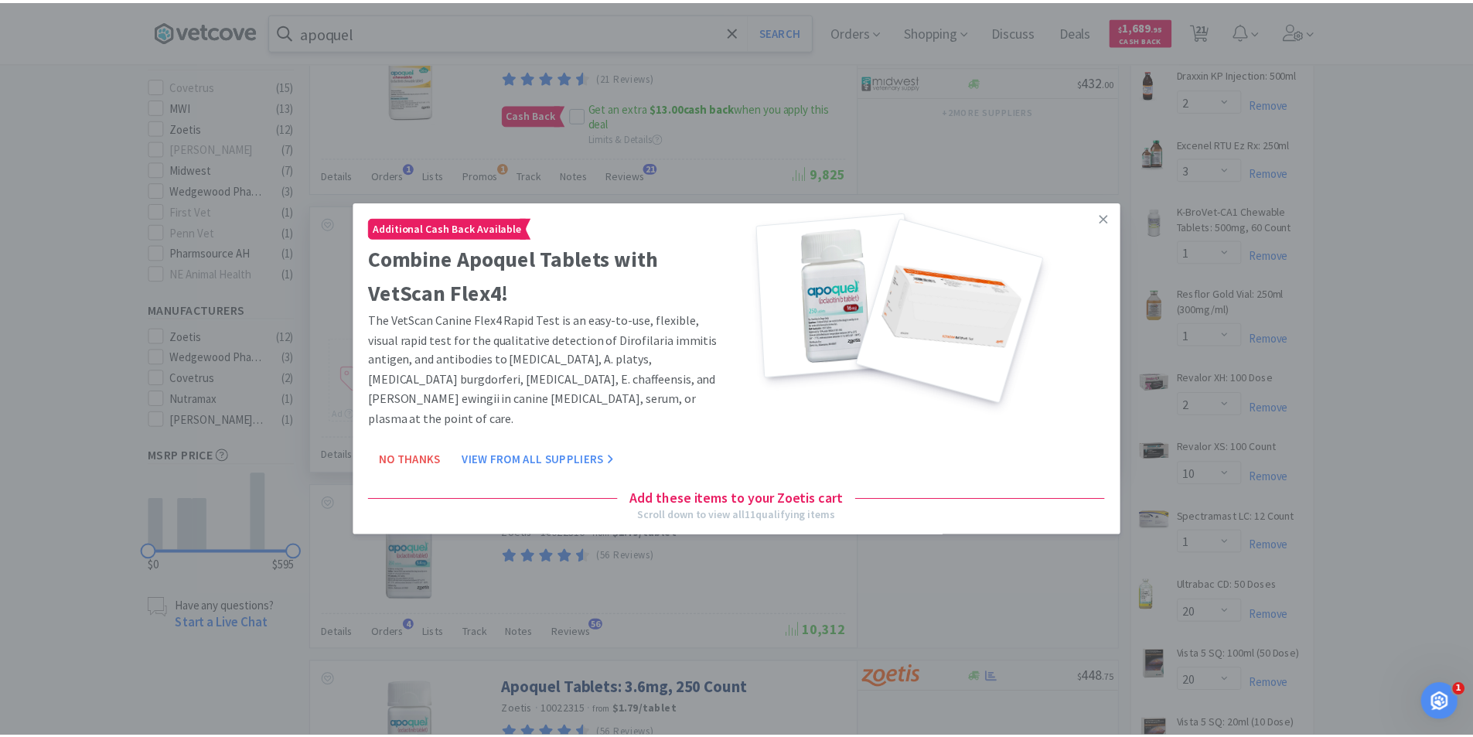
scroll to position [77, 0]
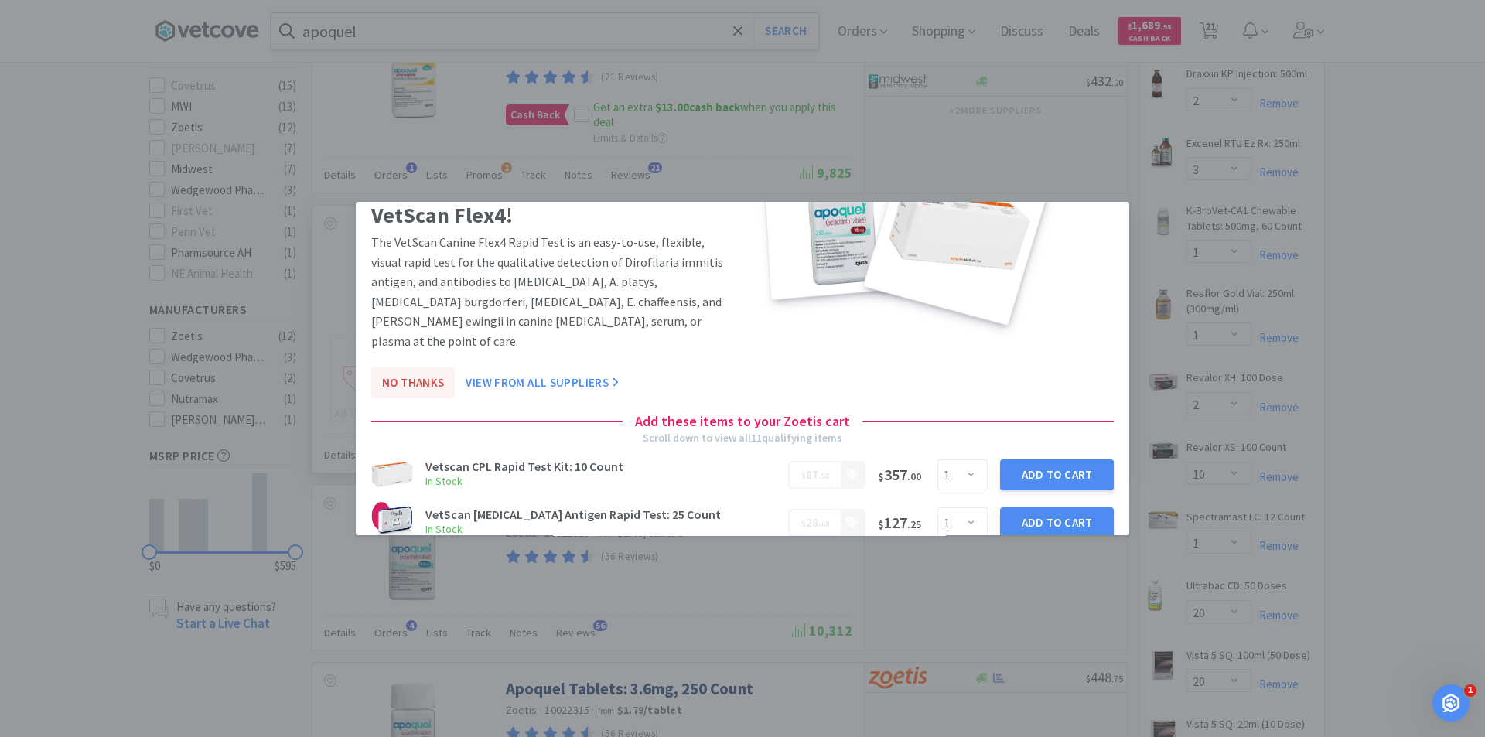
click at [414, 367] on button "No Thanks" at bounding box center [413, 382] width 84 height 31
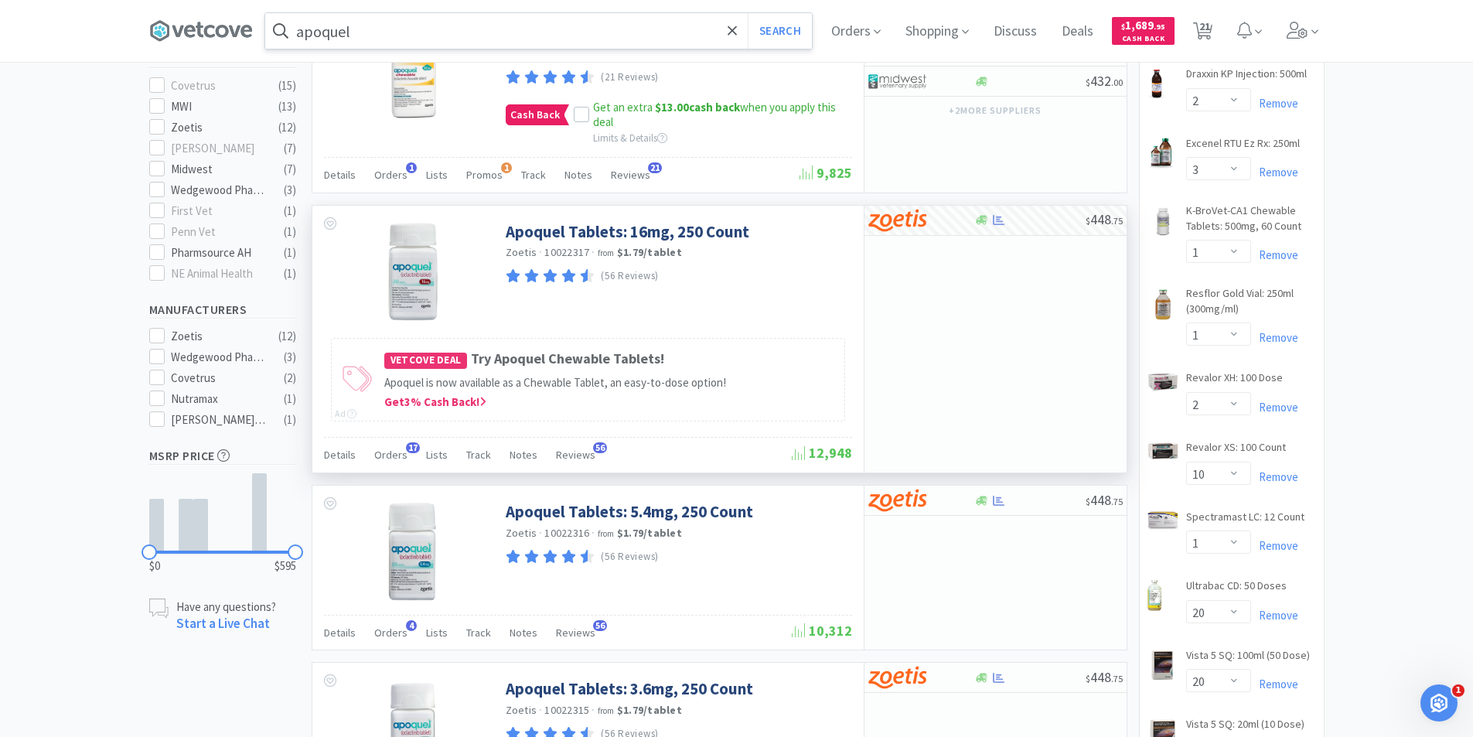
click at [407, 36] on input "apoquel" at bounding box center [538, 31] width 547 height 36
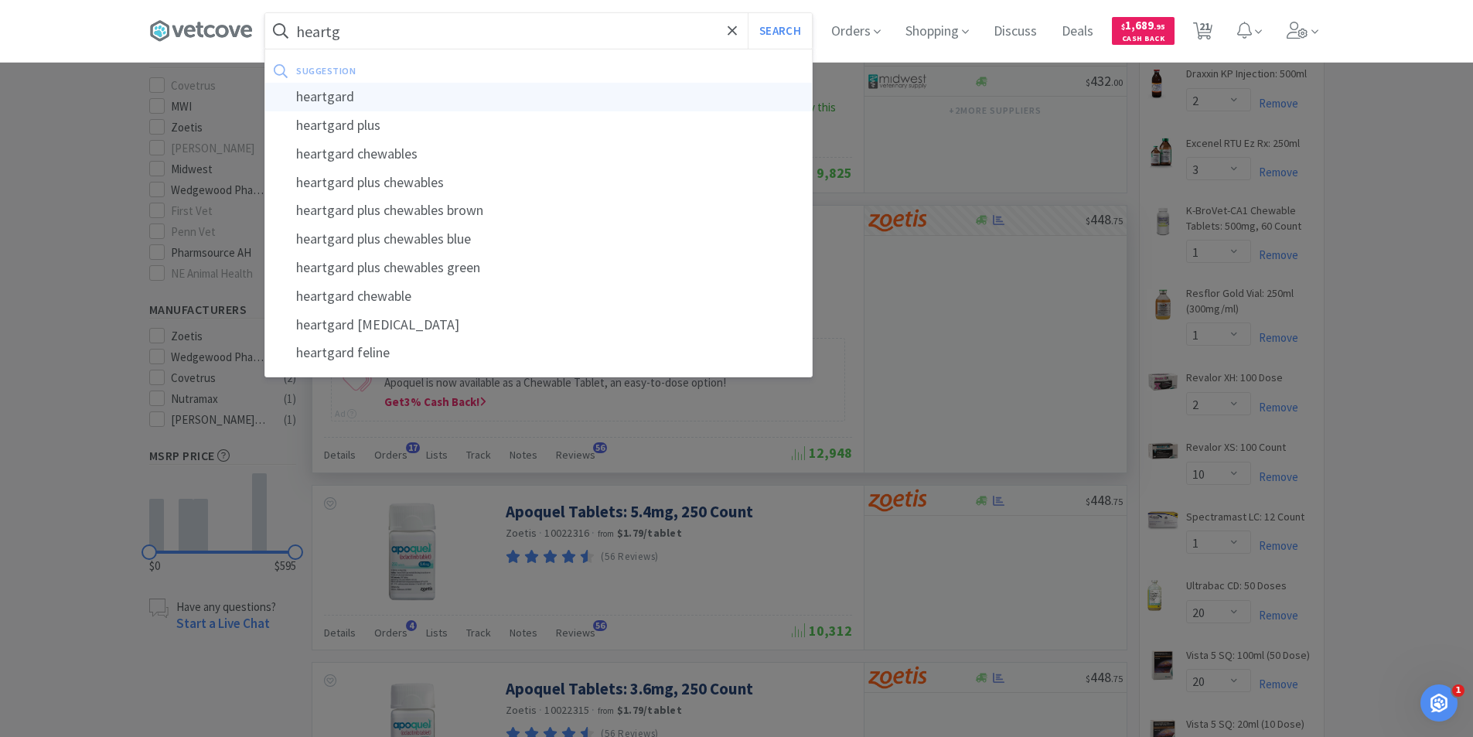
click at [363, 96] on div "heartgard" at bounding box center [538, 97] width 547 height 29
type input "heartgard"
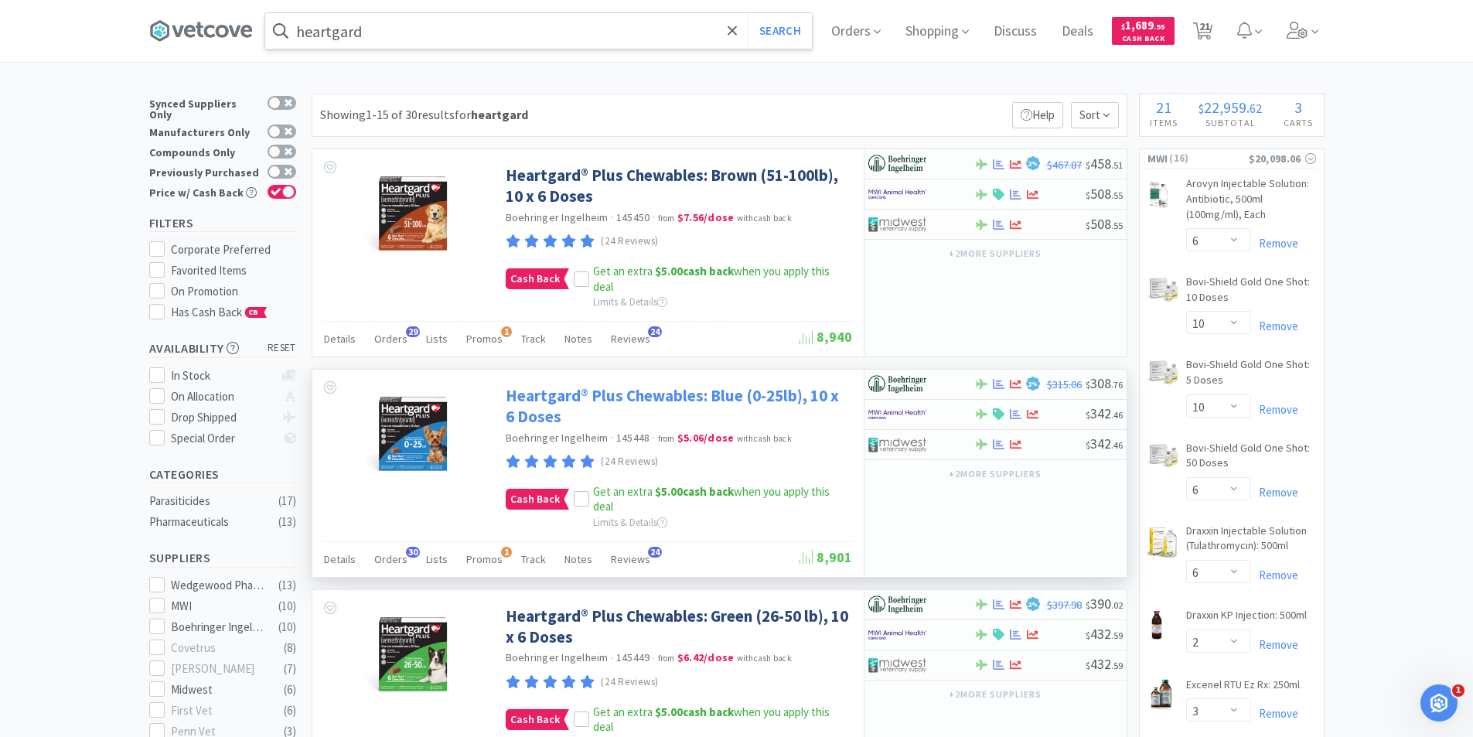
click at [752, 405] on link "Heartgard® Plus Chewables: Blue (0-25lb), 10 x 6 Doses" at bounding box center [677, 406] width 343 height 43
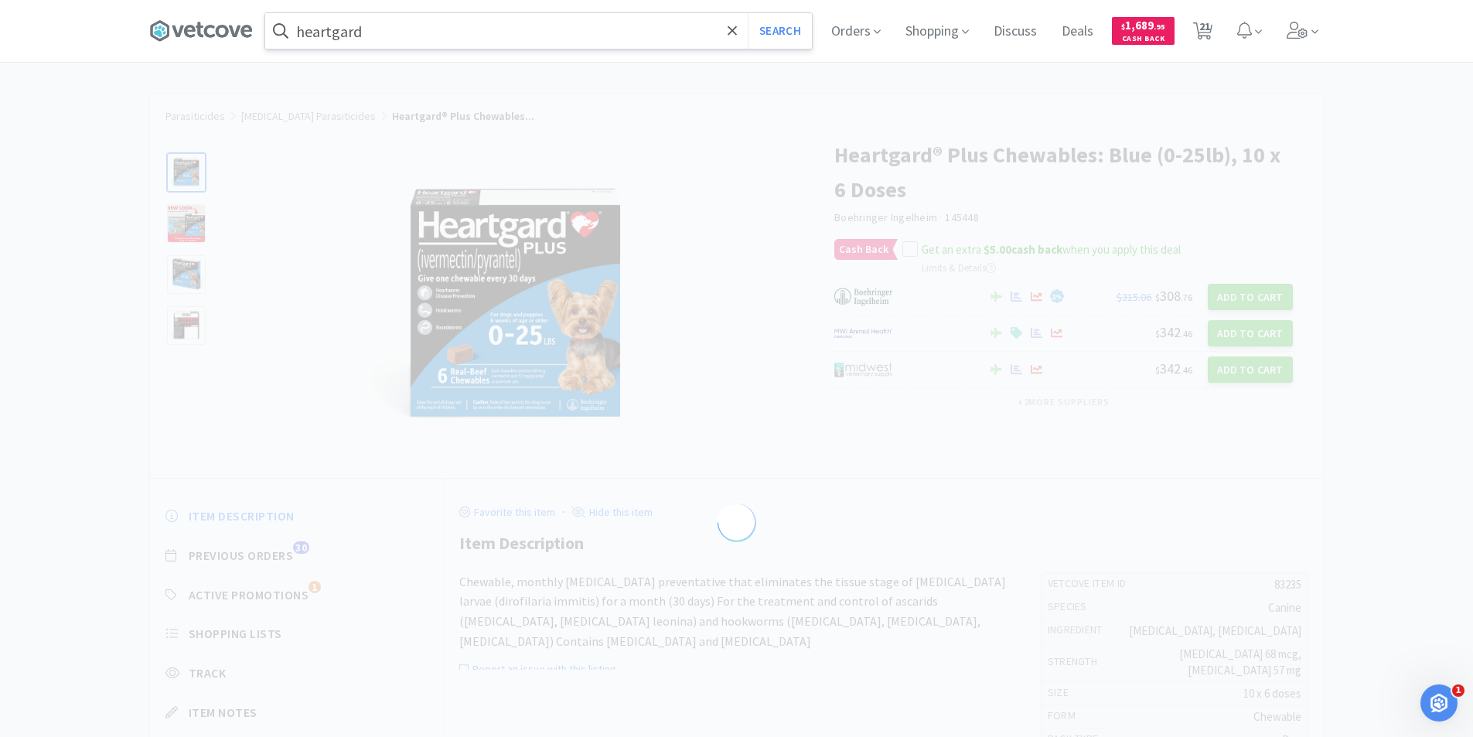
select select "83235"
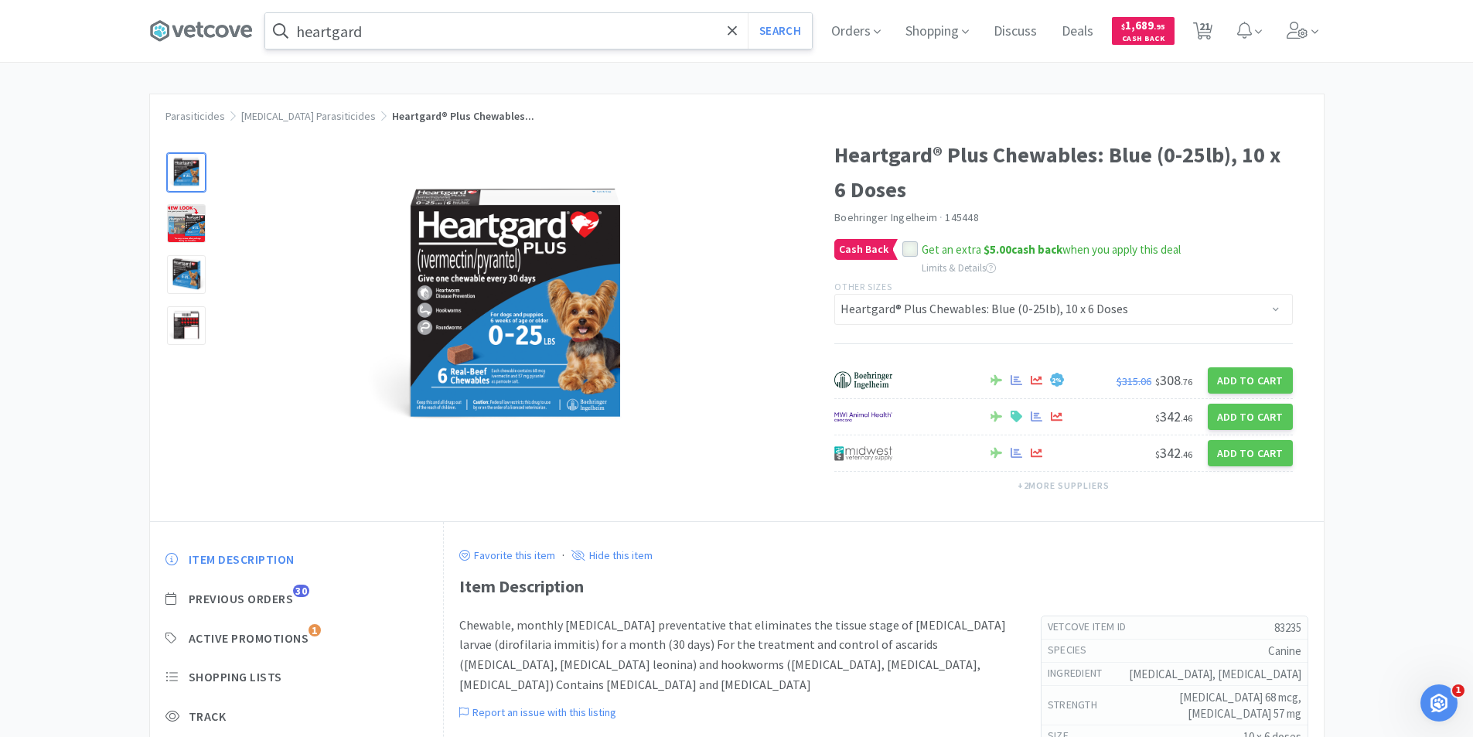
click at [912, 250] on icon at bounding box center [910, 249] width 11 height 11
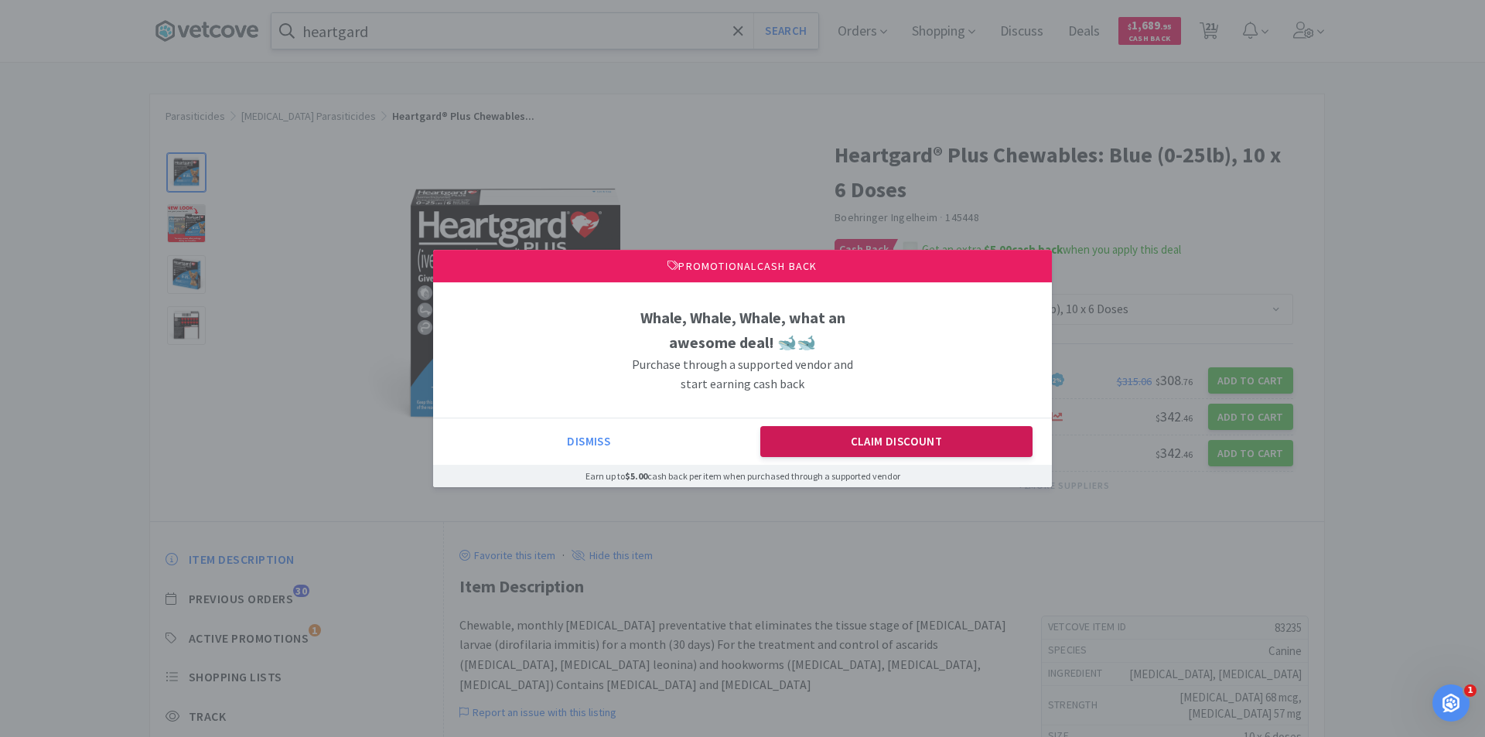
click at [934, 438] on button "Claim Discount" at bounding box center [896, 441] width 273 height 31
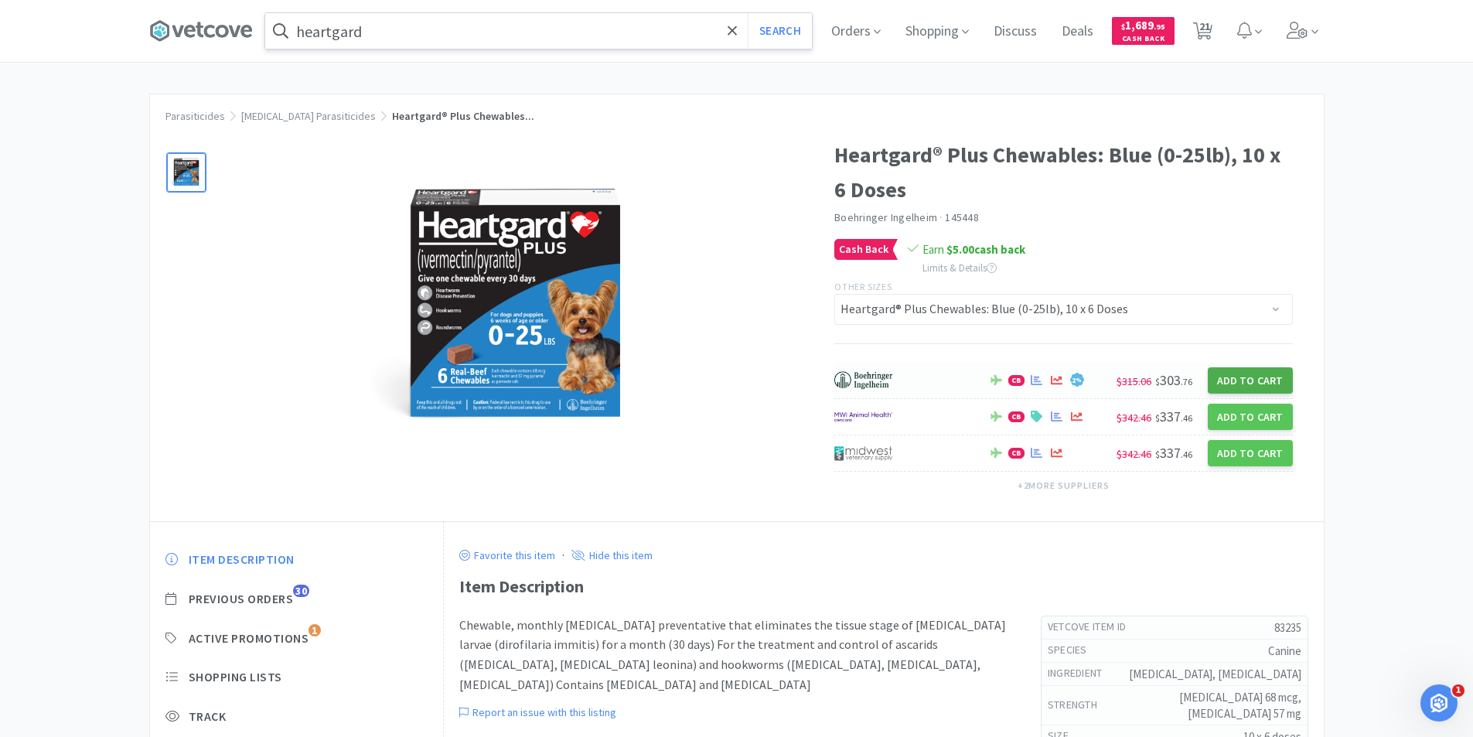
click at [1252, 383] on button "Add to Cart" at bounding box center [1250, 380] width 85 height 26
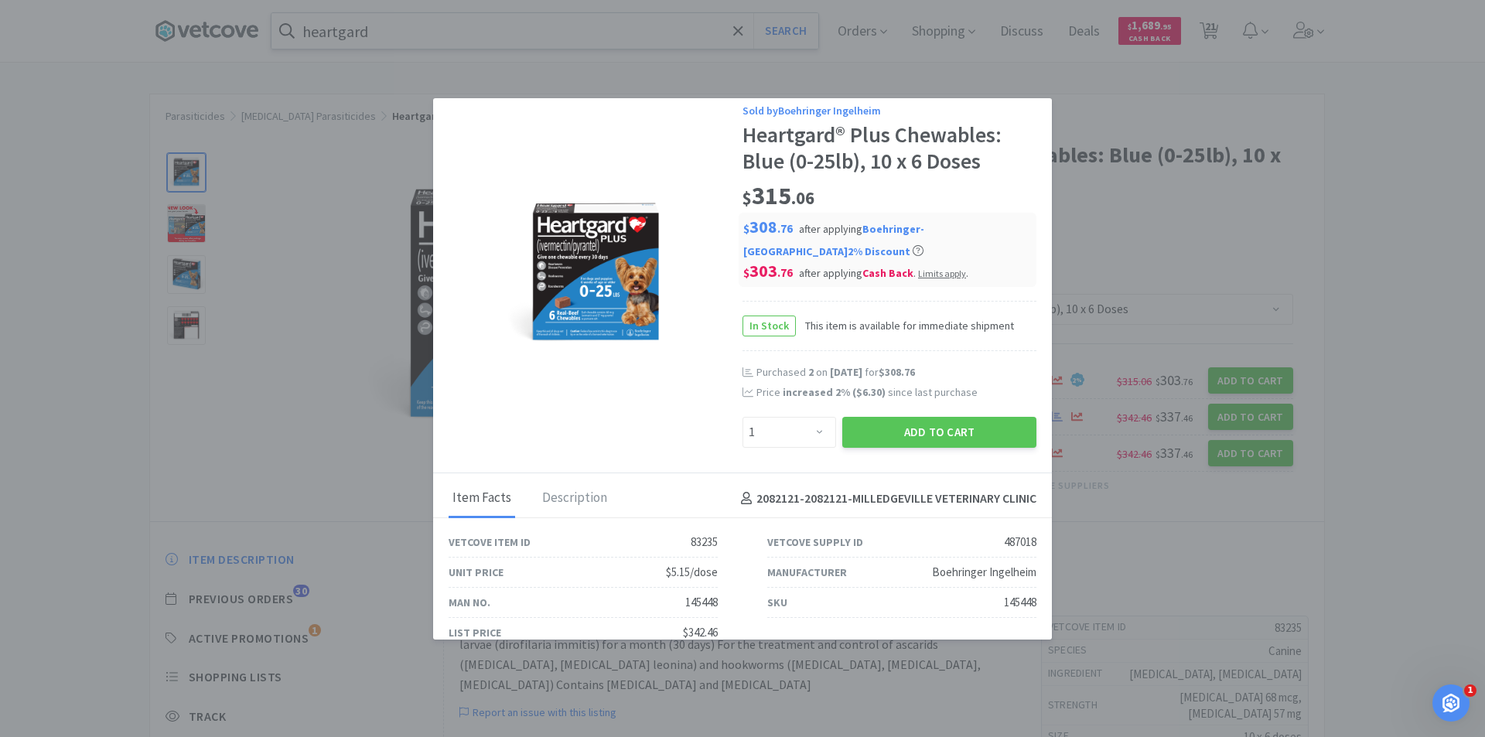
scroll to position [68, 0]
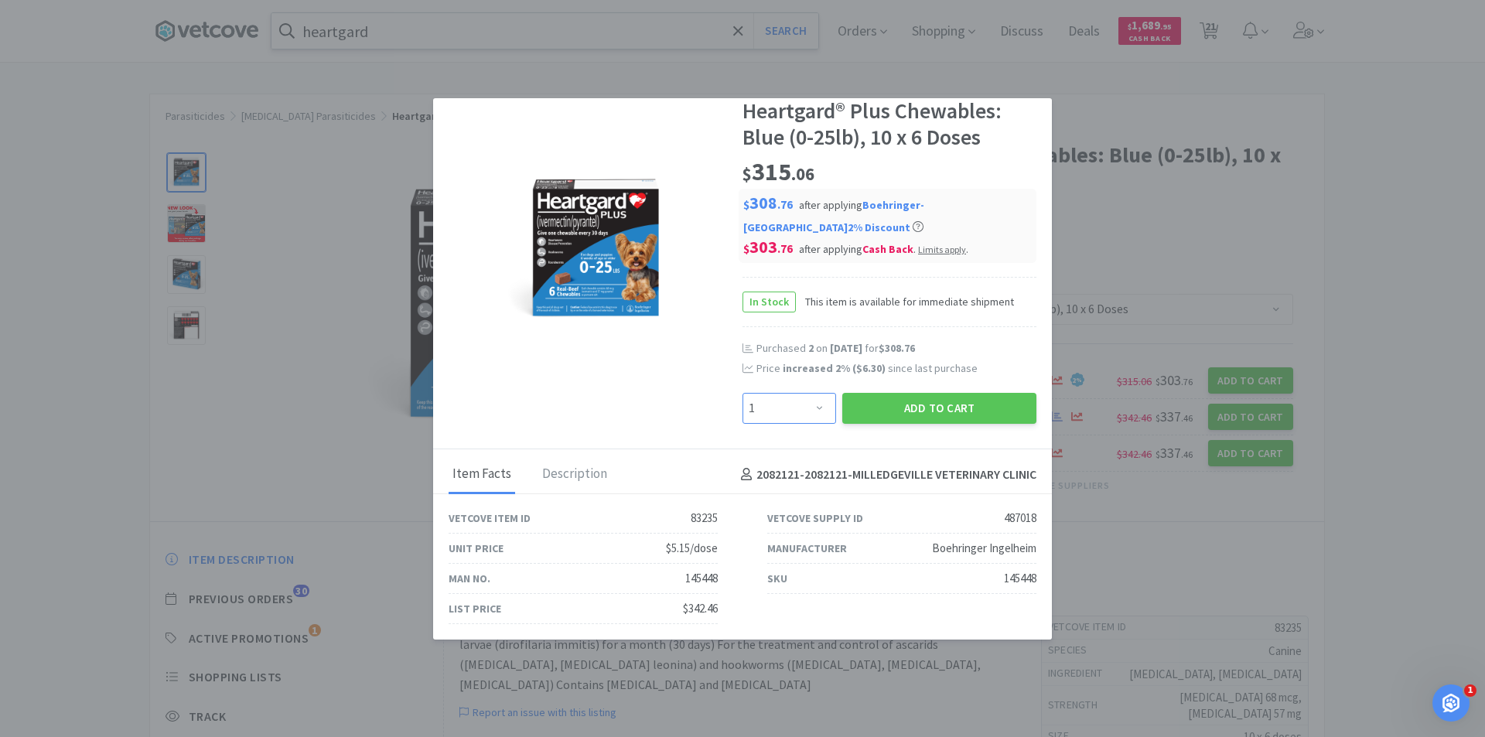
click at [811, 407] on select "Enter Quantity 1 2 3 4 5 6 7 8 9 10 11 12 13 14 15 16 17 18 19 20 Enter Quantity" at bounding box center [789, 408] width 94 height 31
select select "2"
click at [742, 393] on select "Enter Quantity 1 2 3 4 5 6 7 8 9 10 11 12 13 14 15 16 17 18 19 20 Enter Quantity" at bounding box center [789, 408] width 94 height 31
click at [945, 405] on button "Add to Cart" at bounding box center [939, 408] width 194 height 31
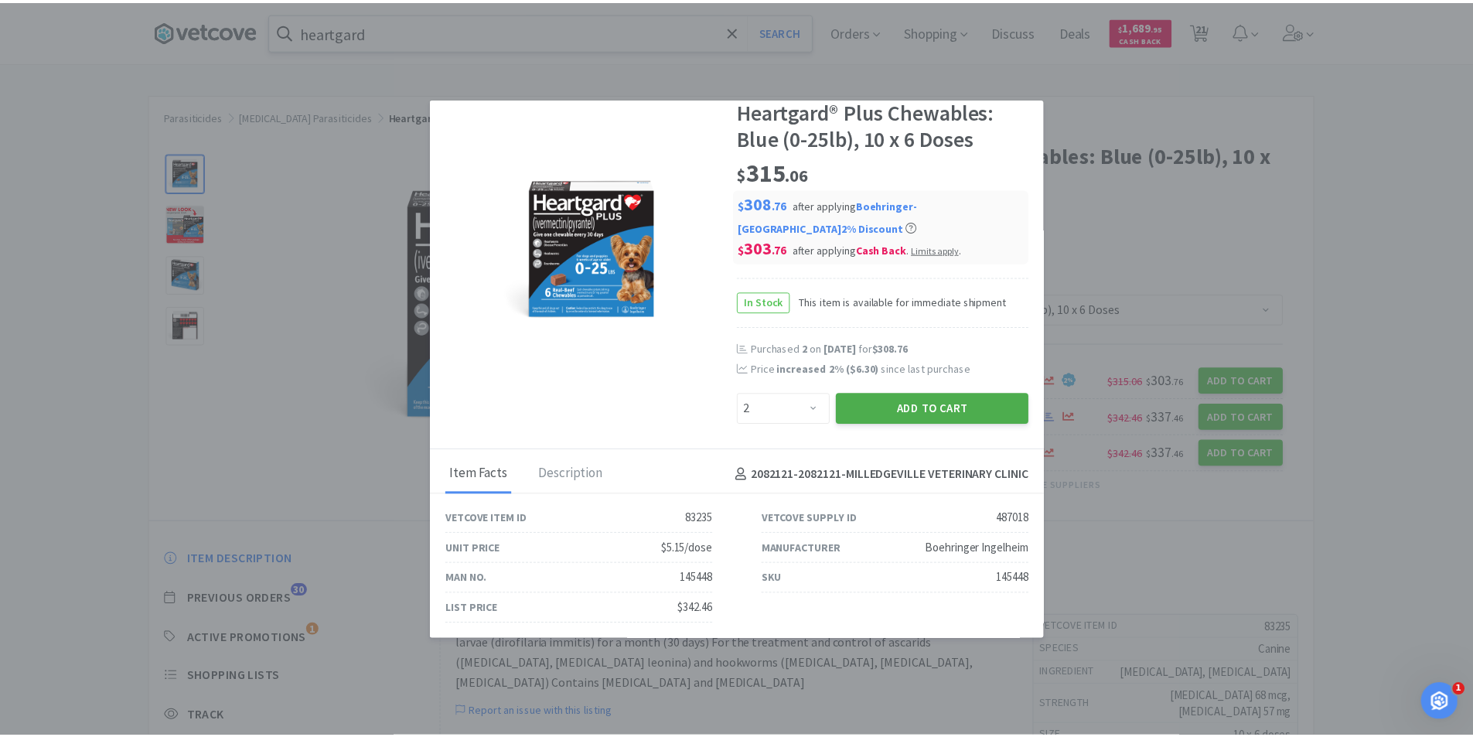
scroll to position [70, 0]
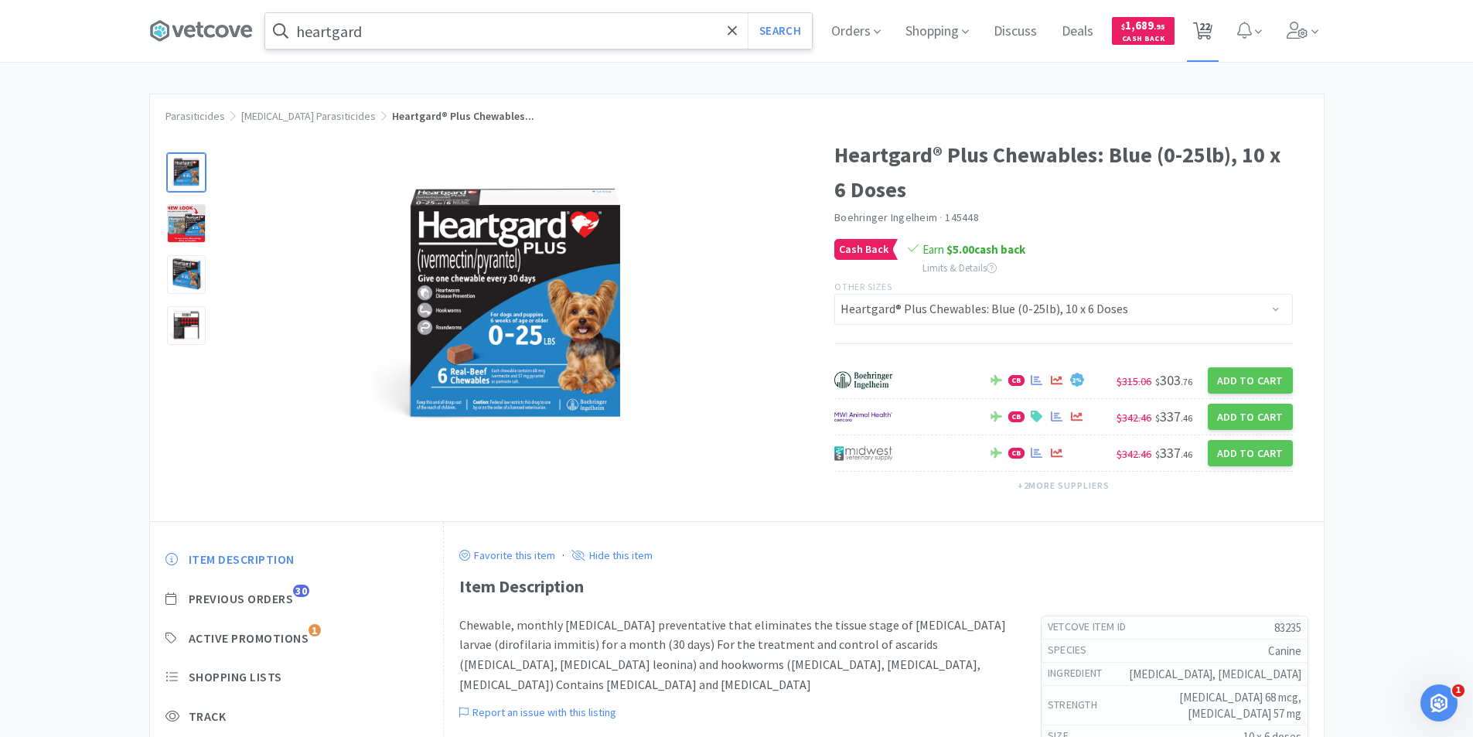
click at [1210, 38] on span "22" at bounding box center [1204, 26] width 11 height 62
select select "2"
select select "6"
select select "10"
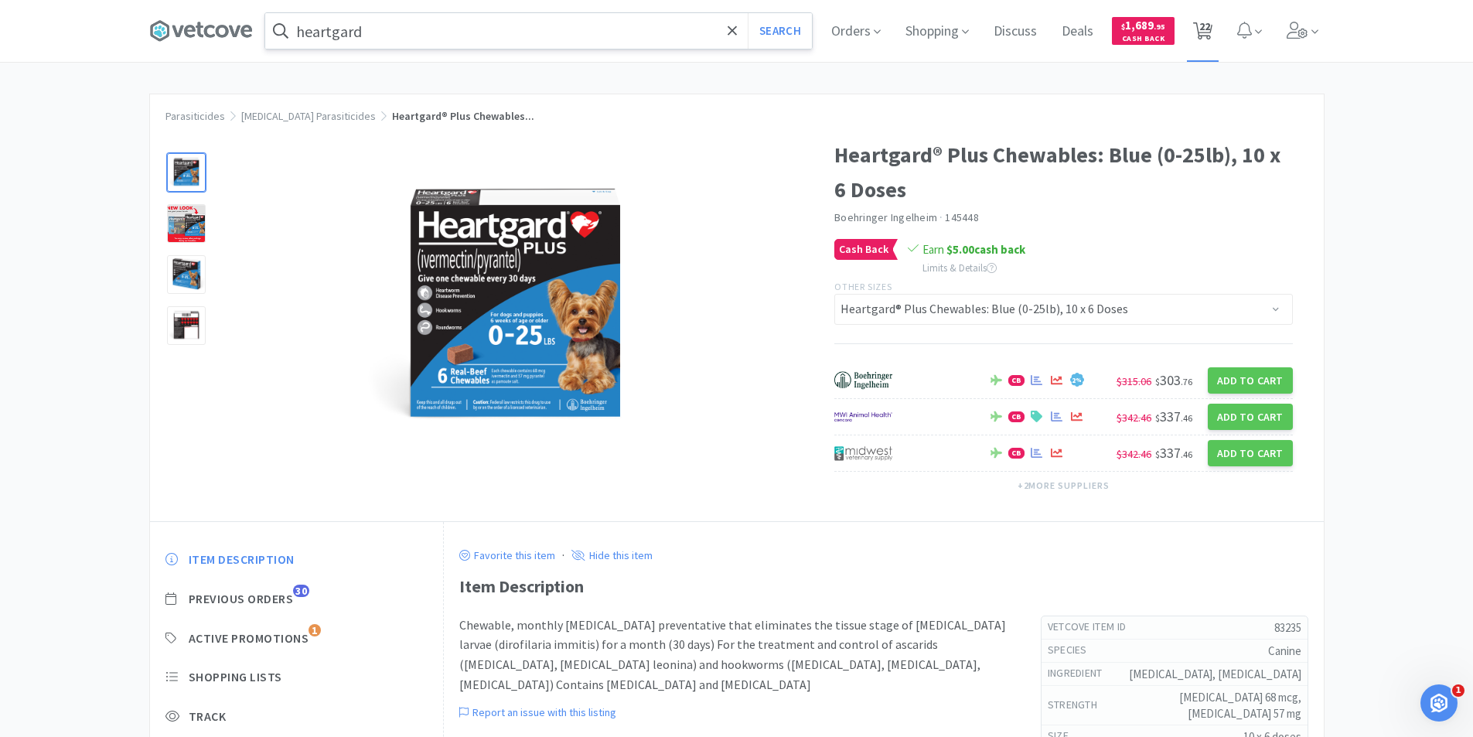
select select "10"
select select "6"
select select "2"
select select "3"
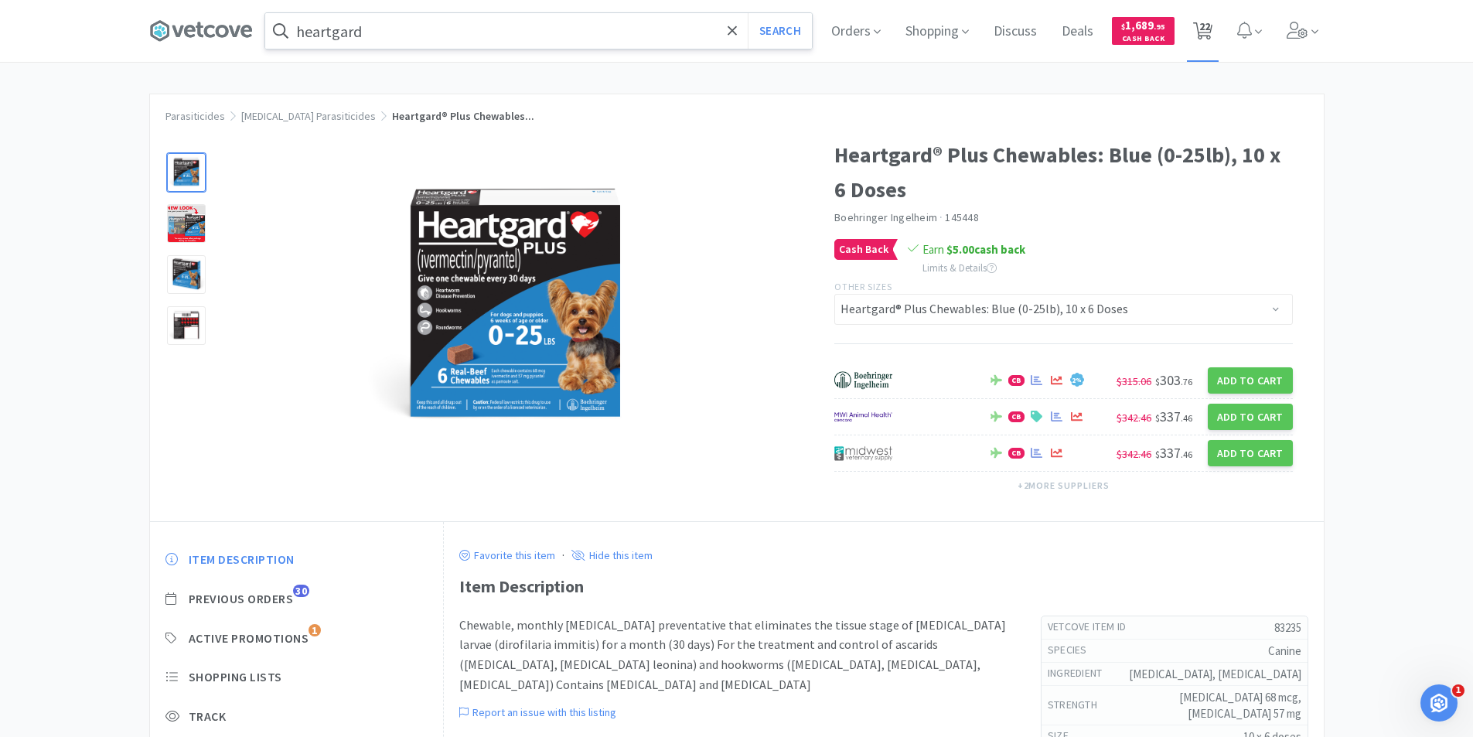
select select "1"
select select "2"
select select "10"
select select "1"
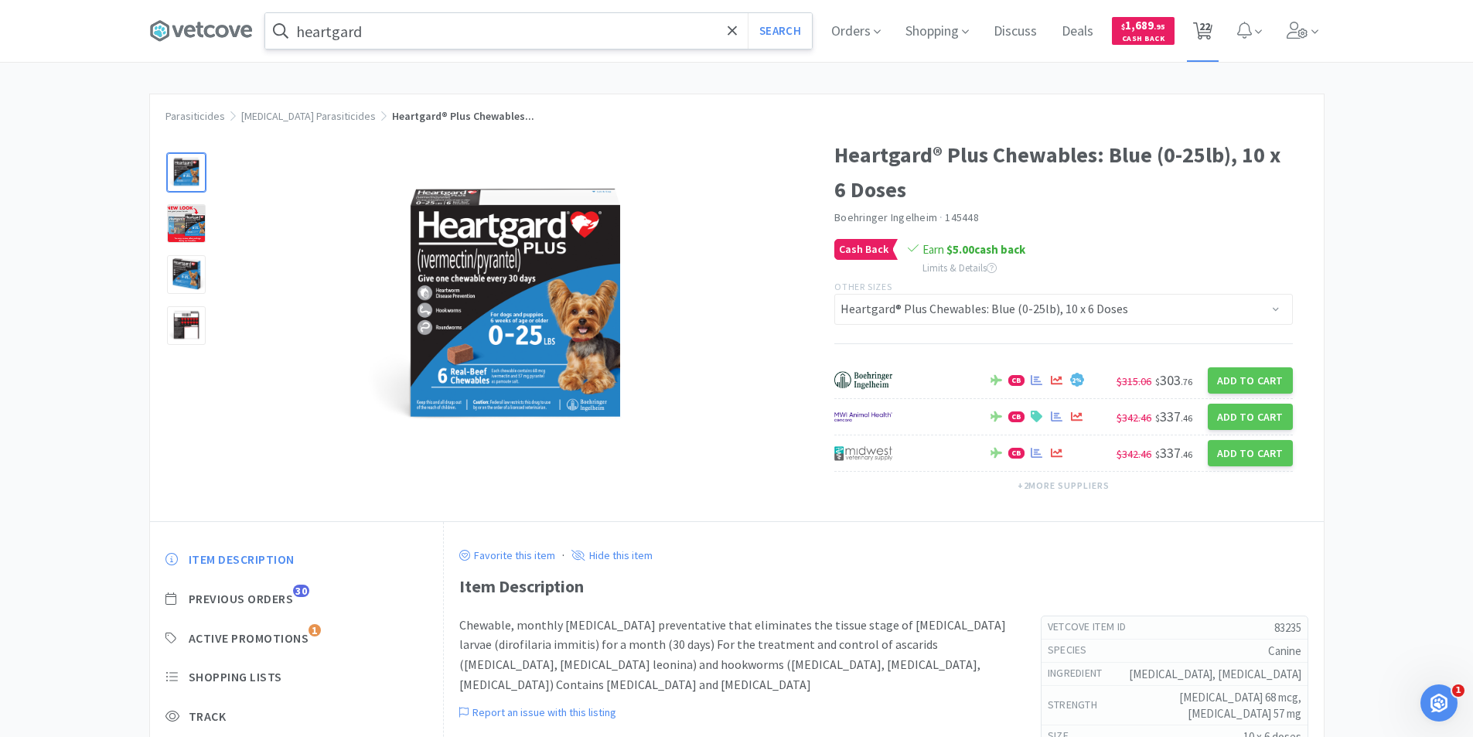
select select "20"
select select "1"
select select "3"
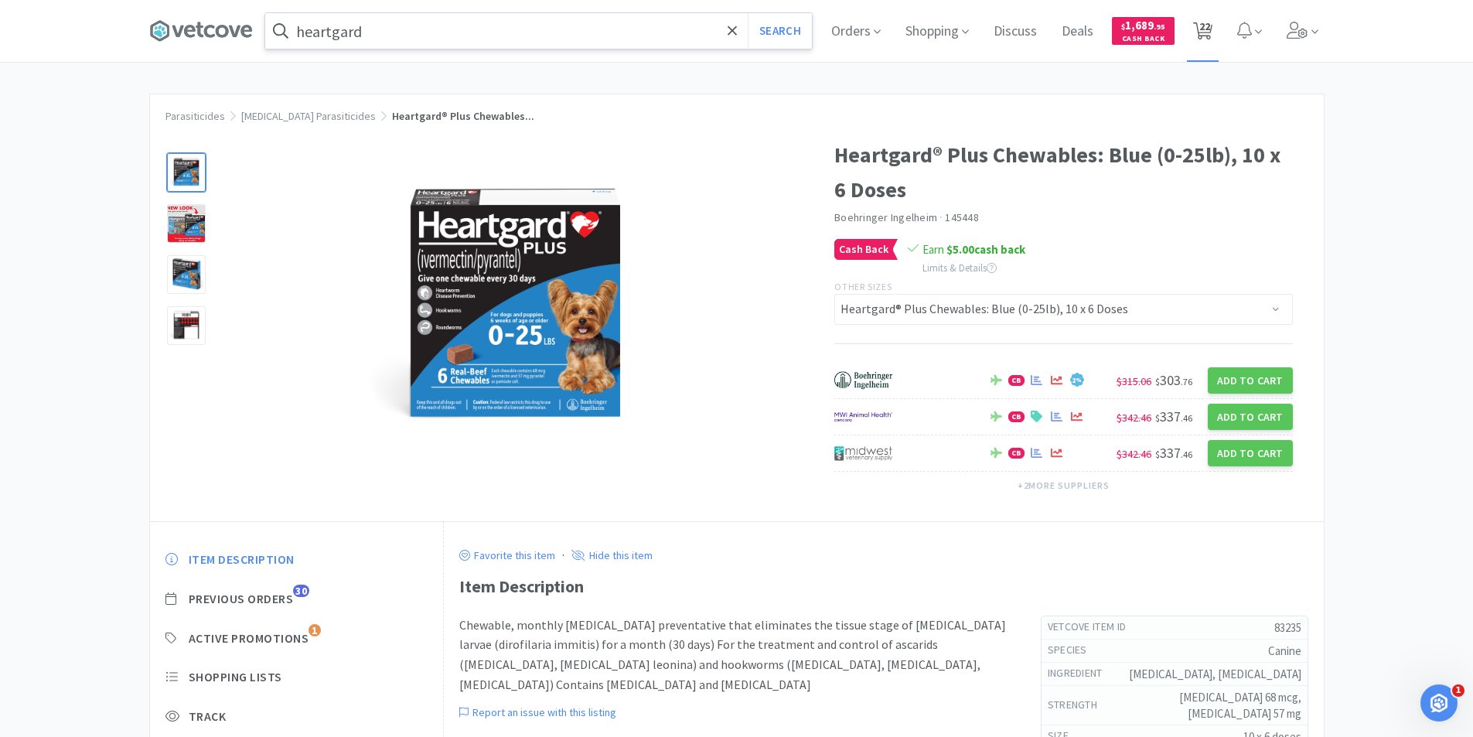
select select "1"
select select "2"
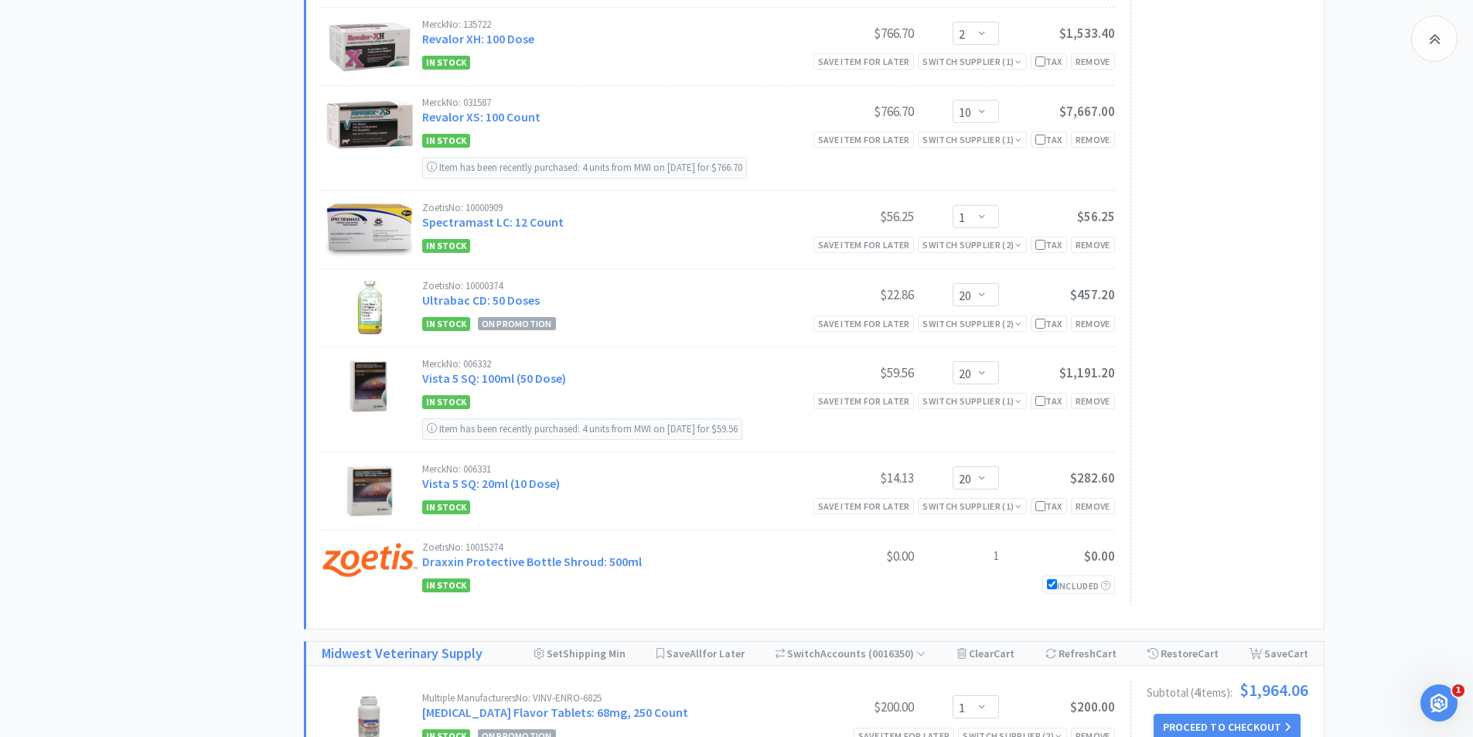
scroll to position [1624, 0]
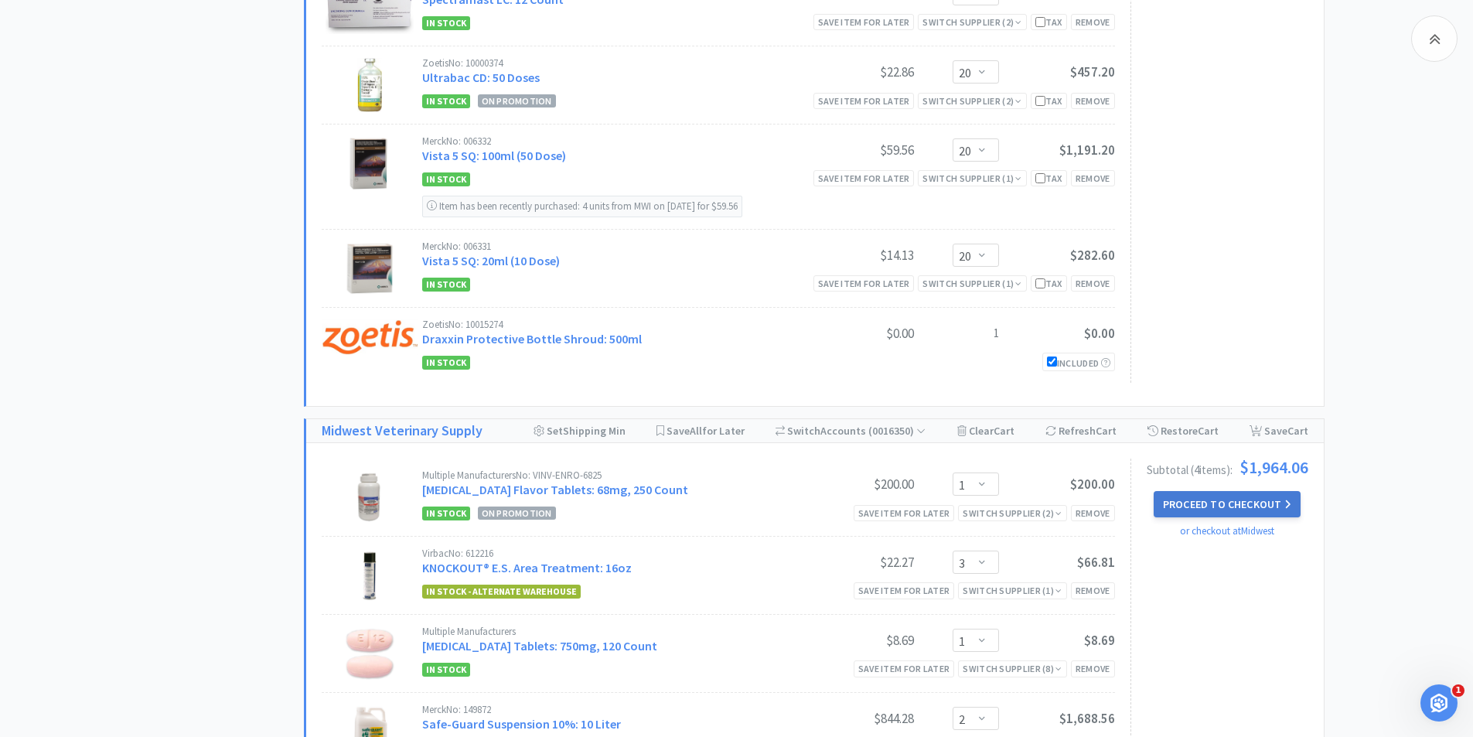
click at [1220, 503] on button "Proceed to Checkout" at bounding box center [1227, 504] width 147 height 26
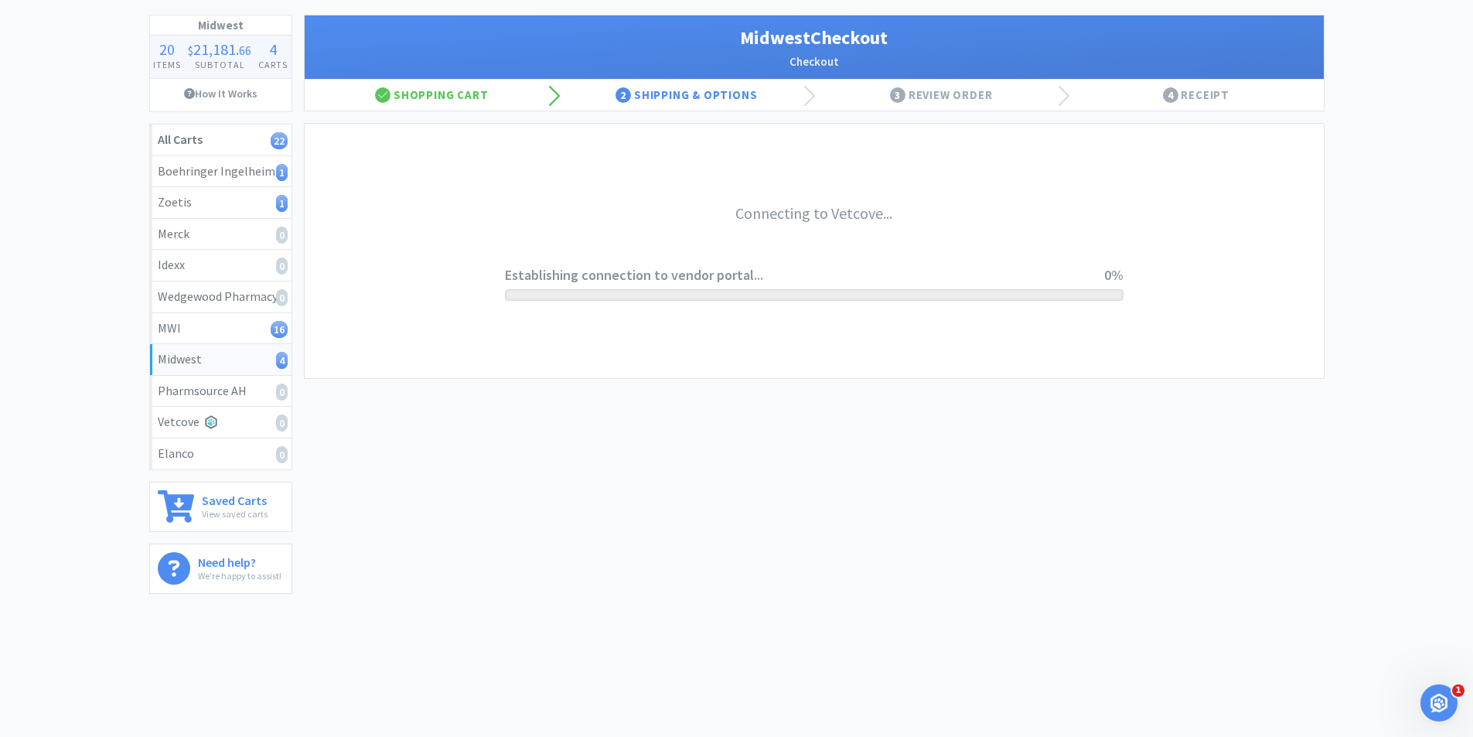
scroll to position [79, 0]
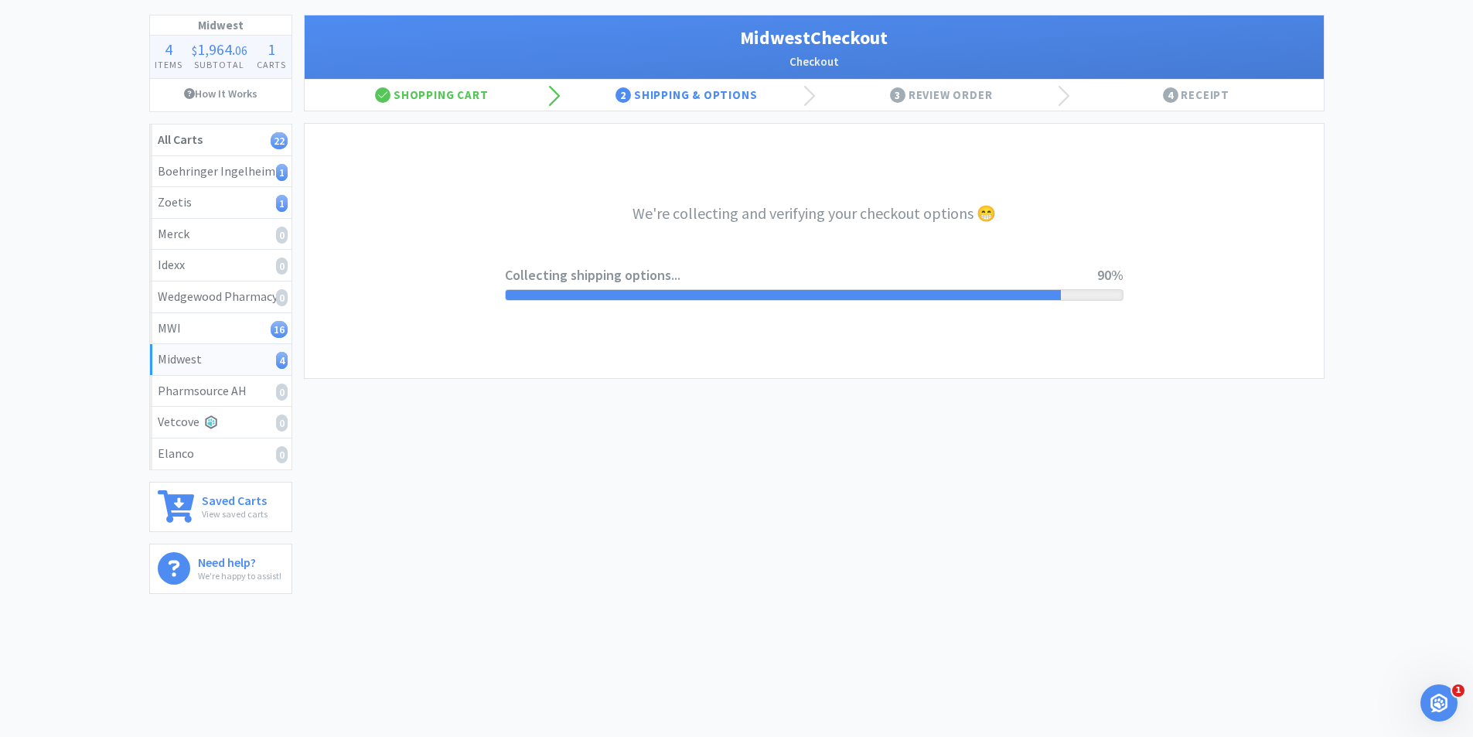
select select "3"
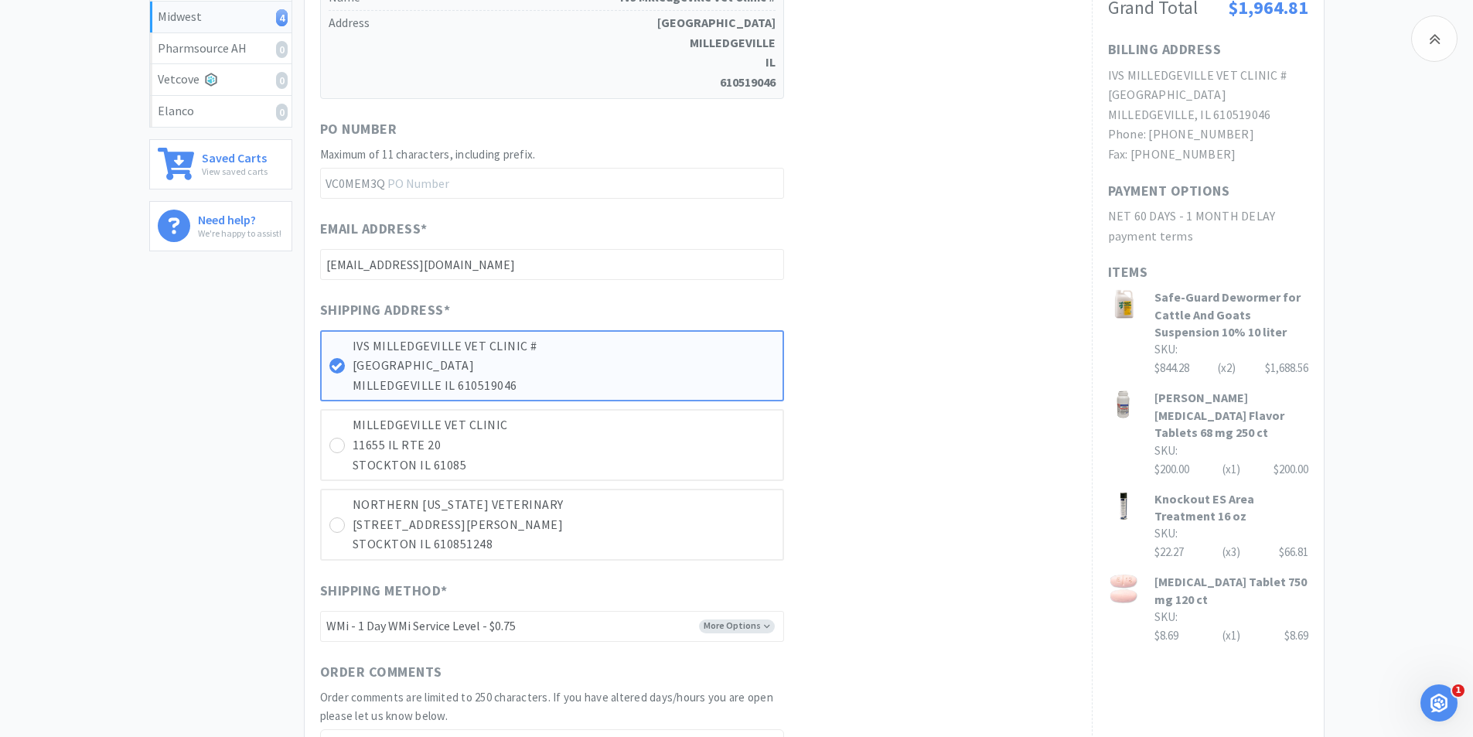
scroll to position [715, 0]
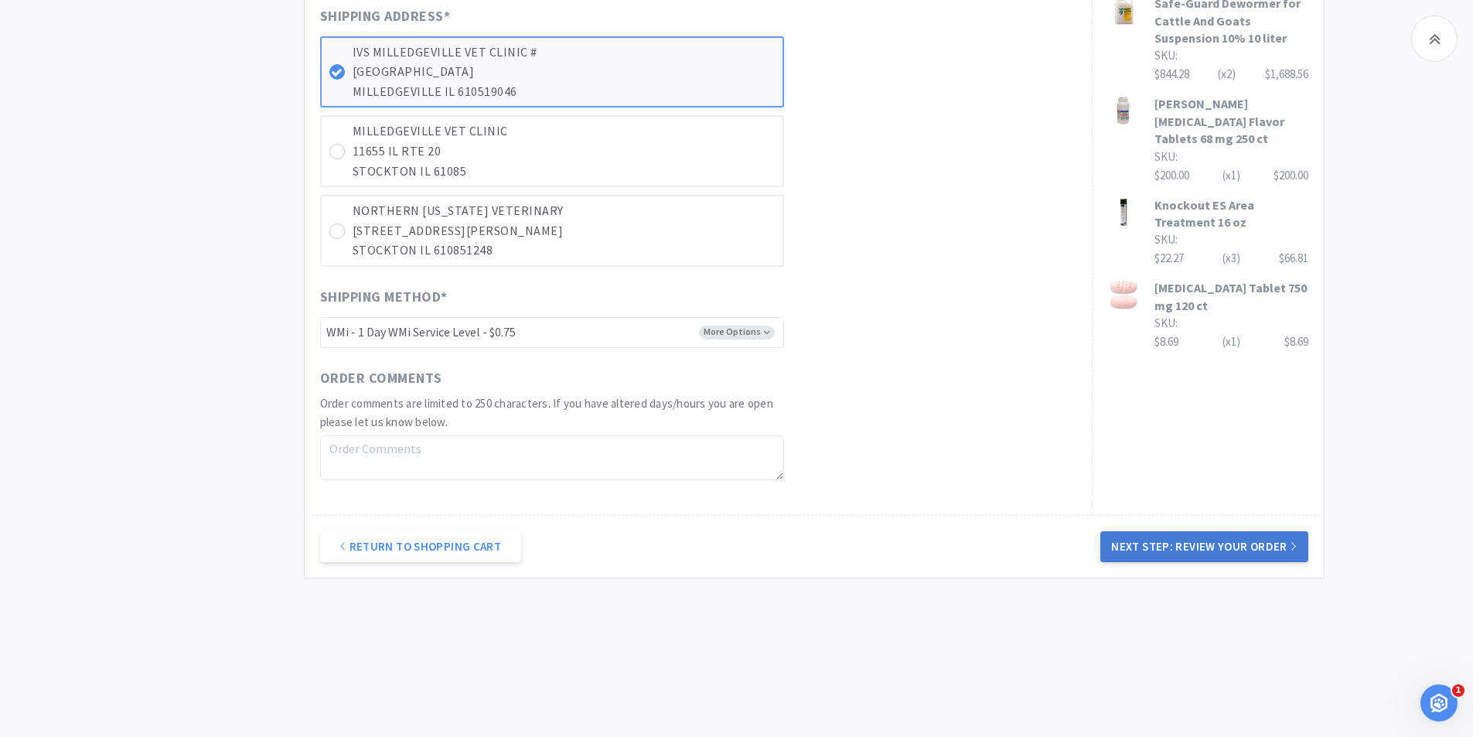
click at [1161, 542] on button "Next Step: Review Your Order" at bounding box center [1203, 546] width 207 height 31
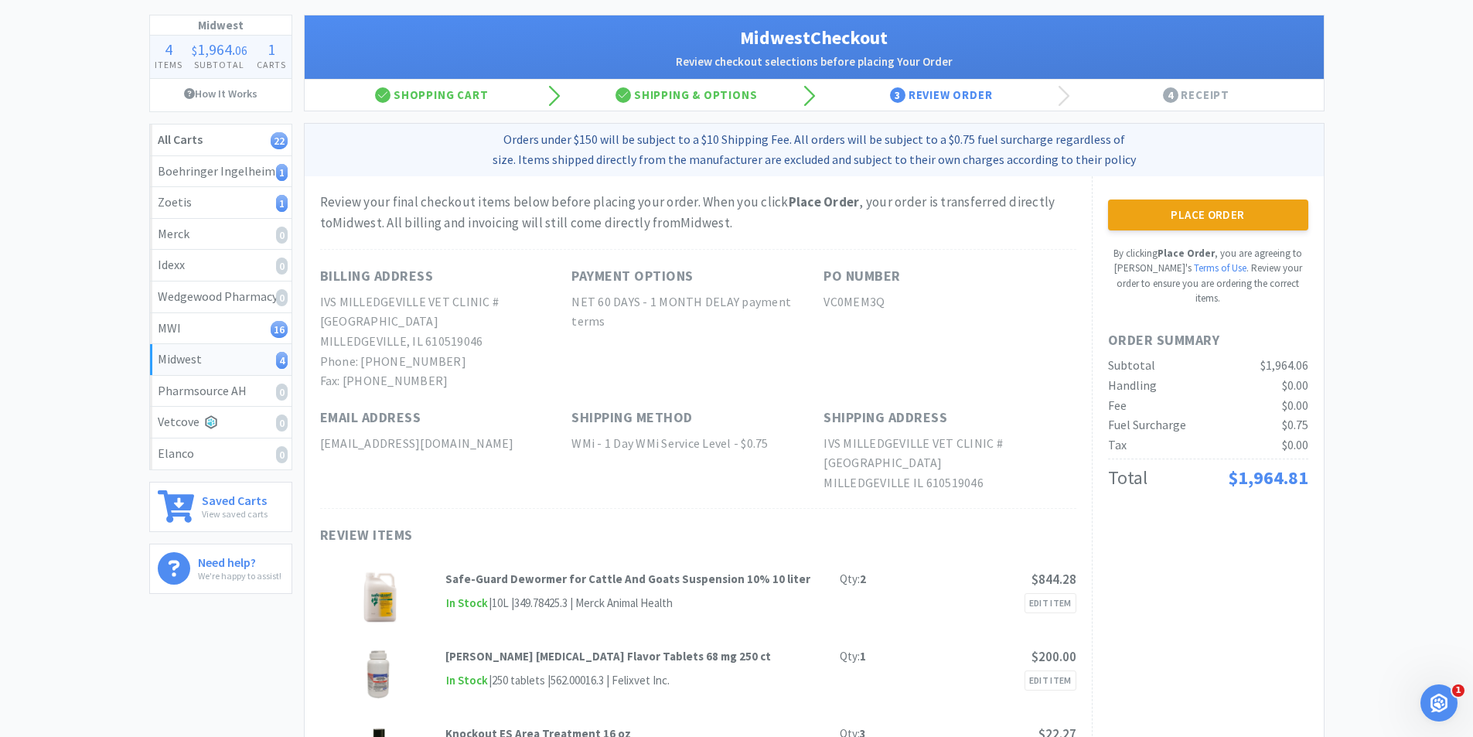
scroll to position [0, 0]
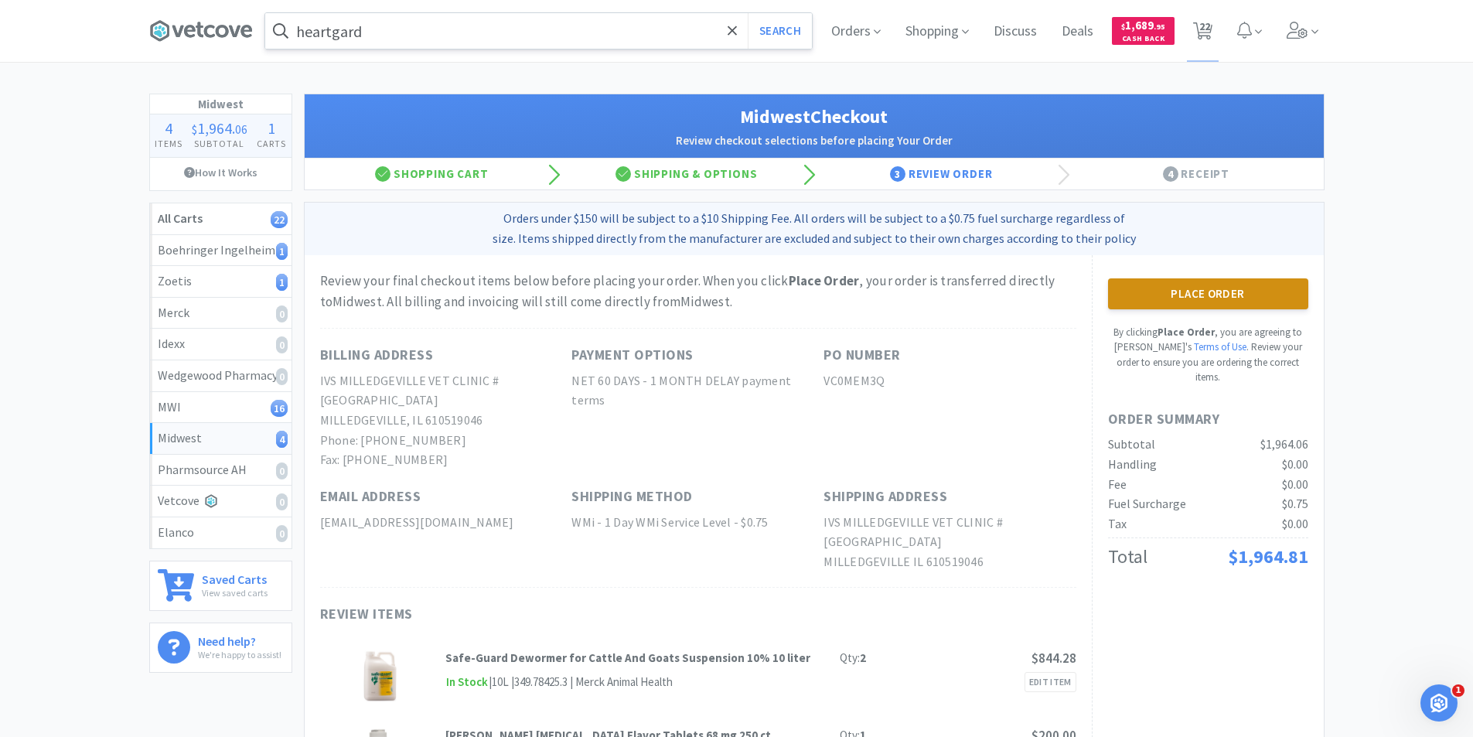
click at [1176, 302] on button "Place Order" at bounding box center [1208, 293] width 200 height 31
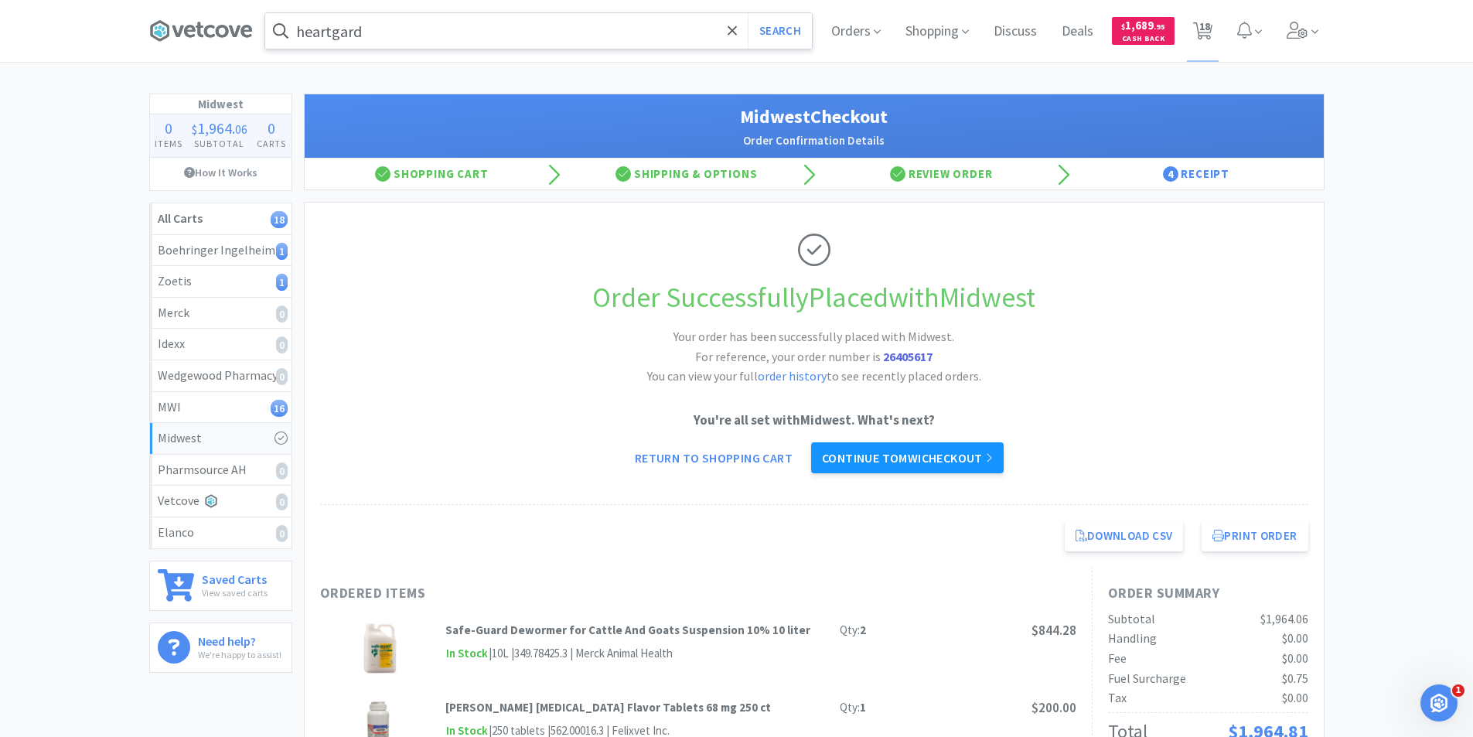
click at [936, 458] on link "Continue to MWI checkout" at bounding box center [907, 457] width 193 height 31
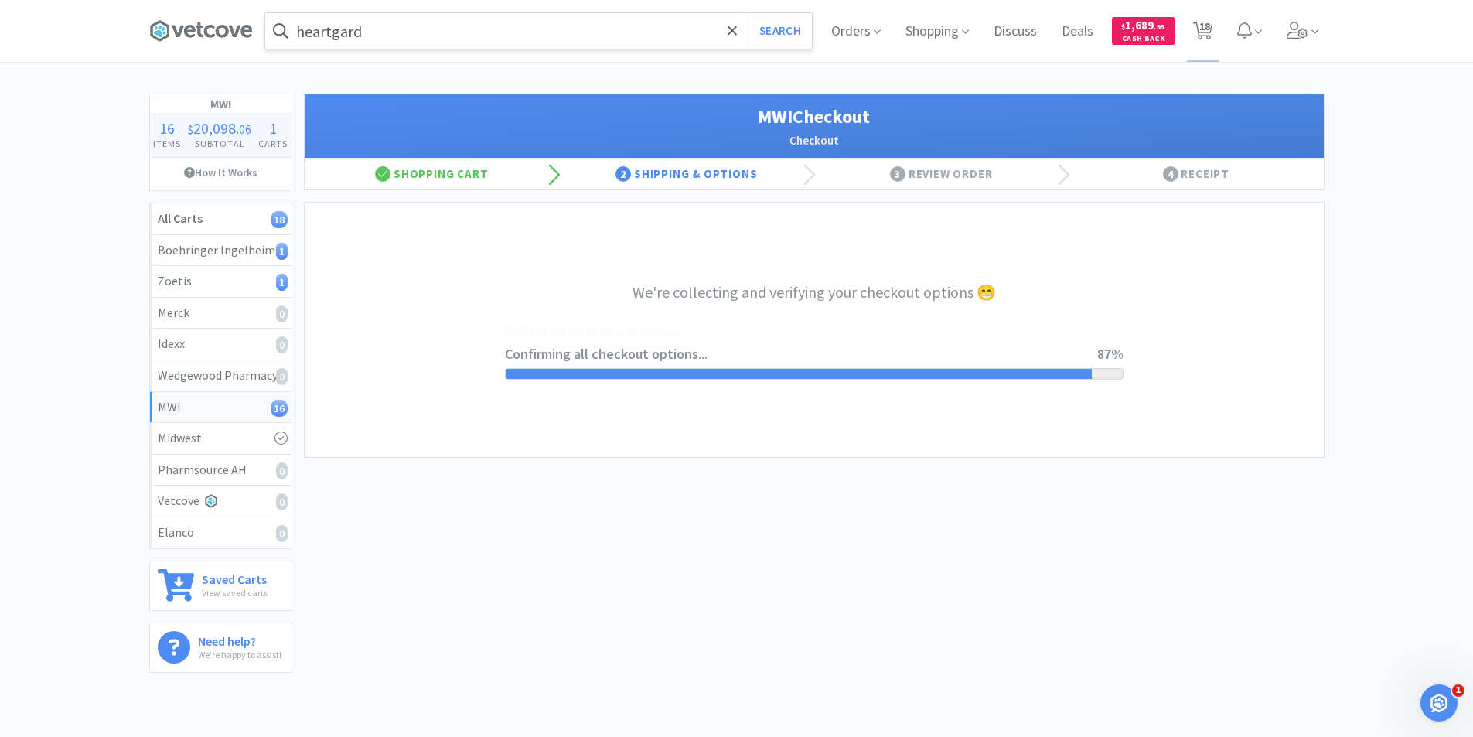
select select "STD_"
select select "FDX"
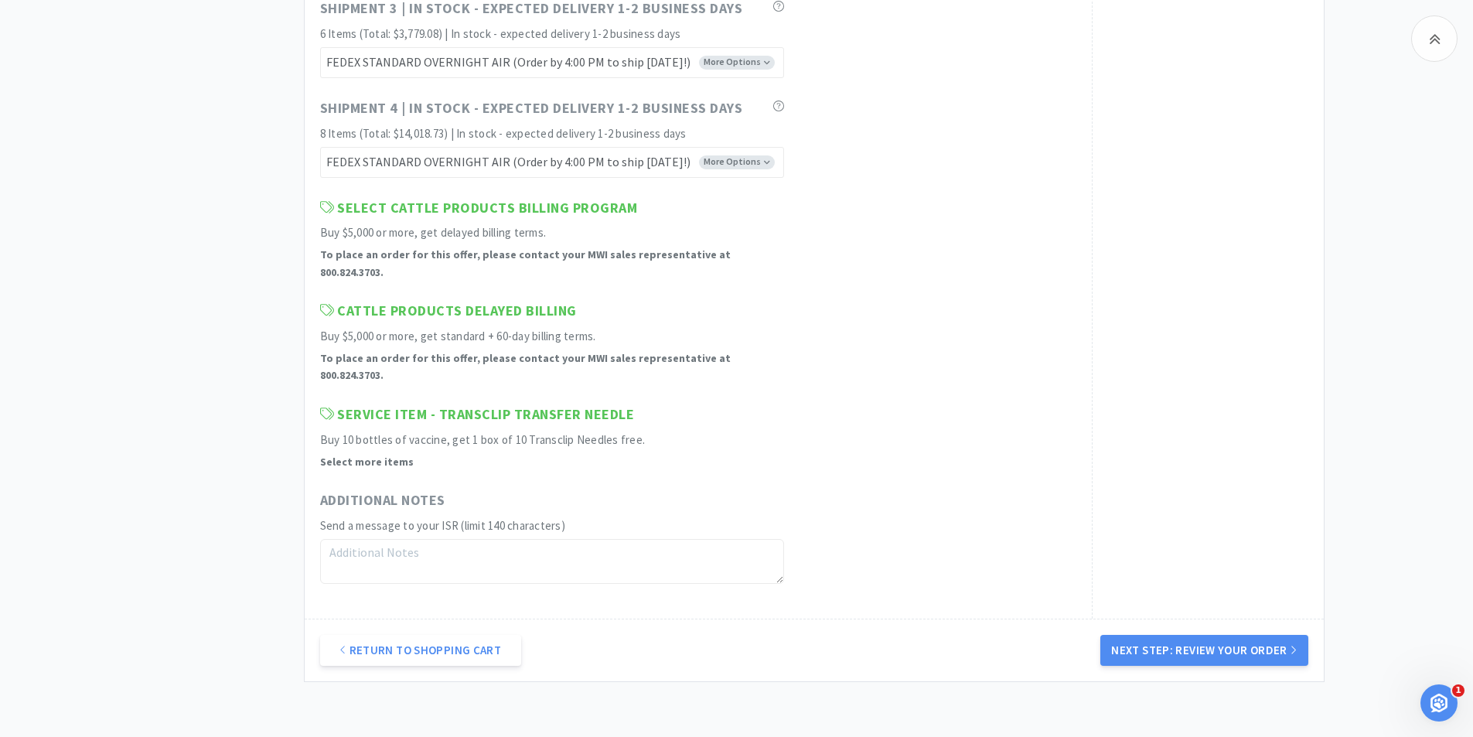
scroll to position [8042, 0]
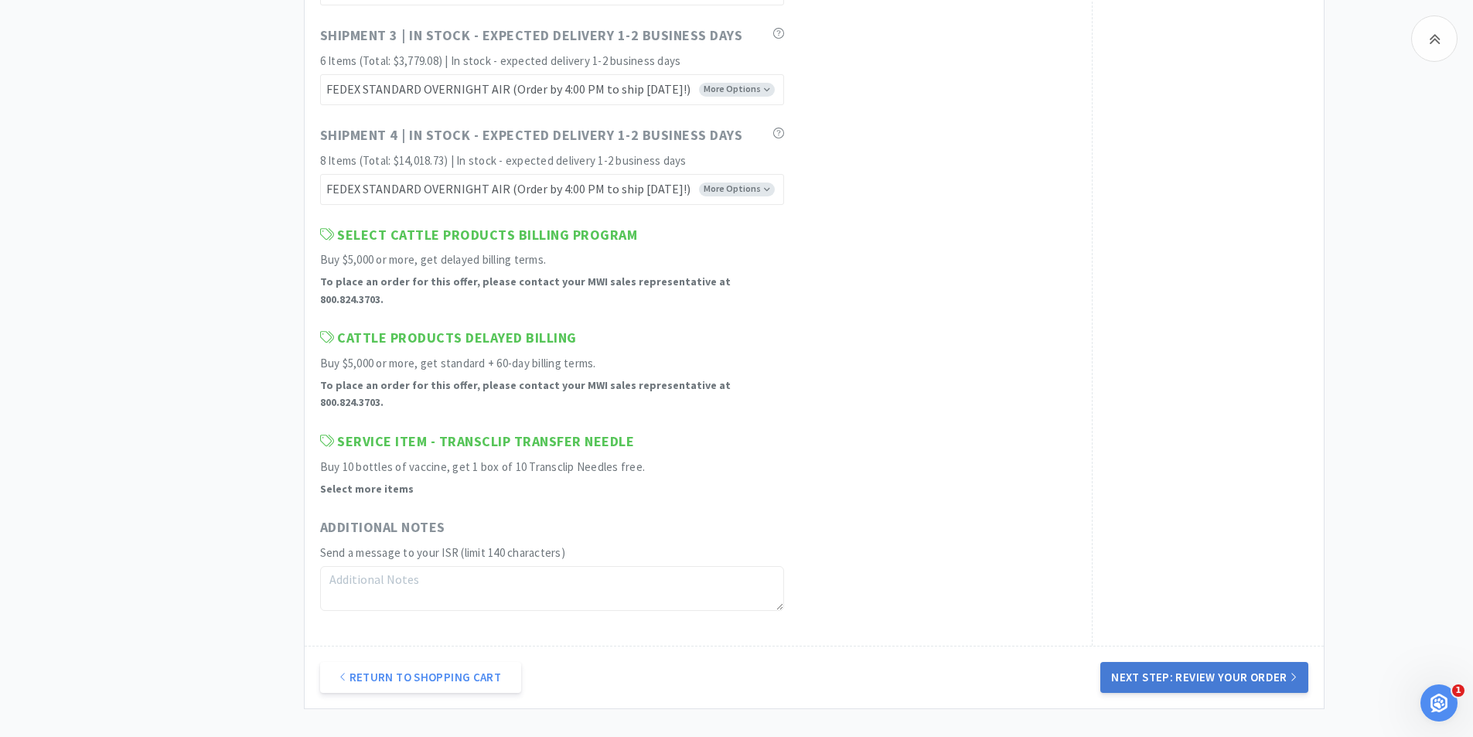
click at [1237, 662] on button "Next Step: Review Your Order" at bounding box center [1203, 677] width 207 height 31
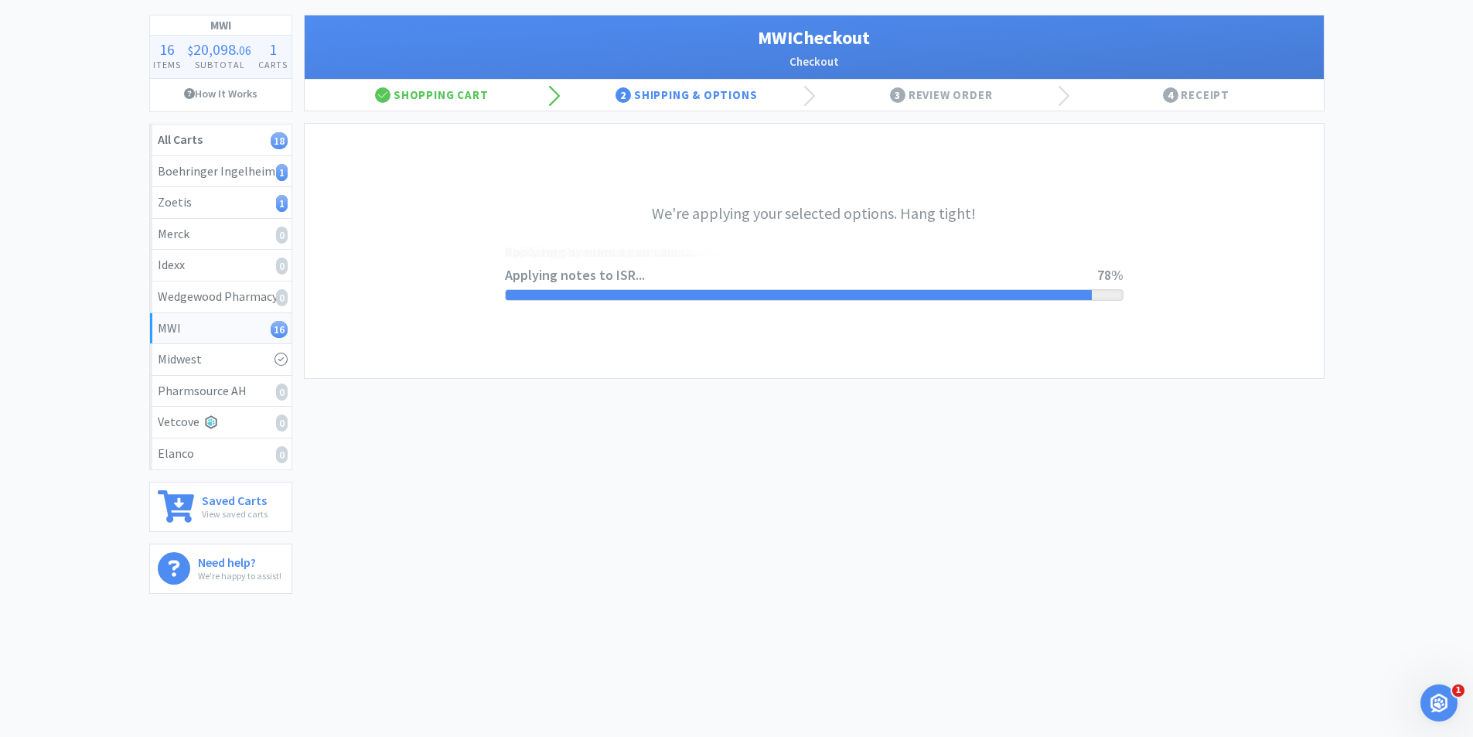
scroll to position [0, 0]
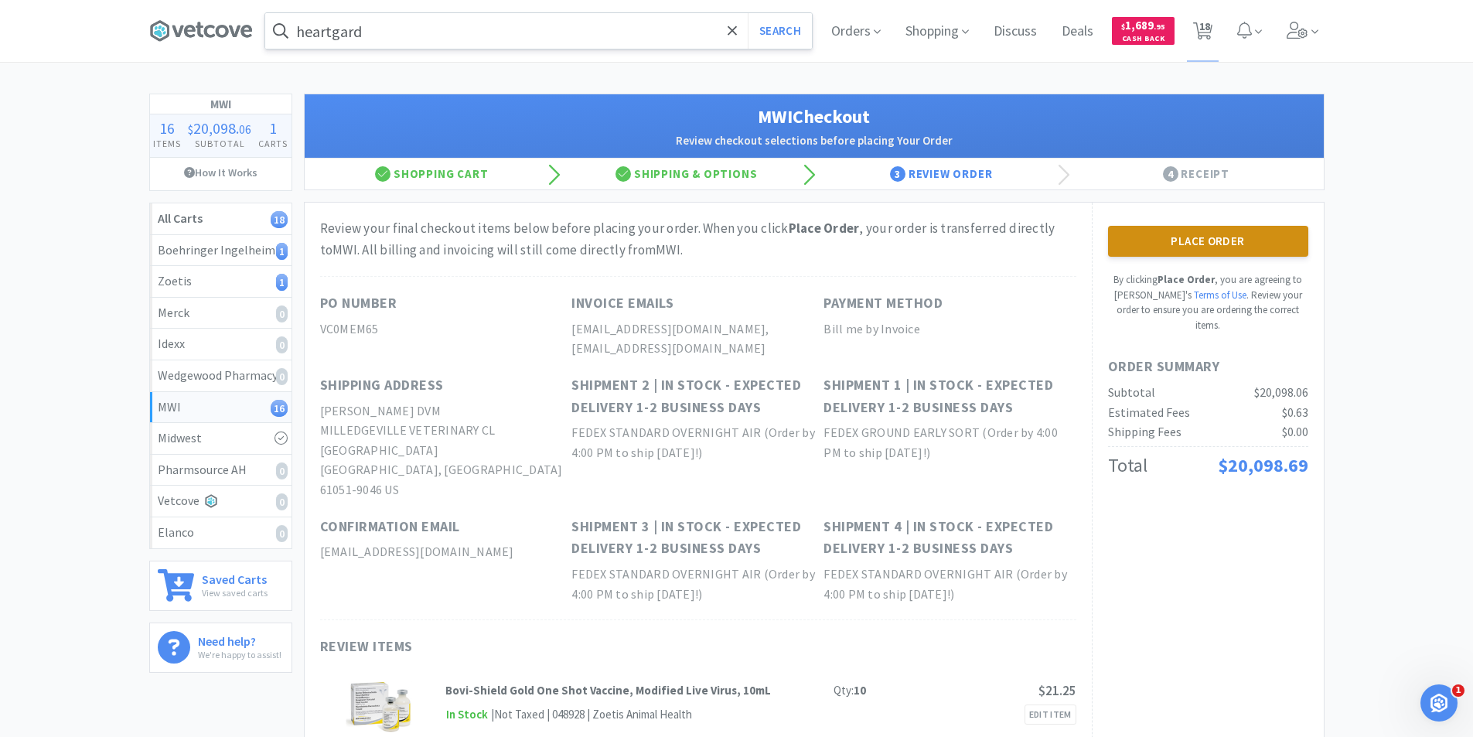
click at [1202, 238] on button "Place Order" at bounding box center [1208, 241] width 200 height 31
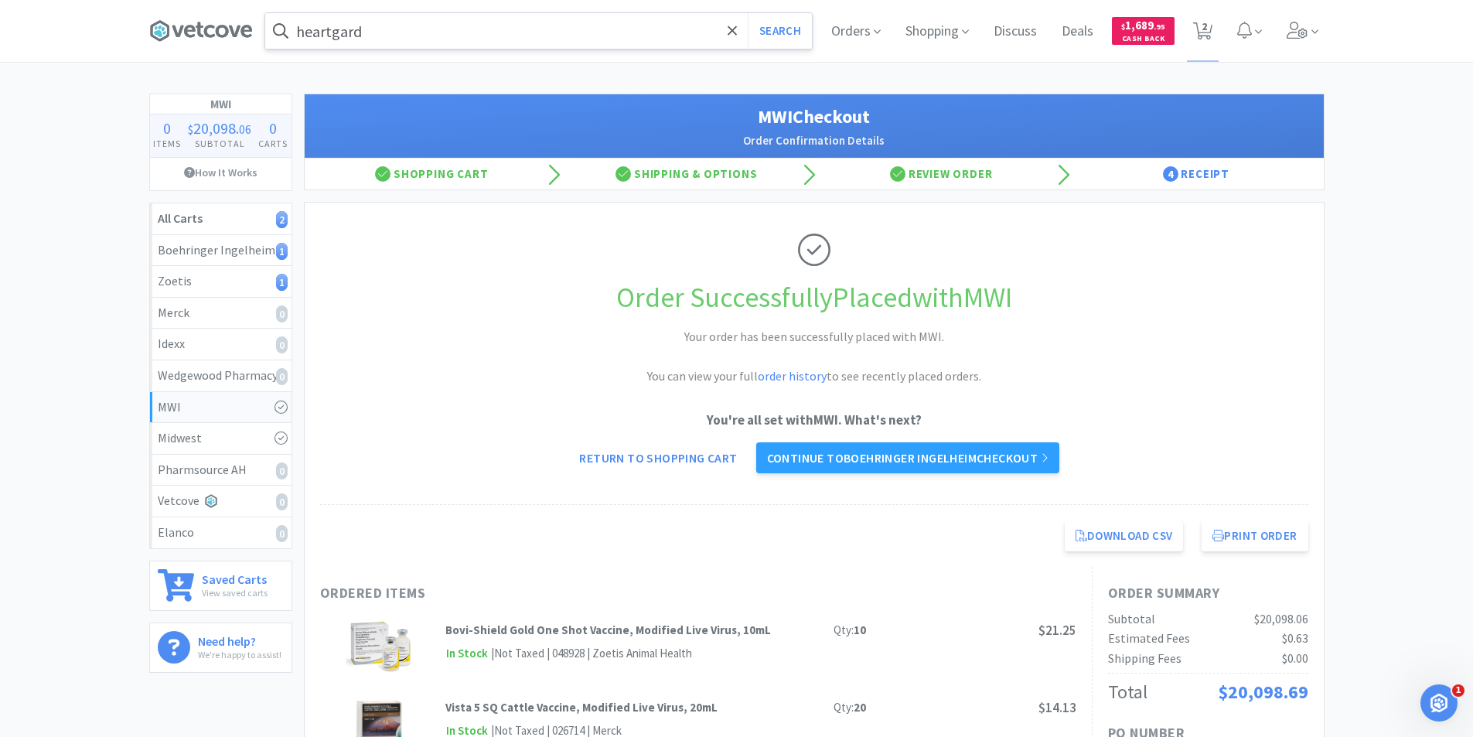
click at [917, 462] on link "Continue to Boehringer Ingelheim checkout" at bounding box center [907, 457] width 303 height 31
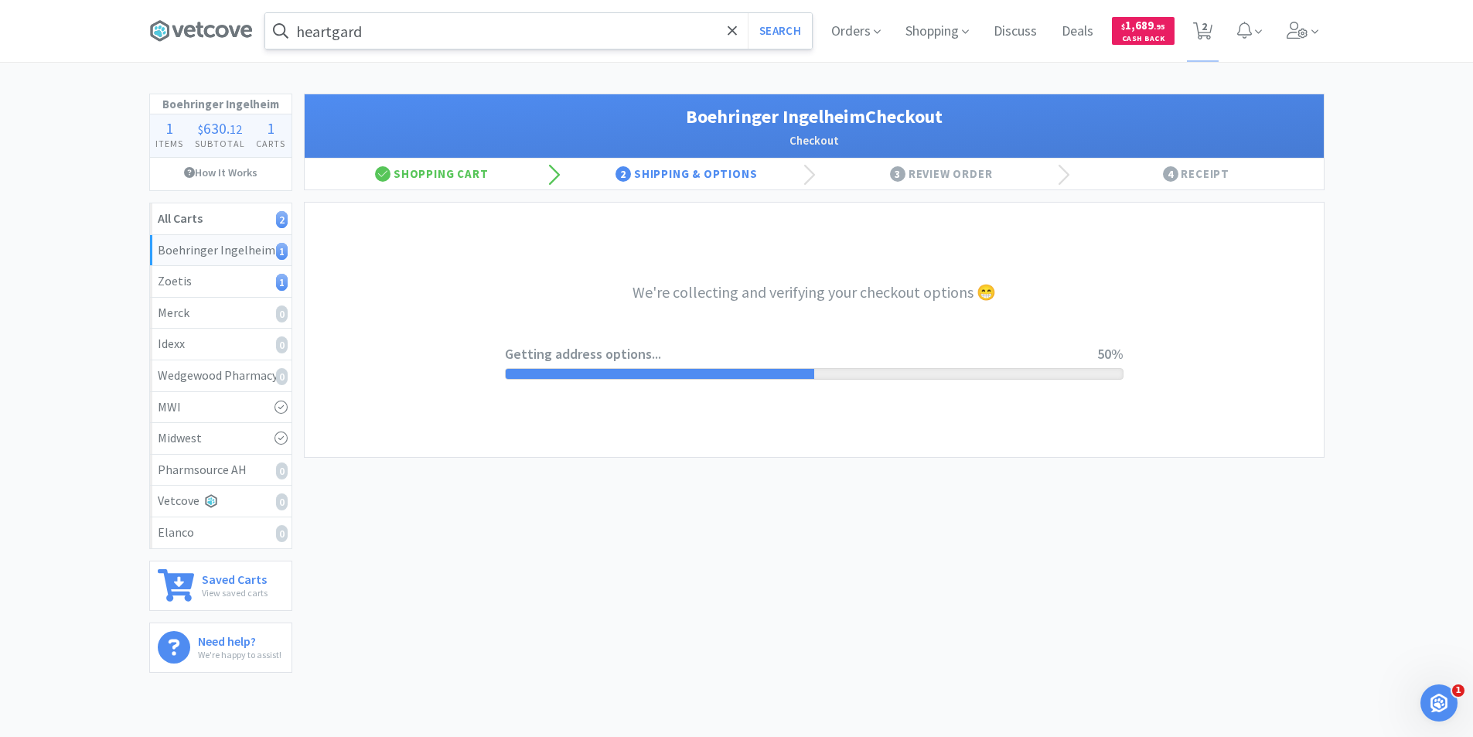
select select "invoice"
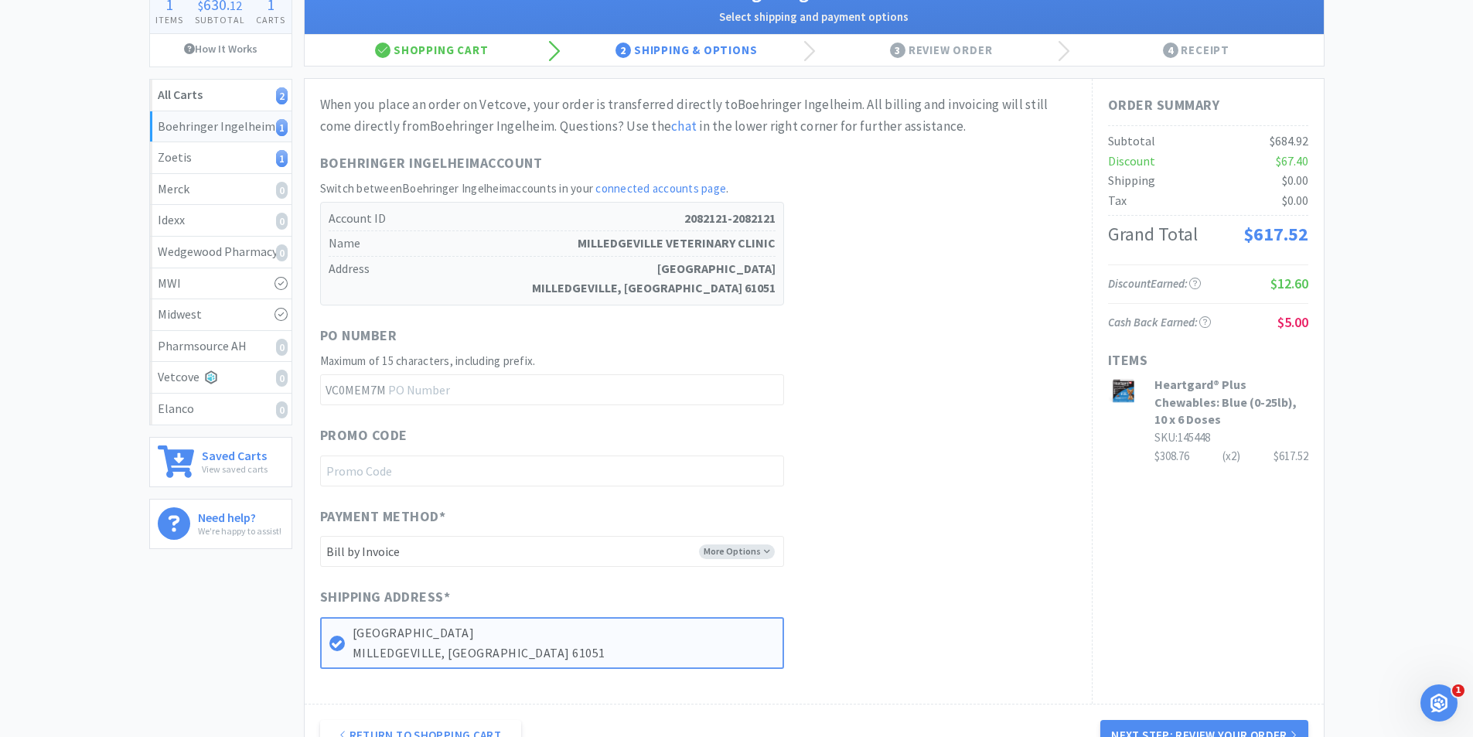
scroll to position [312, 0]
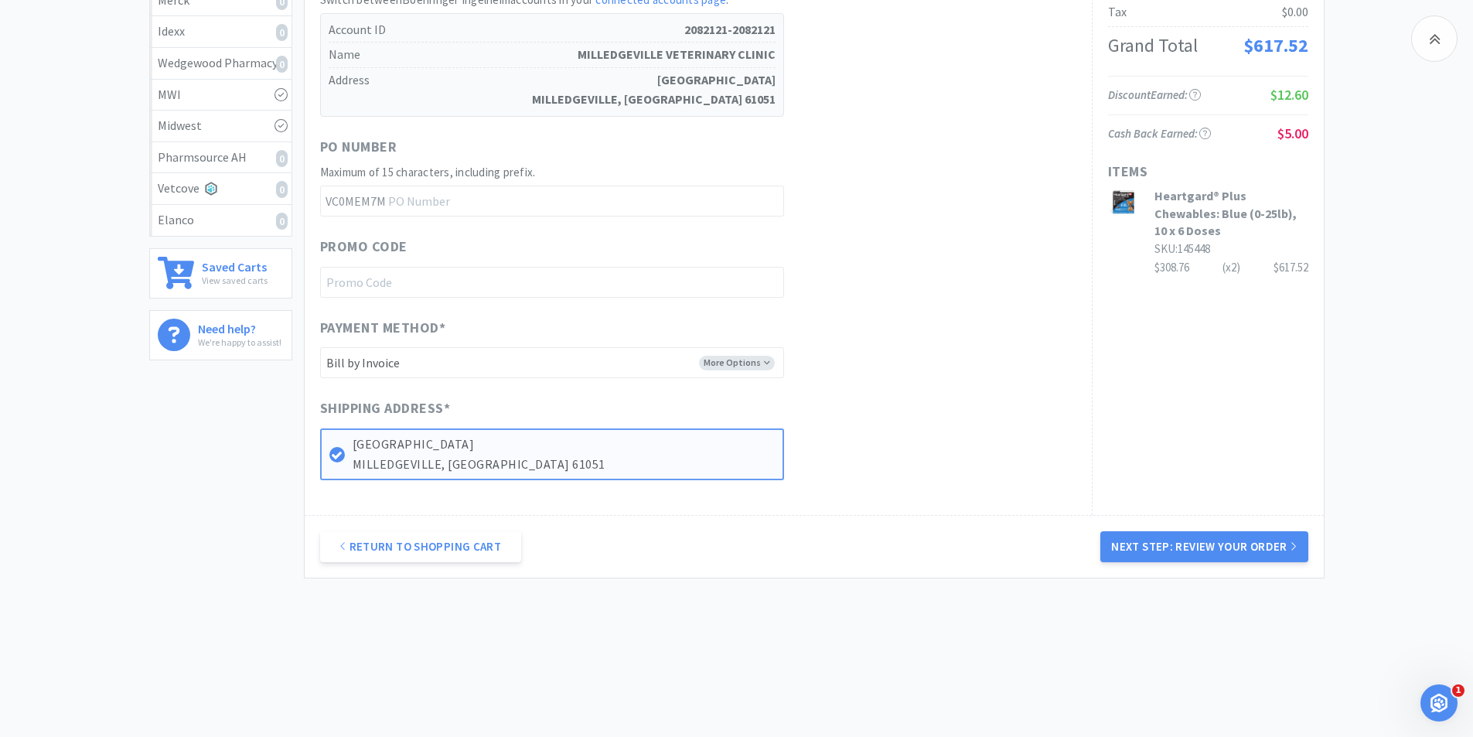
click at [1151, 546] on button "Next Step: Review Your Order" at bounding box center [1203, 546] width 207 height 31
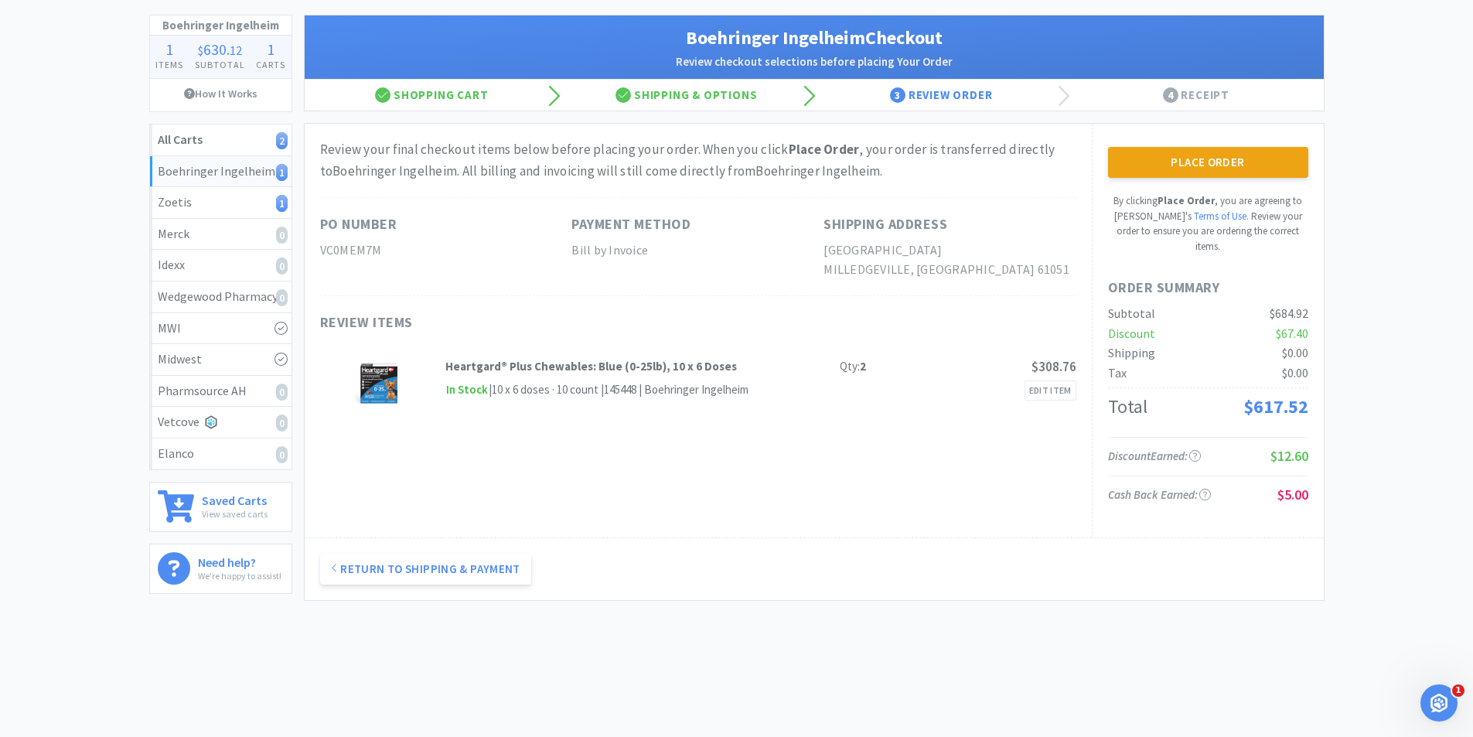
scroll to position [0, 0]
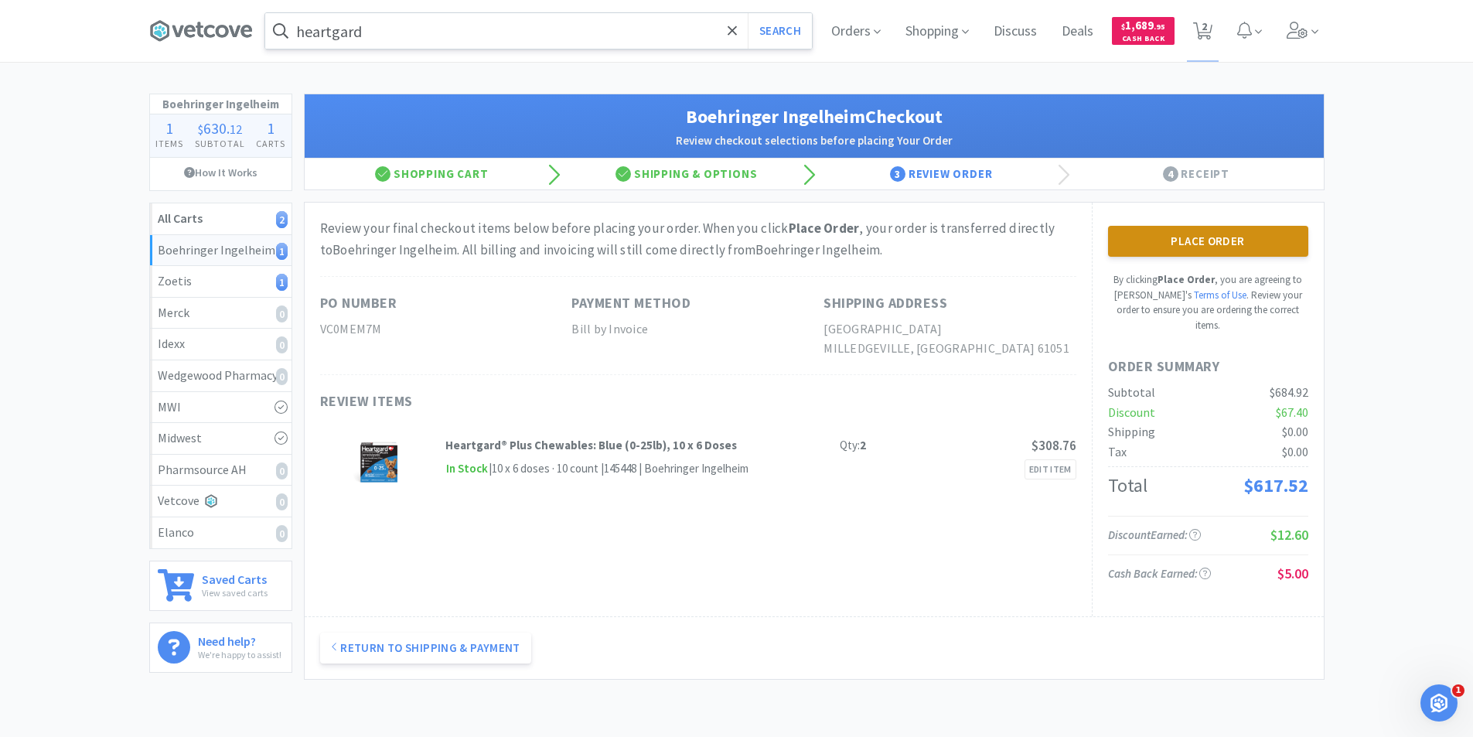
click at [1216, 244] on button "Place Order" at bounding box center [1208, 241] width 200 height 31
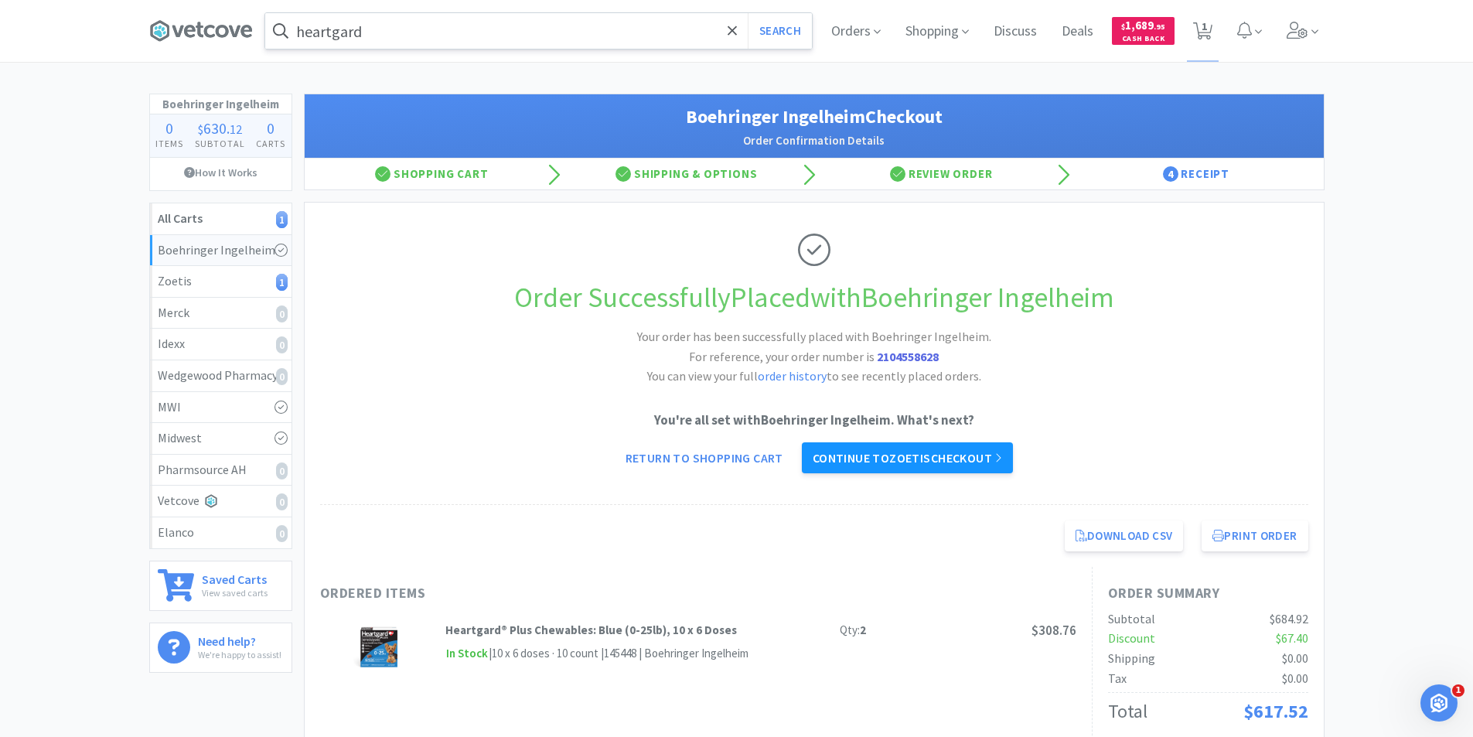
click at [988, 459] on link "Continue to Zoetis checkout" at bounding box center [907, 457] width 211 height 31
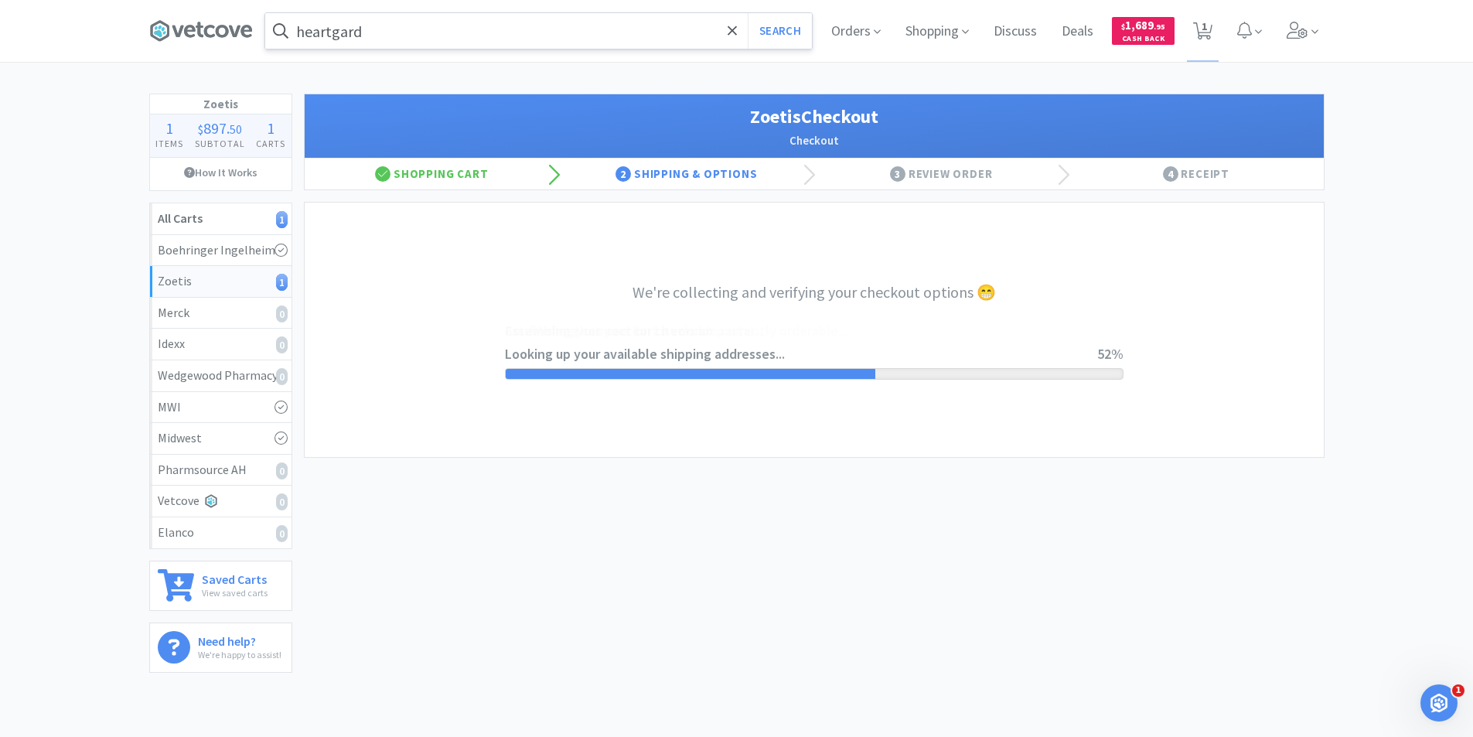
select select "invoice"
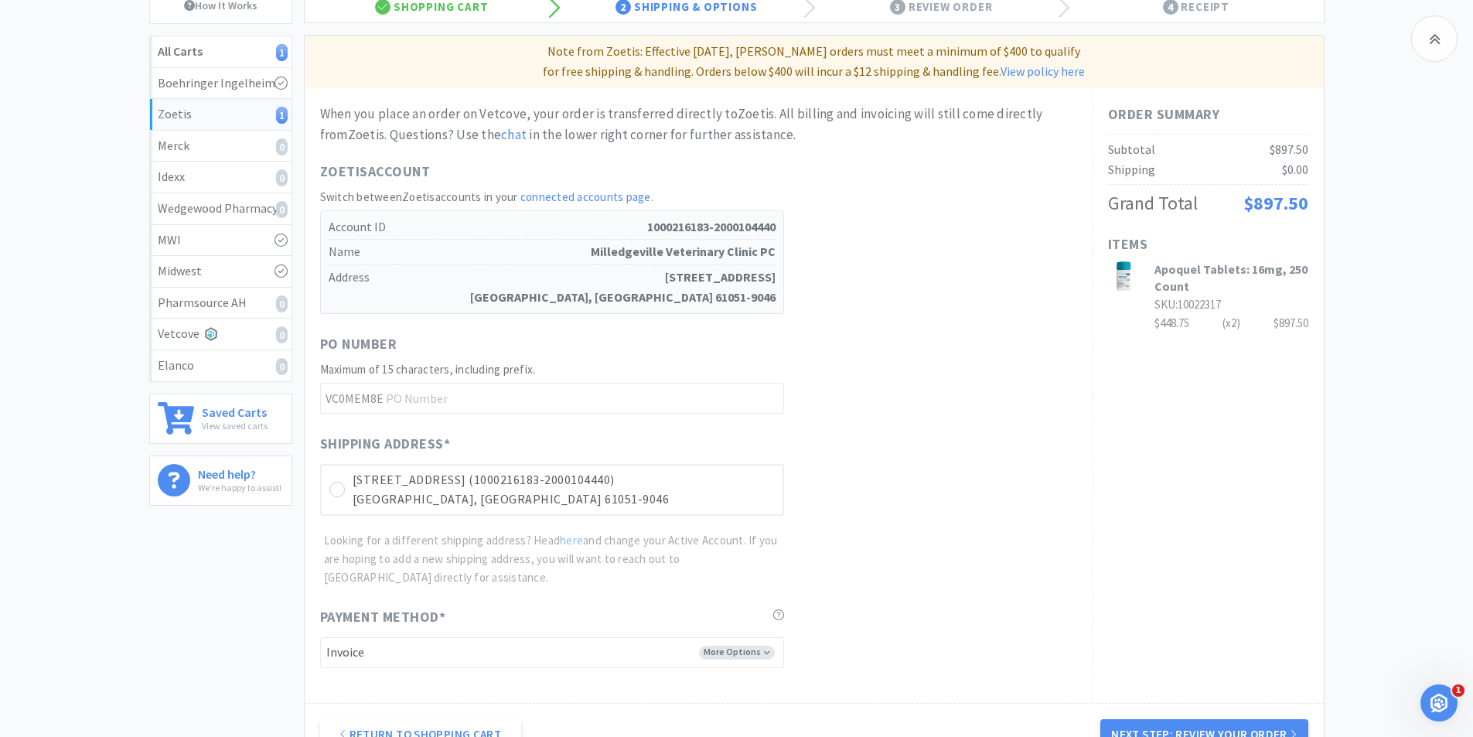
scroll to position [309, 0]
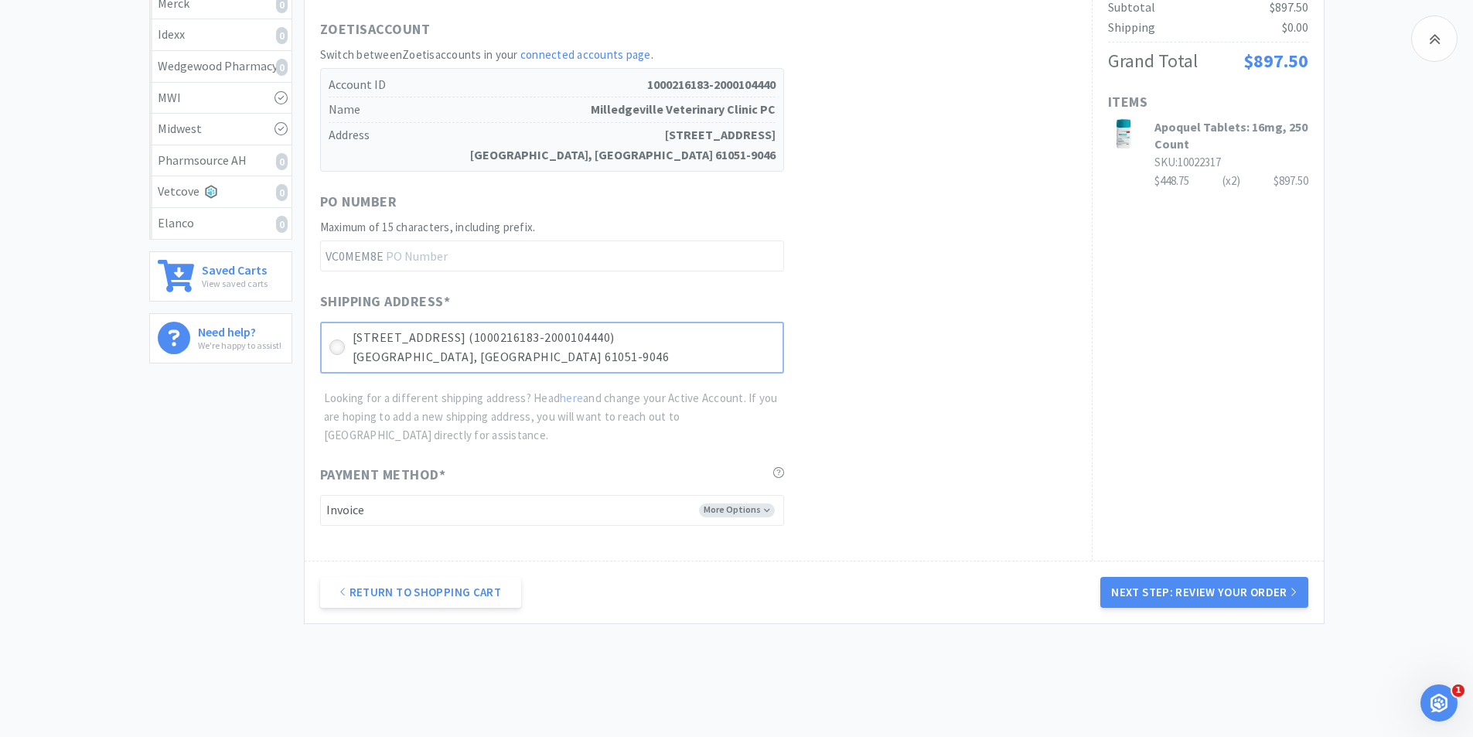
click at [336, 350] on icon at bounding box center [337, 348] width 12 height 12
click at [1205, 593] on button "Next Step: Review Your Order" at bounding box center [1203, 592] width 207 height 31
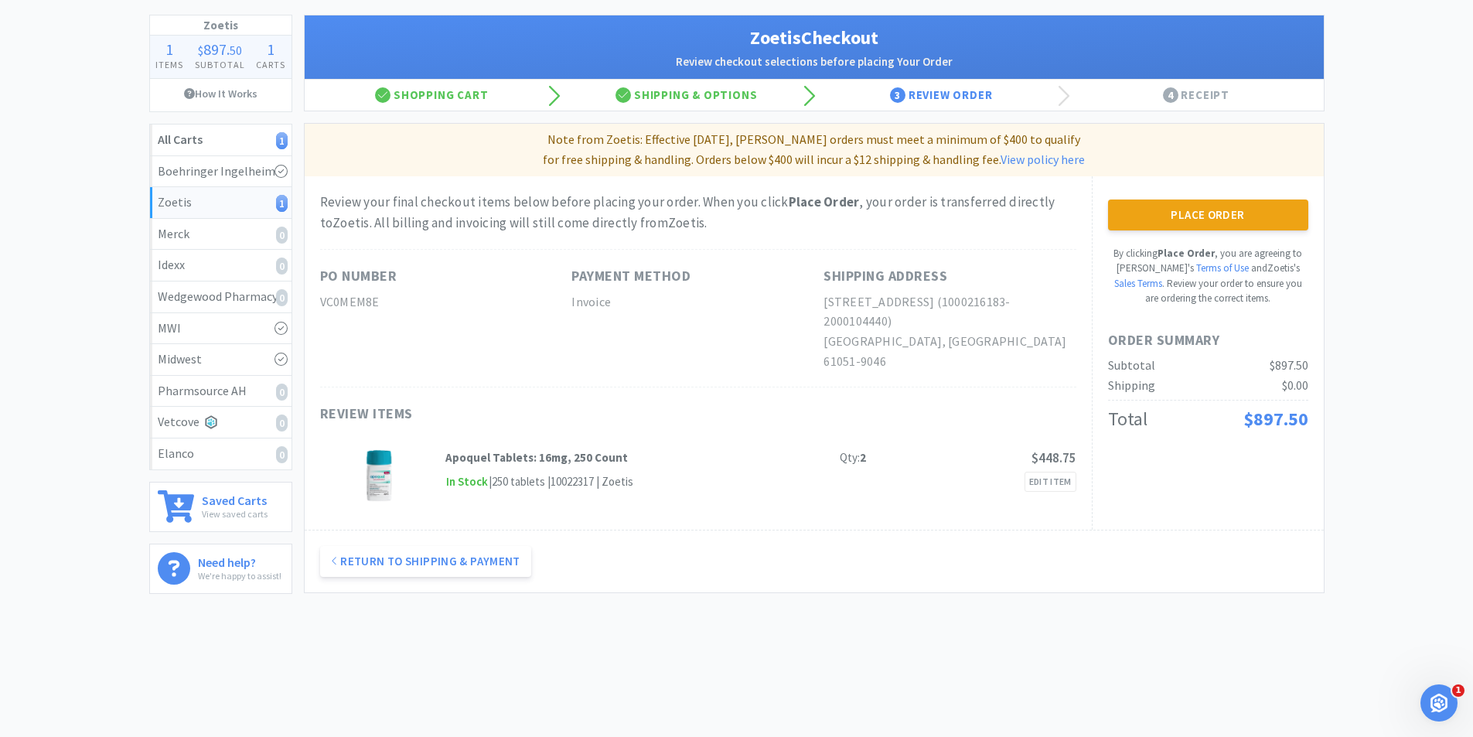
scroll to position [0, 0]
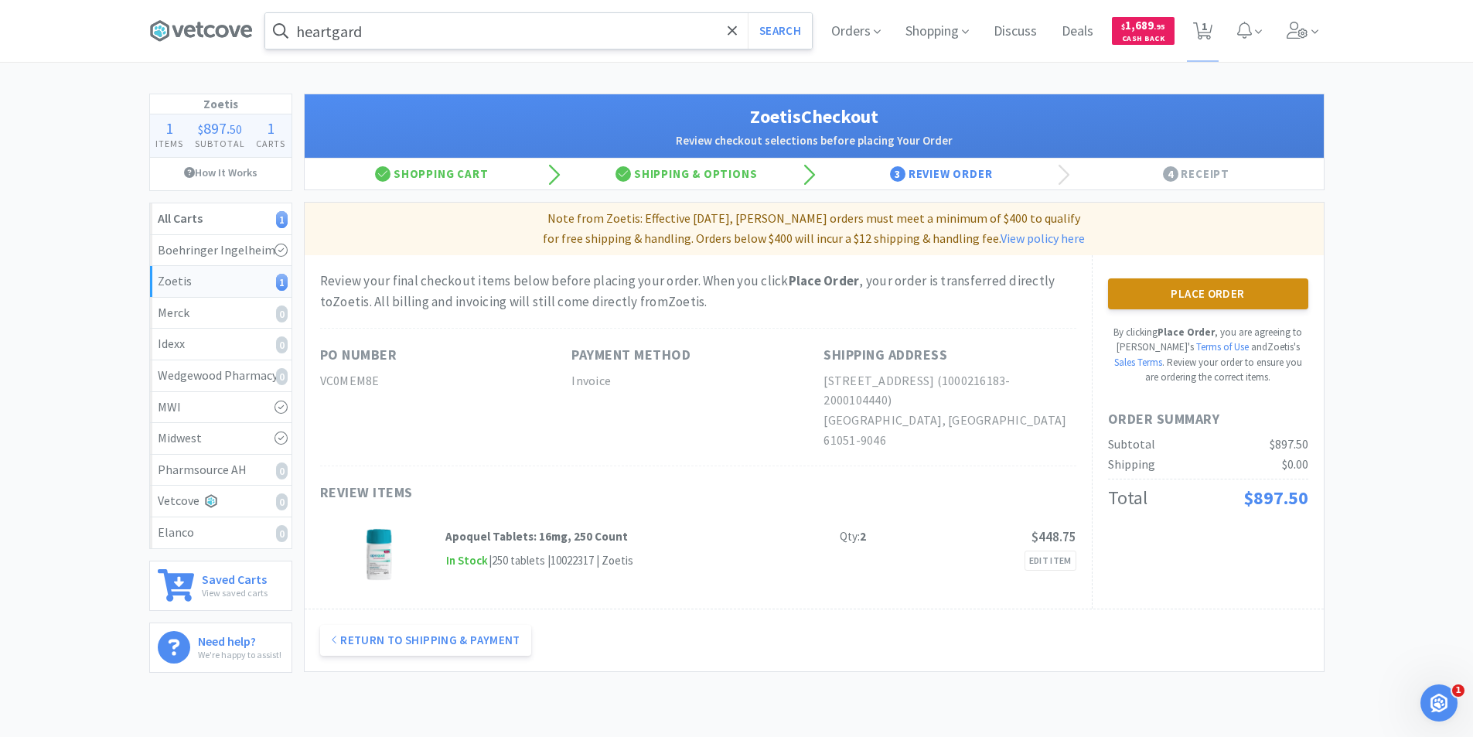
click at [1247, 298] on button "Place Order" at bounding box center [1208, 293] width 200 height 31
